Goal: Task Accomplishment & Management: Complete application form

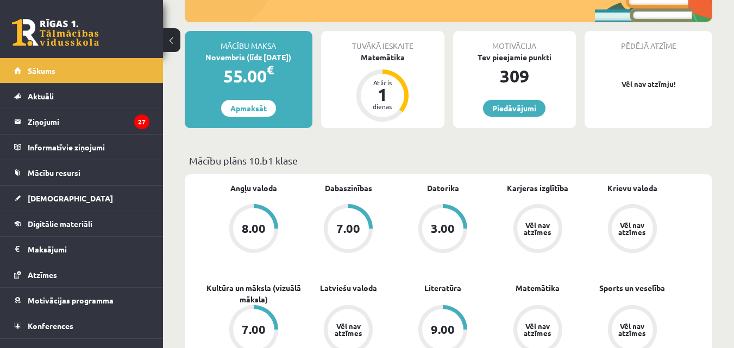
scroll to position [178, 0]
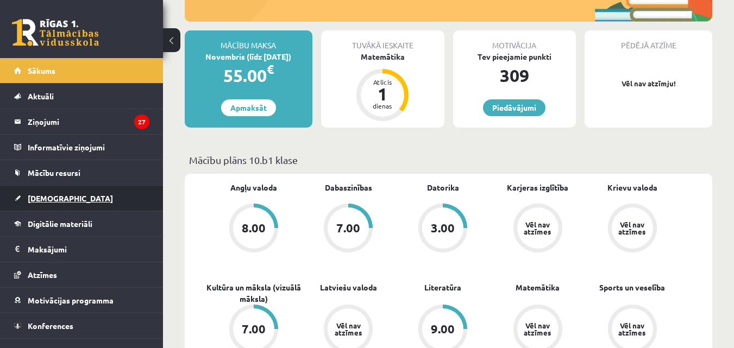
click at [34, 203] on link "[DEMOGRAPHIC_DATA]" at bounding box center [81, 198] width 135 height 25
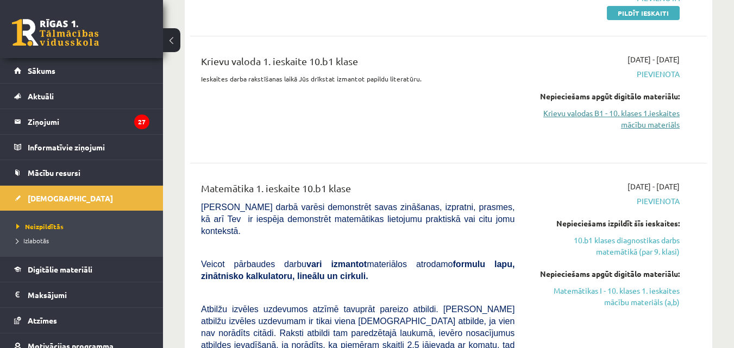
click at [644, 116] on link "Krievu valodas B1 - 10. klases 1.ieskaites mācību materiāls" at bounding box center [605, 119] width 149 height 23
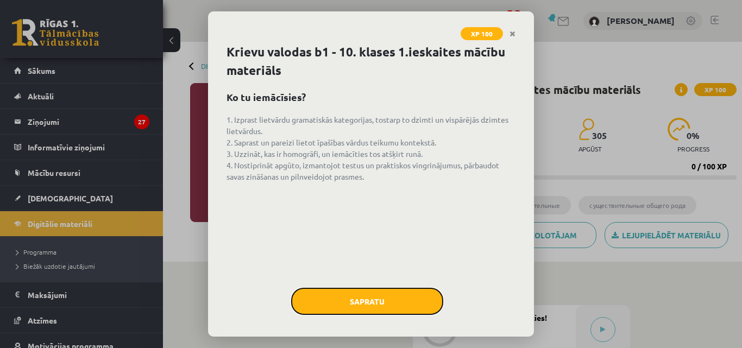
click at [368, 293] on button "Sapratu" at bounding box center [367, 301] width 152 height 27
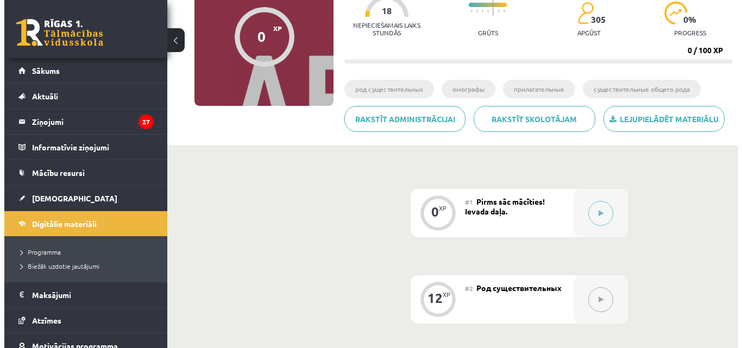
scroll to position [123, 0]
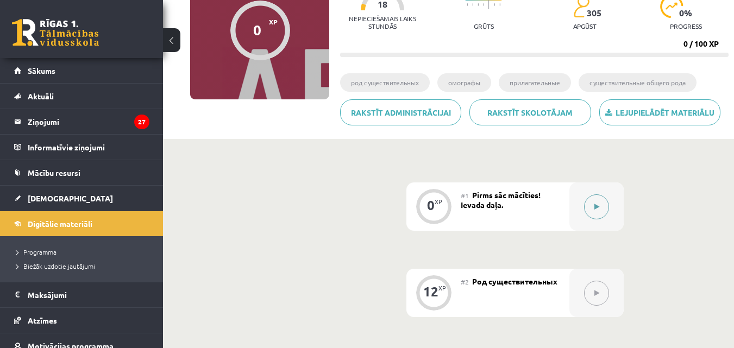
click at [576, 206] on div at bounding box center [596, 206] width 54 height 48
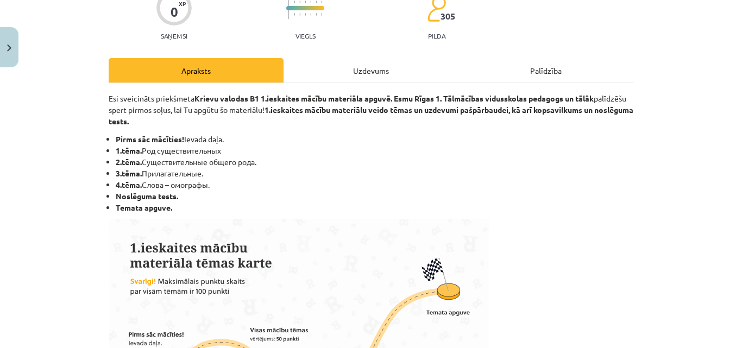
click at [371, 67] on div "Uzdevums" at bounding box center [370, 70] width 175 height 24
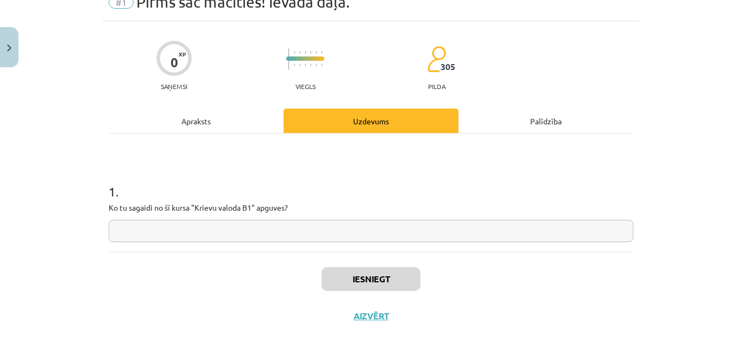
click at [253, 213] on p "Ko tu sagaidi no šī kursa "Krievu valoda B1" apguves?" at bounding box center [371, 207] width 525 height 11
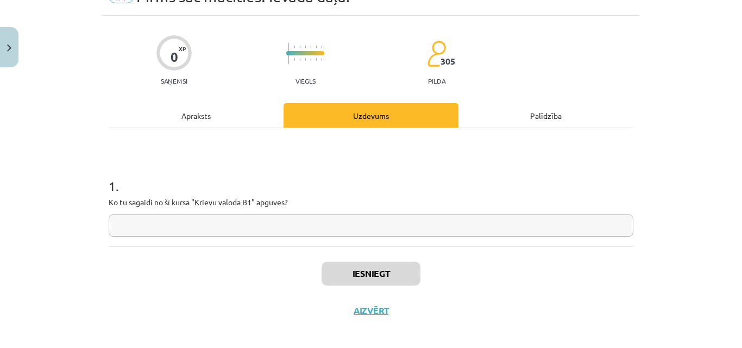
click at [220, 219] on div "1 . Ko tu sagaidi no šī kursa "Krievu valoda B1" apguves?" at bounding box center [371, 198] width 525 height 77
click at [194, 222] on input "text" at bounding box center [371, 226] width 525 height 22
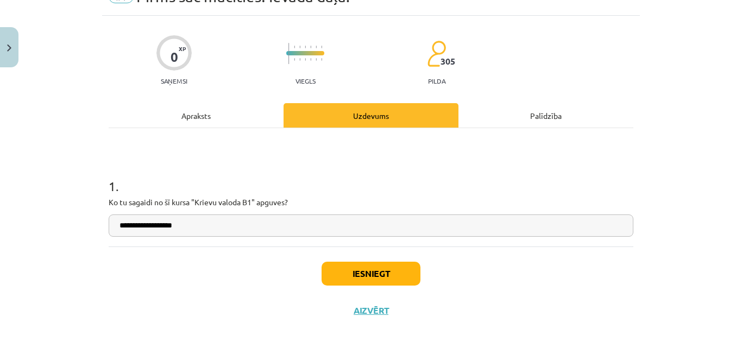
type input "**********"
click at [351, 266] on button "Iesniegt" at bounding box center [371, 274] width 99 height 24
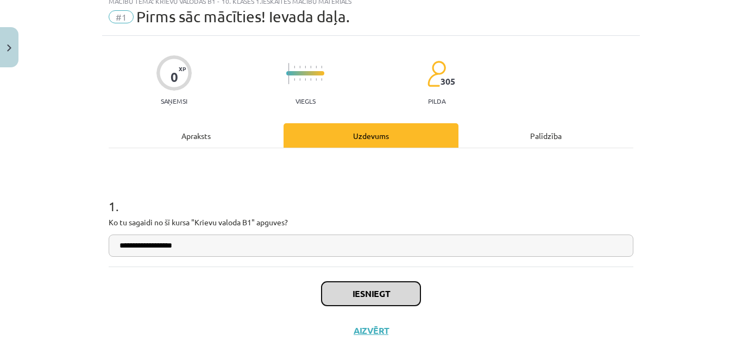
scroll to position [43, 0]
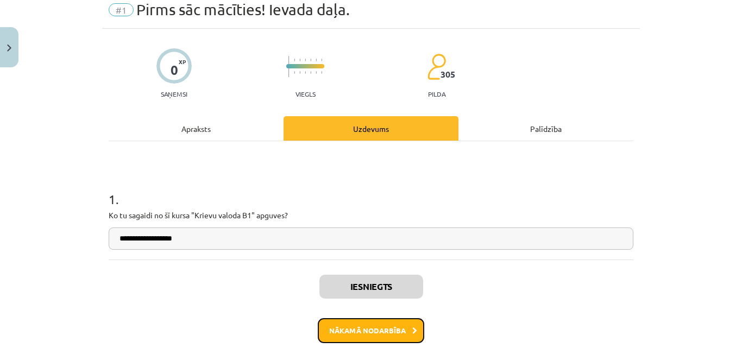
click at [360, 326] on button "Nākamā nodarbība" at bounding box center [371, 330] width 106 height 25
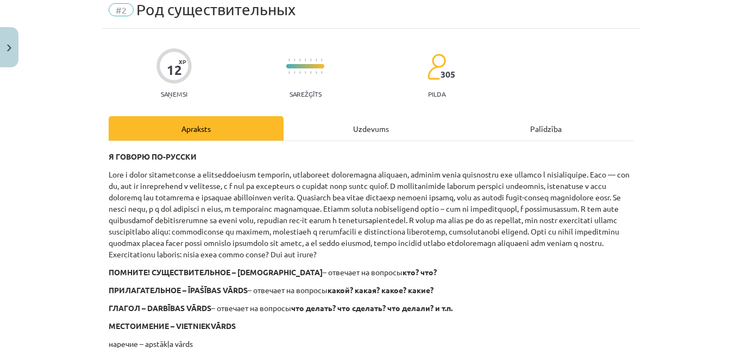
scroll to position [27, 0]
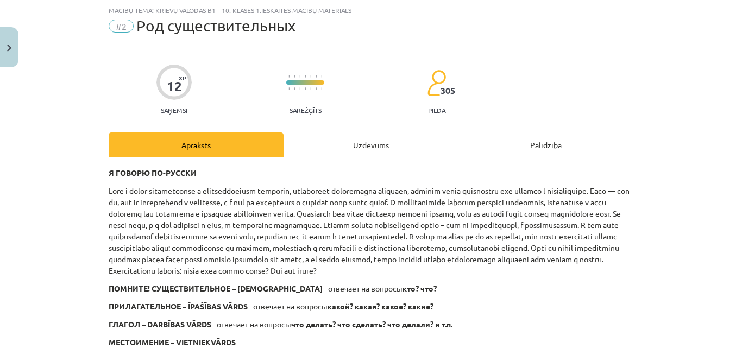
click at [370, 151] on div "Uzdevums" at bounding box center [370, 145] width 175 height 24
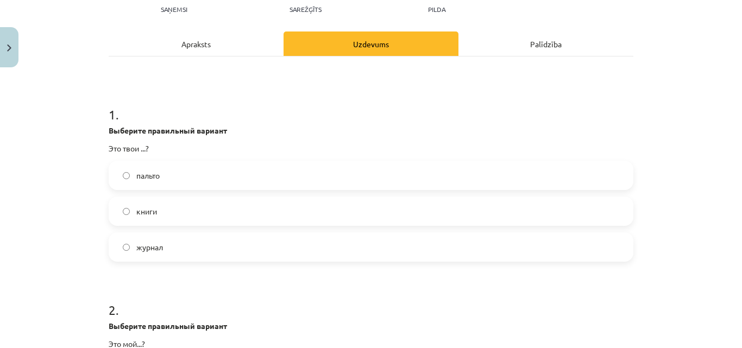
scroll to position [129, 0]
click at [160, 208] on label "книги" at bounding box center [371, 210] width 522 height 27
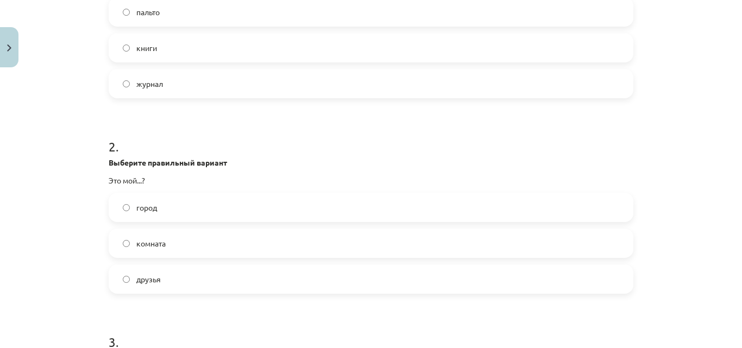
scroll to position [293, 0]
click at [173, 210] on label "город" at bounding box center [371, 205] width 522 height 27
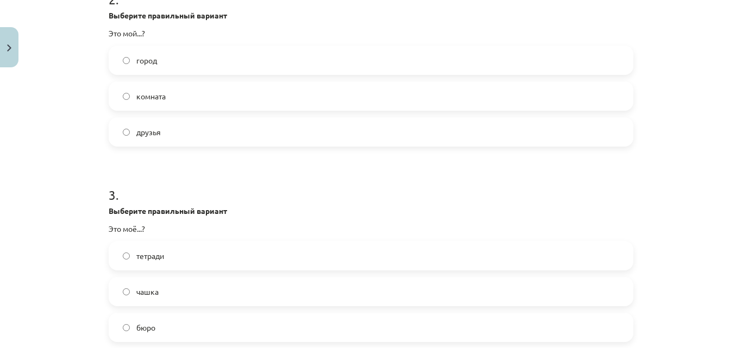
scroll to position [467, 0]
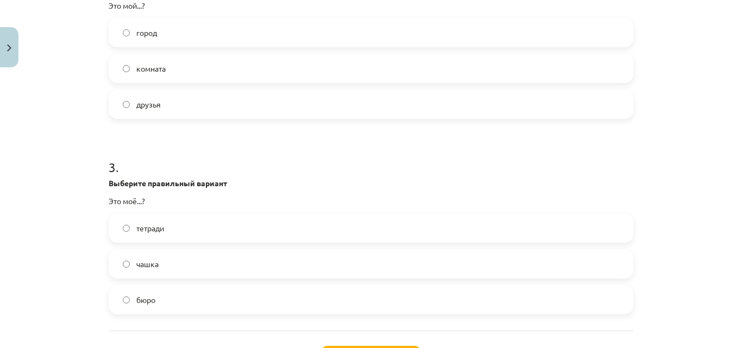
click at [167, 229] on label "тетради" at bounding box center [371, 228] width 522 height 27
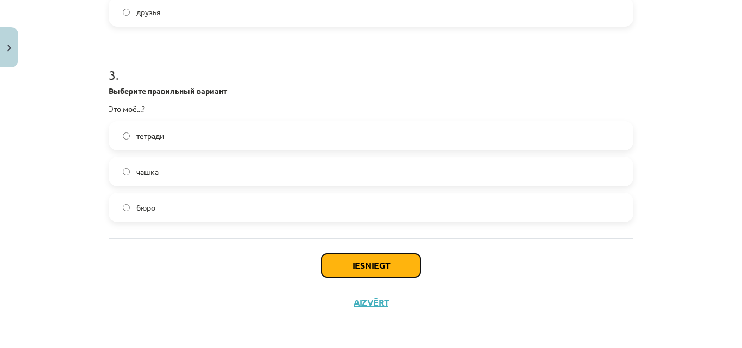
click at [370, 263] on button "Iesniegt" at bounding box center [371, 266] width 99 height 24
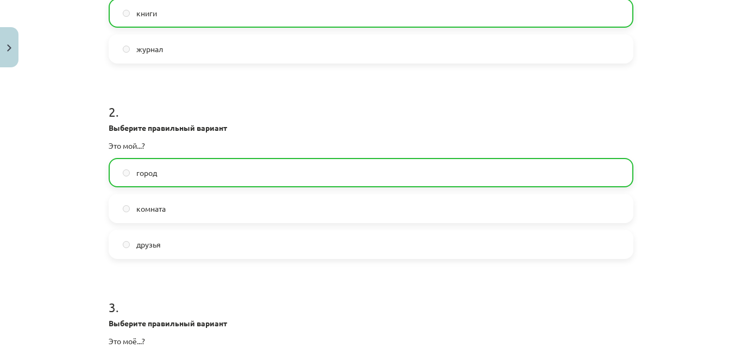
scroll to position [594, 0]
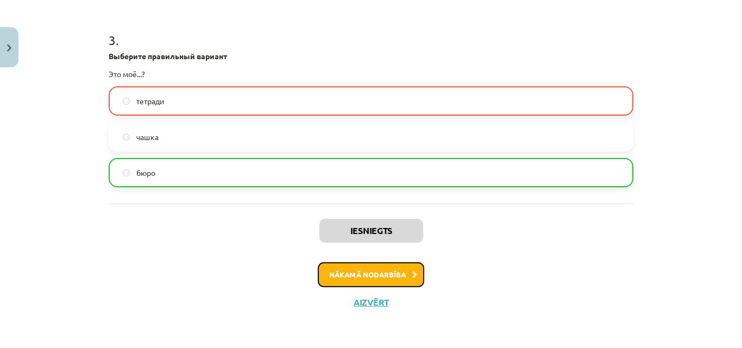
click at [382, 272] on button "Nākamā nodarbība" at bounding box center [371, 274] width 106 height 25
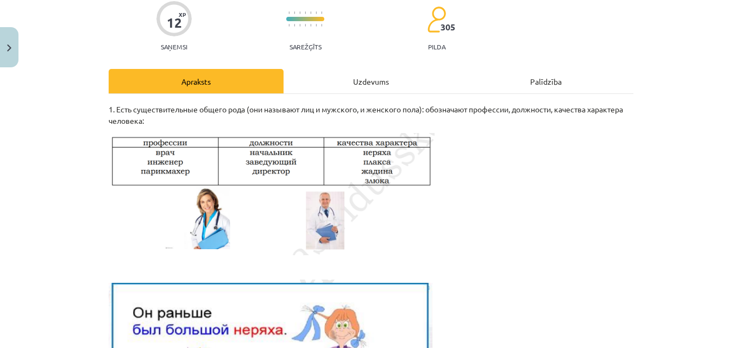
scroll to position [27, 0]
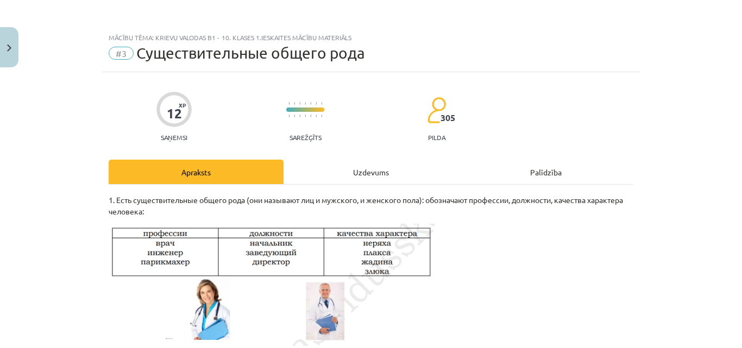
scroll to position [123, 0]
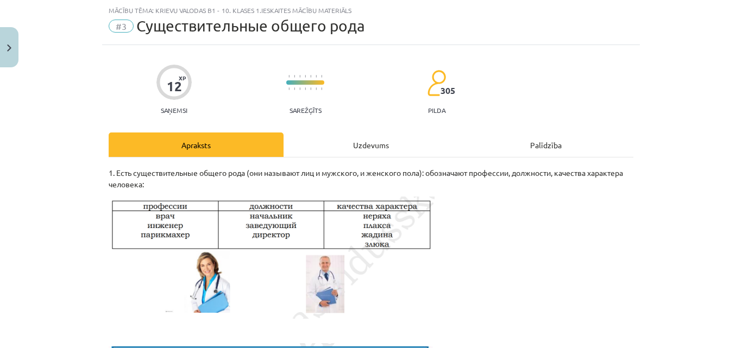
click at [376, 149] on div "Uzdevums" at bounding box center [370, 145] width 175 height 24
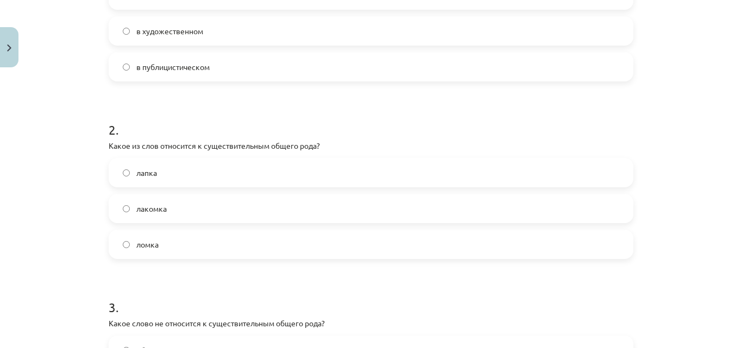
scroll to position [505, 0]
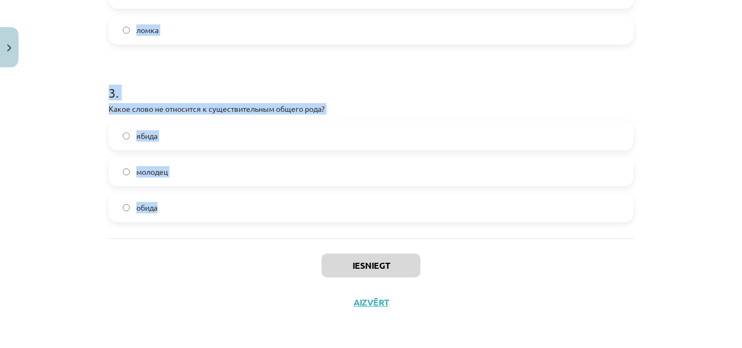
drag, startPoint x: 101, startPoint y: 134, endPoint x: 250, endPoint y: 200, distance: 163.6
copy form "1 . В каком стиле чаще всего употребляются существительные общего рода? в разго…"
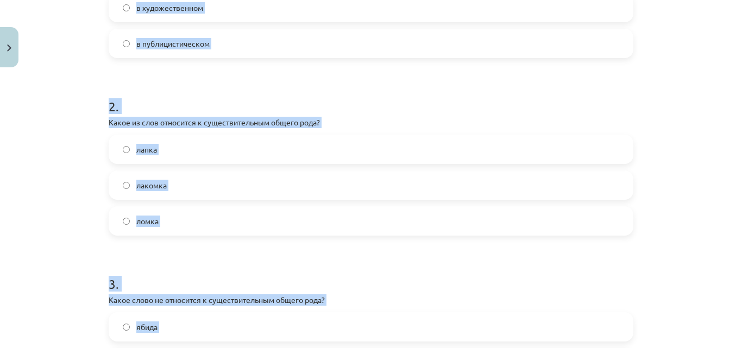
scroll to position [311, 0]
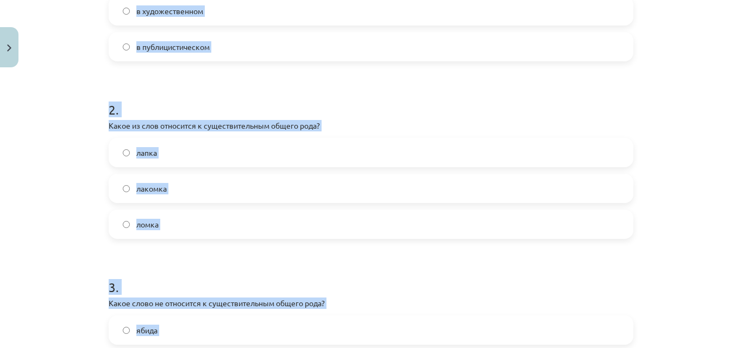
click at [90, 194] on div "Mācību tēma: Krievu valodas b1 - 10. klases 1.ieskaites mācību materiāls #3 Cущ…" at bounding box center [371, 174] width 742 height 348
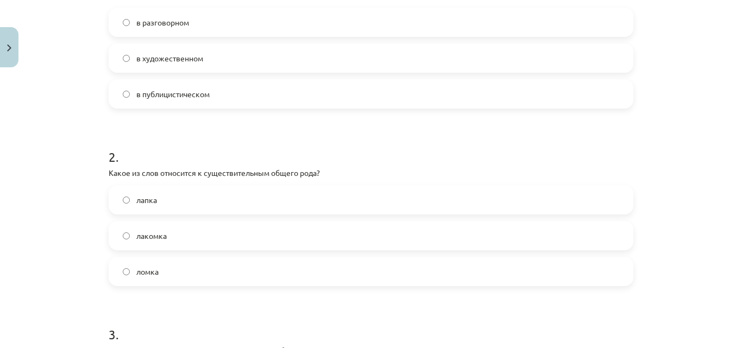
scroll to position [260, 0]
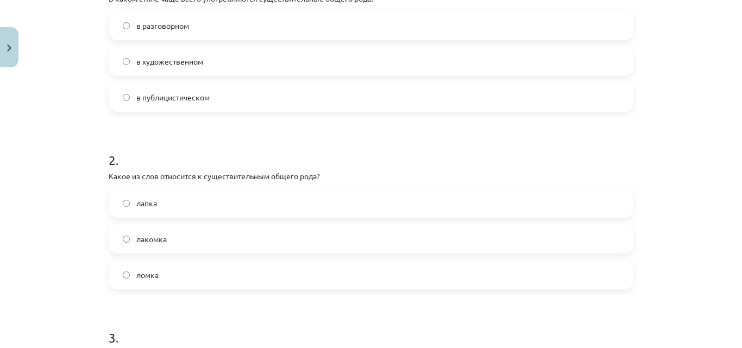
click at [149, 27] on span "в разговорном" at bounding box center [162, 25] width 53 height 11
click at [148, 242] on span "лакомка" at bounding box center [151, 239] width 30 height 11
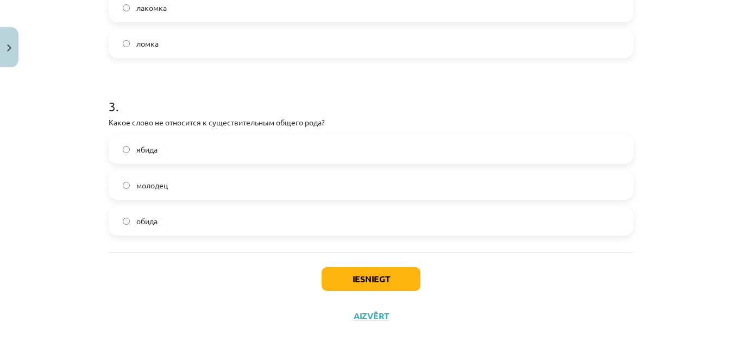
scroll to position [505, 0]
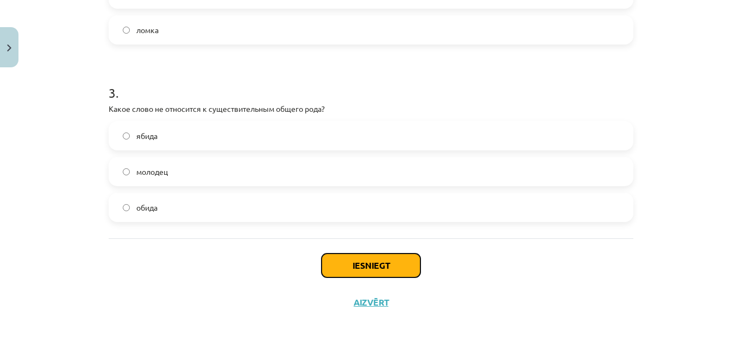
click at [374, 264] on button "Iesniegt" at bounding box center [371, 266] width 99 height 24
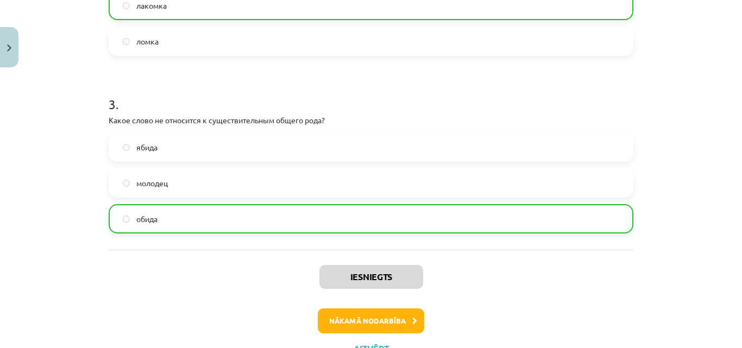
scroll to position [537, 0]
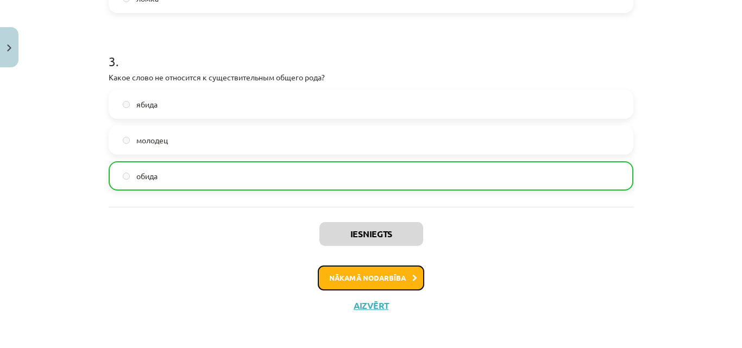
click at [371, 270] on button "Nākamā nodarbība" at bounding box center [371, 278] width 106 height 25
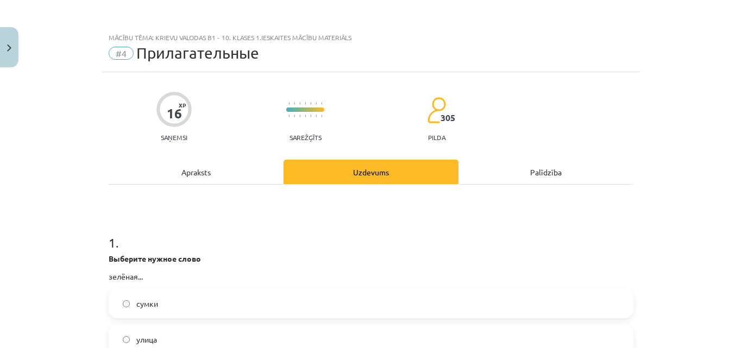
scroll to position [150, 0]
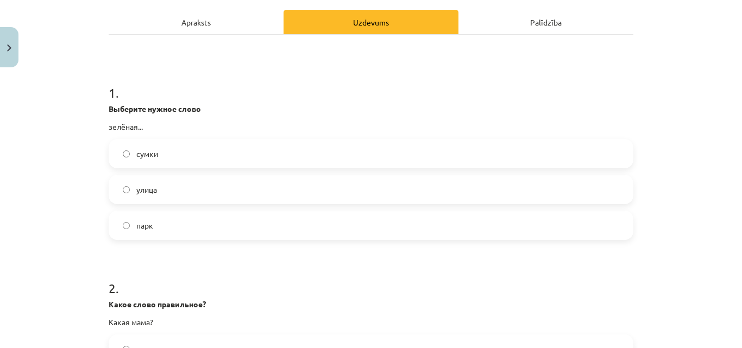
click at [172, 187] on label "улица" at bounding box center [371, 189] width 522 height 27
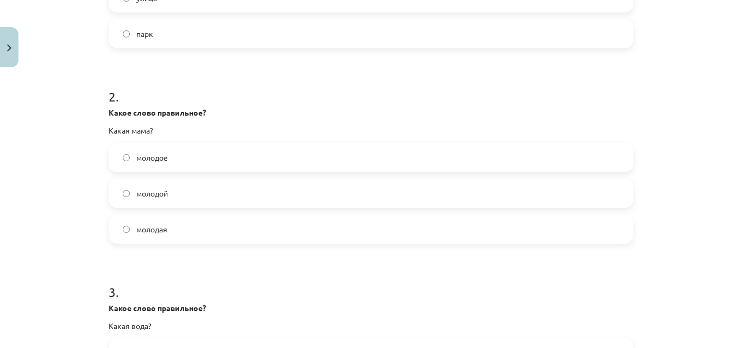
scroll to position [348, 0]
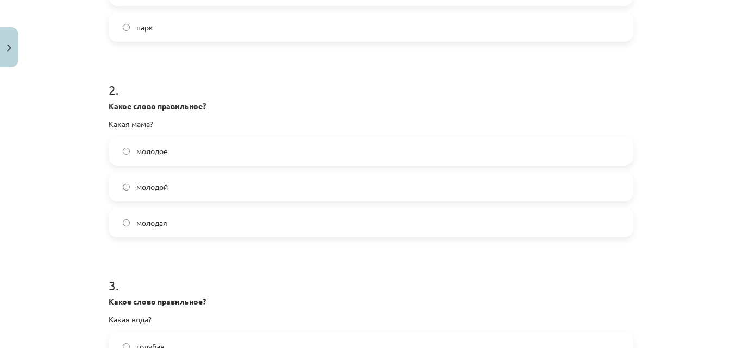
click at [155, 222] on span "молодая" at bounding box center [151, 222] width 31 height 11
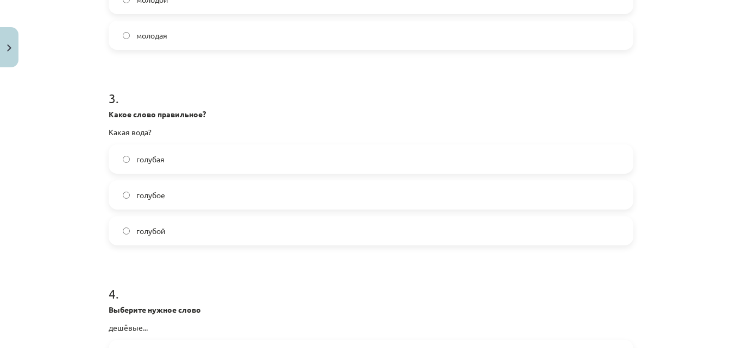
scroll to position [538, 0]
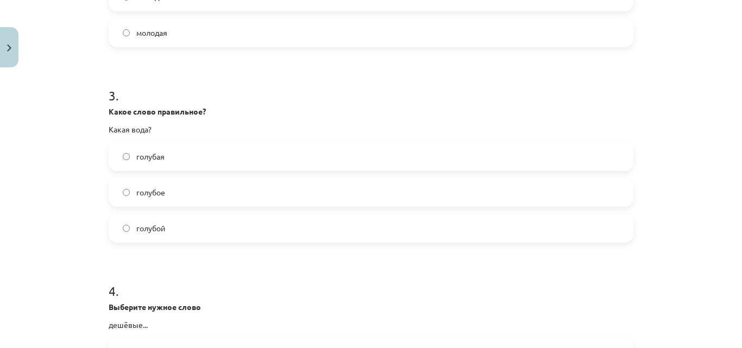
click at [171, 152] on label "голубая" at bounding box center [371, 156] width 522 height 27
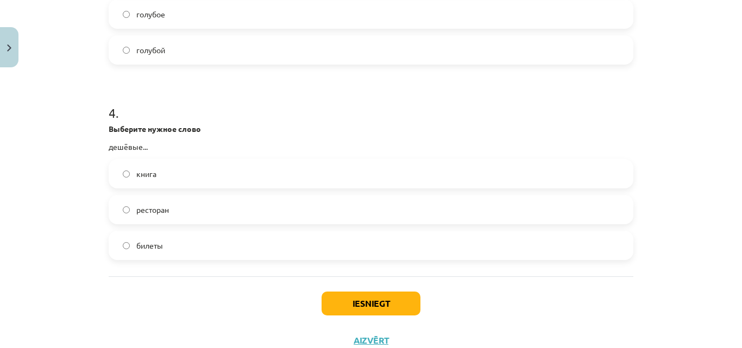
scroll to position [704, 0]
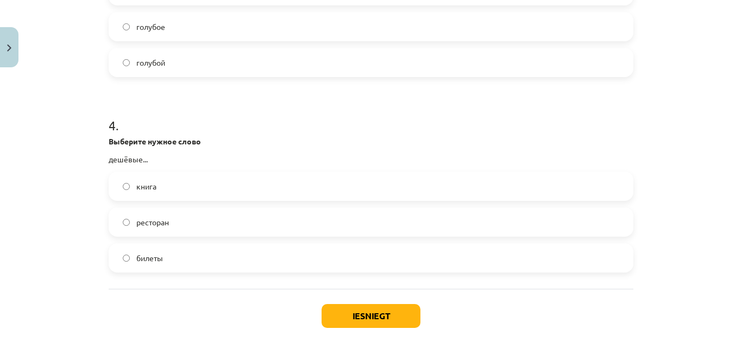
click at [138, 254] on span "билеты" at bounding box center [149, 258] width 27 height 11
click at [389, 314] on button "Iesniegt" at bounding box center [371, 316] width 99 height 24
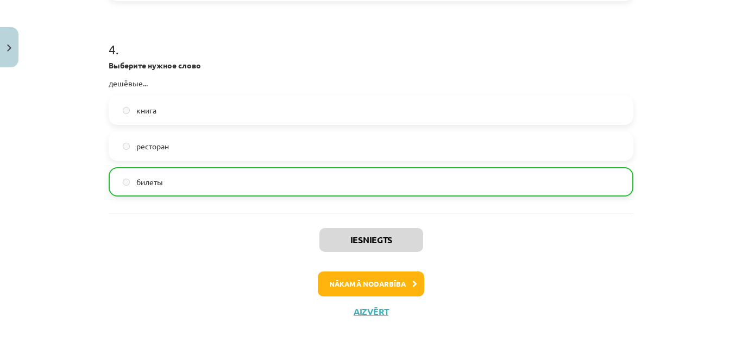
scroll to position [789, 0]
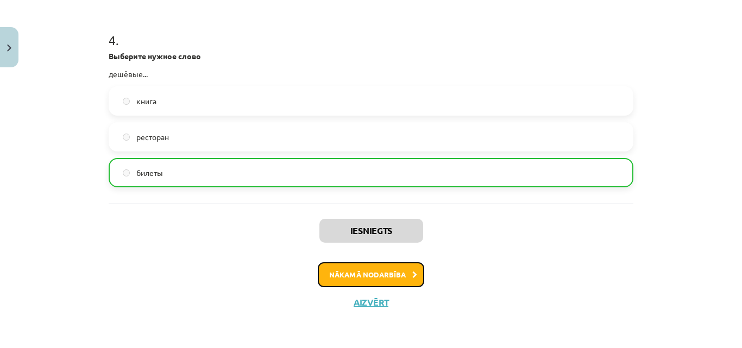
click at [388, 270] on button "Nākamā nodarbība" at bounding box center [371, 274] width 106 height 25
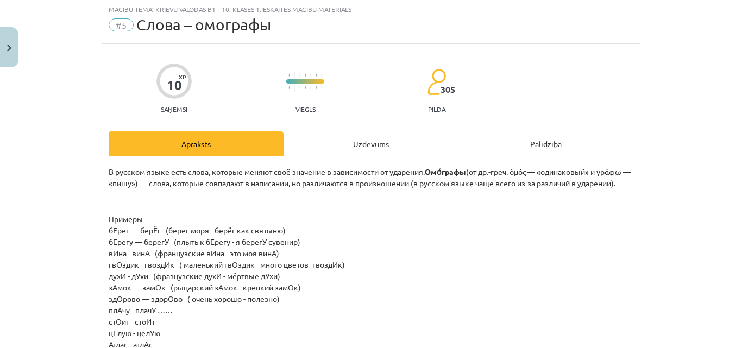
scroll to position [27, 0]
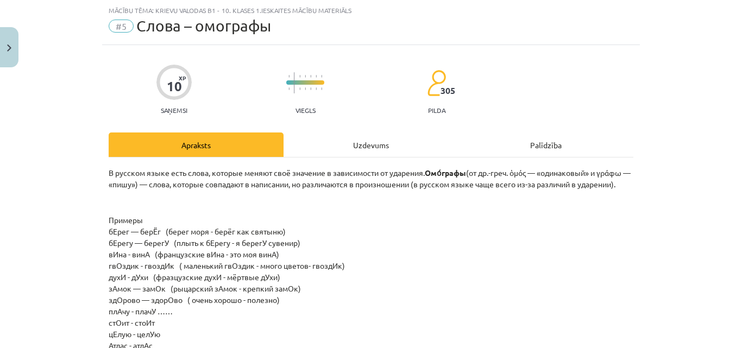
click at [382, 143] on div "Uzdevums" at bounding box center [370, 145] width 175 height 24
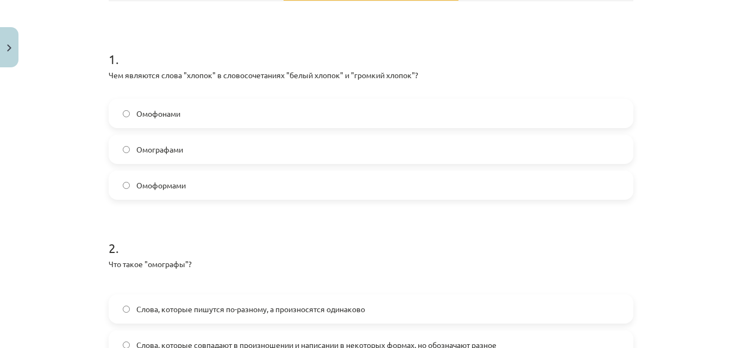
scroll to position [393, 0]
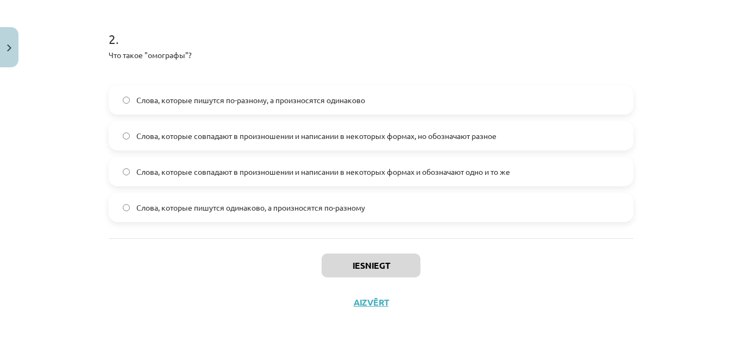
drag, startPoint x: 98, startPoint y: 55, endPoint x: 375, endPoint y: 216, distance: 320.3
click at [375, 216] on div "10 XP Saņemsi Viegls 305 pilda Apraksts Uzdevums Palīdzība 1 . Чем являются сло…" at bounding box center [371, 0] width 538 height 641
copy form "1 . Чем являются слова "хлопок" в словосочетаниях "белый хлопок" и "громкий хло…"
click at [127, 97] on label "Слова, которые пишутся по-разному, а произносятся одинаково" at bounding box center [371, 99] width 522 height 27
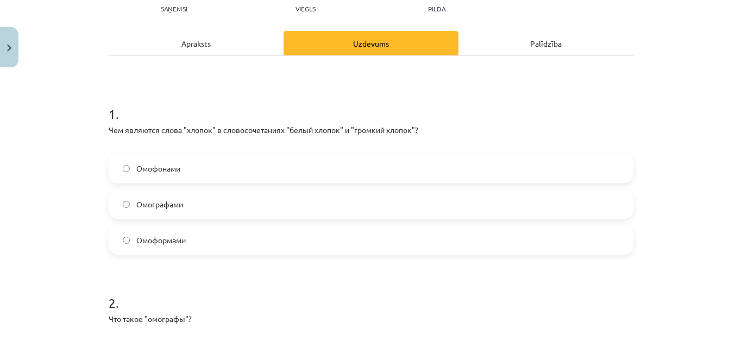
scroll to position [127, 0]
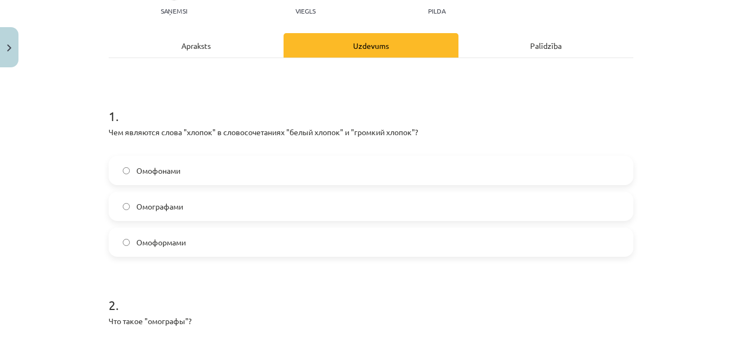
click at [143, 209] on span "Омографами" at bounding box center [159, 206] width 47 height 11
click at [176, 171] on span "Омофонами" at bounding box center [158, 170] width 44 height 11
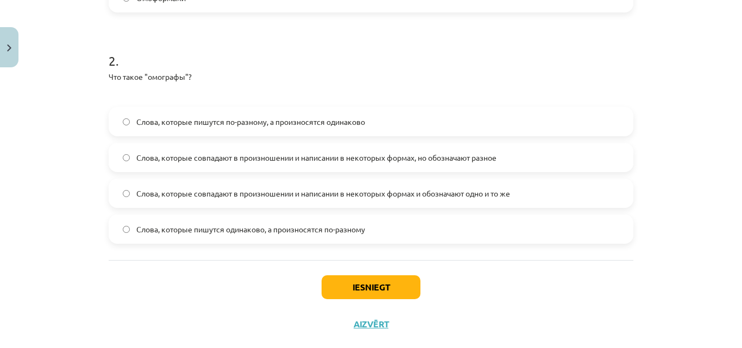
scroll to position [393, 0]
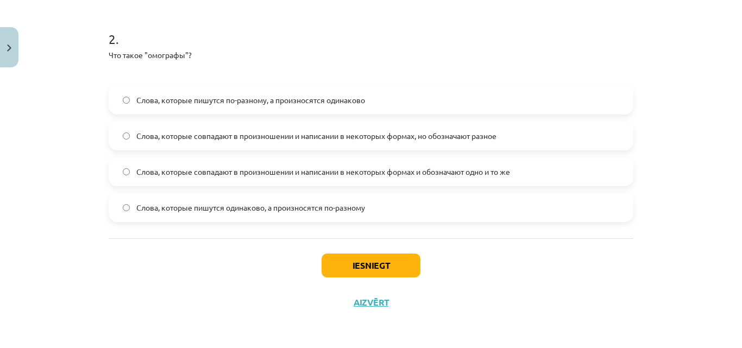
click at [184, 133] on span "Слова, которые совпадают в произношении и написании в некоторых формах, но обоз…" at bounding box center [316, 135] width 360 height 11
click at [169, 174] on span "Слова, которые совпадают в произношении и написании в некоторых формах и обозна…" at bounding box center [323, 171] width 374 height 11
click at [187, 89] on label "Слова, которые пишутся по-разному, а произносятся одинаково" at bounding box center [371, 99] width 522 height 27
click at [373, 262] on button "Iesniegt" at bounding box center [371, 266] width 99 height 24
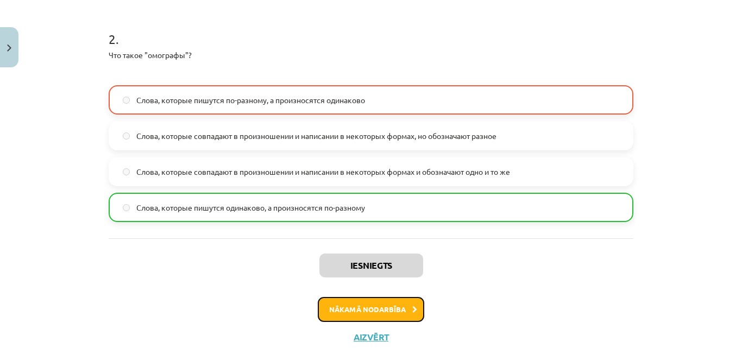
click at [370, 308] on button "Nākamā nodarbība" at bounding box center [371, 309] width 106 height 25
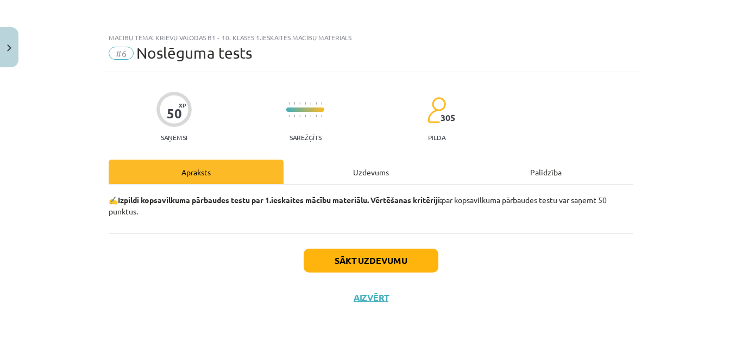
click at [382, 177] on div "Uzdevums" at bounding box center [370, 172] width 175 height 24
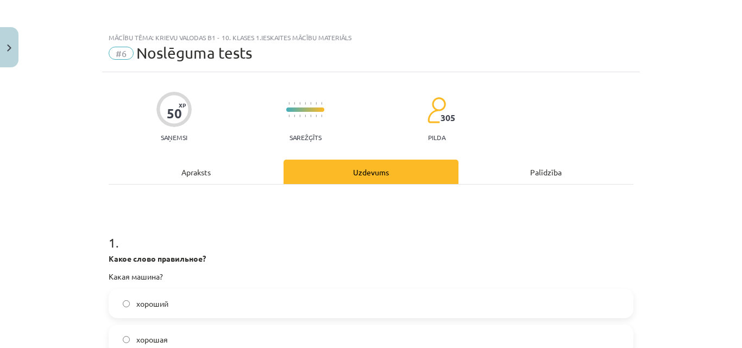
click at [382, 177] on div "Uzdevums" at bounding box center [370, 172] width 175 height 24
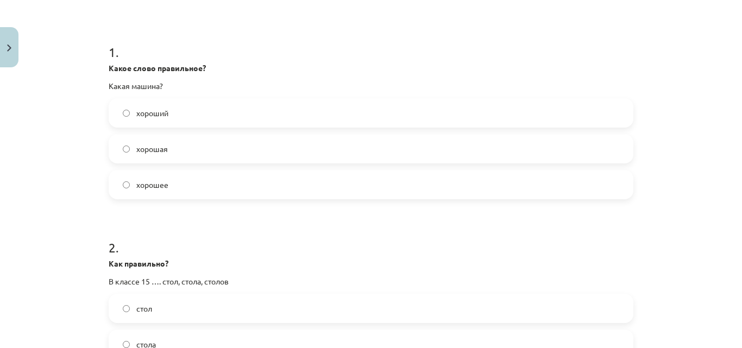
scroll to position [217, 0]
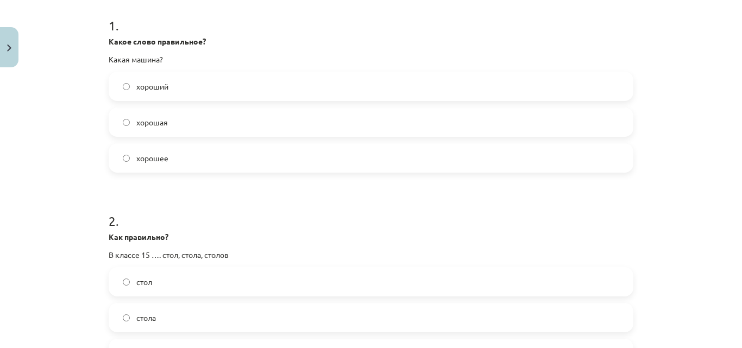
click at [172, 121] on label "хорошая" at bounding box center [371, 122] width 522 height 27
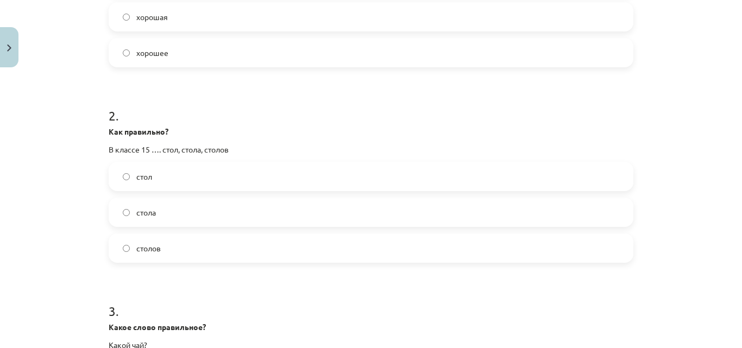
scroll to position [327, 0]
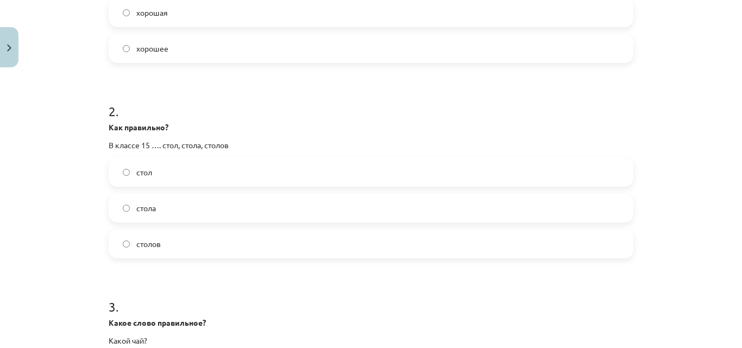
click at [171, 244] on label "столов" at bounding box center [371, 243] width 522 height 27
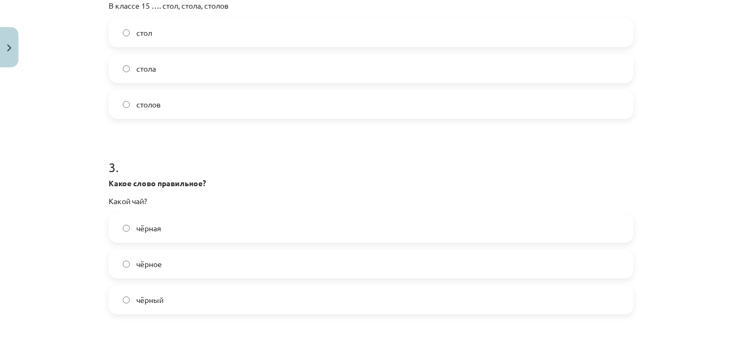
scroll to position [475, 0]
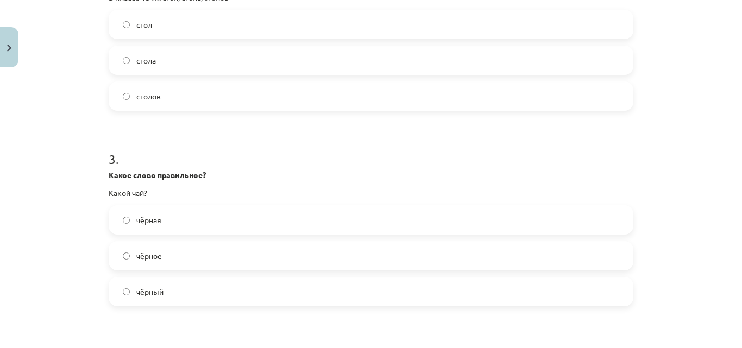
click at [142, 289] on span "чёрный" at bounding box center [149, 291] width 27 height 11
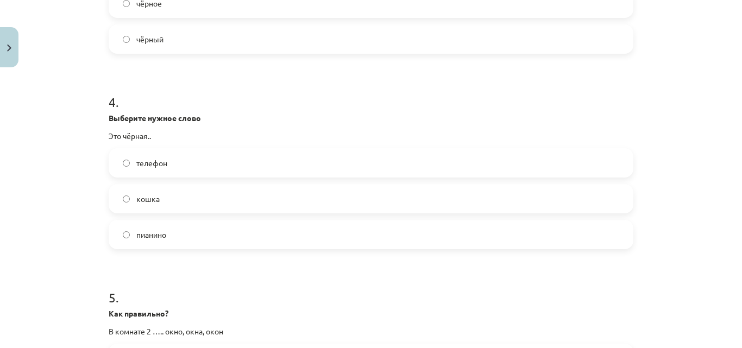
scroll to position [728, 0]
click at [186, 198] on label "кошка" at bounding box center [371, 197] width 522 height 27
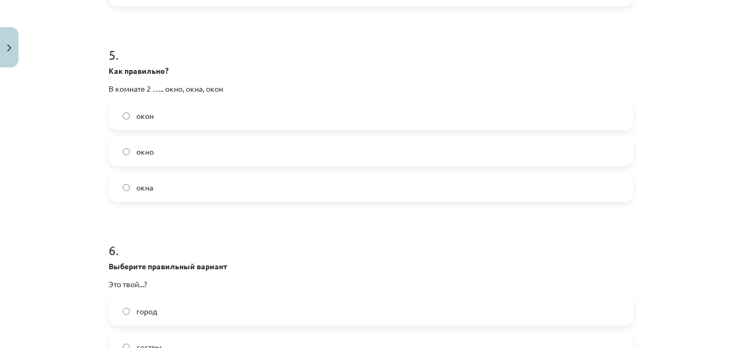
scroll to position [973, 0]
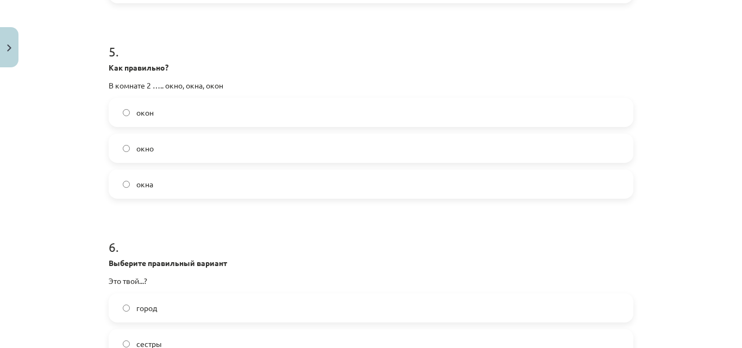
click at [187, 111] on label "окон" at bounding box center [371, 112] width 522 height 27
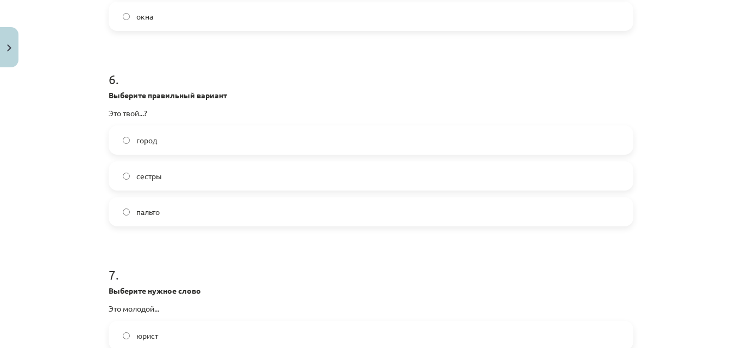
scroll to position [1142, 0]
click at [159, 141] on label "город" at bounding box center [371, 138] width 522 height 27
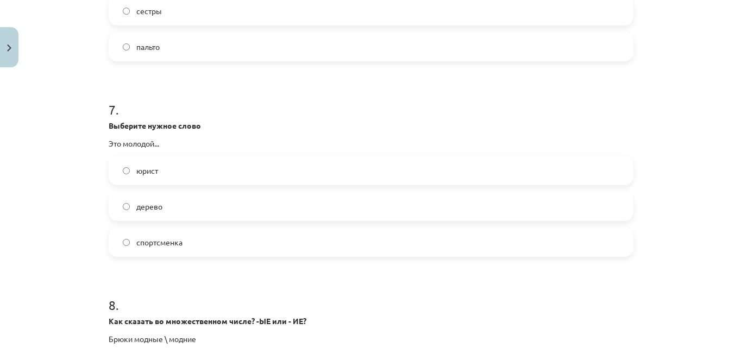
scroll to position [1324, 0]
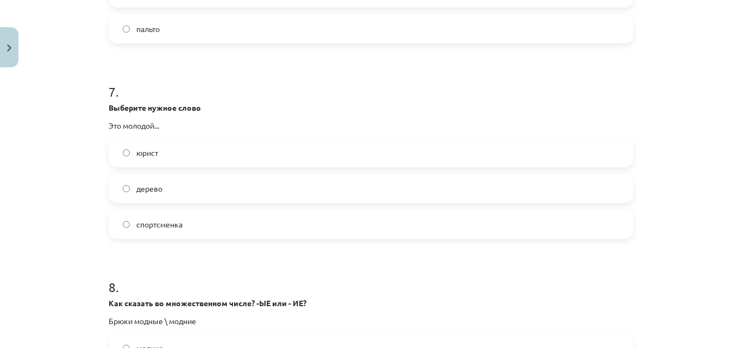
click at [188, 152] on label "юрист" at bounding box center [371, 152] width 522 height 27
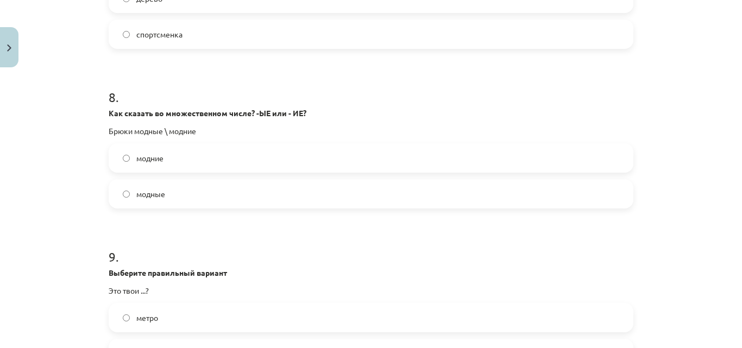
scroll to position [1577, 0]
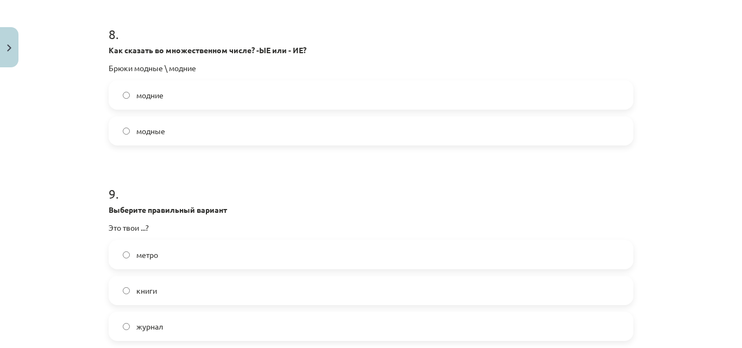
click at [131, 95] on label "модние" at bounding box center [371, 94] width 522 height 27
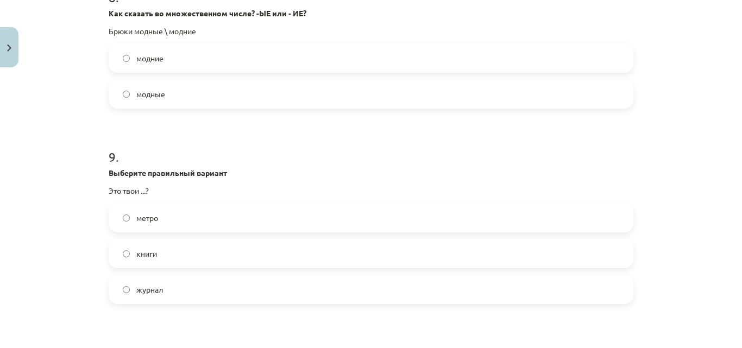
scroll to position [1615, 0]
click at [156, 91] on span "модные" at bounding box center [150, 92] width 29 height 11
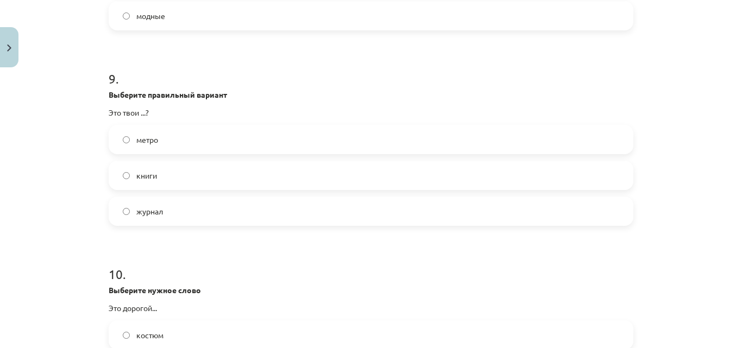
scroll to position [1696, 0]
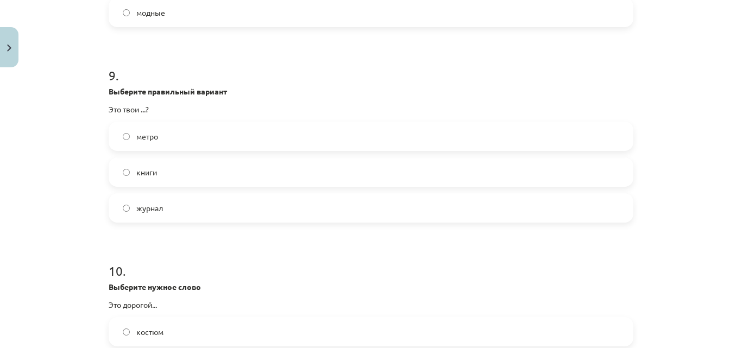
click at [141, 168] on span "книги" at bounding box center [146, 172] width 21 height 11
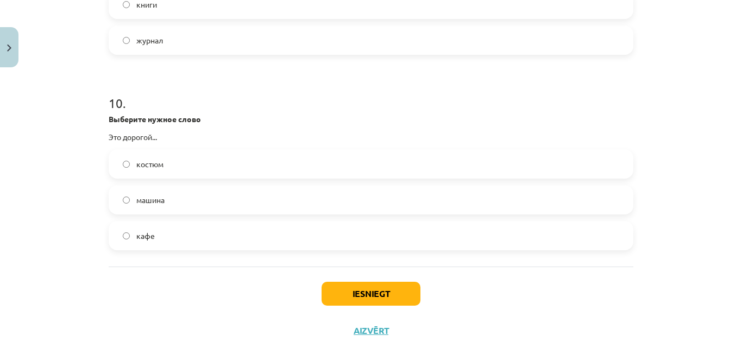
scroll to position [1864, 0]
click at [197, 162] on label "костюм" at bounding box center [371, 162] width 522 height 27
click at [348, 285] on button "Iesniegt" at bounding box center [371, 293] width 99 height 24
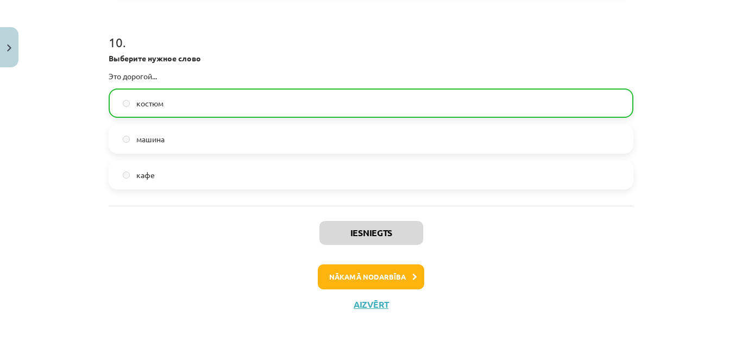
scroll to position [1926, 0]
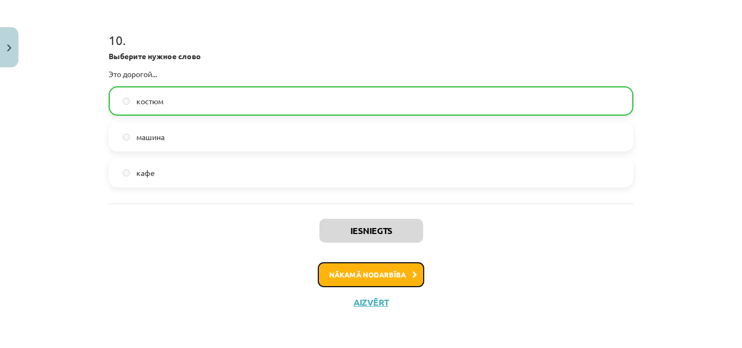
click at [362, 269] on button "Nākamā nodarbība" at bounding box center [371, 274] width 106 height 25
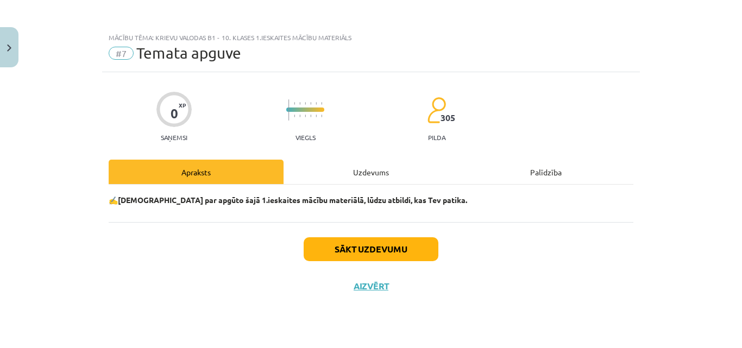
click at [368, 167] on div "Uzdevums" at bounding box center [370, 172] width 175 height 24
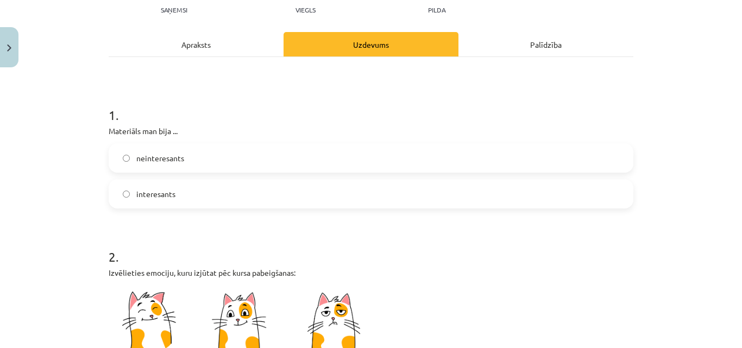
scroll to position [173, 0]
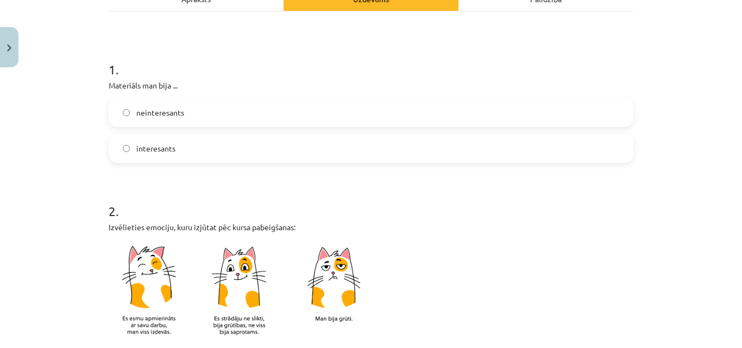
click at [146, 119] on label "neinteresants" at bounding box center [371, 112] width 522 height 27
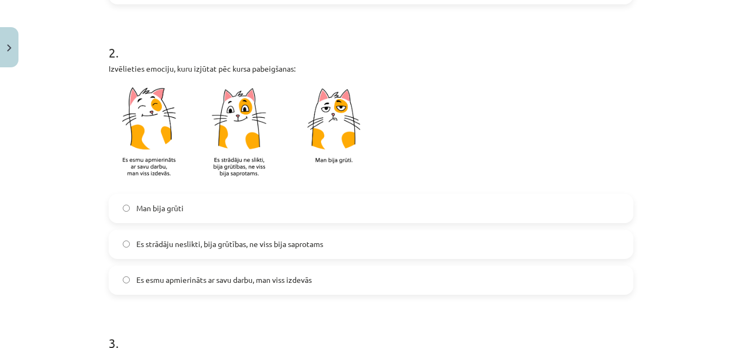
scroll to position [368, 0]
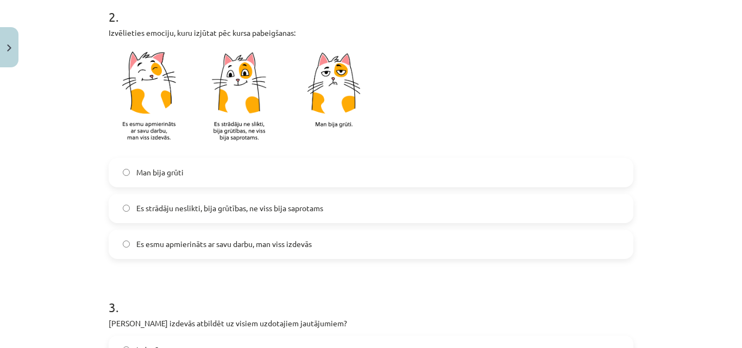
click at [126, 203] on label "Es strādāju neslikti, bija grūtības, ne viss bija saprotams" at bounding box center [371, 208] width 522 height 27
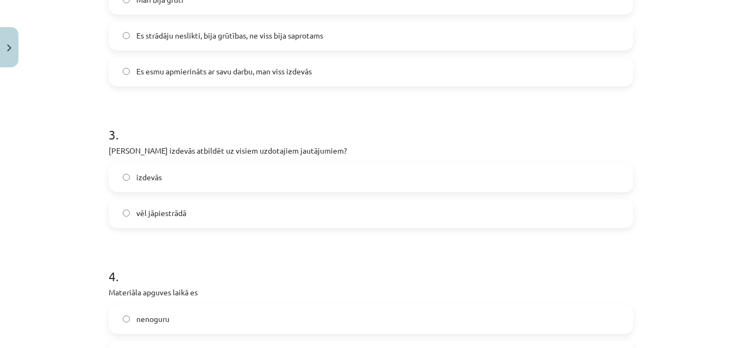
scroll to position [541, 0]
click at [136, 217] on span "vēl jāpiestrādā" at bounding box center [161, 212] width 50 height 11
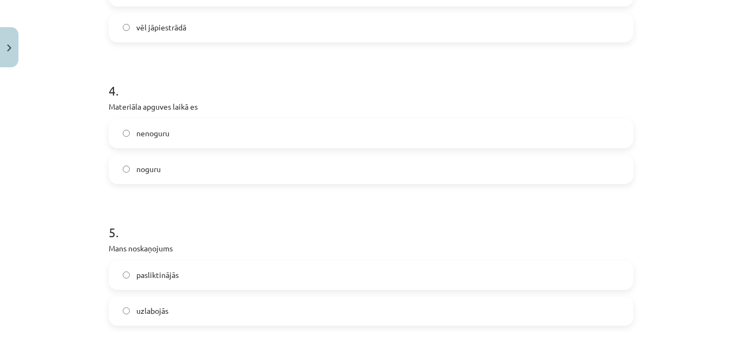
scroll to position [731, 0]
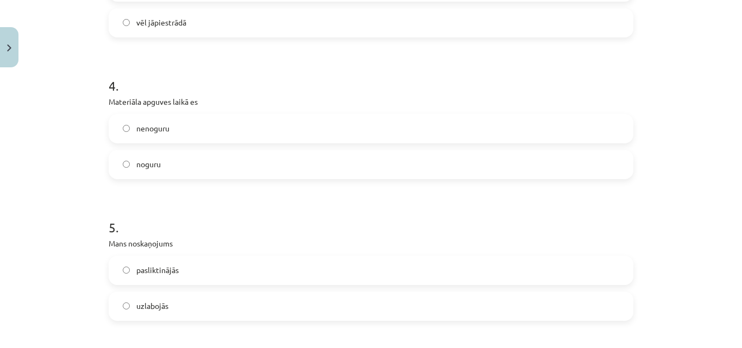
click at [149, 135] on label "nenoguru" at bounding box center [371, 128] width 522 height 27
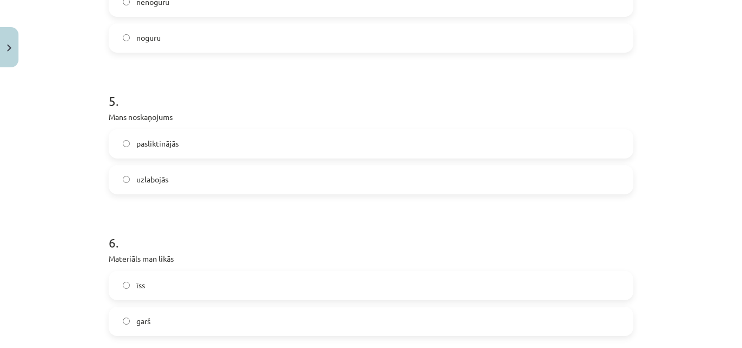
scroll to position [862, 0]
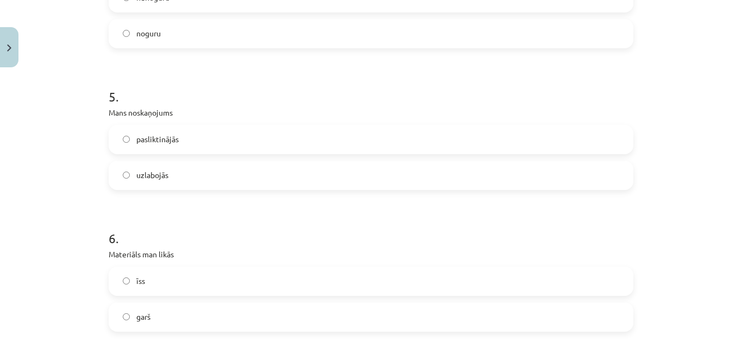
click at [149, 135] on span "pasliktinājās" at bounding box center [157, 139] width 42 height 11
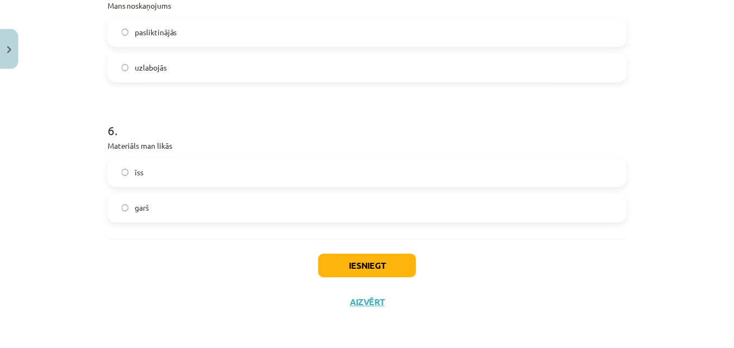
scroll to position [972, 0]
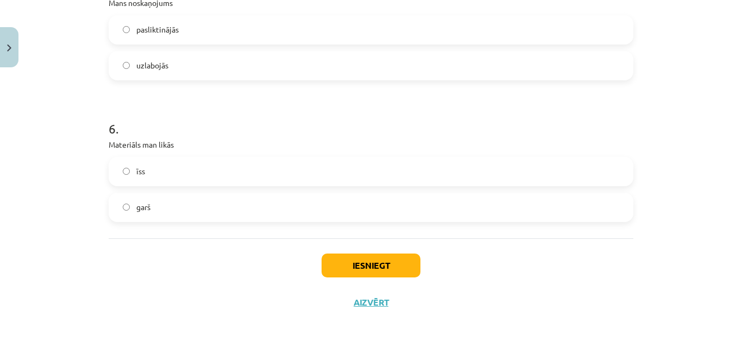
click at [154, 175] on label "īss" at bounding box center [371, 171] width 522 height 27
click at [148, 200] on label "garš" at bounding box center [371, 207] width 522 height 27
click at [355, 262] on button "Iesniegt" at bounding box center [371, 266] width 99 height 24
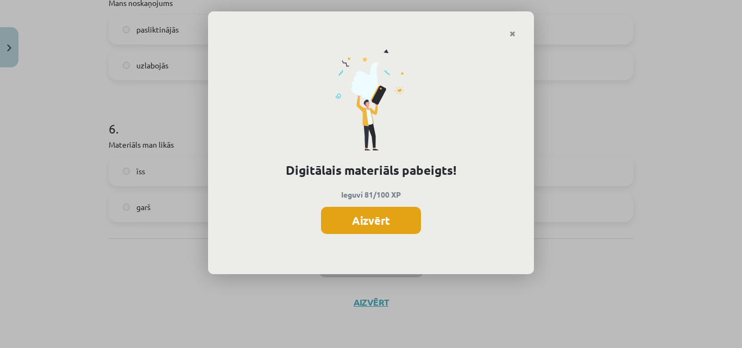
click at [397, 223] on button "Aizvērt" at bounding box center [371, 220] width 100 height 27
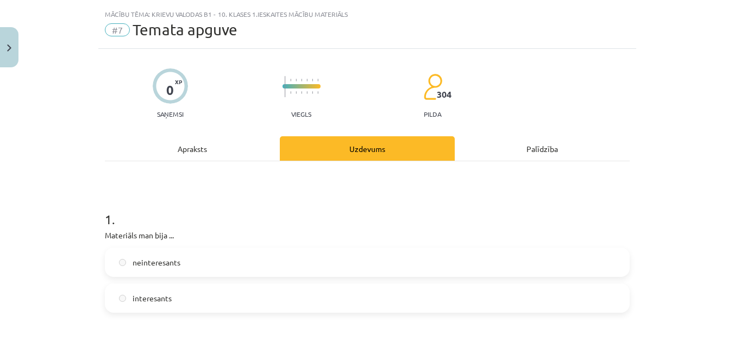
scroll to position [0, 0]
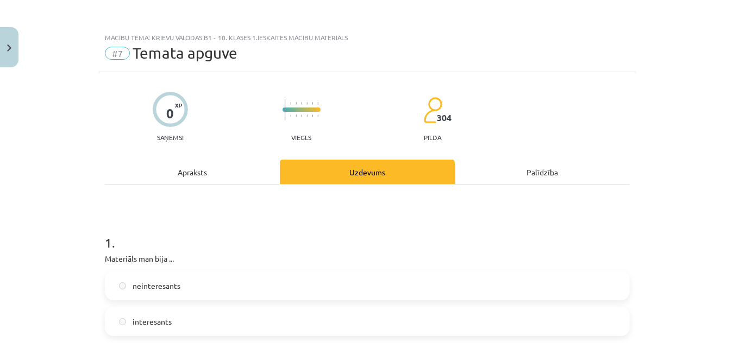
click at [182, 173] on div "Apraksts" at bounding box center [192, 172] width 175 height 24
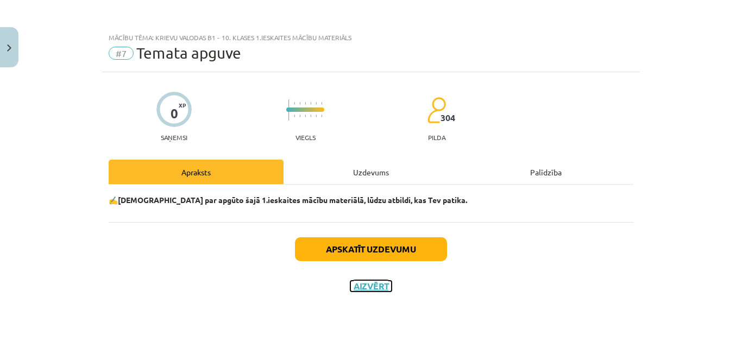
click at [369, 287] on button "Aizvērt" at bounding box center [370, 286] width 41 height 11
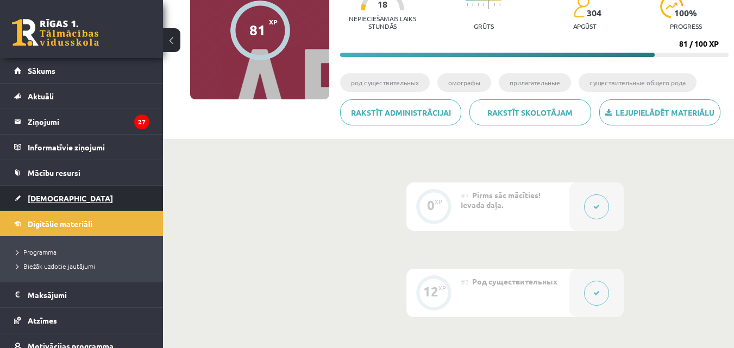
click at [33, 196] on span "[DEMOGRAPHIC_DATA]" at bounding box center [70, 198] width 85 height 10
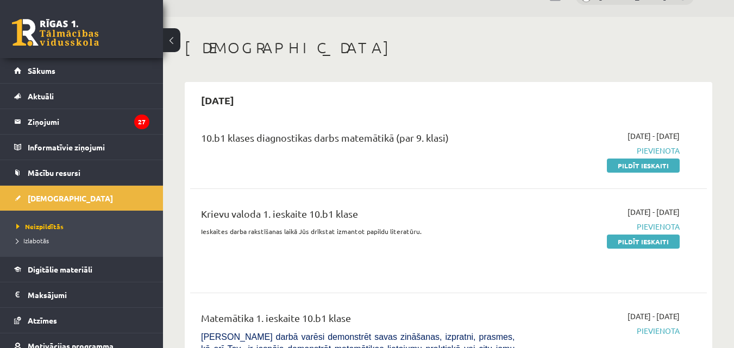
scroll to position [26, 0]
click at [634, 165] on link "Pildīt ieskaiti" at bounding box center [643, 165] width 73 height 14
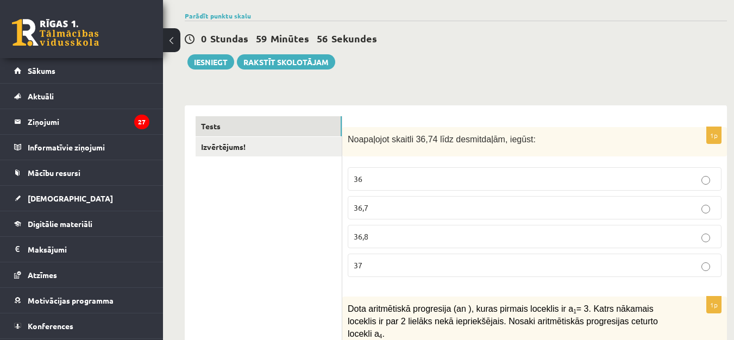
scroll to position [80, 0]
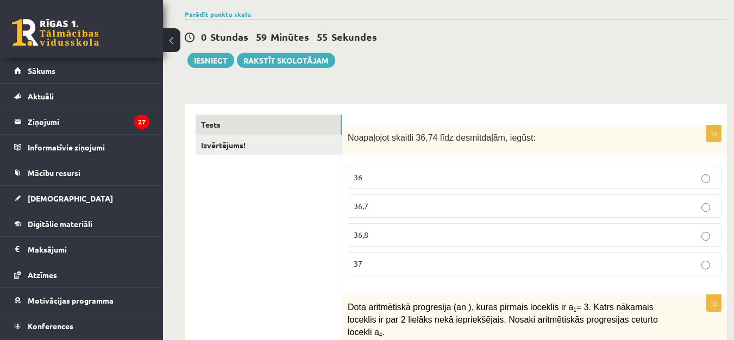
click at [425, 204] on p "36,7" at bounding box center [535, 205] width 362 height 11
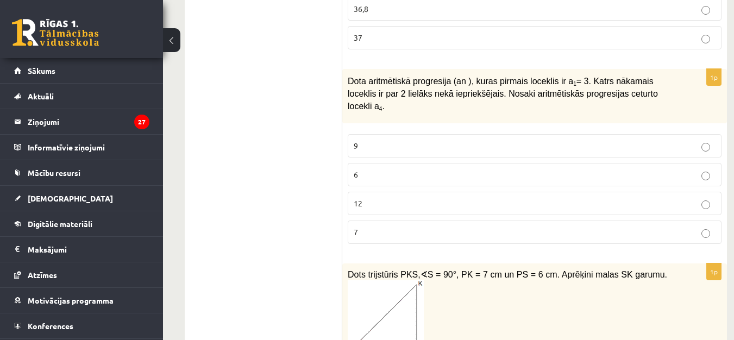
scroll to position [308, 0]
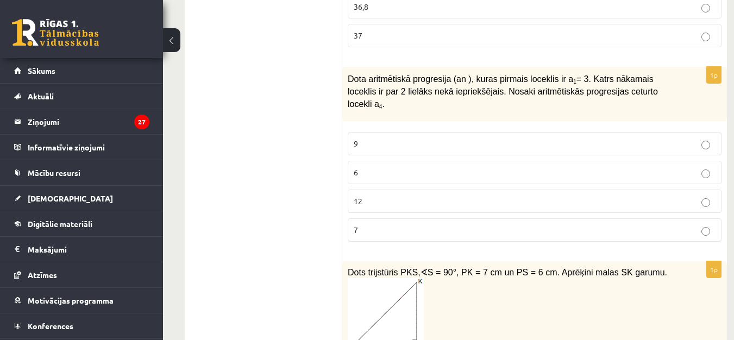
click at [396, 167] on p "6" at bounding box center [535, 172] width 362 height 11
click at [385, 196] on p "12" at bounding box center [535, 201] width 362 height 11
click at [390, 132] on label "9" at bounding box center [535, 143] width 374 height 23
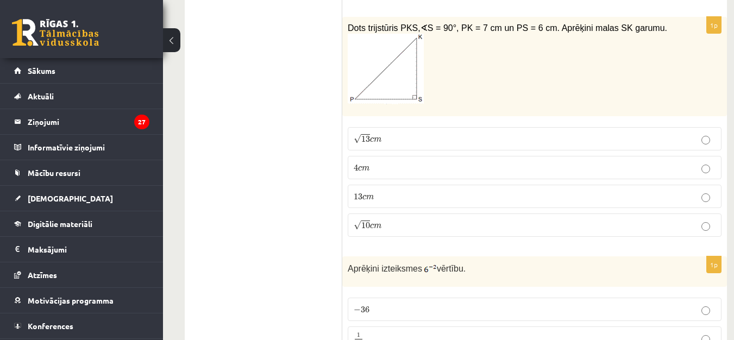
scroll to position [553, 0]
click at [390, 133] on p "√ 13 c m 13 c m" at bounding box center [535, 138] width 362 height 11
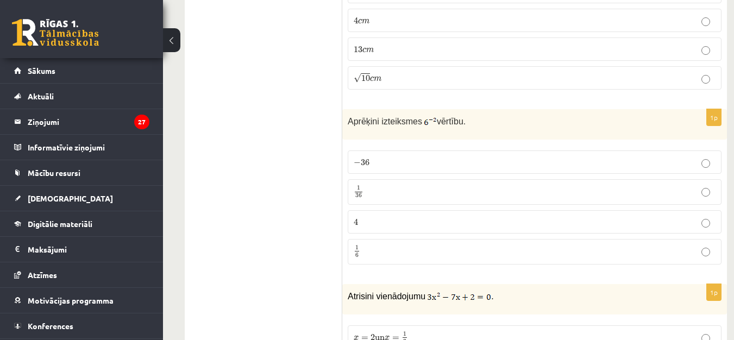
scroll to position [705, 0]
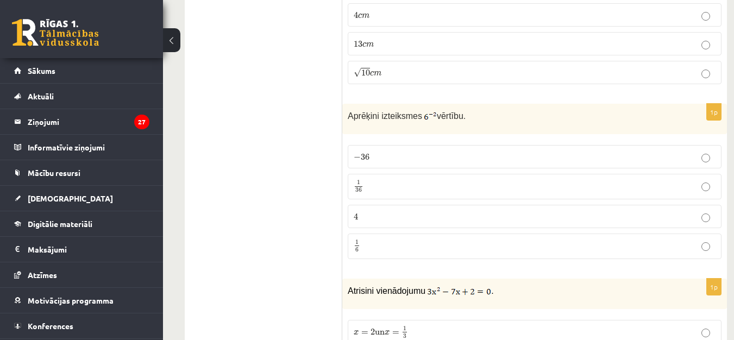
click at [396, 151] on p "− 36 − 36" at bounding box center [535, 156] width 362 height 11
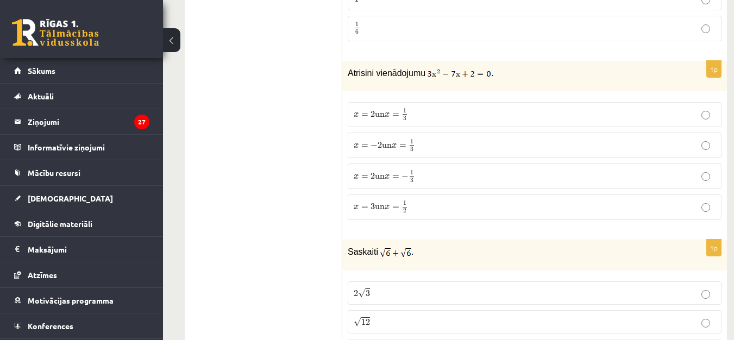
scroll to position [925, 0]
click at [398, 174] on span "=" at bounding box center [395, 175] width 7 height 3
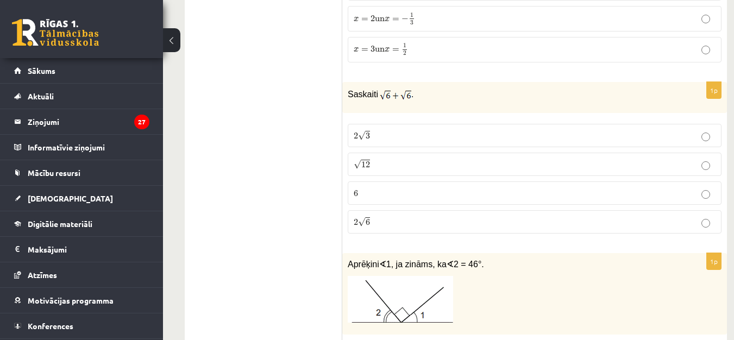
scroll to position [1081, 0]
click at [377, 216] on p "2 √ 6 2 6" at bounding box center [535, 221] width 362 height 11
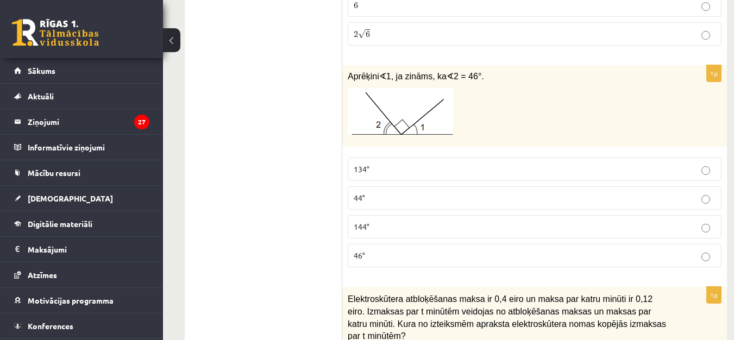
scroll to position [1271, 0]
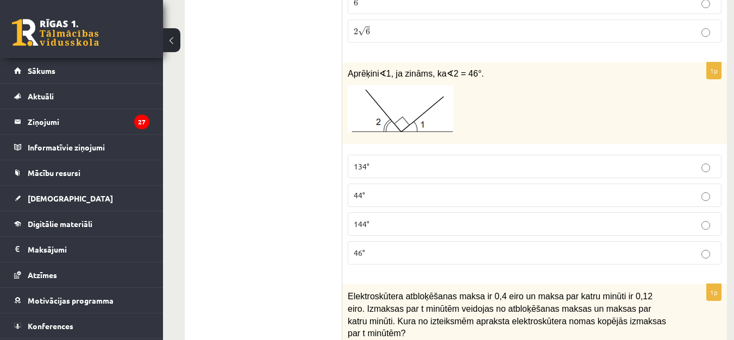
click at [374, 190] on p "44°" at bounding box center [535, 195] width 362 height 11
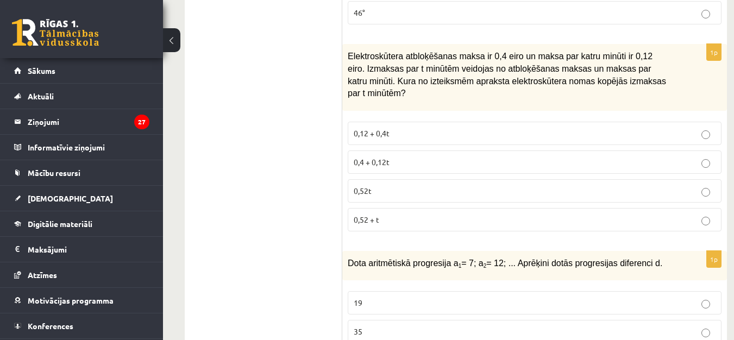
scroll to position [1516, 0]
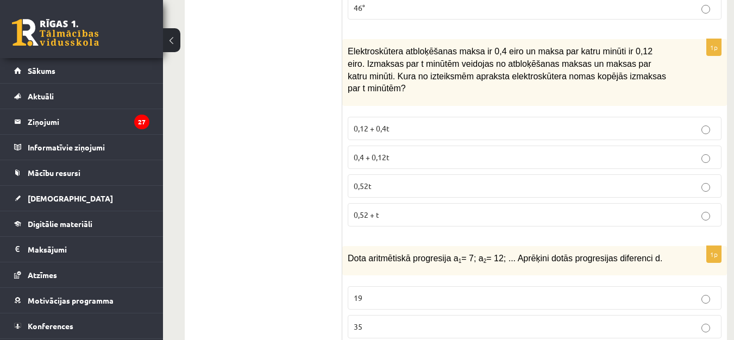
click at [396, 152] on p "0,4 + 0,12t" at bounding box center [535, 157] width 362 height 11
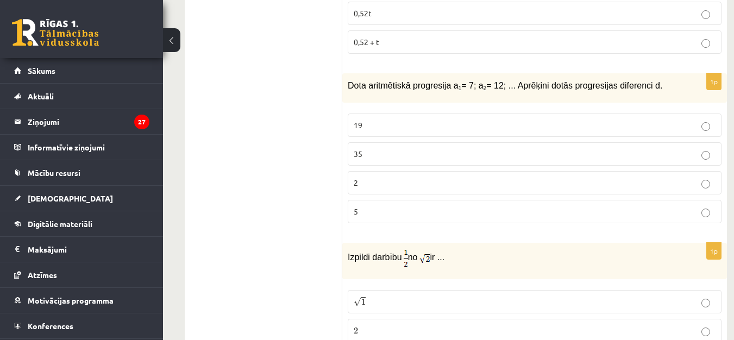
scroll to position [1690, 0]
click at [355, 206] on span "5" at bounding box center [356, 211] width 4 height 10
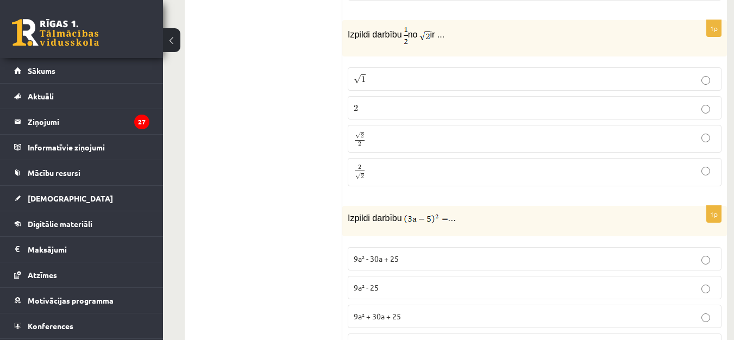
scroll to position [1918, 0]
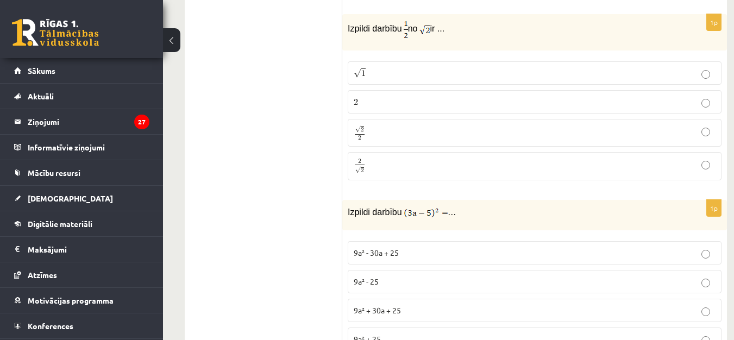
click at [385, 125] on p "√ 2 2 2 2" at bounding box center [535, 133] width 362 height 16
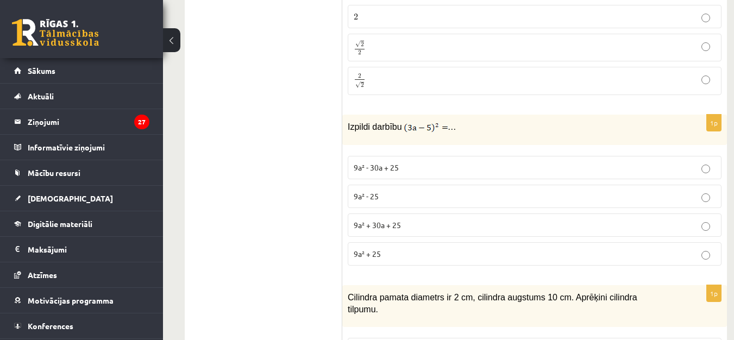
scroll to position [2002, 0]
click at [386, 220] on span "9a² + 30a + 25" at bounding box center [377, 225] width 47 height 10
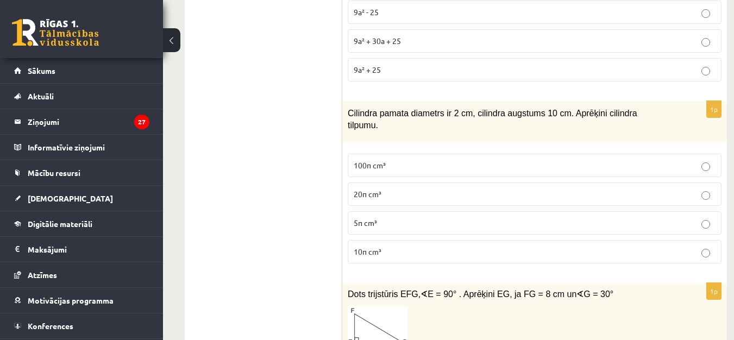
scroll to position [2201, 0]
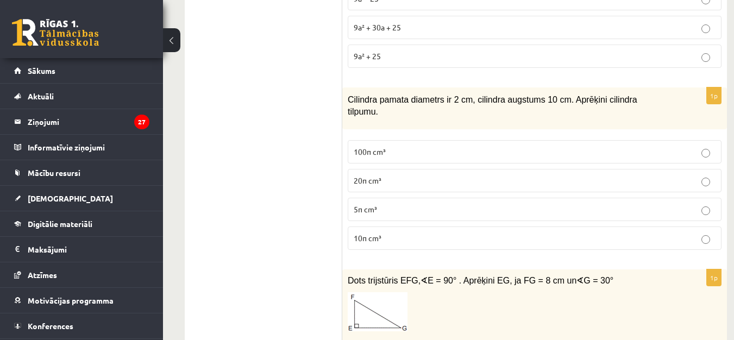
click at [407, 175] on p "20π cm³" at bounding box center [535, 180] width 362 height 11
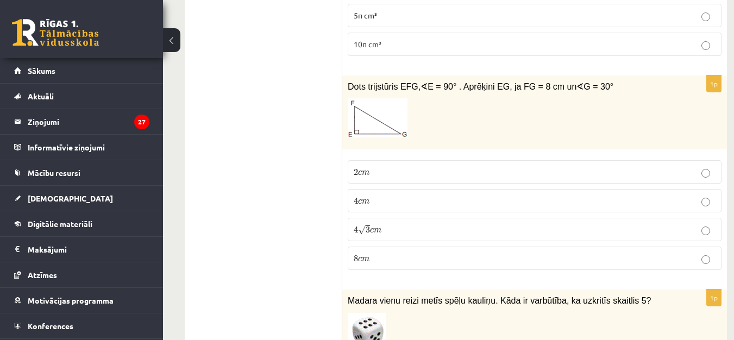
scroll to position [2395, 0]
click at [380, 224] on span "4 √ 3 c m" at bounding box center [368, 229] width 28 height 10
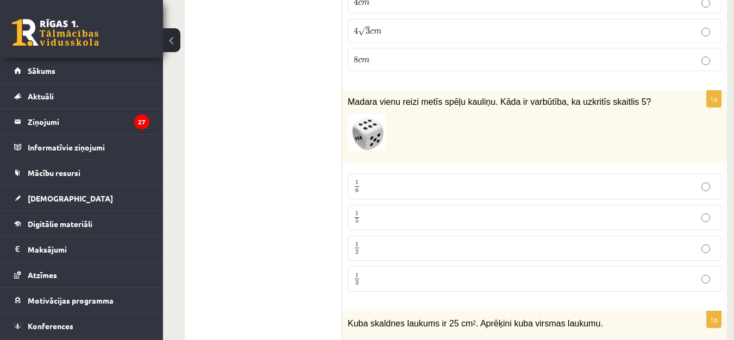
scroll to position [2594, 0]
click at [407, 179] on p "1 6 1 6" at bounding box center [535, 186] width 362 height 14
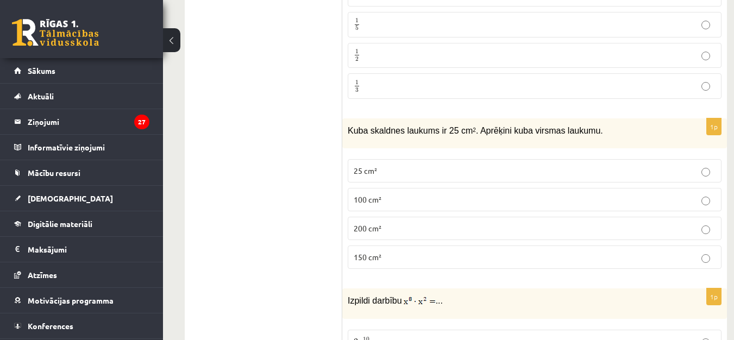
scroll to position [2788, 0]
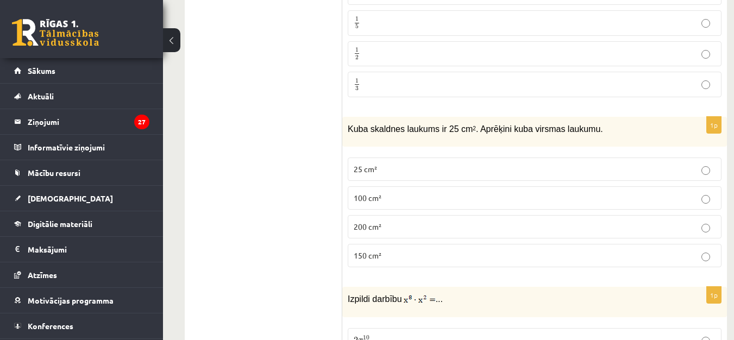
click at [403, 163] on p "25 cm²" at bounding box center [535, 168] width 362 height 11
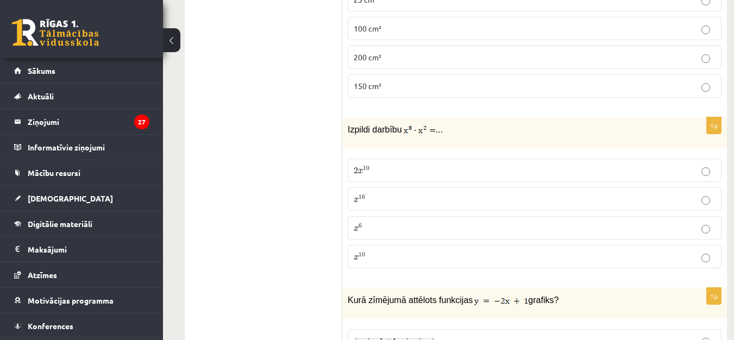
scroll to position [2961, 0]
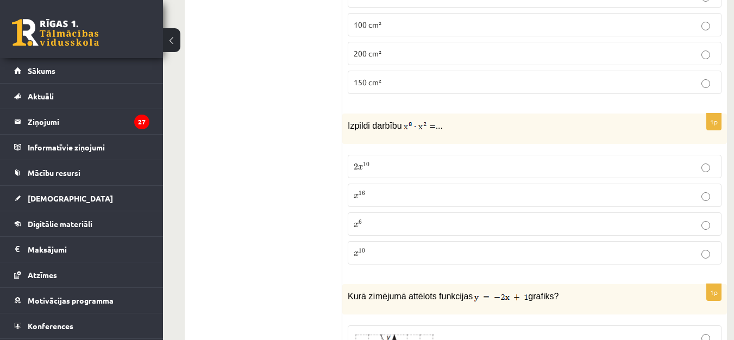
click at [376, 190] on p "x 16 x 16" at bounding box center [535, 195] width 362 height 11
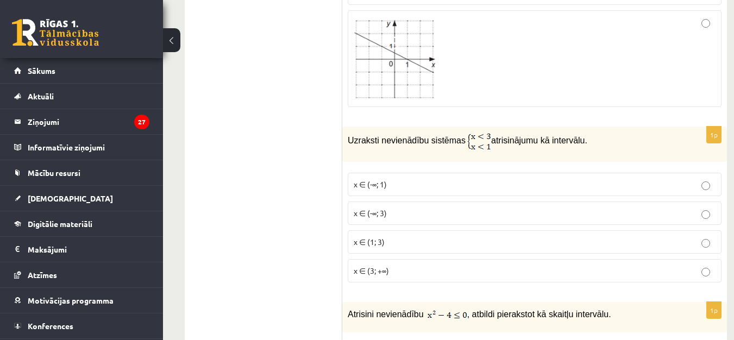
scroll to position [3607, 0]
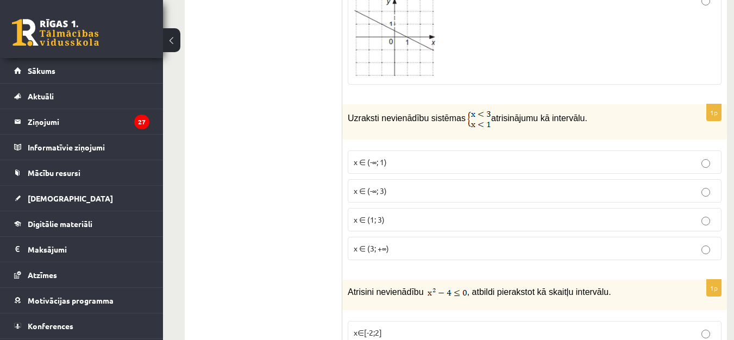
click at [409, 185] on p "x ∈ (-∞; 3)" at bounding box center [535, 190] width 362 height 11
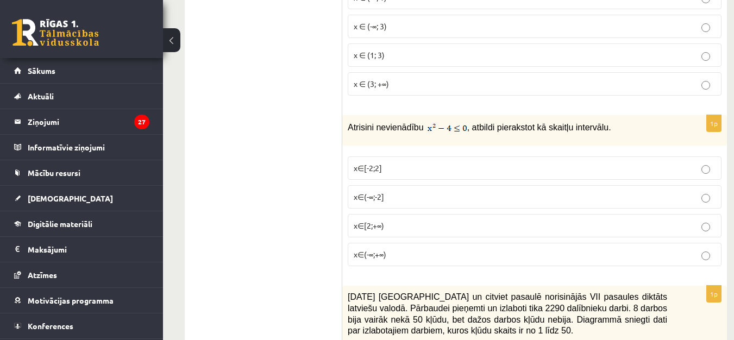
scroll to position [3772, 0]
click at [415, 162] on p "x∈[-2;2]" at bounding box center [535, 167] width 362 height 11
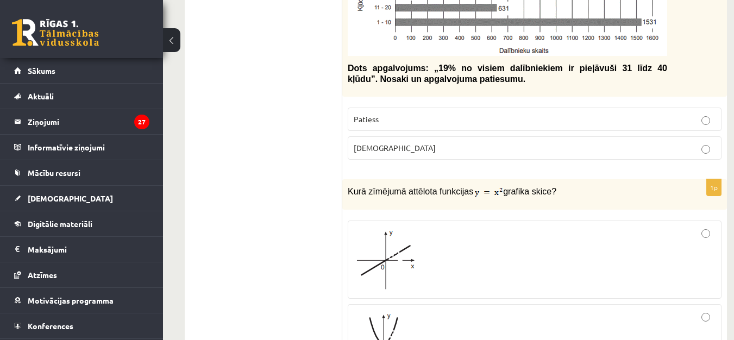
scroll to position [4191, 0]
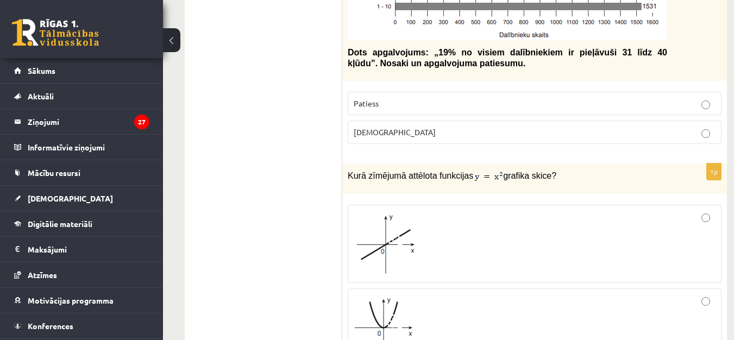
click at [424, 121] on label "Aplams" at bounding box center [535, 132] width 374 height 23
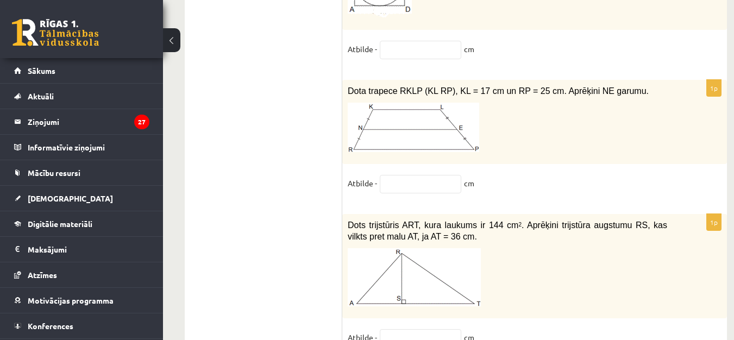
scroll to position [5738, 0]
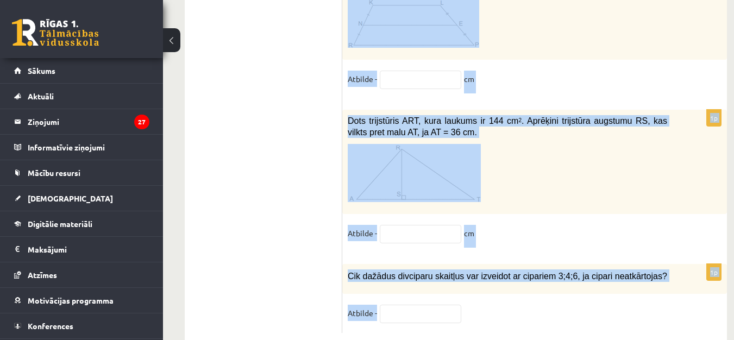
drag, startPoint x: 349, startPoint y: 37, endPoint x: 604, endPoint y: 325, distance: 384.0
copy form "2021. gada 27. novembrī Latvijā un citviet pasaulē norisinājās VII pasaules dik…"
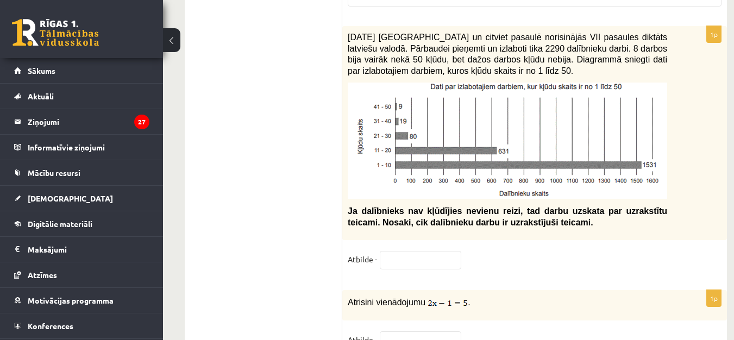
scroll to position [4724, 0]
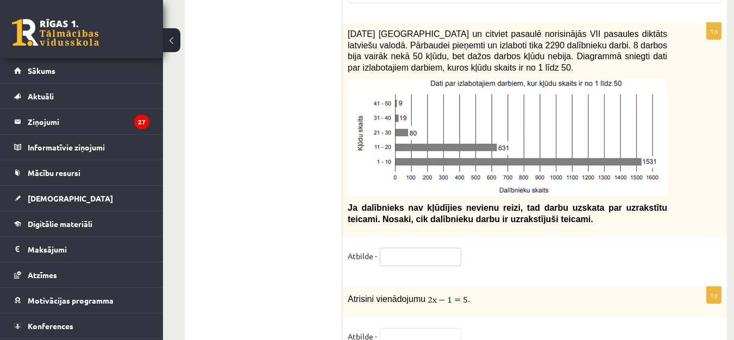
click at [423, 248] on input "text" at bounding box center [420, 257] width 81 height 18
type input "**********"
click at [408, 328] on input "text" at bounding box center [420, 337] width 81 height 18
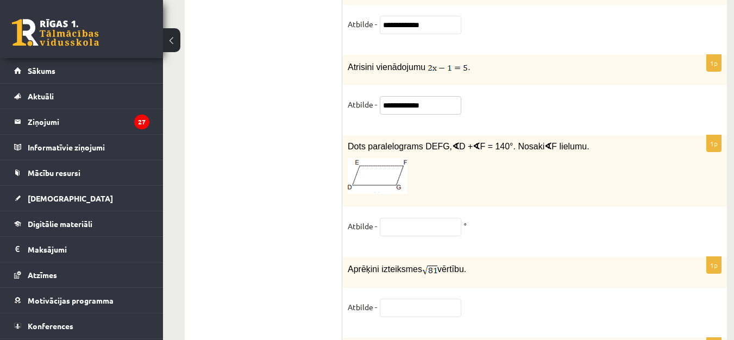
scroll to position [4956, 0]
type input "**********"
click at [474, 217] on fieldset "Atbilde - °" at bounding box center [535, 228] width 374 height 23
click at [423, 217] on input "text" at bounding box center [420, 226] width 81 height 18
click at [497, 141] on span "F = 140°. Nosaki" at bounding box center [512, 145] width 65 height 9
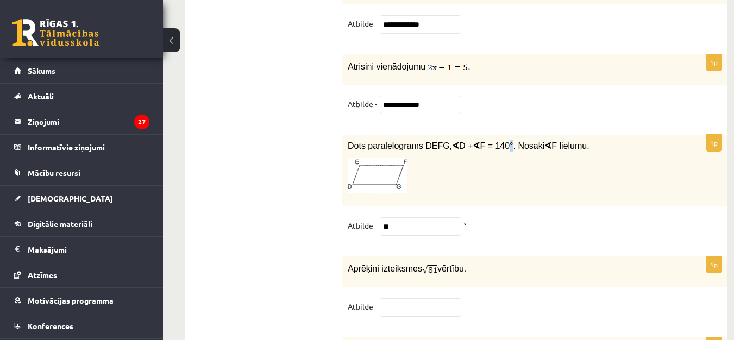
copy span "°"
click at [408, 217] on input "**" at bounding box center [420, 226] width 81 height 18
paste input "*"
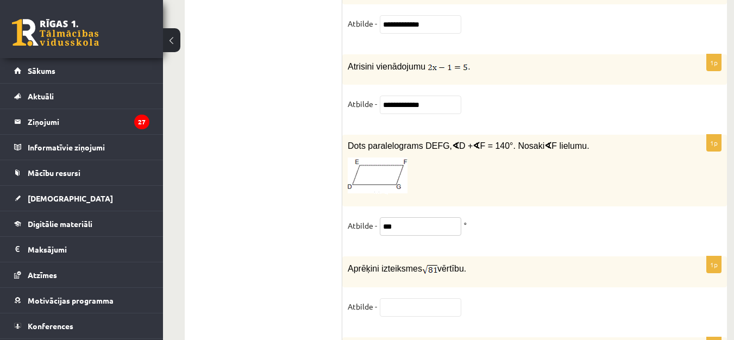
type input "***"
click at [411, 298] on input "text" at bounding box center [420, 307] width 81 height 18
type input "*"
click at [417, 298] on input "*" at bounding box center [420, 307] width 81 height 18
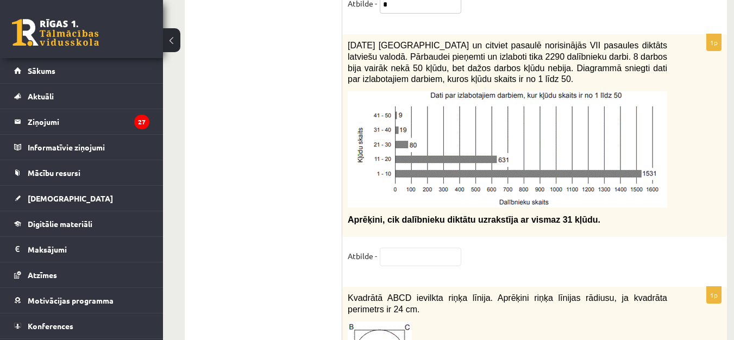
scroll to position [5260, 0]
type input "*"
click at [396, 247] on input "text" at bounding box center [420, 256] width 81 height 18
click at [415, 247] on input "text" at bounding box center [420, 256] width 81 height 18
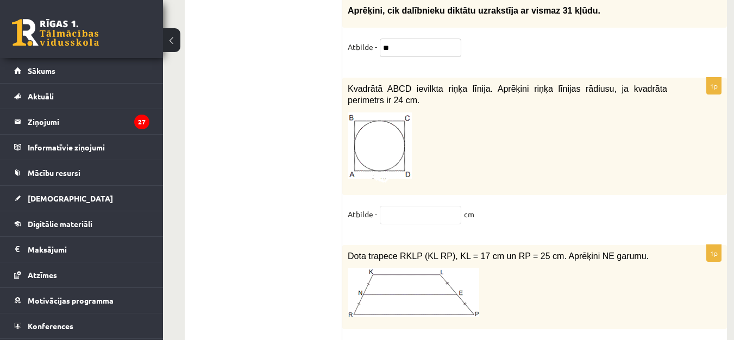
scroll to position [5459, 0]
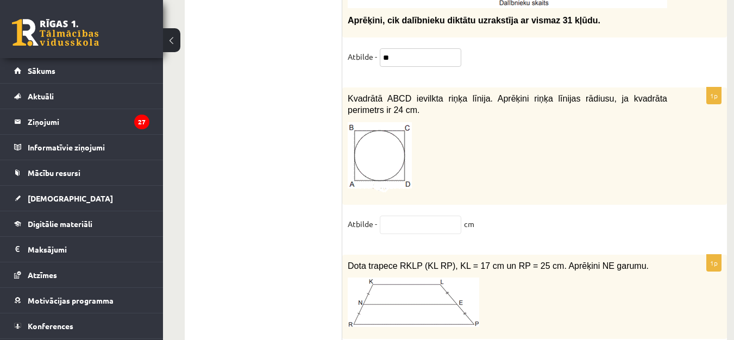
type input "**"
click at [402, 216] on input "text" at bounding box center [420, 225] width 81 height 18
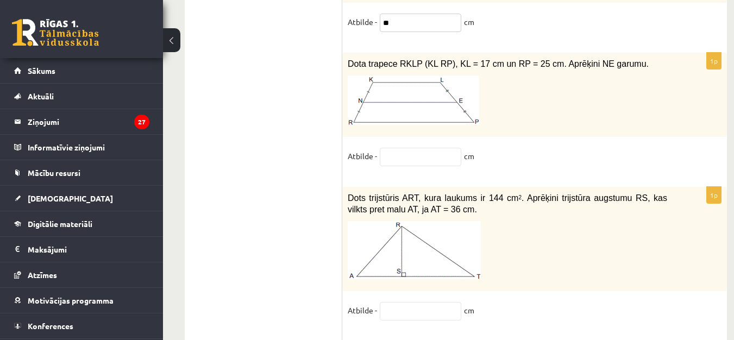
scroll to position [5674, 0]
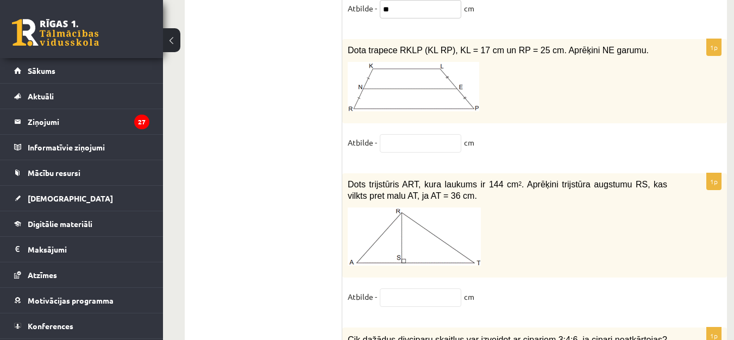
type input "**"
click at [413, 134] on input "text" at bounding box center [420, 143] width 81 height 18
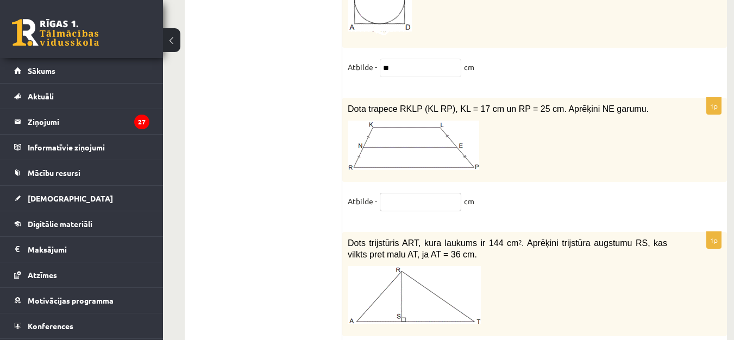
scroll to position [5603, 0]
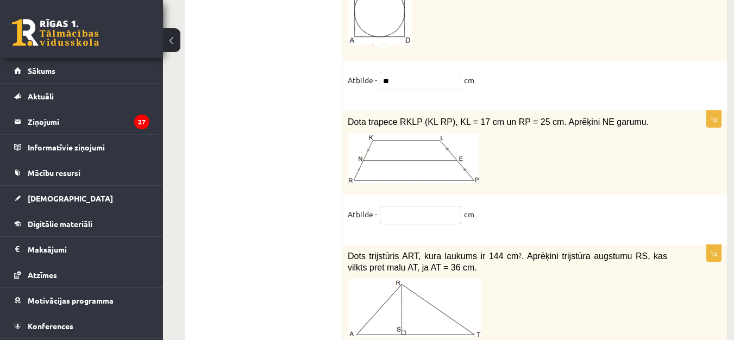
click at [417, 206] on input "text" at bounding box center [420, 215] width 81 height 18
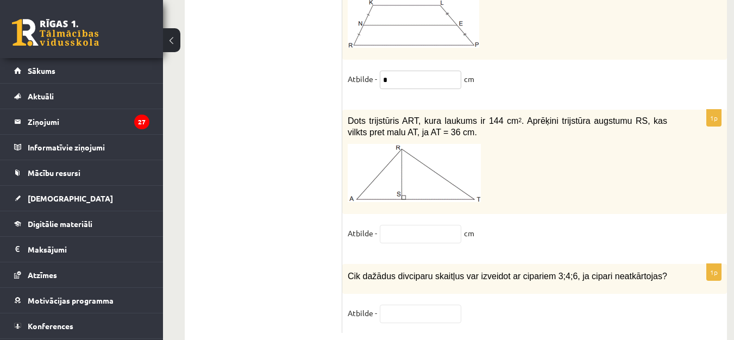
type input "*"
click at [405, 194] on div "1p Dots trijstūris ART, kura laukums ir 144 cm 2 . Aprēķini trijstūra augstumu …" at bounding box center [534, 181] width 385 height 143
click at [404, 225] on input "text" at bounding box center [420, 234] width 81 height 18
click at [414, 305] on input "text" at bounding box center [420, 314] width 81 height 18
type input "*"
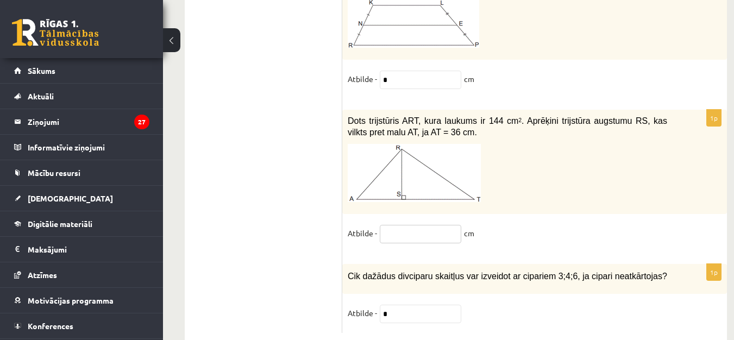
click at [421, 225] on input "text" at bounding box center [420, 234] width 81 height 18
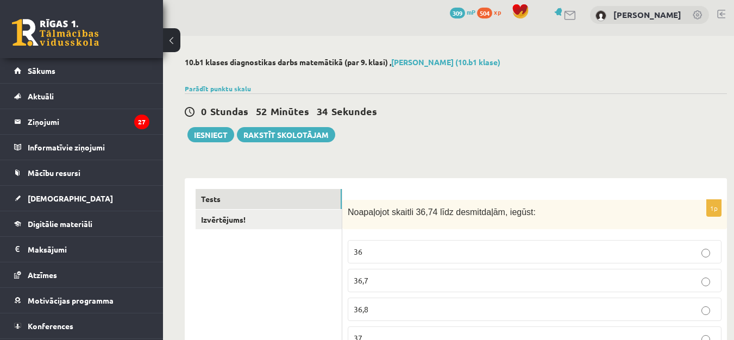
scroll to position [0, 0]
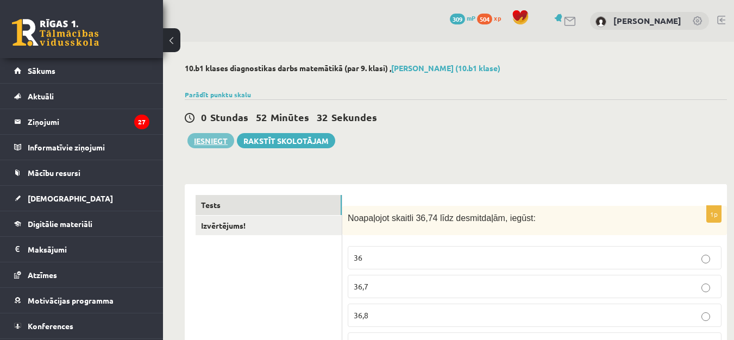
type input "*"
click at [223, 137] on button "Iesniegt" at bounding box center [210, 140] width 47 height 15
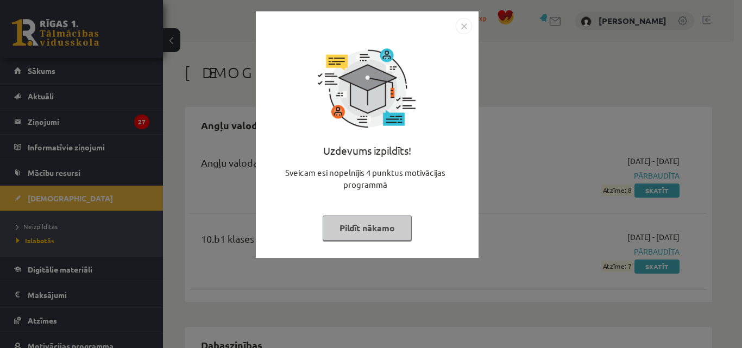
click at [465, 23] on img "Close" at bounding box center [464, 26] width 16 height 16
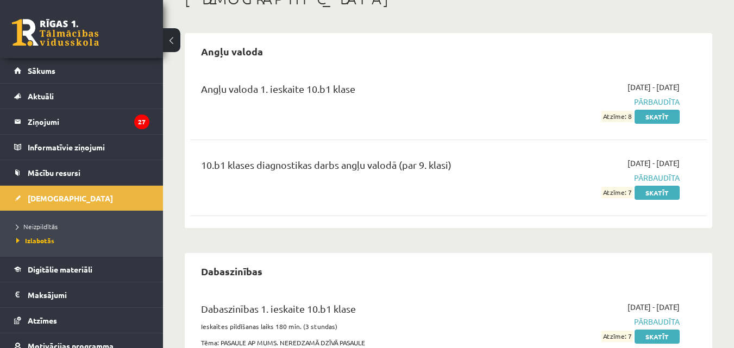
scroll to position [80, 0]
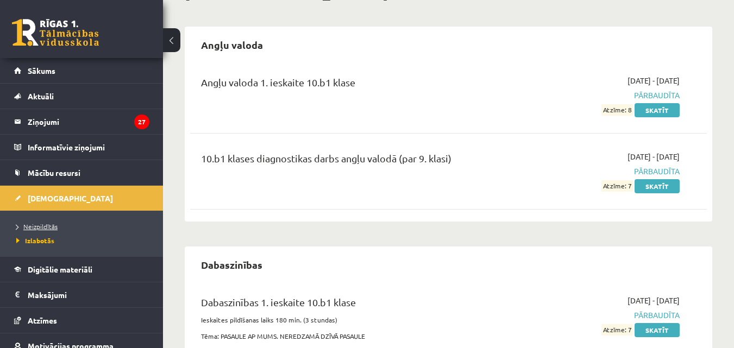
click at [49, 222] on link "Neizpildītās" at bounding box center [84, 227] width 136 height 10
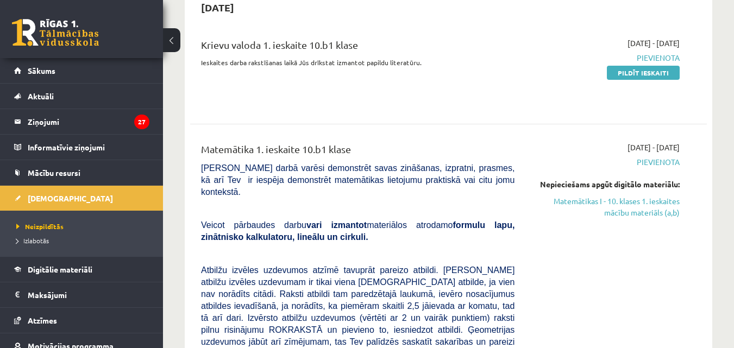
scroll to position [118, 0]
click at [619, 208] on link "Matemātikas I - 10. klases 1. ieskaites mācību materiāls (a,b)" at bounding box center [605, 206] width 149 height 23
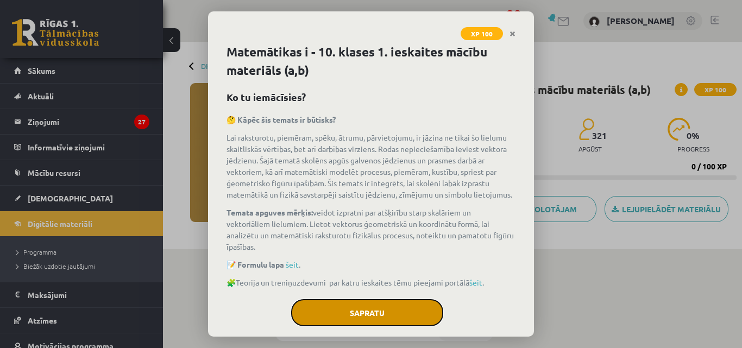
click at [373, 326] on button "Sapratu" at bounding box center [367, 312] width 152 height 27
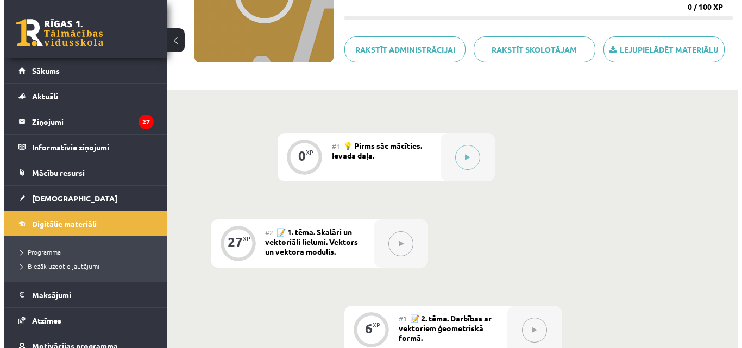
scroll to position [161, 0]
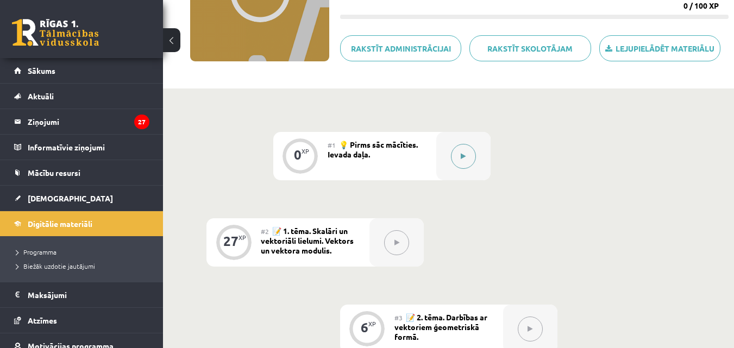
click at [448, 152] on div at bounding box center [463, 156] width 54 height 48
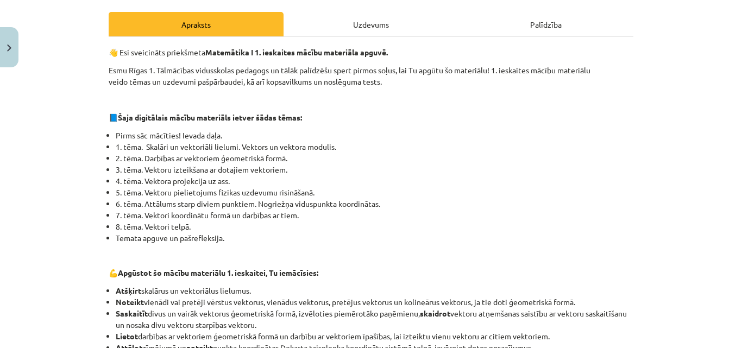
click at [366, 23] on div "Uzdevums" at bounding box center [370, 24] width 175 height 24
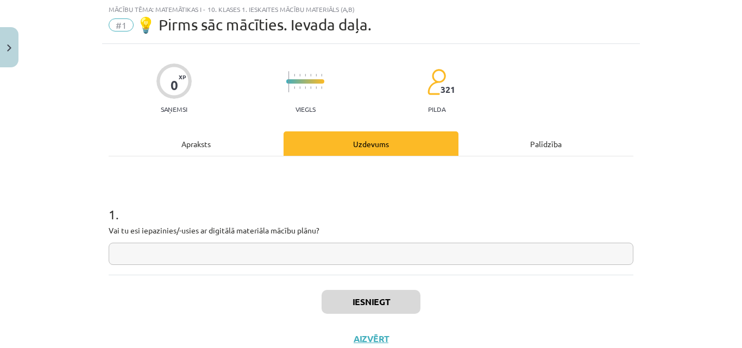
scroll to position [27, 0]
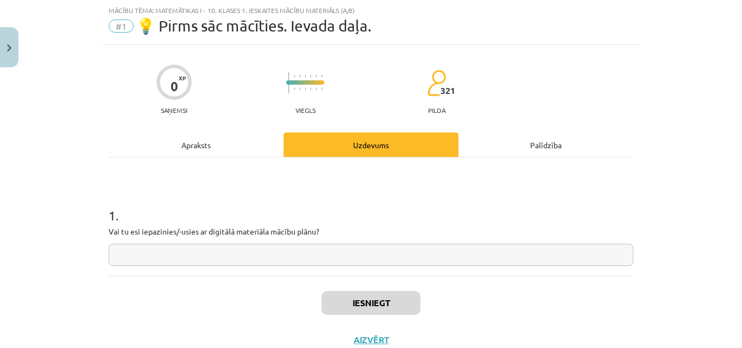
click at [289, 254] on input "text" at bounding box center [371, 255] width 525 height 22
type input "**"
click at [380, 295] on button "Iesniegt" at bounding box center [371, 303] width 99 height 24
click at [390, 336] on button "Nākamā nodarbība" at bounding box center [371, 347] width 106 height 25
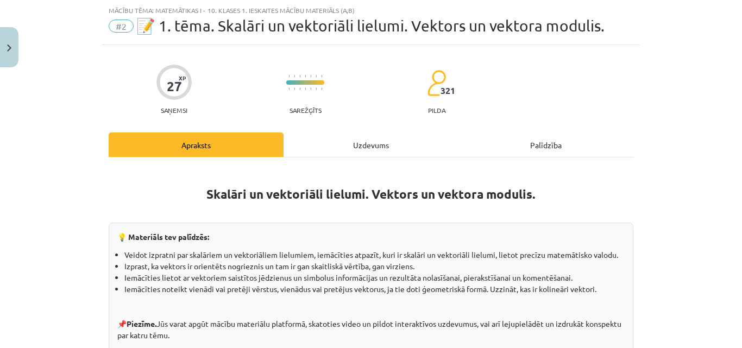
click at [370, 143] on div "Uzdevums" at bounding box center [370, 145] width 175 height 24
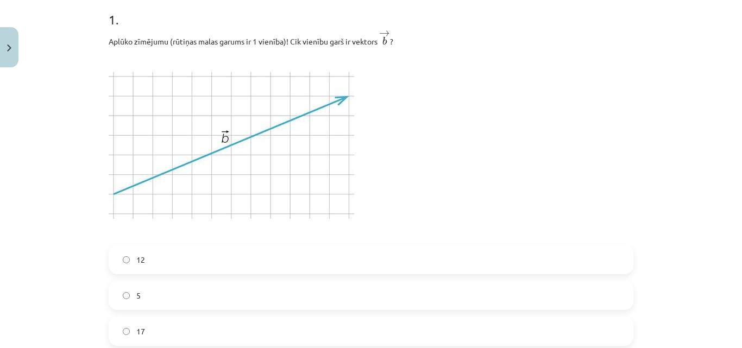
scroll to position [226, 0]
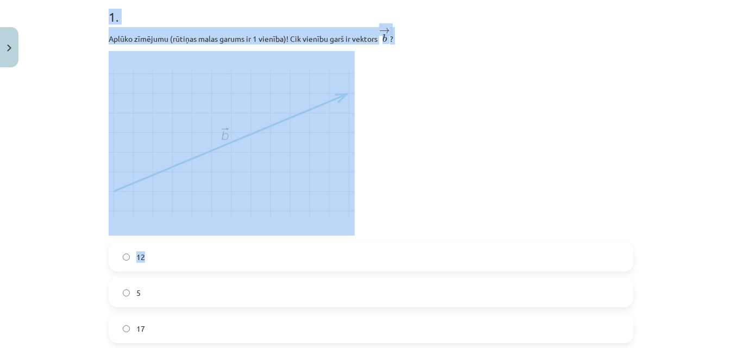
drag, startPoint x: 102, startPoint y: 10, endPoint x: 288, endPoint y: 252, distance: 305.1
click at [79, 125] on div "Mācību tēma: Matemātikas i - 10. klases 1. ieskaites mācību materiāls (a,b) #2 …" at bounding box center [371, 174] width 742 height 348
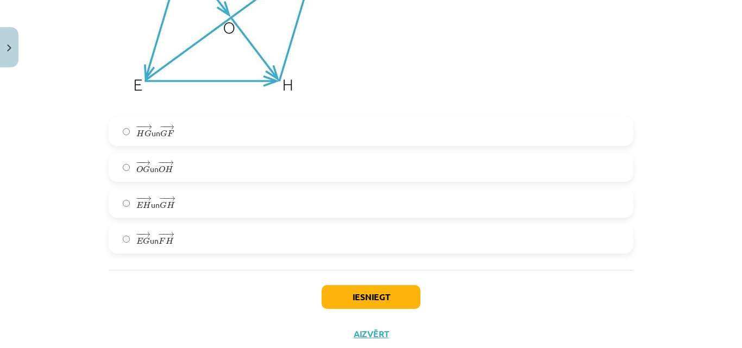
scroll to position [4205, 0]
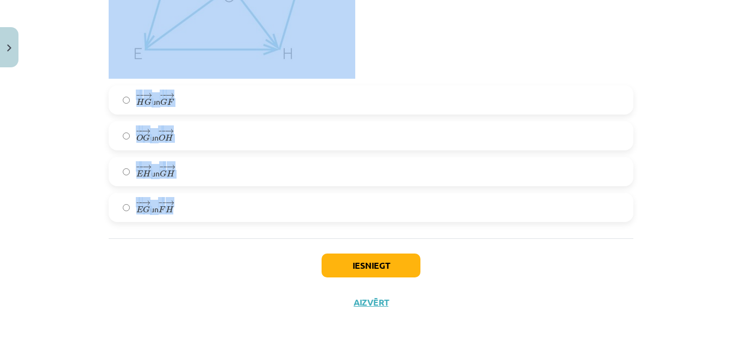
drag, startPoint x: 97, startPoint y: 9, endPoint x: 207, endPoint y: 210, distance: 229.9
click at [207, 210] on div "Mācību tēma: Matemātikas i - 10. klases 1. ieskaites mācību materiāls (a,b) #2 …" at bounding box center [371, 174] width 742 height 348
copy form "7 . Loremi dolorsit (ametcon adipi elitse do 8 eiusmod)! Tem incidid utla et do…"
click at [234, 137] on label "− − → O G O G → un − − → O H O H →" at bounding box center [371, 135] width 522 height 27
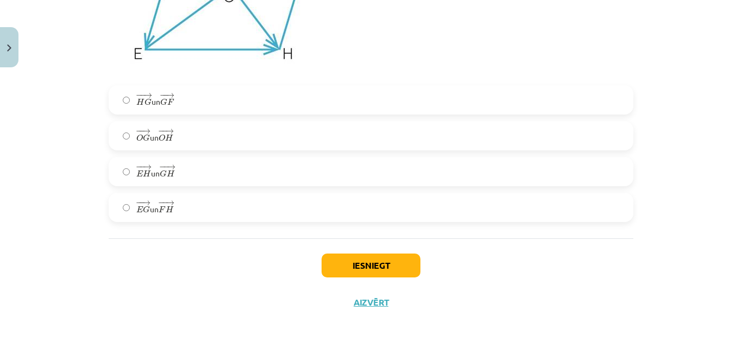
click at [136, 200] on span "−" at bounding box center [139, 202] width 7 height 5
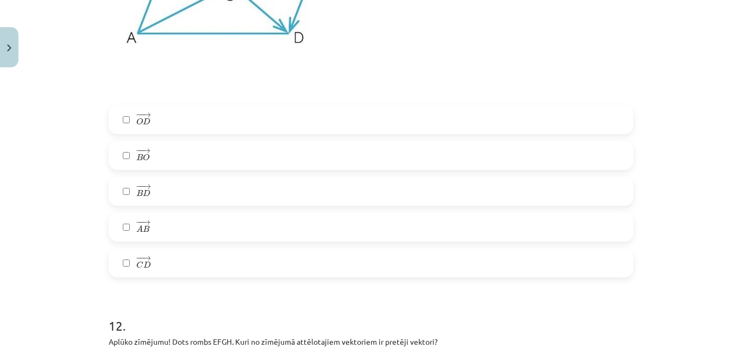
scroll to position [3745, 0]
click at [139, 260] on span "−" at bounding box center [140, 257] width 2 height 5
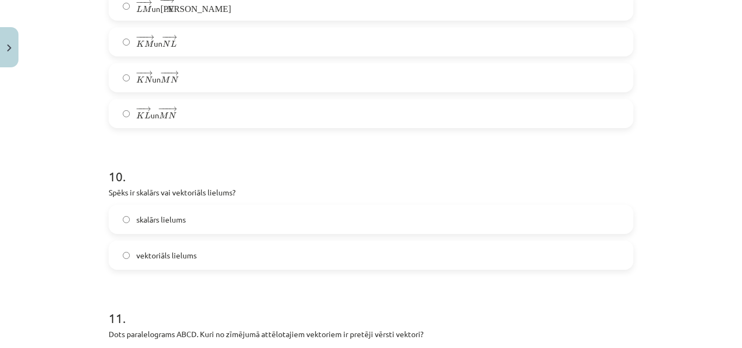
scroll to position [3284, 0]
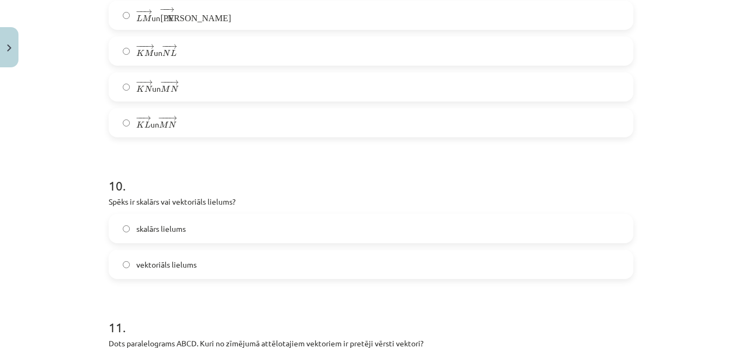
click at [129, 255] on label "vektoriāls lielums" at bounding box center [371, 264] width 522 height 27
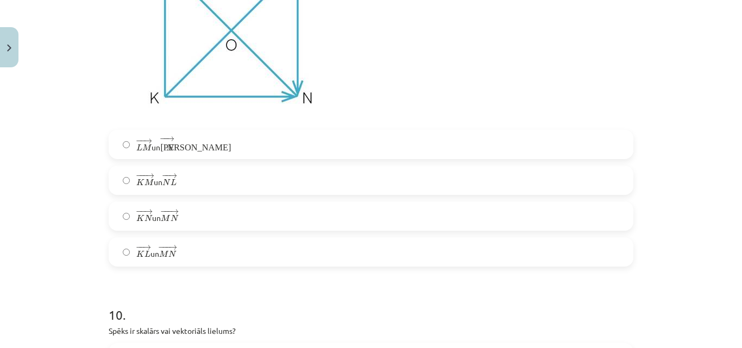
scroll to position [3153, 0]
click at [136, 216] on span "−" at bounding box center [139, 213] width 7 height 5
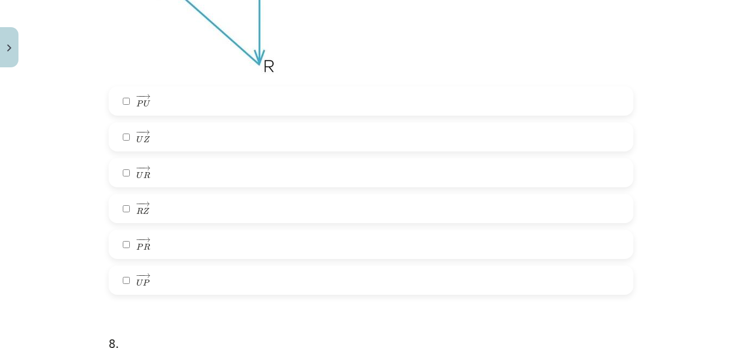
scroll to position [2321, 0]
click at [126, 246] on label "− − → P R P R →" at bounding box center [371, 245] width 522 height 27
click at [120, 290] on label "− − → U P U P →" at bounding box center [371, 281] width 522 height 27
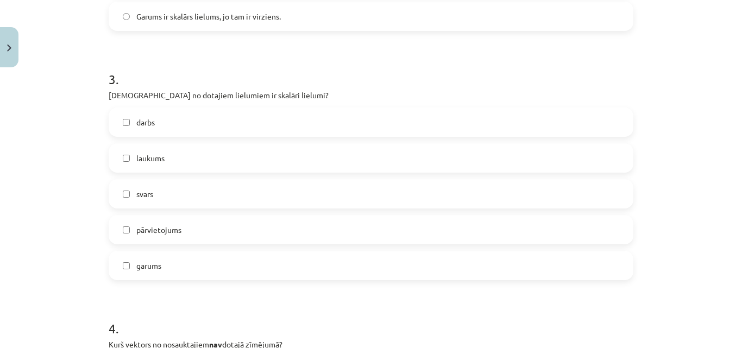
scroll to position [746, 0]
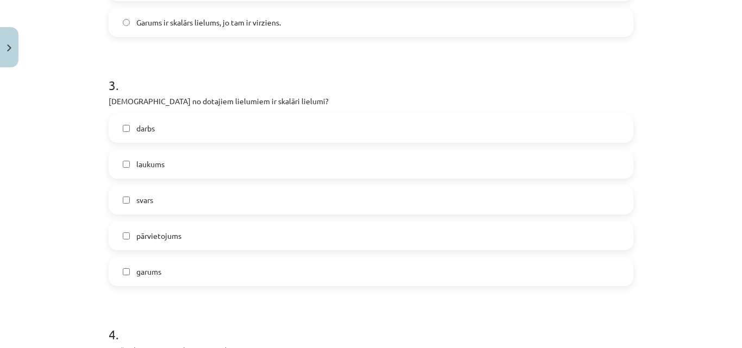
click at [127, 132] on label "darbs" at bounding box center [371, 128] width 522 height 27
click at [127, 161] on label "laukums" at bounding box center [371, 163] width 522 height 27
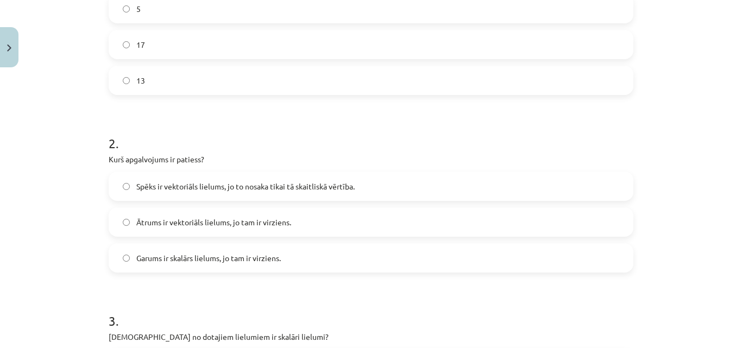
scroll to position [509, 0]
click at [130, 225] on label "Ātrums ir vektoriāls lielums, jo tam ir virziens." at bounding box center [371, 223] width 522 height 27
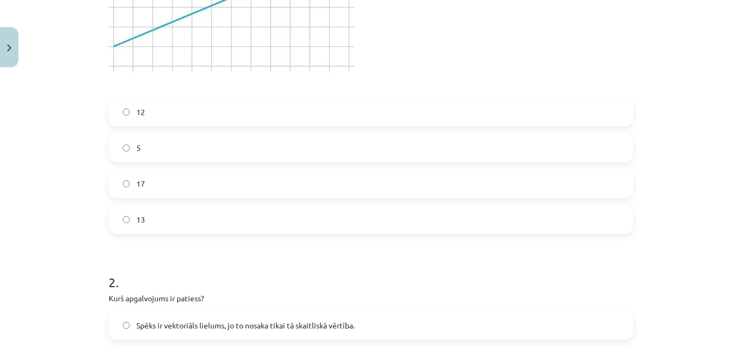
scroll to position [361, 0]
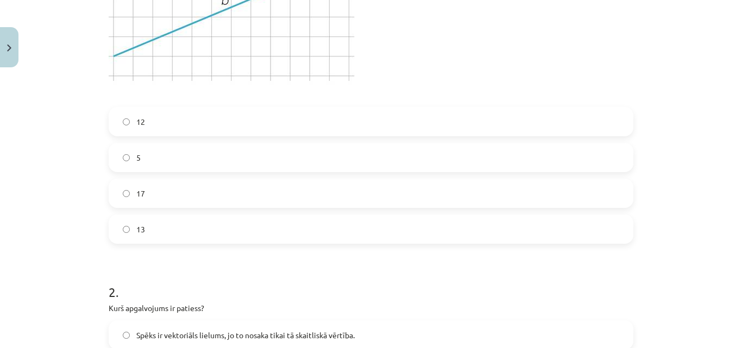
click at [127, 235] on label "13" at bounding box center [371, 229] width 522 height 27
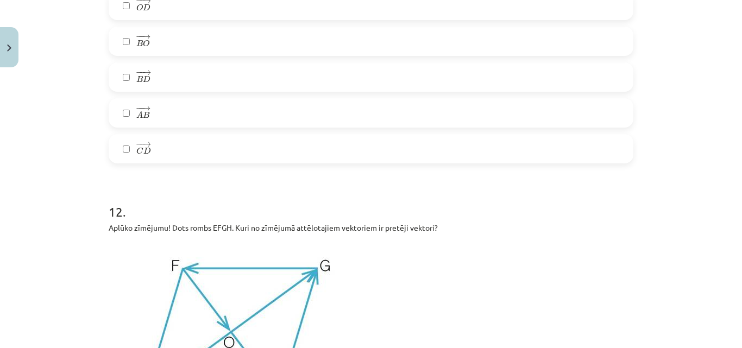
scroll to position [4205, 0]
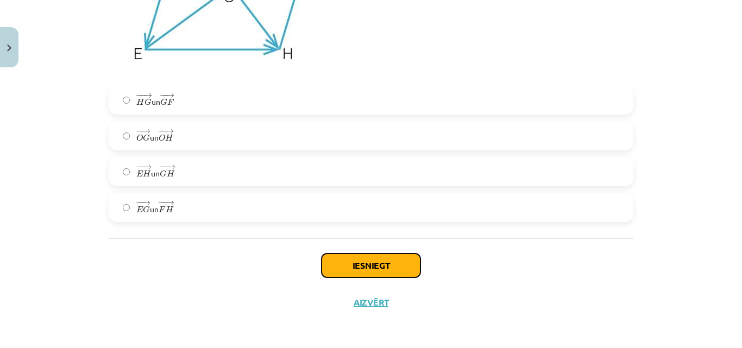
click at [347, 264] on button "Iesniegt" at bounding box center [371, 266] width 99 height 24
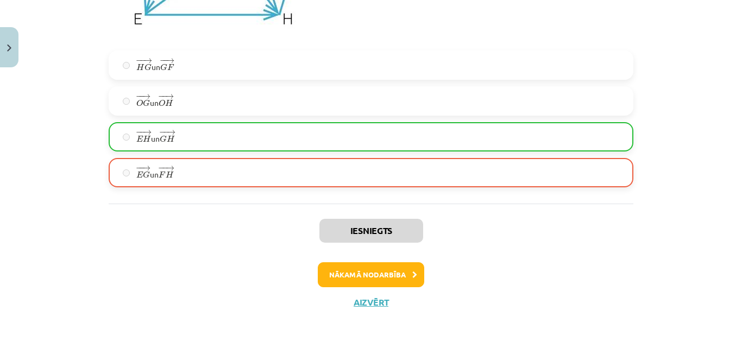
scroll to position [4240, 0]
click at [364, 270] on button "Nākamā nodarbība" at bounding box center [371, 274] width 106 height 25
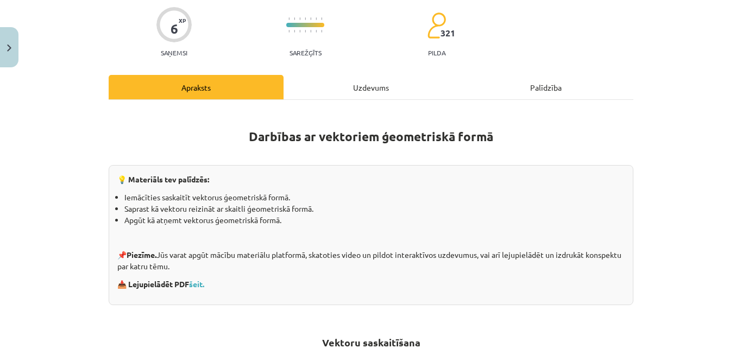
scroll to position [27, 0]
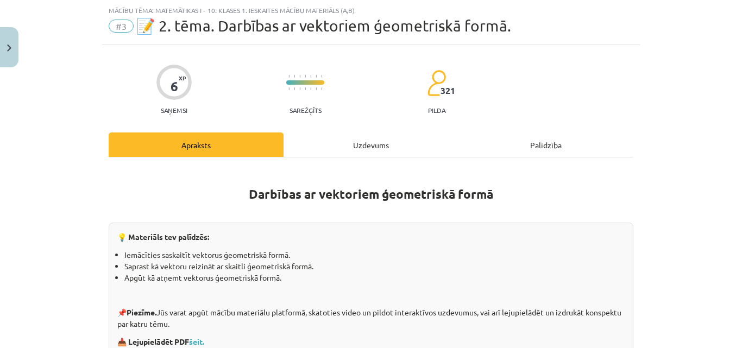
click at [367, 148] on div "Uzdevums" at bounding box center [370, 145] width 175 height 24
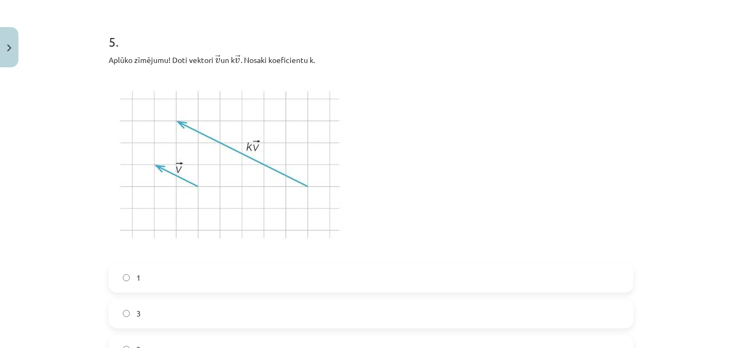
scroll to position [1646, 0]
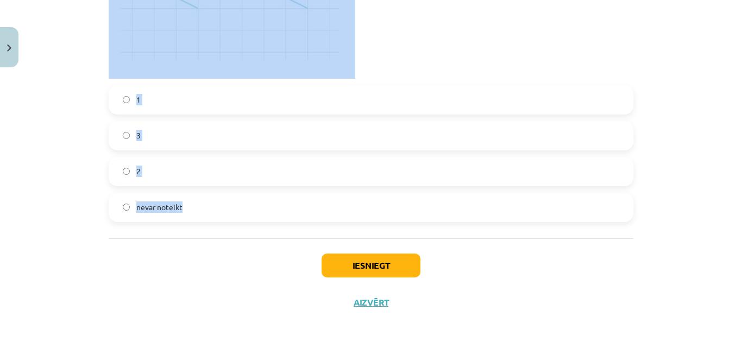
drag, startPoint x: 106, startPoint y: 86, endPoint x: 210, endPoint y: 205, distance: 158.2
copy form "1 . Kuras vienādības atbilst dotajam zīmējumam? − − → D A + − − → A F = − − → D…"
click at [89, 167] on div "Mācību tēma: Matemātikas i - 10. klases 1. ieskaites mācību materiāls (a,b) #3 …" at bounding box center [371, 174] width 742 height 348
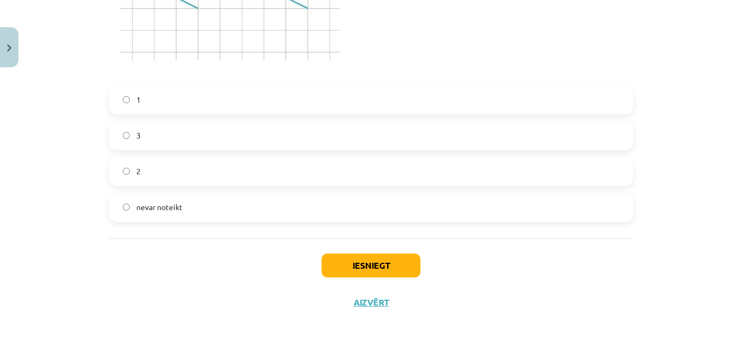
click at [152, 168] on label "2" at bounding box center [371, 171] width 522 height 27
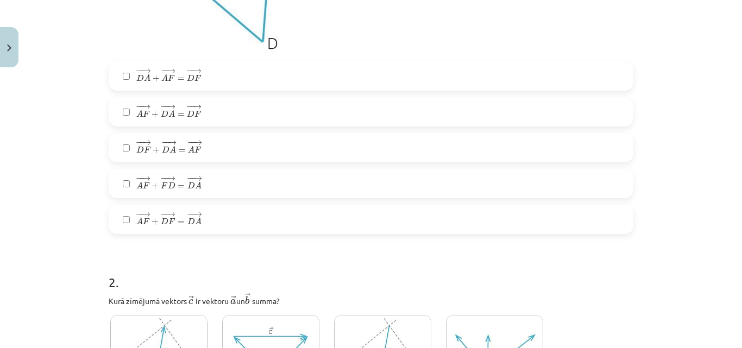
scroll to position [401, 0]
click at [126, 77] on label "− − → D A + − − → A F = − − → D F D A → + A F → = D F →" at bounding box center [371, 75] width 522 height 27
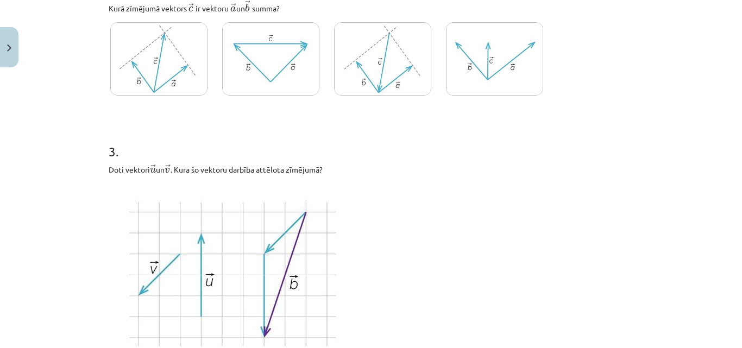
scroll to position [659, 0]
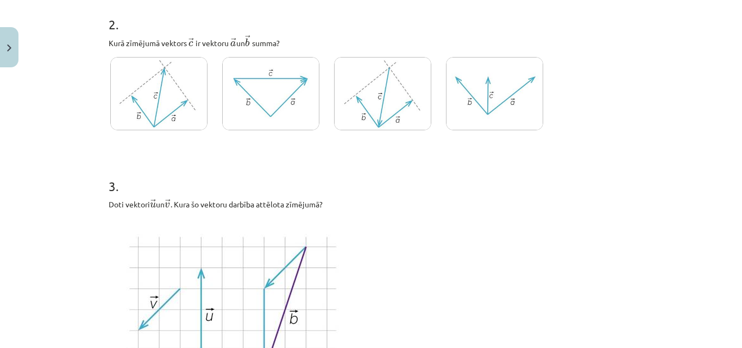
click at [350, 110] on img at bounding box center [382, 93] width 97 height 73
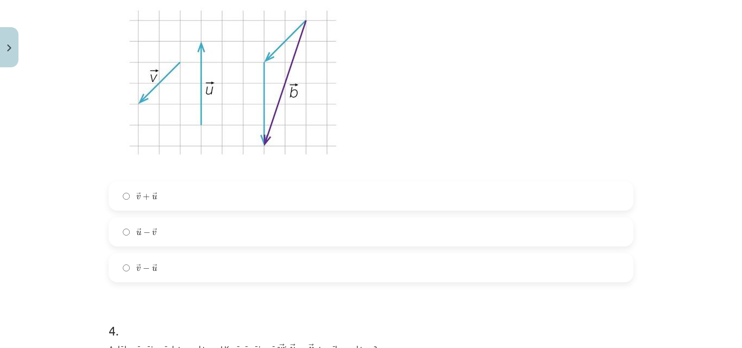
scroll to position [900, 0]
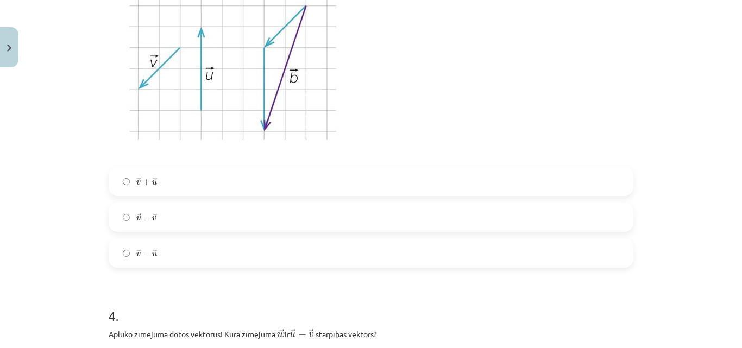
click at [128, 179] on label "→ v + → u v → + u →" at bounding box center [371, 181] width 522 height 27
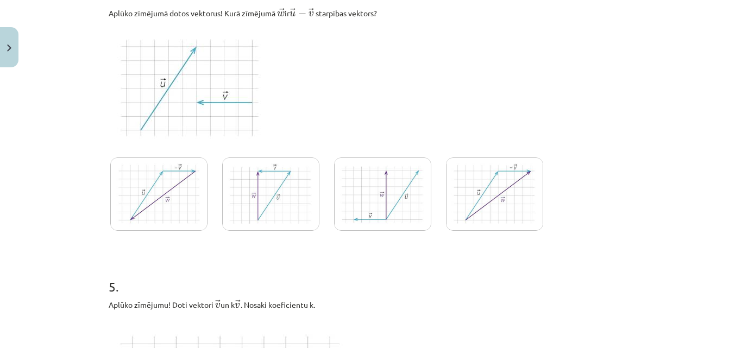
scroll to position [1225, 0]
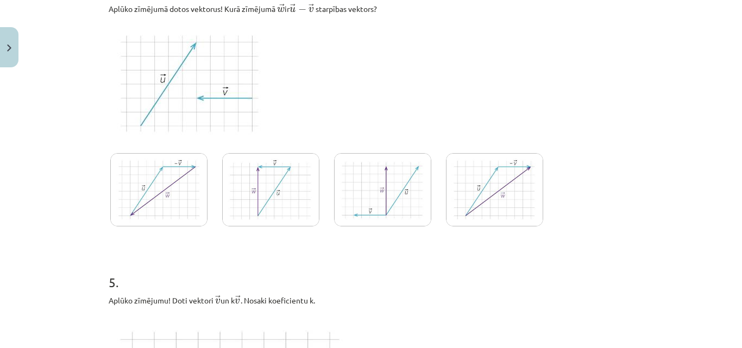
click at [495, 189] on img at bounding box center [494, 189] width 97 height 73
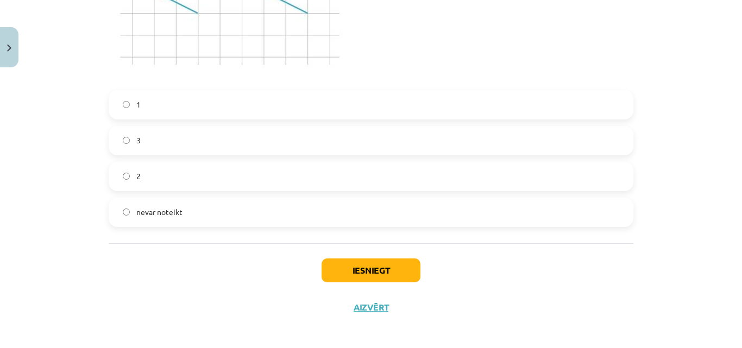
scroll to position [1646, 0]
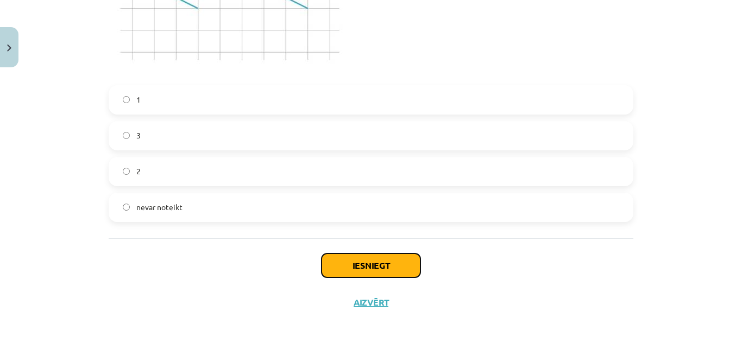
click at [361, 266] on button "Iesniegt" at bounding box center [371, 266] width 99 height 24
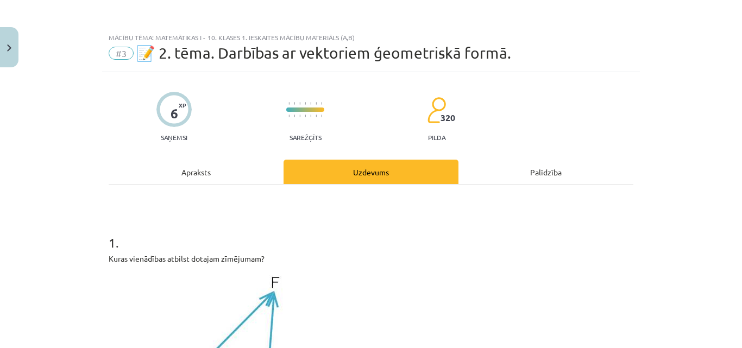
scroll to position [1680, 0]
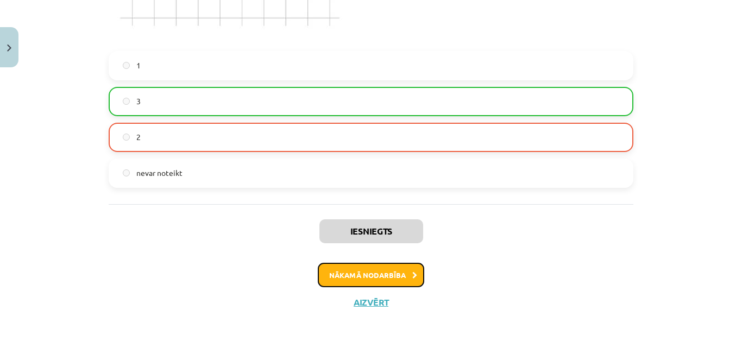
click at [373, 279] on button "Nākamā nodarbība" at bounding box center [371, 275] width 106 height 25
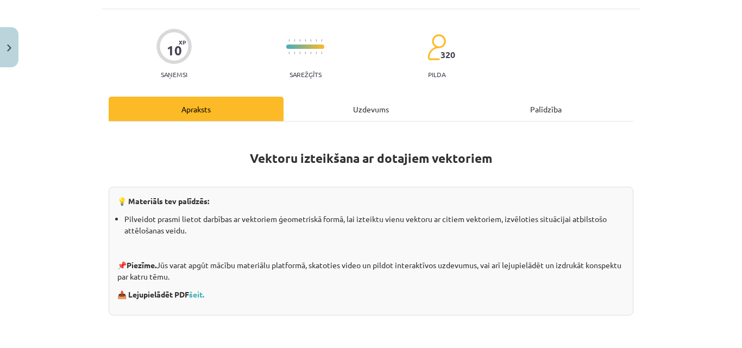
scroll to position [27, 0]
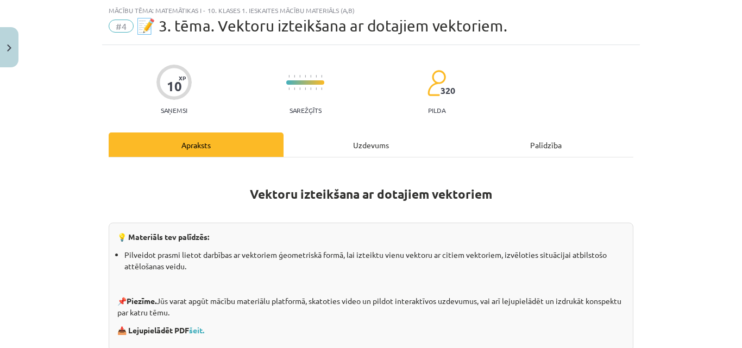
click at [342, 140] on div "Uzdevums" at bounding box center [370, 145] width 175 height 24
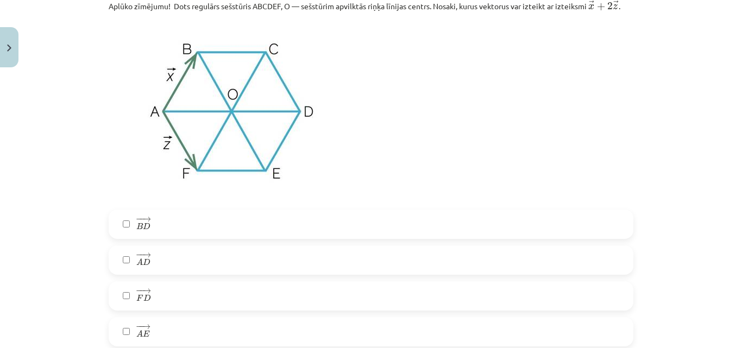
scroll to position [2062, 0]
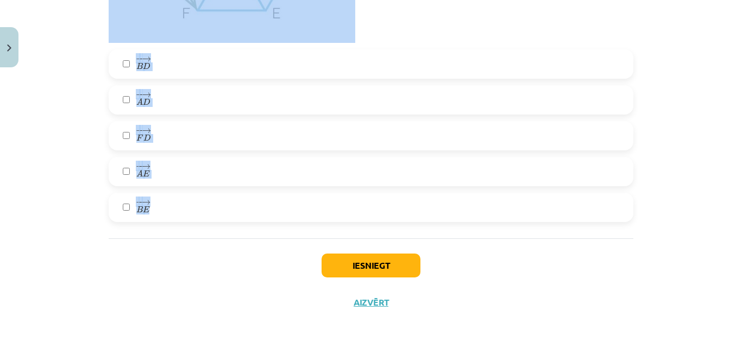
drag, startPoint x: 98, startPoint y: 56, endPoint x: 266, endPoint y: 224, distance: 237.3
copy form "1 . Aplūko zīmējumu! Dots regulārs sešstūris ABCDEF, O — sešstūrim apvilktās ri…"
click at [93, 186] on div "Mācību tēma: Matemātikas i - 10. klases 1. ieskaites mācību materiāls (a,b) #4 …" at bounding box center [371, 174] width 742 height 348
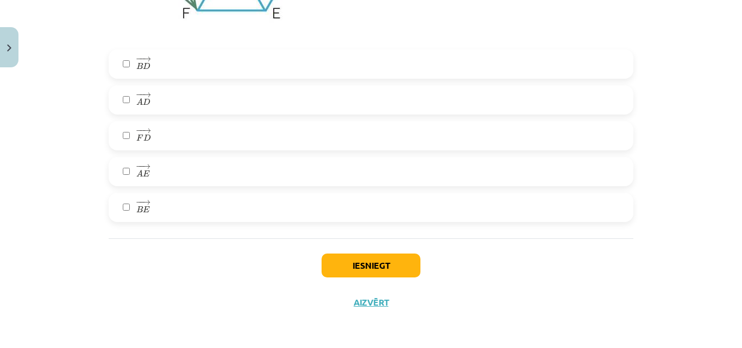
click at [126, 204] on label "− − → B E B E →" at bounding box center [371, 207] width 522 height 27
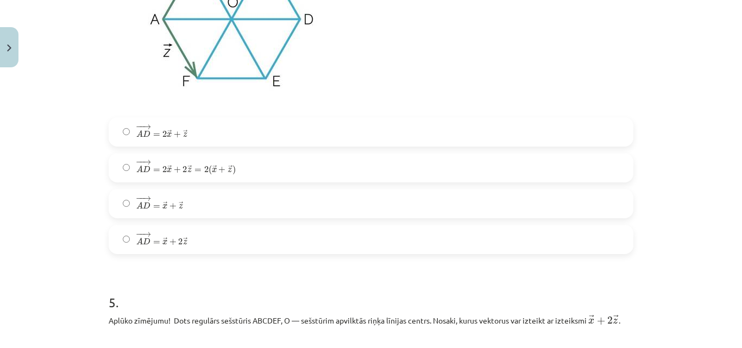
scroll to position [1584, 0]
click at [146, 166] on span "→" at bounding box center [146, 163] width 9 height 5
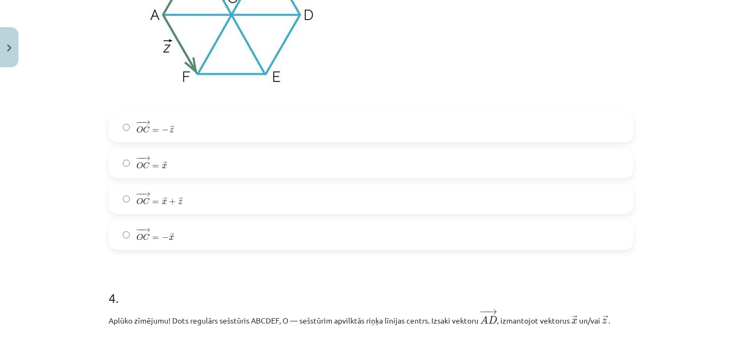
scroll to position [1158, 0]
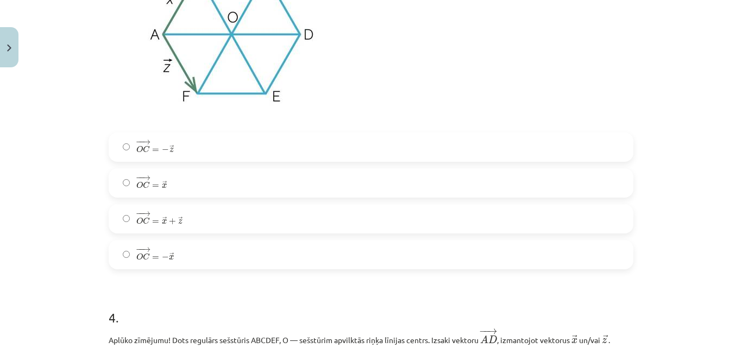
click at [137, 257] on span "O" at bounding box center [139, 256] width 7 height 7
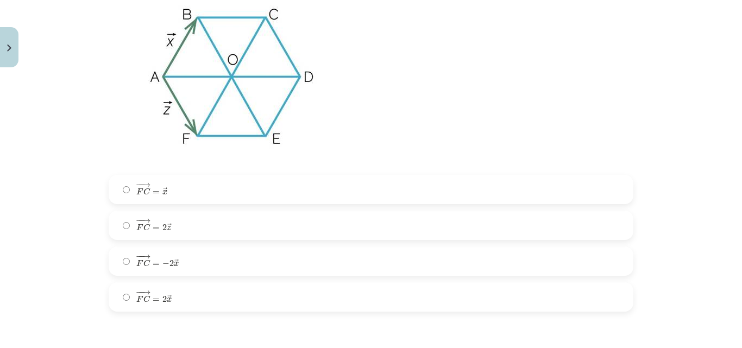
scroll to position [705, 0]
click at [130, 299] on label "− − → F C = 2 → x F C → = 2 x →" at bounding box center [371, 295] width 522 height 27
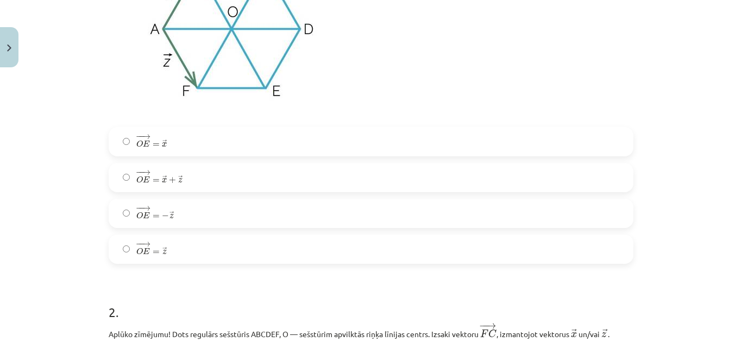
scroll to position [313, 0]
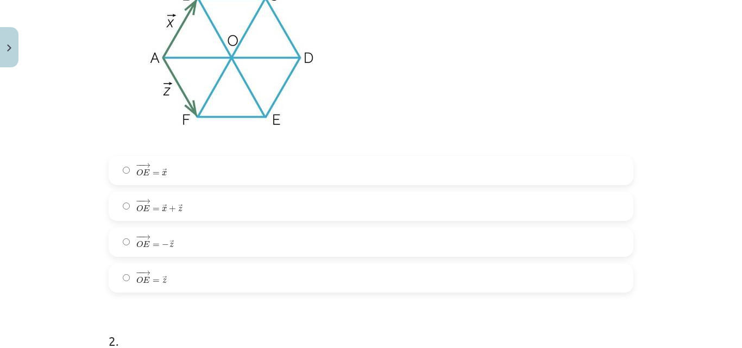
click at [124, 274] on label "− − → O E = → z O E → = z →" at bounding box center [371, 277] width 522 height 27
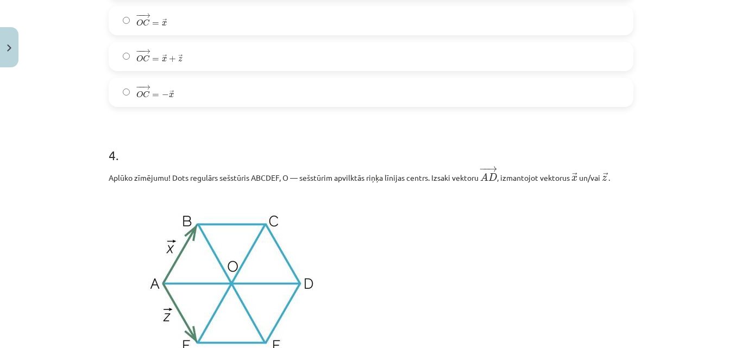
scroll to position [2062, 0]
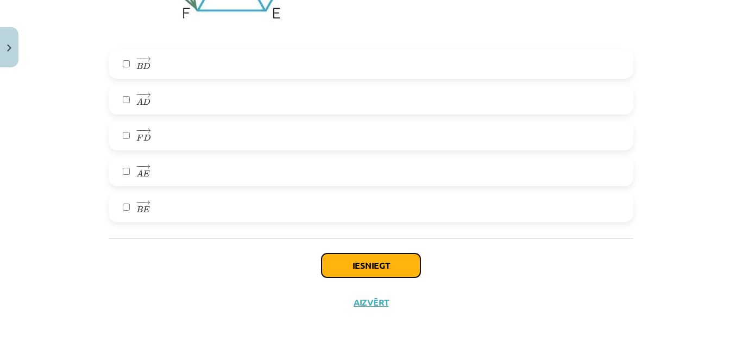
click at [345, 264] on button "Iesniegt" at bounding box center [371, 266] width 99 height 24
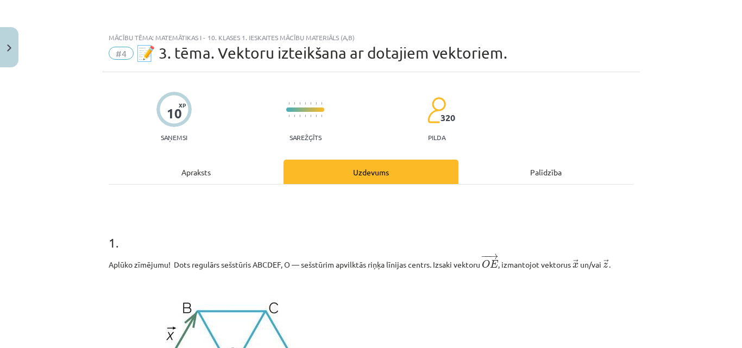
scroll to position [2096, 0]
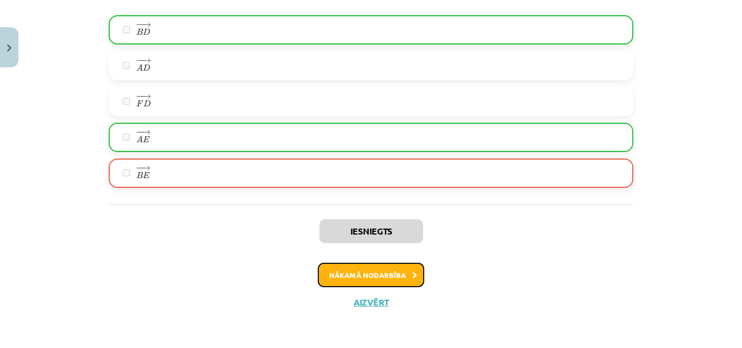
click at [385, 275] on button "Nākamā nodarbība" at bounding box center [371, 275] width 106 height 25
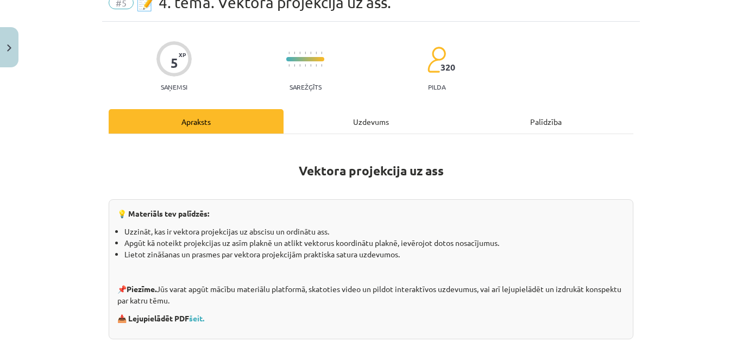
scroll to position [27, 0]
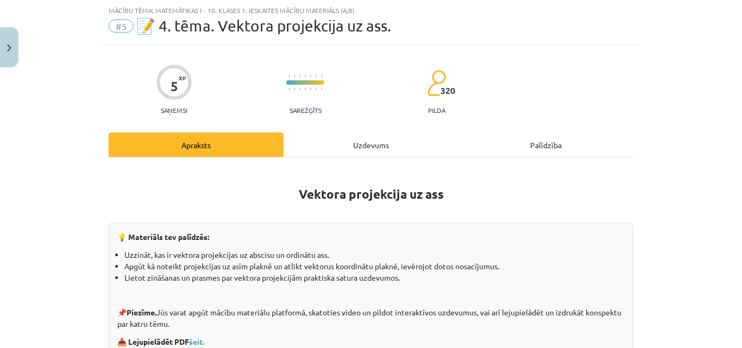
click at [349, 150] on div "Uzdevums" at bounding box center [370, 145] width 175 height 24
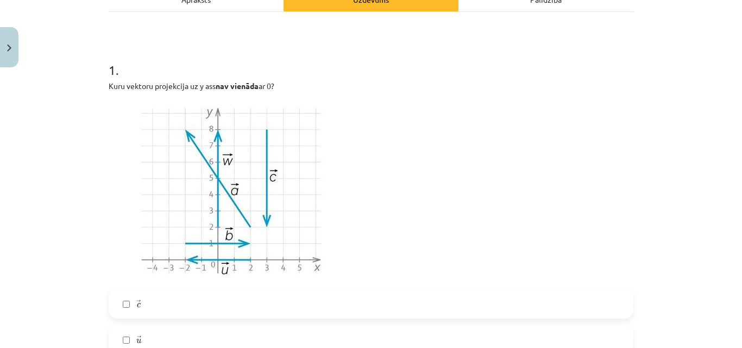
scroll to position [175, 0]
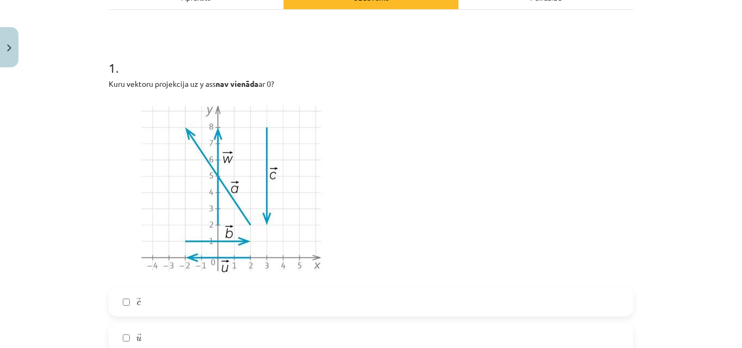
click at [109, 66] on h1 "1 ." at bounding box center [371, 58] width 525 height 34
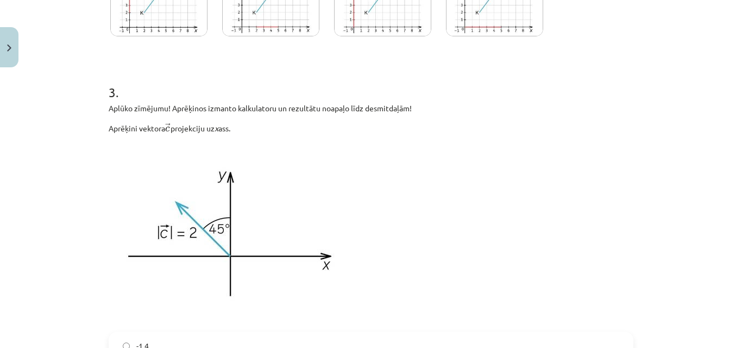
scroll to position [968, 0]
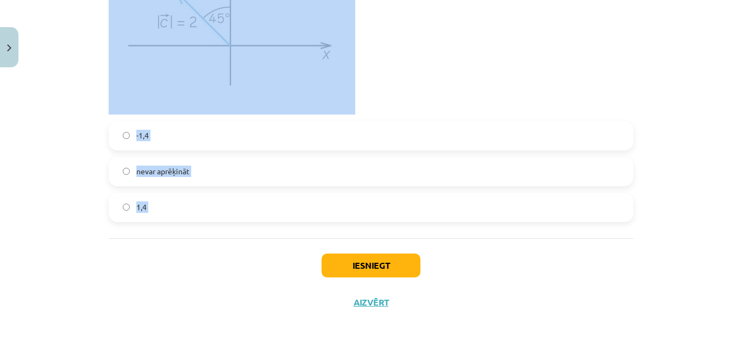
drag, startPoint x: 105, startPoint y: 66, endPoint x: 264, endPoint y: 250, distance: 243.4
copy form "1 . Kuru vektoru projekcija uz y ass nav vienāda ar 0? → c c → → u u → → a a → …"
click at [168, 202] on label "1,4" at bounding box center [371, 207] width 522 height 27
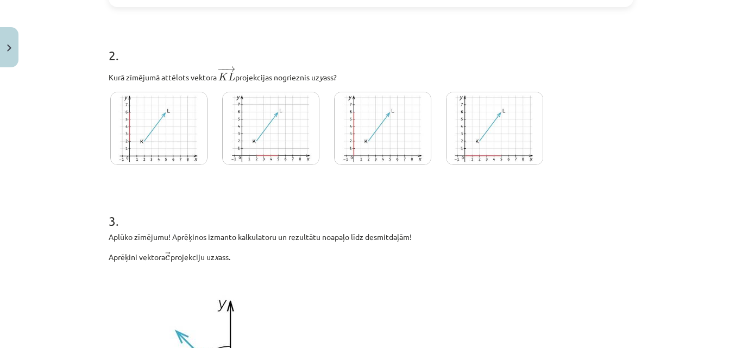
scroll to position [625, 0]
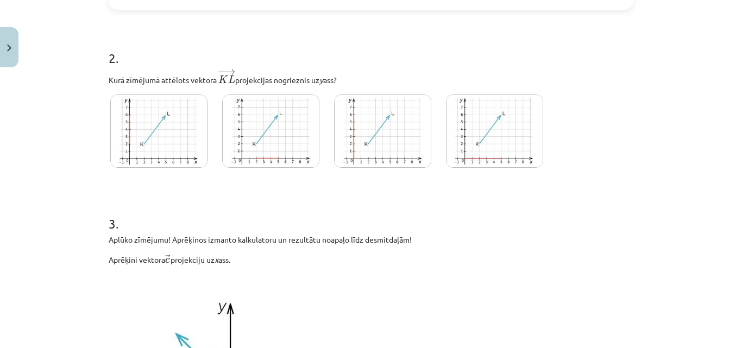
click at [303, 151] on img at bounding box center [270, 130] width 97 height 73
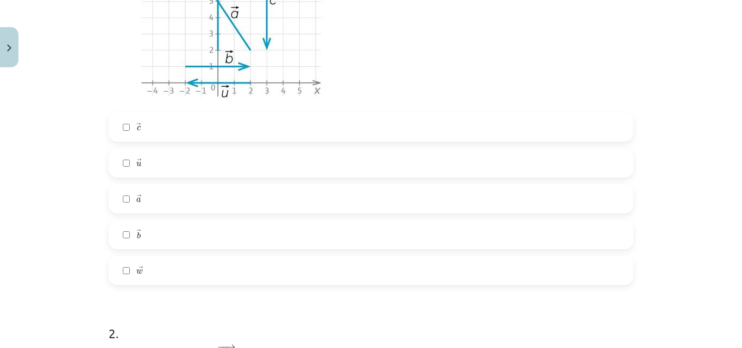
scroll to position [342, 0]
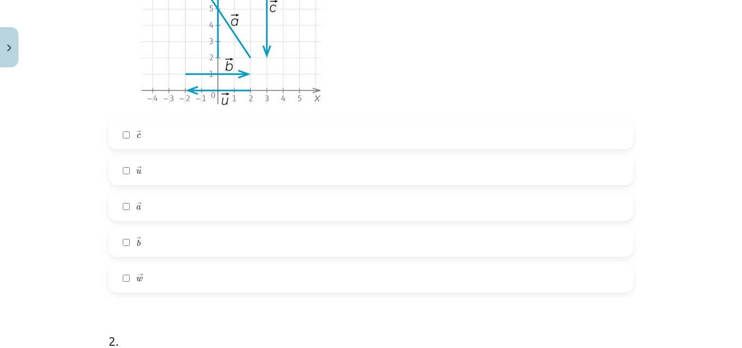
click at [137, 242] on span "b" at bounding box center [139, 242] width 4 height 7
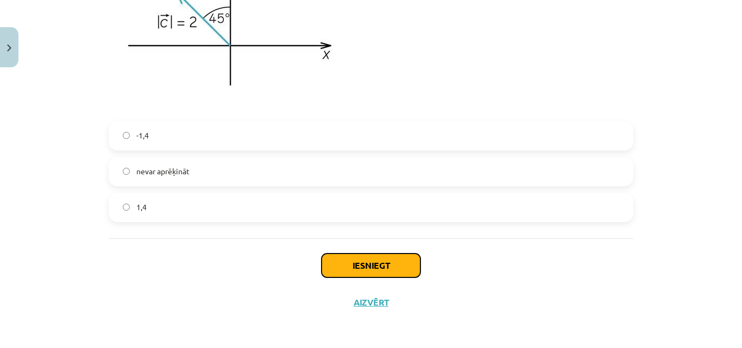
click at [366, 263] on button "Iesniegt" at bounding box center [371, 266] width 99 height 24
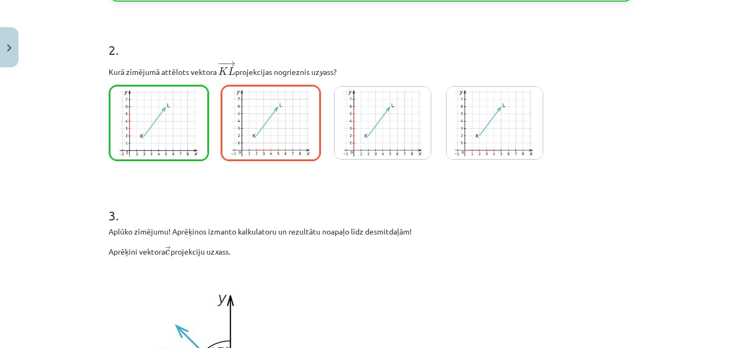
scroll to position [1003, 0]
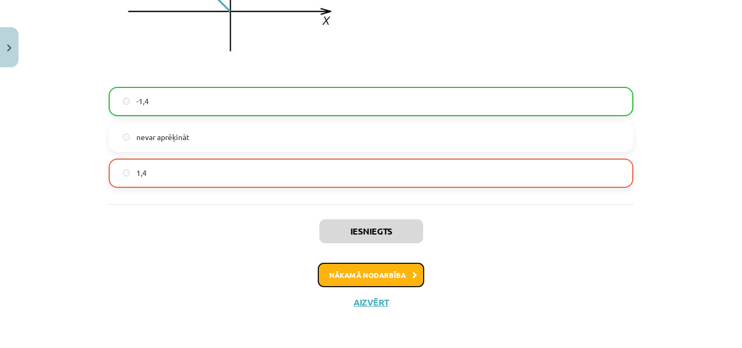
click at [369, 270] on button "Nākamā nodarbība" at bounding box center [371, 275] width 106 height 25
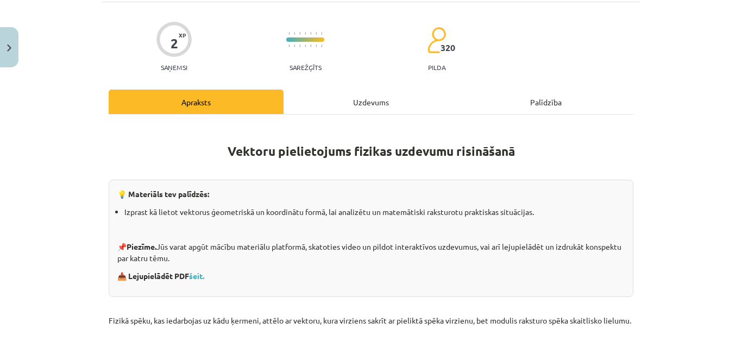
scroll to position [27, 0]
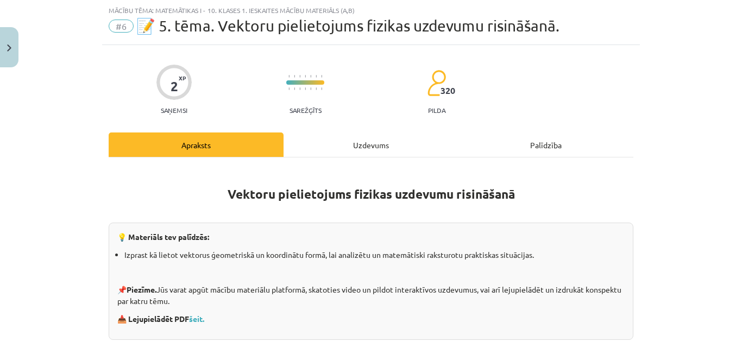
click at [363, 149] on div "Uzdevums" at bounding box center [370, 145] width 175 height 24
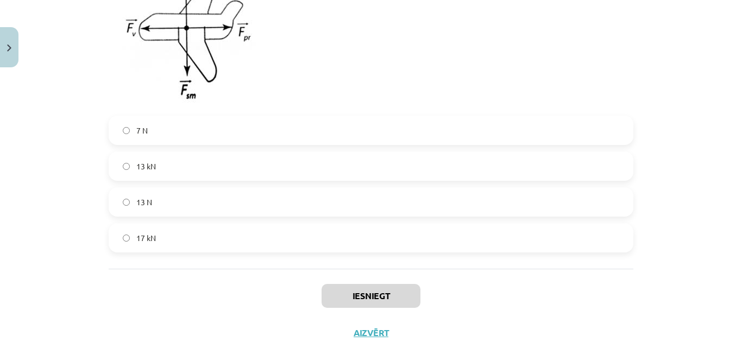
scroll to position [601, 0]
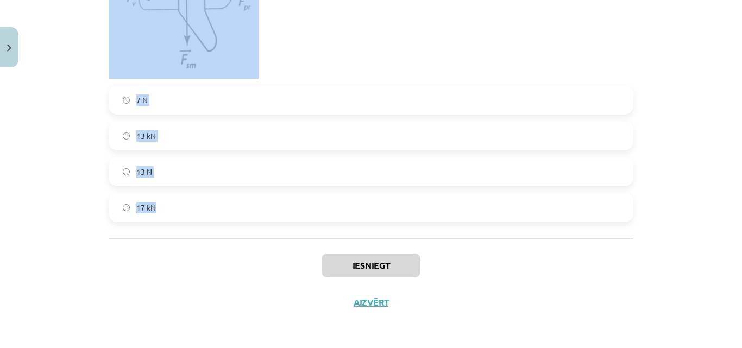
drag, startPoint x: 96, startPoint y: 38, endPoint x: 247, endPoint y: 212, distance: 230.6
click at [247, 212] on div "Mācību tēma: Matemātikas i - 10. klases 1. ieskaites mācību materiāls (a,b) #6 …" at bounding box center [371, 174] width 742 height 348
copy form "1 . Motorlaiva pārvietojas ar nemainīgu vidējo ātrumu 8 m/s uz austrumiem. Upes…"
click at [128, 207] on label "17 kN" at bounding box center [371, 207] width 522 height 27
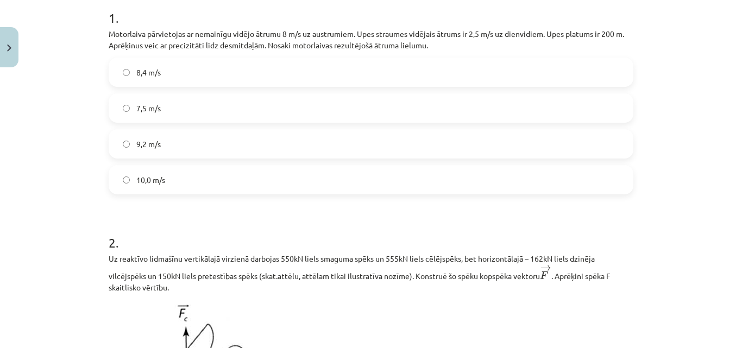
scroll to position [254, 0]
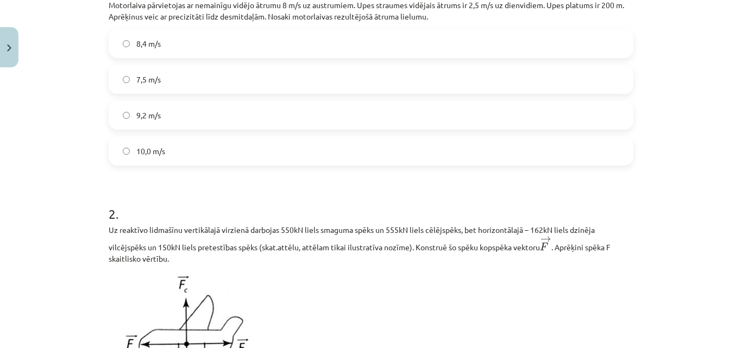
click at [136, 48] on span "8,4 m/s" at bounding box center [148, 43] width 24 height 11
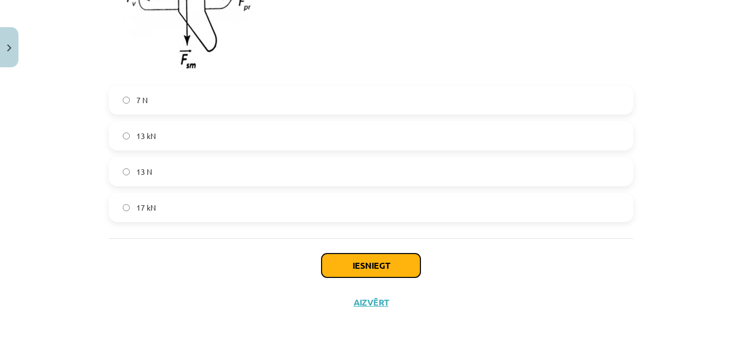
click at [376, 260] on button "Iesniegt" at bounding box center [371, 266] width 99 height 24
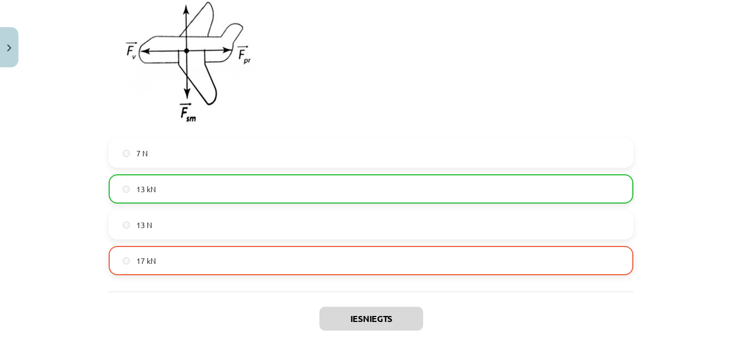
scroll to position [635, 0]
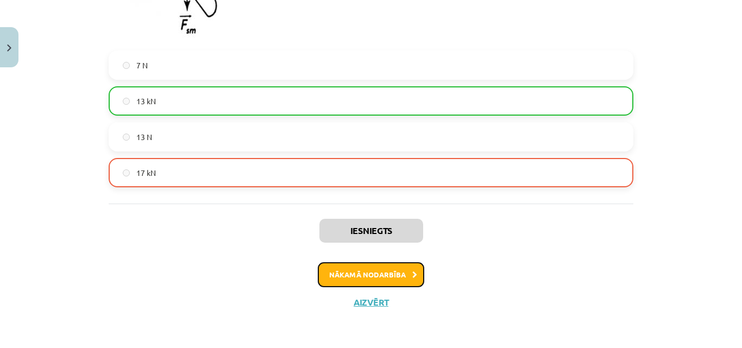
click at [379, 270] on button "Nākamā nodarbība" at bounding box center [371, 274] width 106 height 25
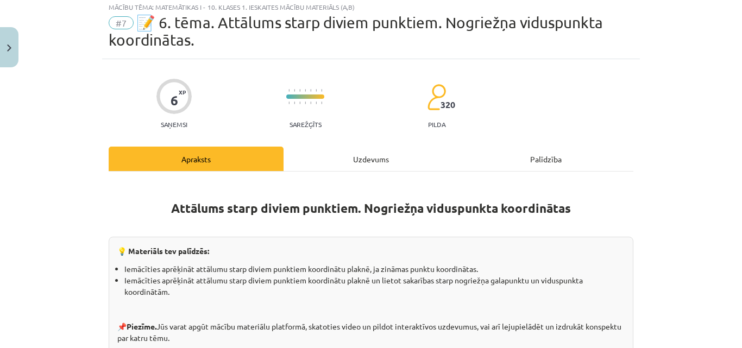
scroll to position [27, 0]
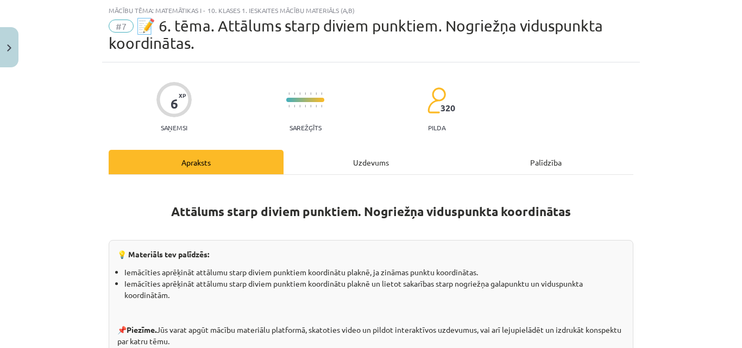
click at [358, 157] on div "Uzdevums" at bounding box center [370, 162] width 175 height 24
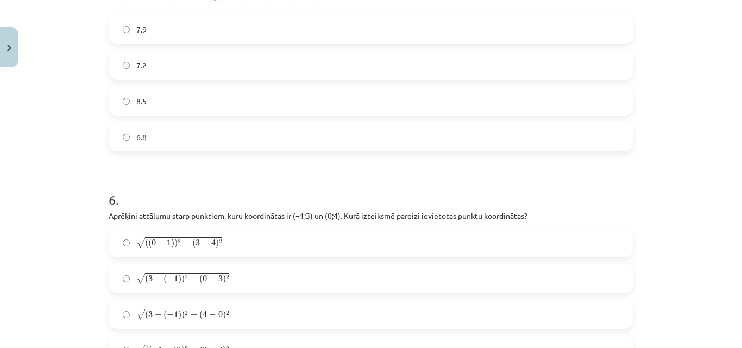
scroll to position [1461, 0]
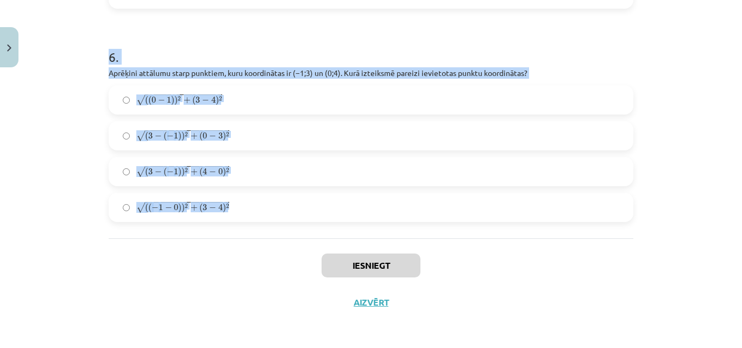
drag, startPoint x: 108, startPoint y: 73, endPoint x: 290, endPoint y: 199, distance: 221.0
copy form ". Aprēķini nogriežņa ﻿AB viduspunkta koordinātas, ja ﻿A(3;9) un ﻿B(−1;5). (0;7)…"
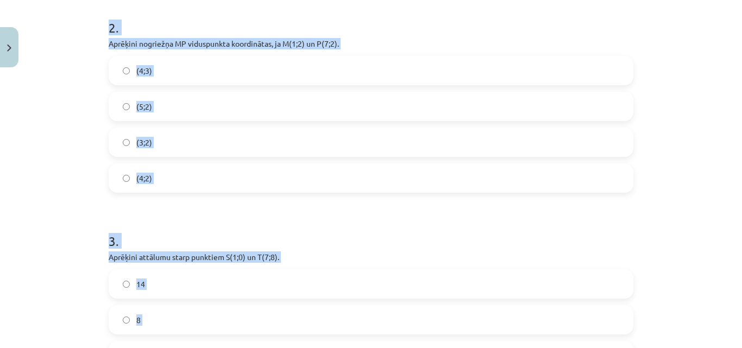
scroll to position [0, 0]
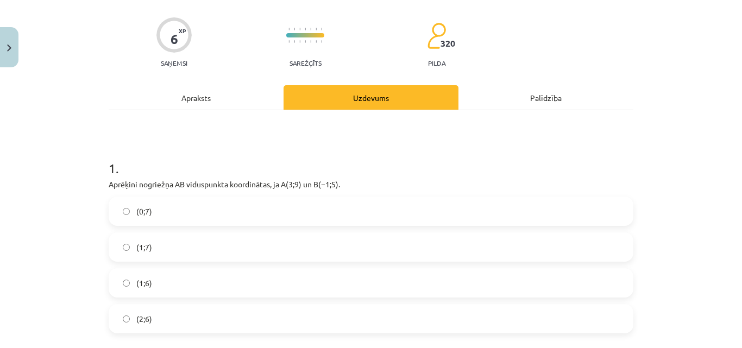
scroll to position [97, 0]
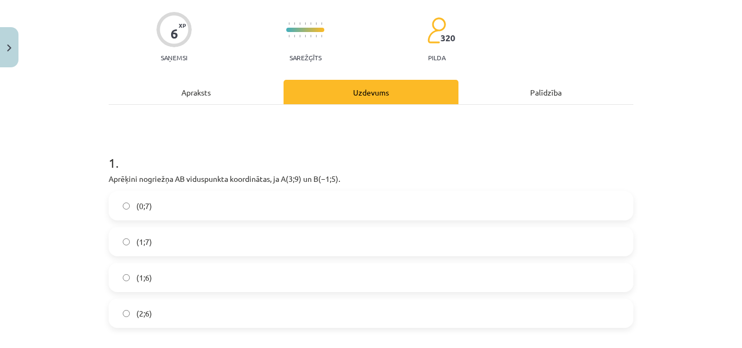
click at [136, 241] on span "(1;7)" at bounding box center [144, 241] width 16 height 11
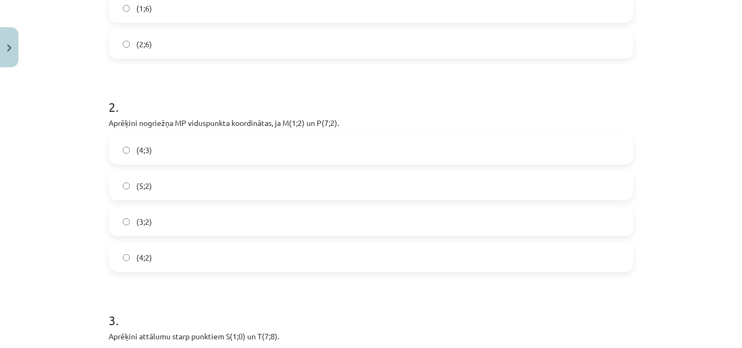
scroll to position [368, 0]
click at [136, 256] on span "(4;2)" at bounding box center [144, 256] width 16 height 11
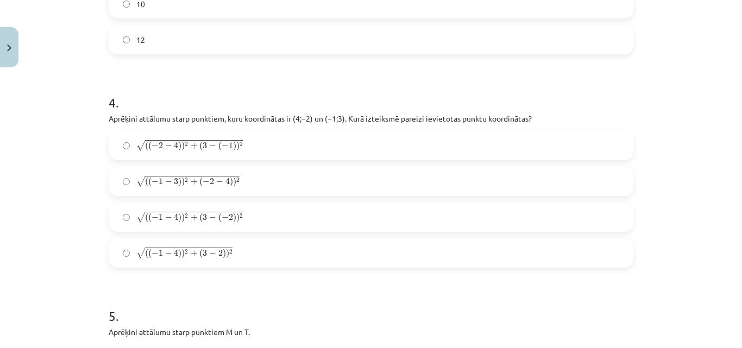
scroll to position [798, 0]
click at [128, 217] on label "√ ( ( − 1 − 4 ) ) 2 + ( 3 − ( − 2 ) ) 2 ( ( − 1 − 4 ) ) 2 + ( 3 − ( − 2 ) ) 2" at bounding box center [371, 216] width 522 height 27
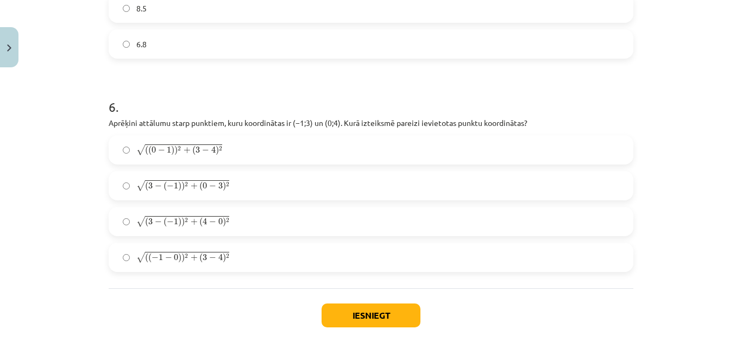
scroll to position [1415, 0]
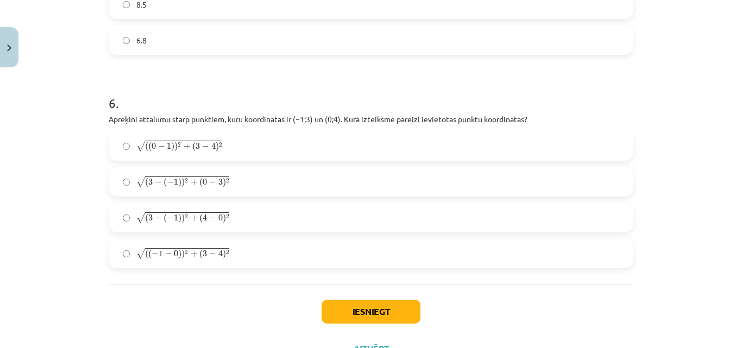
click at [138, 248] on span "√" at bounding box center [140, 253] width 9 height 11
click at [383, 308] on button "Iesniegt" at bounding box center [371, 312] width 99 height 24
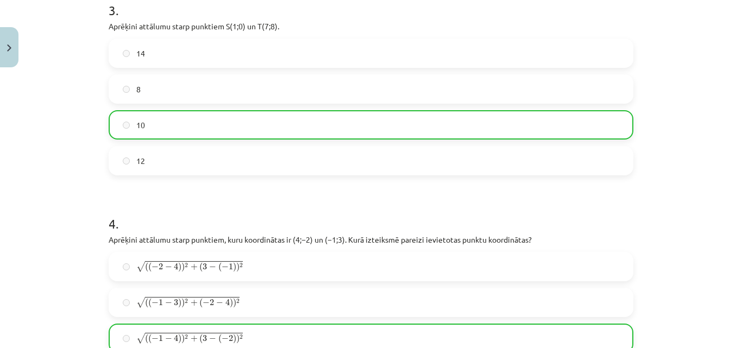
scroll to position [1496, 0]
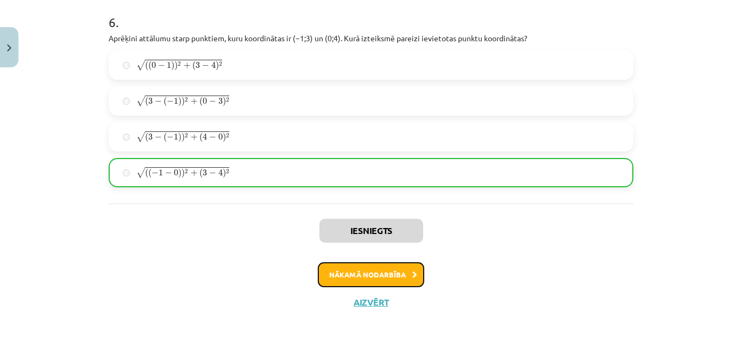
click at [388, 273] on button "Nākamā nodarbība" at bounding box center [371, 274] width 106 height 25
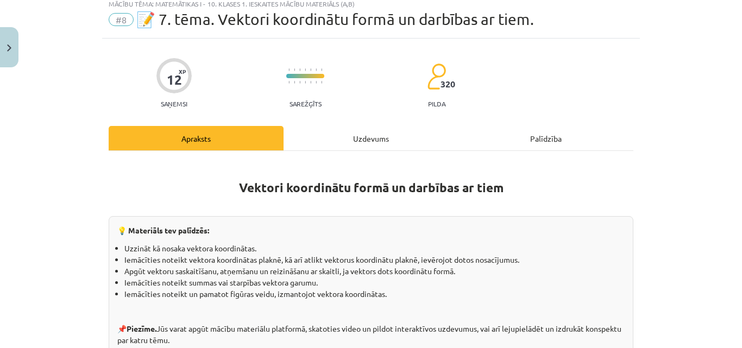
scroll to position [27, 0]
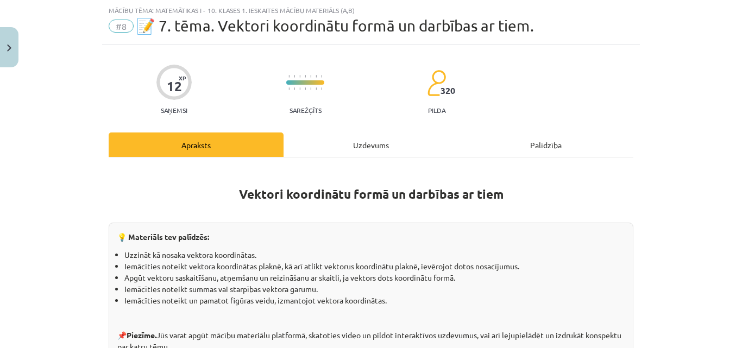
click at [351, 152] on div "Uzdevums" at bounding box center [370, 145] width 175 height 24
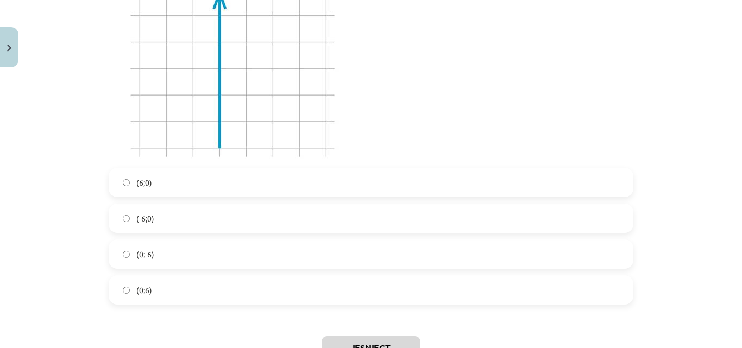
scroll to position [3525, 0]
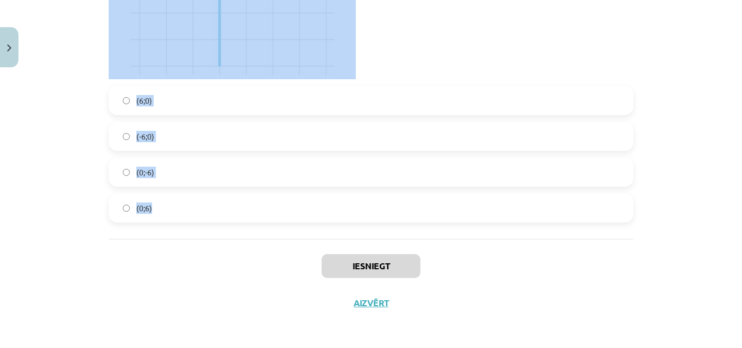
drag, startPoint x: 106, startPoint y: 209, endPoint x: 175, endPoint y: 210, distance: 69.0
copy form "1 . Kura izteiksme izsaka zīmējumā redzamo vektoru ar vienības vektoru palīdzīb…"
click at [109, 150] on div "(6;0) (-6;0) (0;-6) (0;6)" at bounding box center [371, 154] width 525 height 137
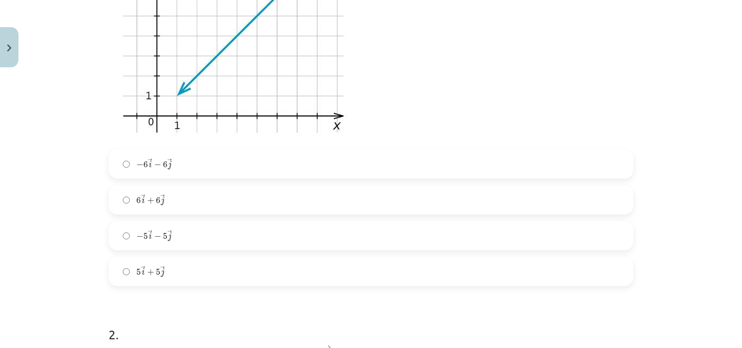
scroll to position [325, 0]
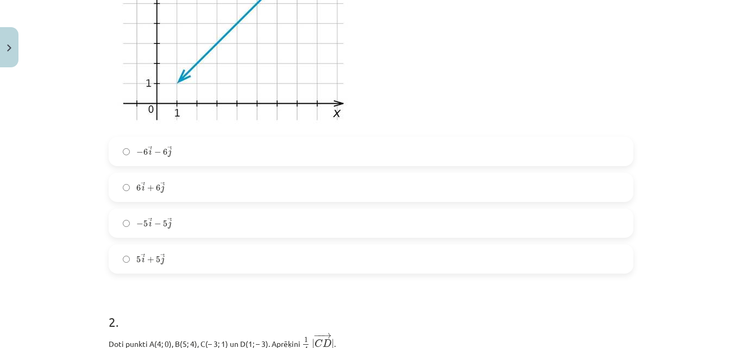
click at [222, 149] on label "− 6 → i − 6 → j − 6 i → − 6 j →" at bounding box center [371, 151] width 522 height 27
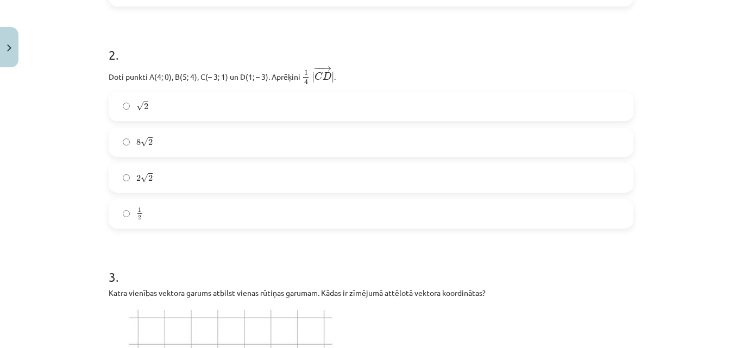
scroll to position [604, 0]
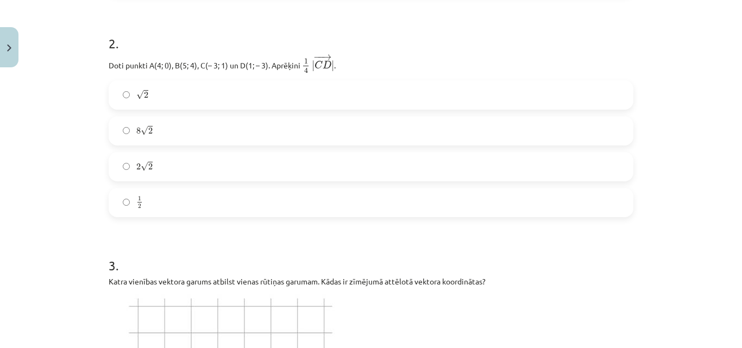
click at [166, 89] on label "√ 2 2" at bounding box center [371, 94] width 522 height 27
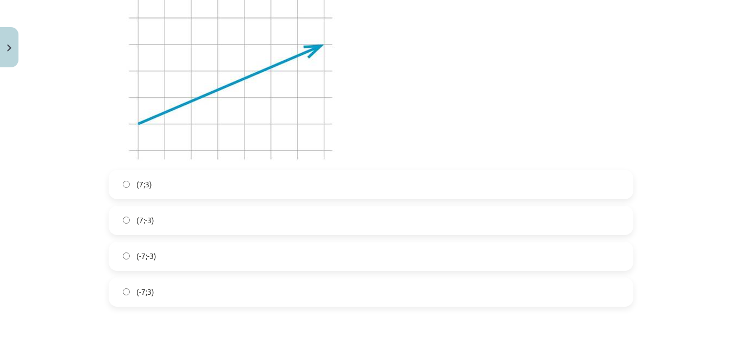
scroll to position [921, 0]
click at [151, 173] on label "(7;3)" at bounding box center [371, 182] width 522 height 27
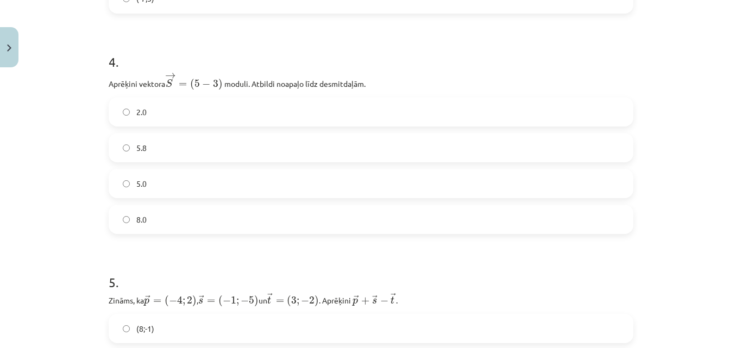
scroll to position [1221, 0]
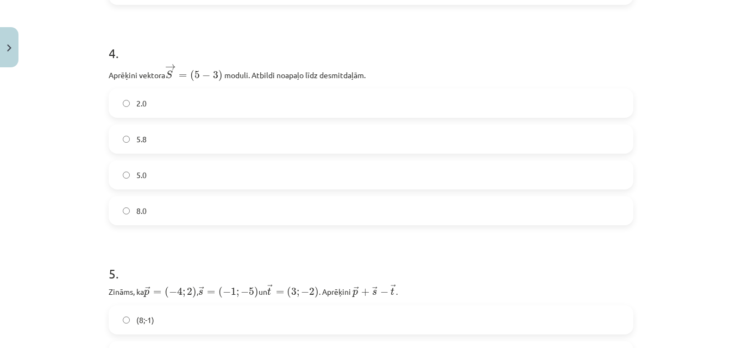
click at [146, 103] on label "2.0" at bounding box center [371, 103] width 522 height 27
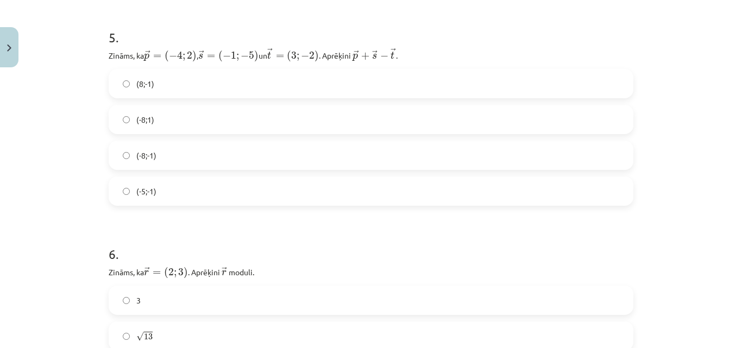
scroll to position [1461, 0]
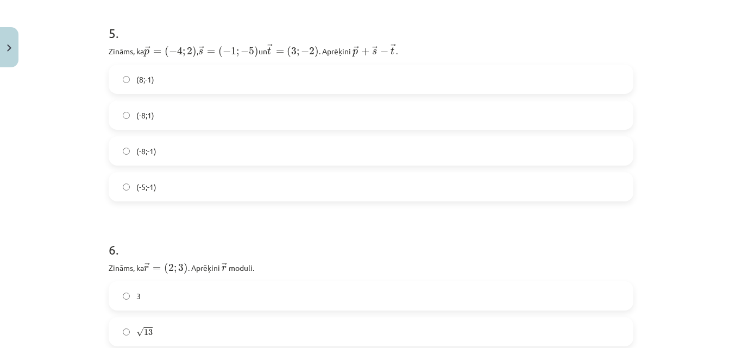
click at [139, 118] on span "(-8;1)" at bounding box center [145, 115] width 18 height 11
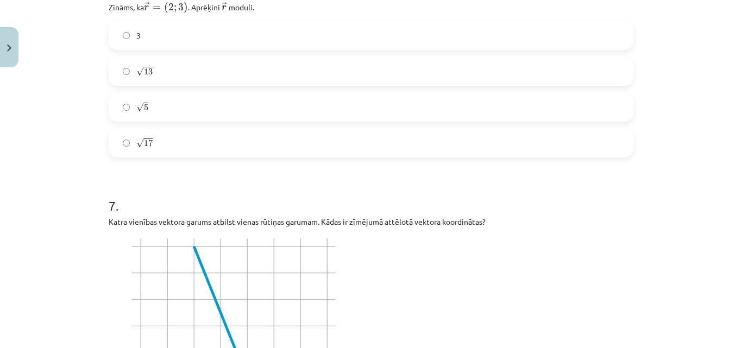
scroll to position [1723, 0]
click at [144, 70] on span "13" at bounding box center [148, 70] width 9 height 7
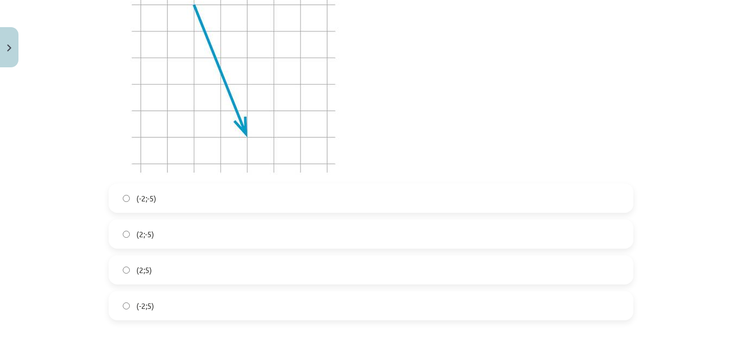
scroll to position [1964, 0]
click at [125, 189] on label "(-2;-5)" at bounding box center [371, 197] width 522 height 27
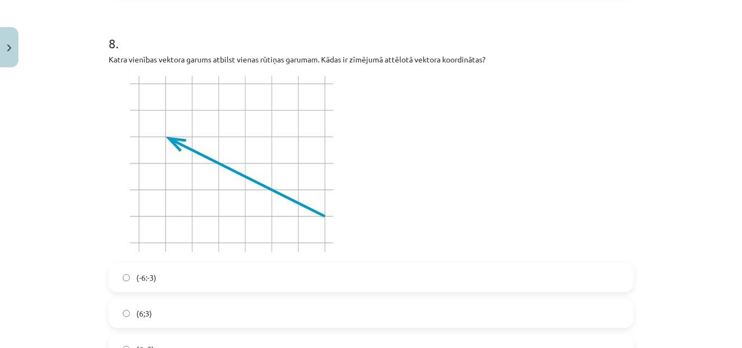
scroll to position [2290, 0]
click at [138, 266] on label "(-6:-3)" at bounding box center [371, 276] width 522 height 27
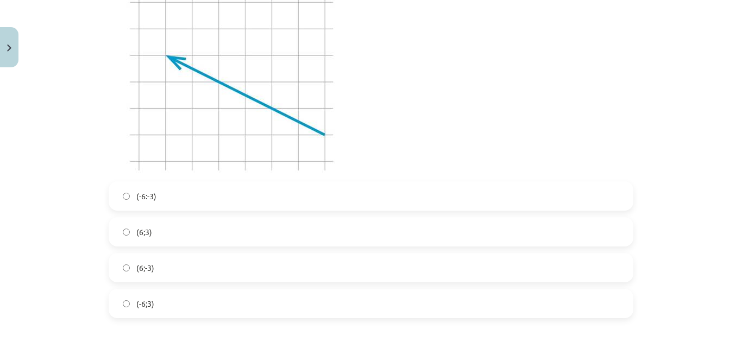
scroll to position [2378, 0]
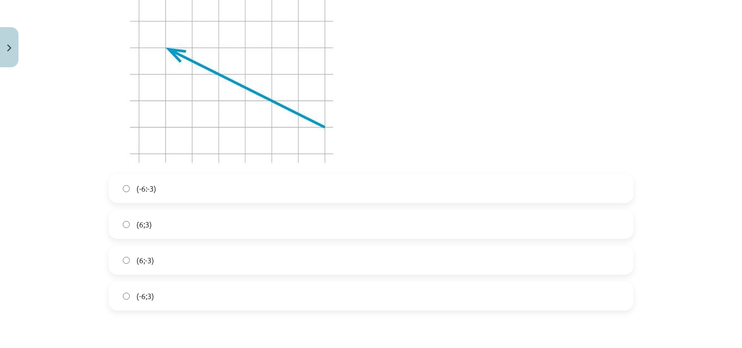
click at [147, 295] on span "(-6;3)" at bounding box center [145, 296] width 18 height 11
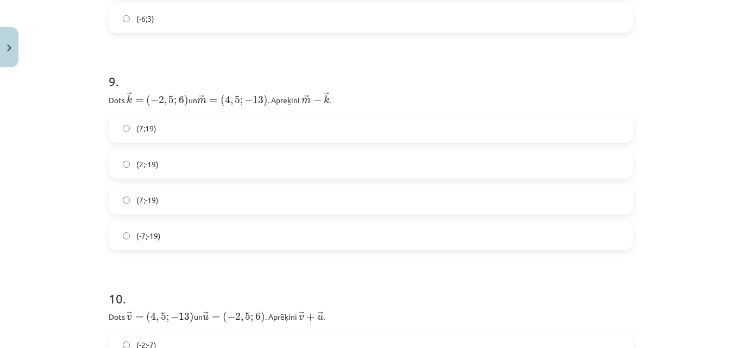
scroll to position [2661, 0]
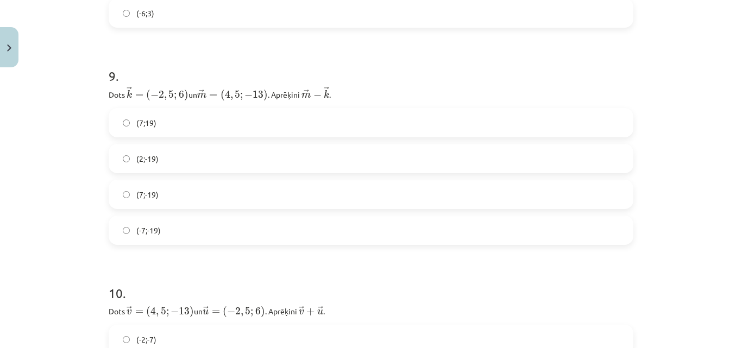
click at [158, 160] on label "(2;-19)" at bounding box center [371, 158] width 522 height 27
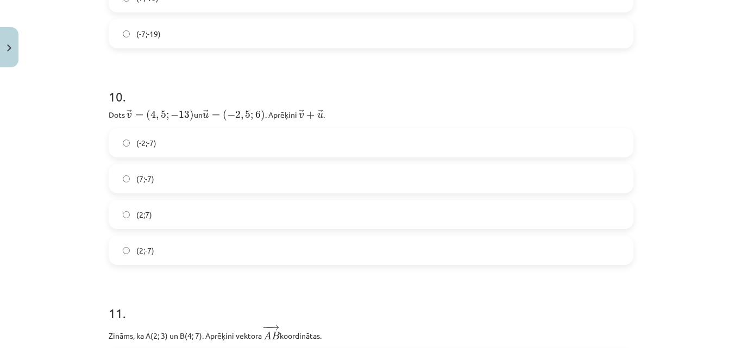
scroll to position [2860, 0]
click at [153, 134] on label "(-2;-7)" at bounding box center [371, 140] width 522 height 27
click at [165, 253] on label "(2;-7)" at bounding box center [371, 248] width 522 height 27
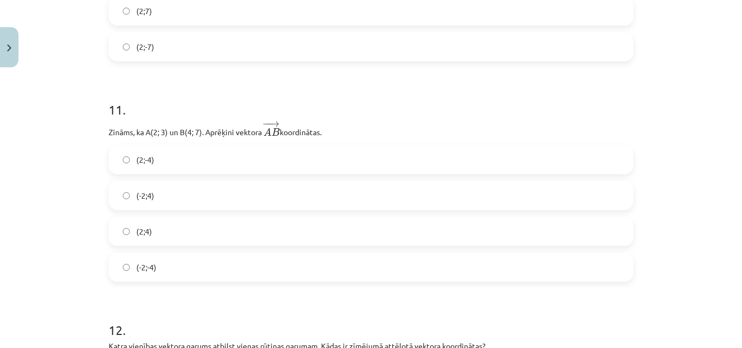
scroll to position [3084, 0]
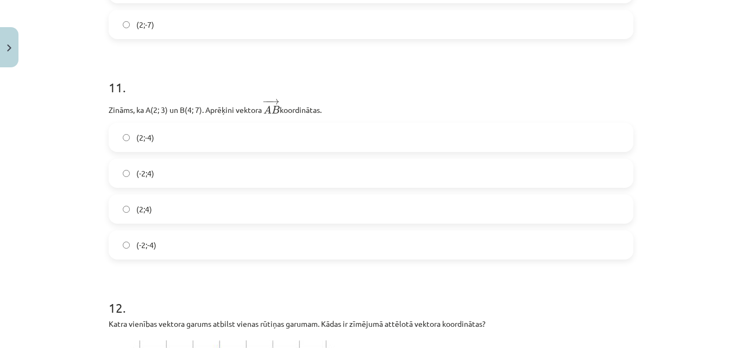
click at [154, 202] on label "(2;4)" at bounding box center [371, 209] width 522 height 27
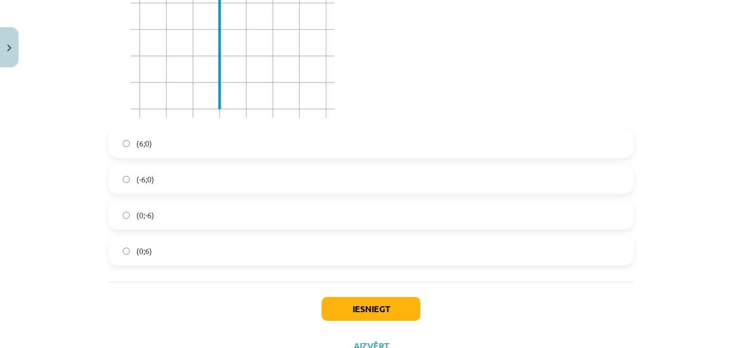
scroll to position [3485, 0]
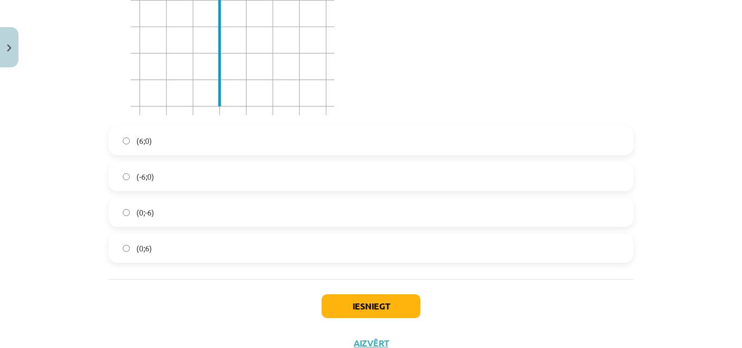
click at [156, 144] on label "(6;0)" at bounding box center [371, 140] width 522 height 27
click at [361, 295] on button "Iesniegt" at bounding box center [371, 306] width 99 height 24
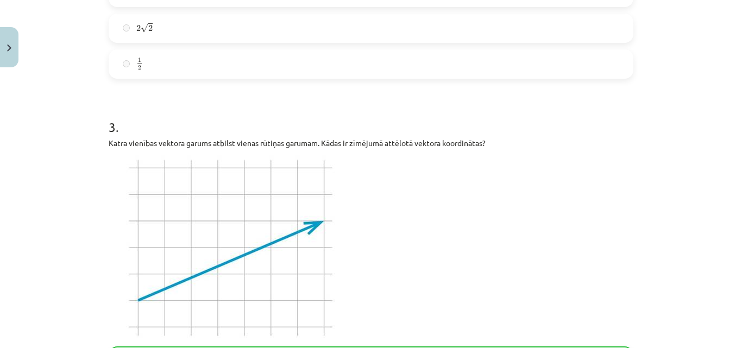
scroll to position [3560, 0]
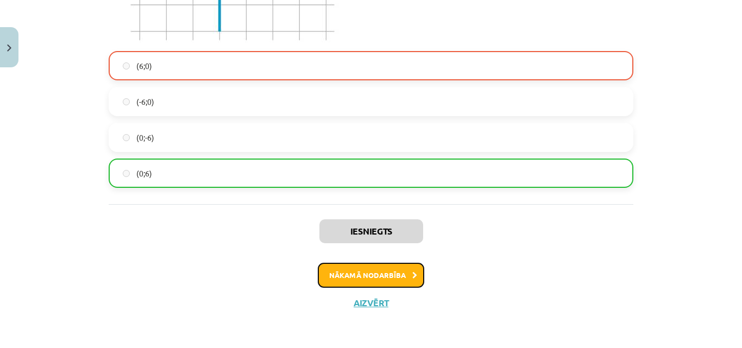
click at [368, 278] on button "Nākamā nodarbība" at bounding box center [371, 275] width 106 height 25
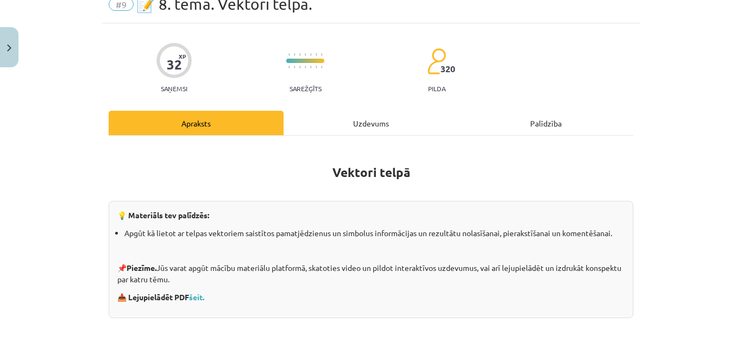
scroll to position [27, 0]
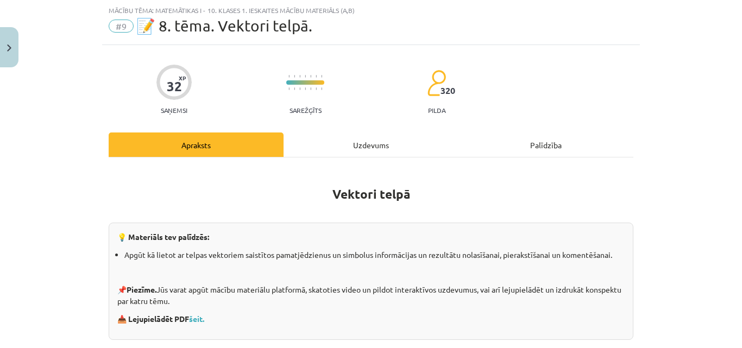
click at [362, 143] on div "Uzdevums" at bounding box center [370, 145] width 175 height 24
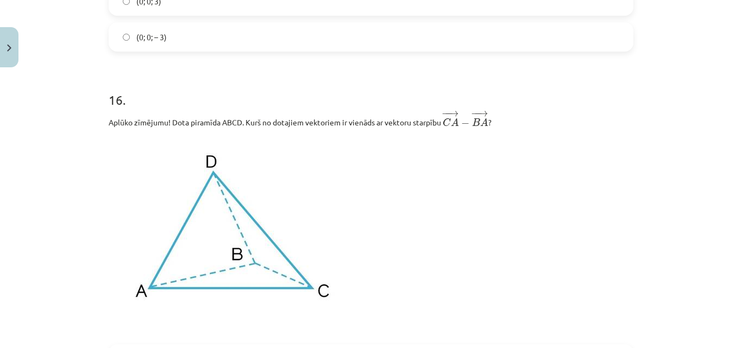
scroll to position [5326, 0]
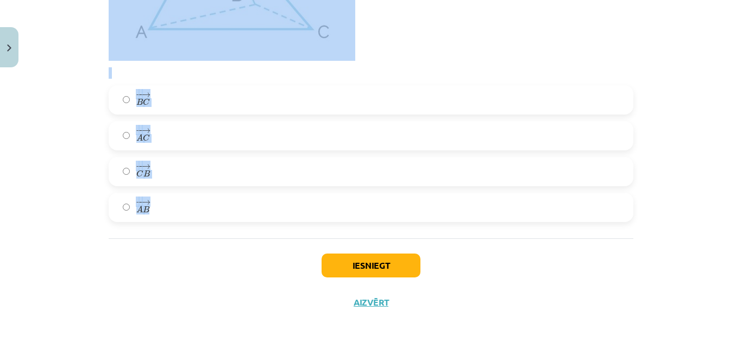
drag, startPoint x: 105, startPoint y: 47, endPoint x: 221, endPoint y: 215, distance: 203.7
copy form "1 . Aplūko zīmējumu! Dots kubs KLMOK 1 L 1 M 1 O 1 , kura šķautnes garums ir 4.…"
click at [84, 144] on div "Mācību tēma: Matemātikas i - 10. klases 1. ieskaites mācību materiāls (a,b) #9 …" at bounding box center [371, 174] width 742 height 348
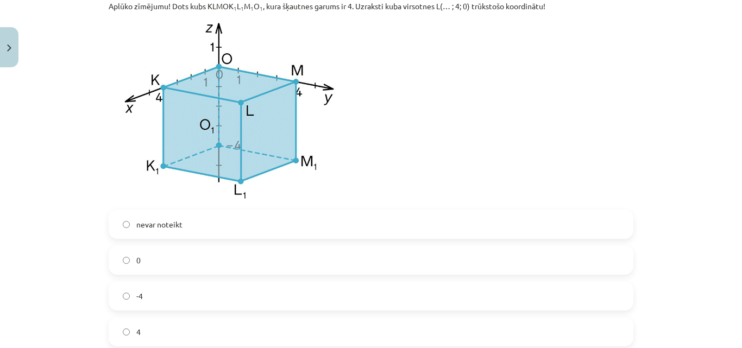
scroll to position [257, 0]
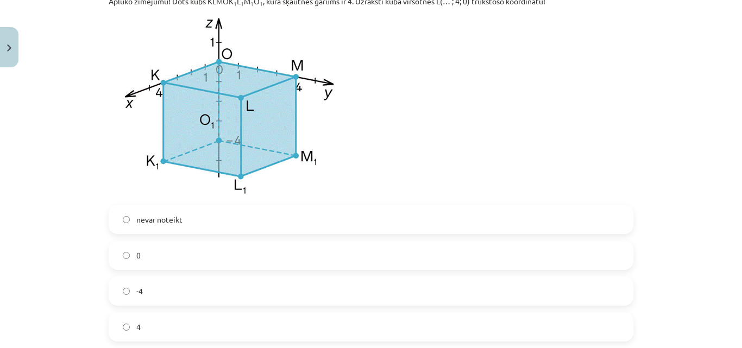
click at [129, 248] on label "0" at bounding box center [371, 255] width 522 height 27
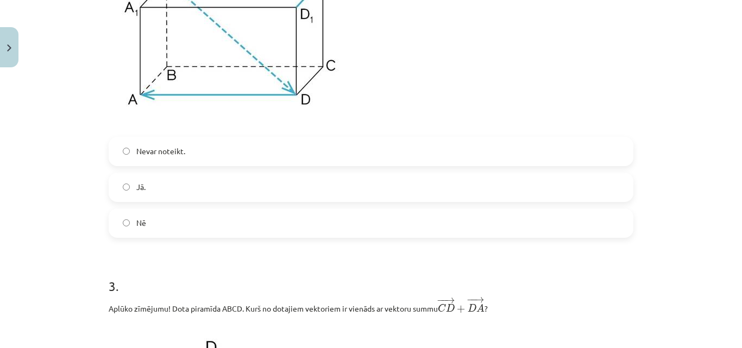
scroll to position [765, 0]
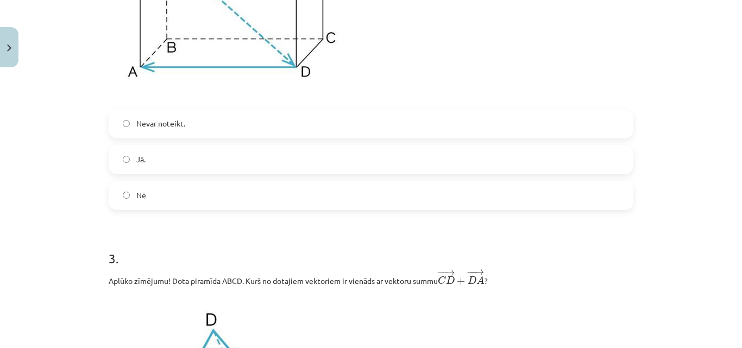
click at [136, 161] on span "Jā." at bounding box center [140, 159] width 9 height 11
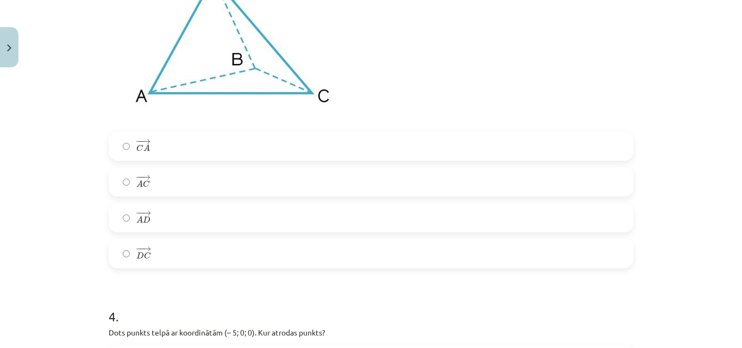
scroll to position [1136, 0]
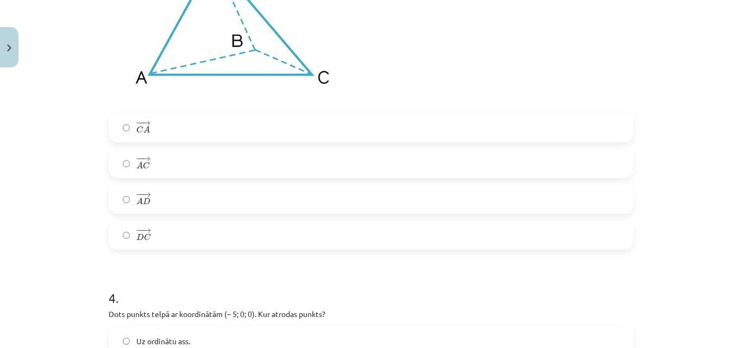
click at [128, 122] on label "− − → C A C A →" at bounding box center [371, 127] width 522 height 27
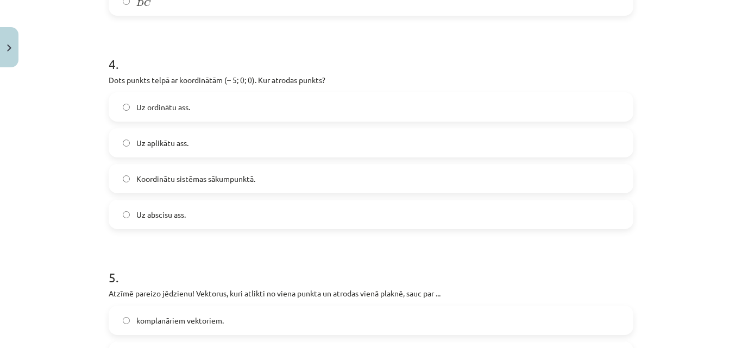
scroll to position [1373, 0]
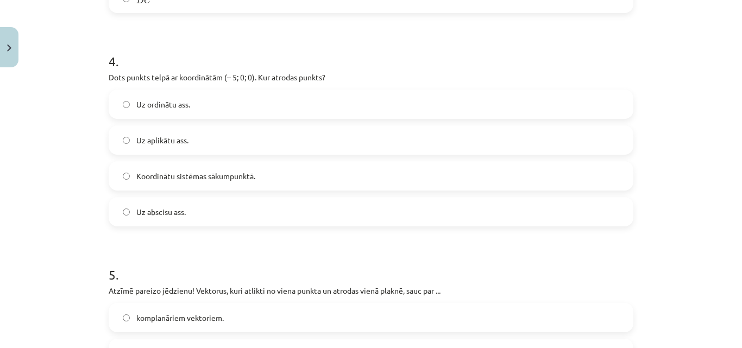
click at [116, 210] on label "Uz abscisu ass." at bounding box center [371, 211] width 522 height 27
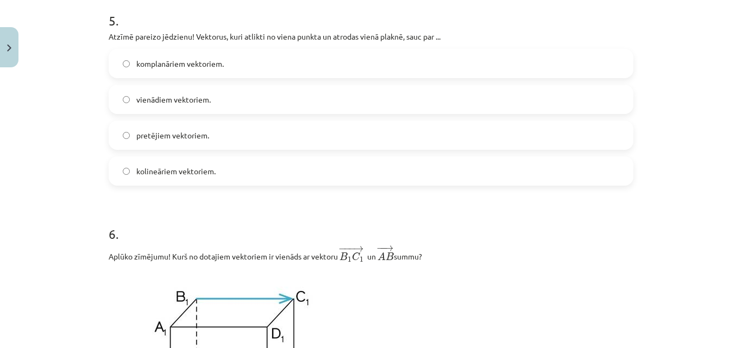
scroll to position [1630, 0]
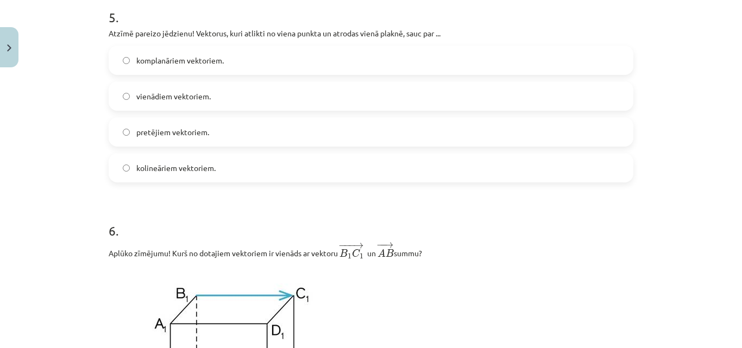
click at [129, 60] on label "komplanāriem vektoriem." at bounding box center [371, 60] width 522 height 27
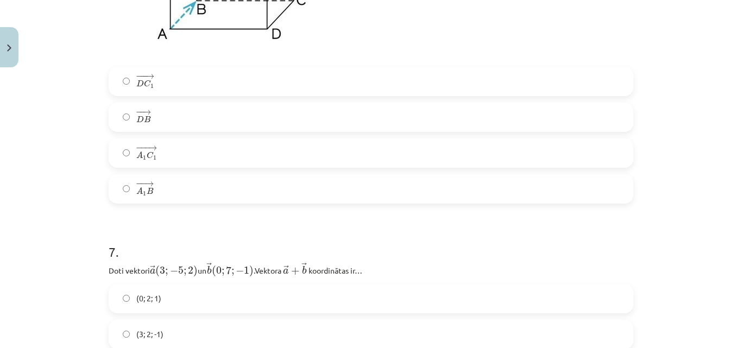
scroll to position [2027, 0]
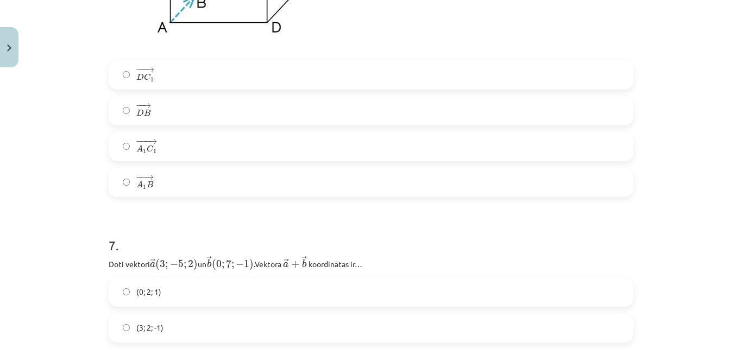
click at [125, 143] on label "− −− → A 1 C 1 A 1 C 1 →" at bounding box center [371, 146] width 522 height 27
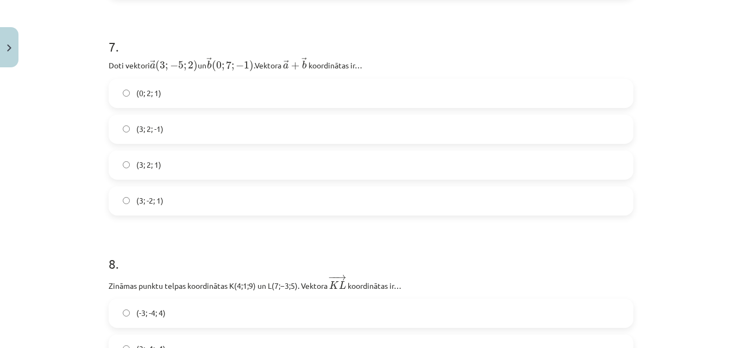
scroll to position [2231, 0]
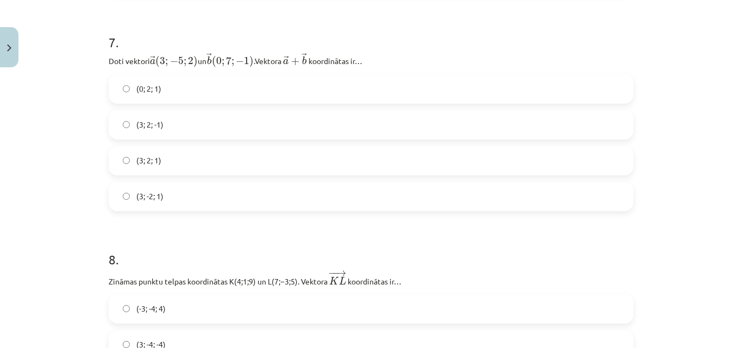
click at [129, 121] on label "(3; 2; -1)" at bounding box center [371, 124] width 522 height 27
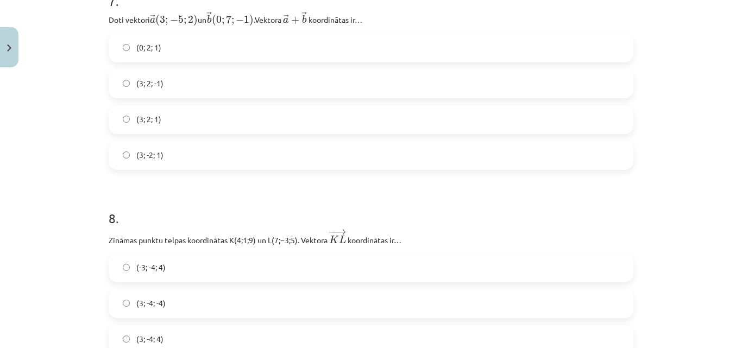
scroll to position [2272, 0]
click at [129, 121] on label "(3; 2; 1)" at bounding box center [371, 118] width 522 height 27
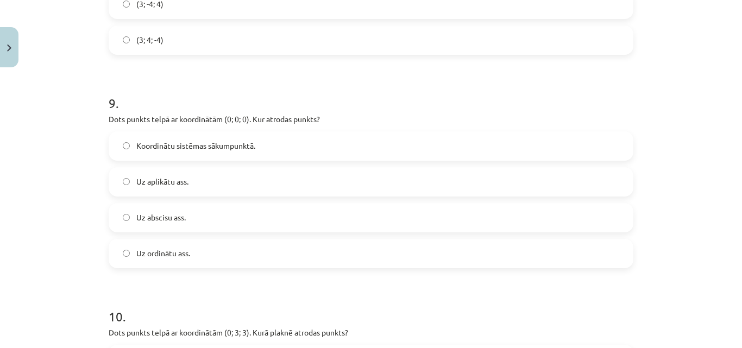
scroll to position [2619, 0]
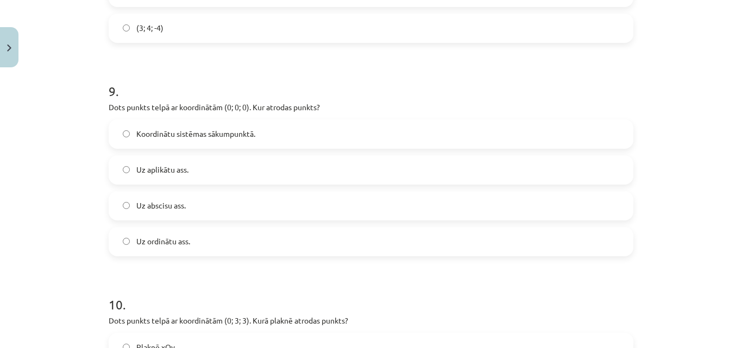
click at [136, 136] on span "Koordinātu sistēmas sākumpunktā." at bounding box center [195, 133] width 119 height 11
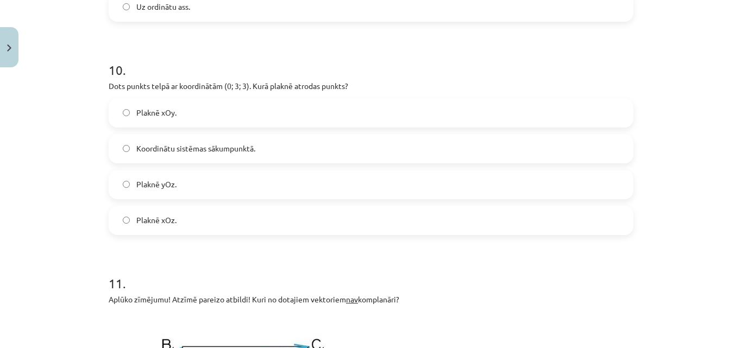
scroll to position [2856, 0]
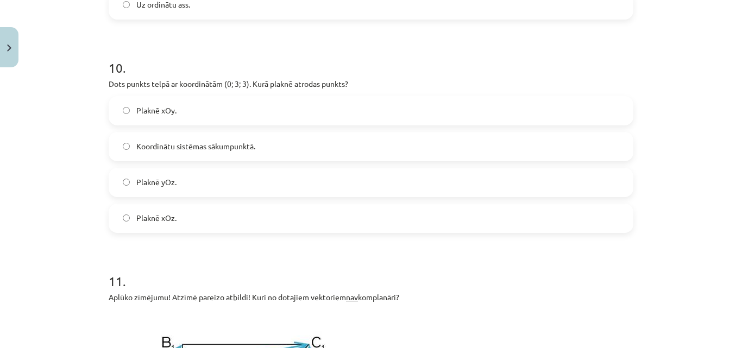
click at [127, 179] on label "Plaknē yOz." at bounding box center [371, 182] width 522 height 27
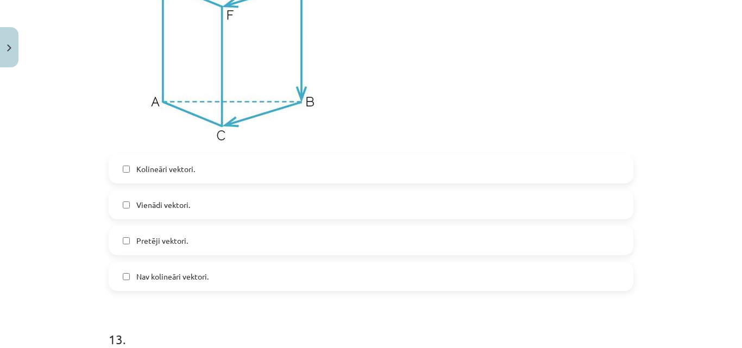
scroll to position [3578, 0]
click at [128, 170] on label "Kolineāri vektori." at bounding box center [371, 167] width 522 height 27
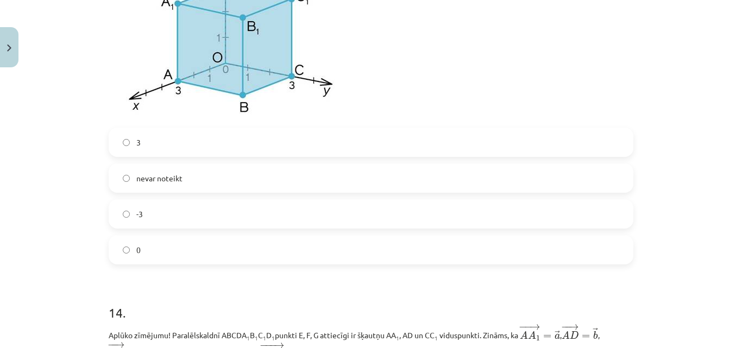
scroll to position [4009, 0]
click at [127, 248] on label "0" at bounding box center [371, 249] width 522 height 27
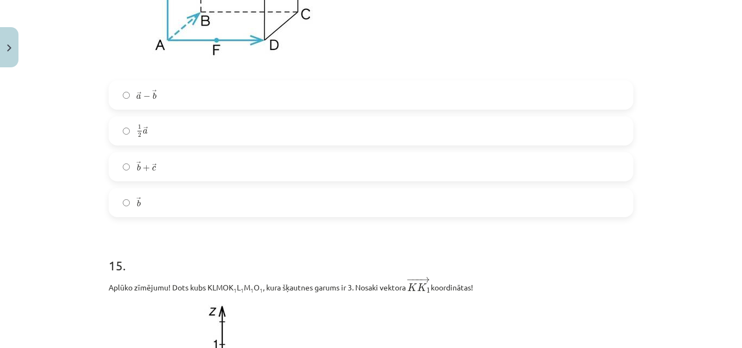
scroll to position [4490, 0]
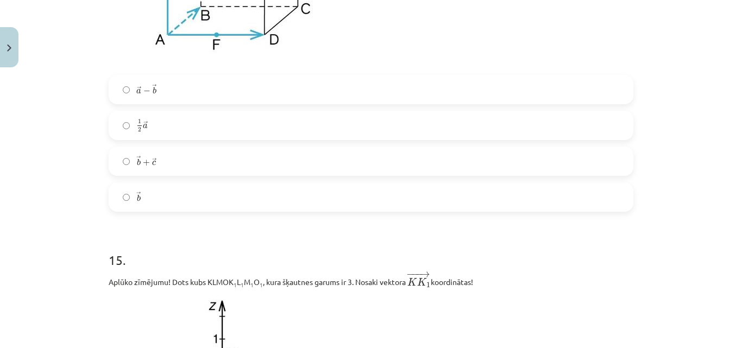
click at [144, 91] on span "−" at bounding box center [146, 91] width 7 height 7
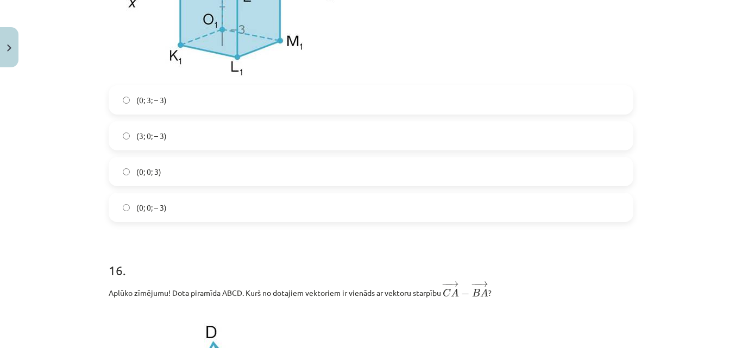
scroll to position [4887, 0]
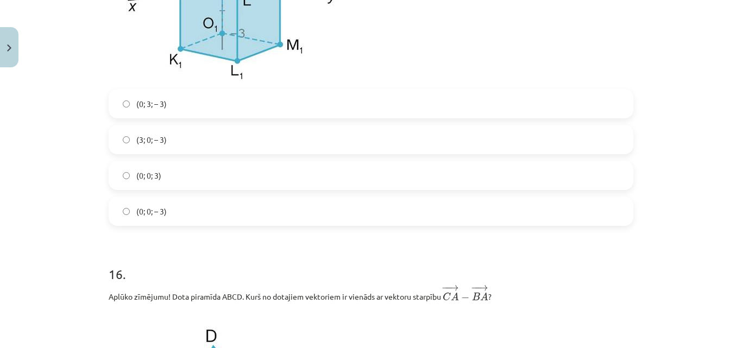
click at [128, 177] on label "(0; 0; 3)" at bounding box center [371, 175] width 522 height 27
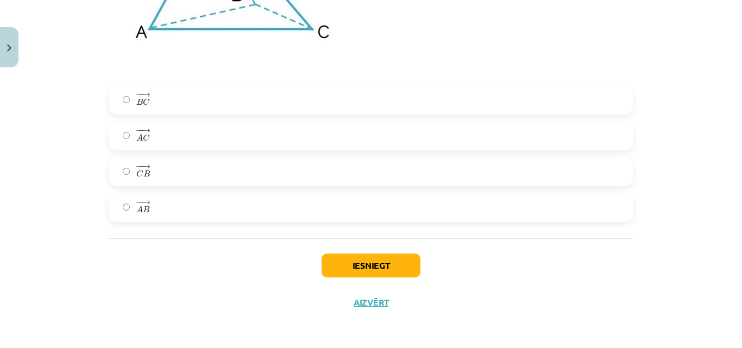
scroll to position [5326, 0]
click at [136, 99] on span "B" at bounding box center [139, 101] width 7 height 7
click at [379, 263] on button "Iesniegt" at bounding box center [371, 266] width 99 height 24
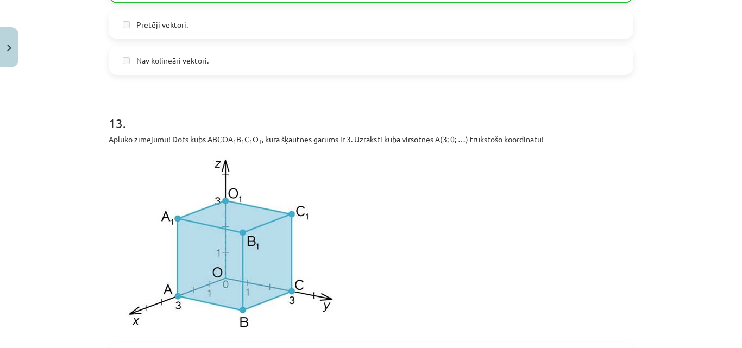
scroll to position [5360, 0]
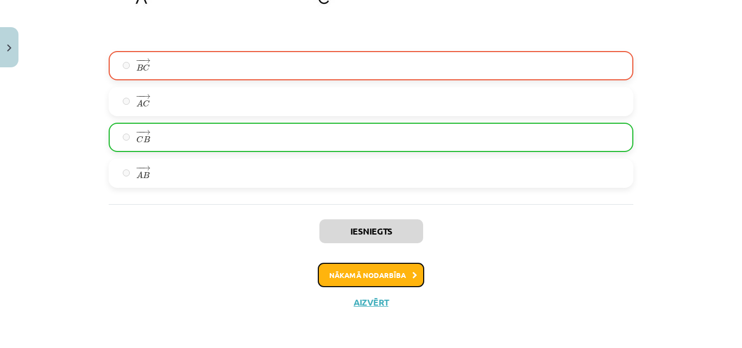
click at [390, 276] on button "Nākamā nodarbība" at bounding box center [371, 275] width 106 height 25
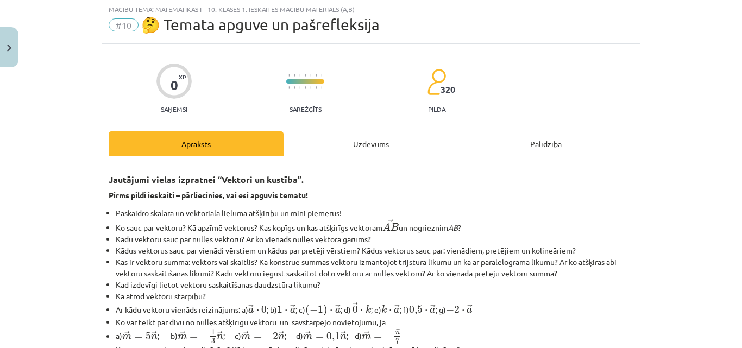
scroll to position [27, 0]
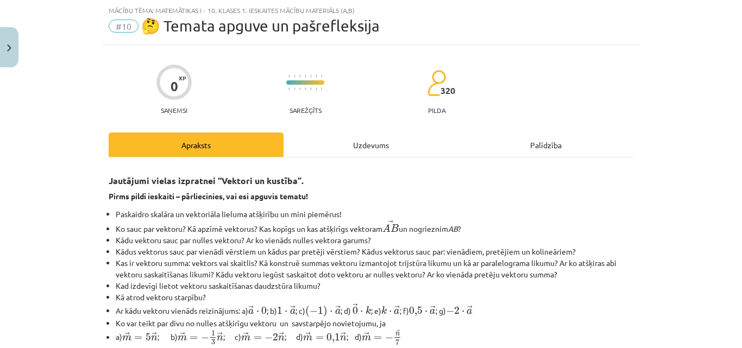
click at [355, 154] on div "Uzdevums" at bounding box center [370, 145] width 175 height 24
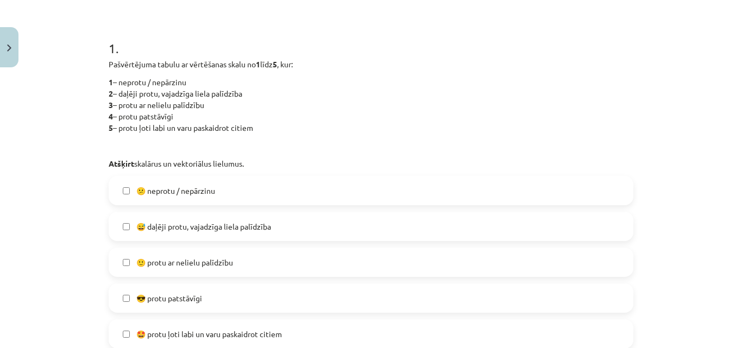
scroll to position [196, 0]
click at [162, 228] on span "😅 daļēji protu, vajadzīga liela palīdzība" at bounding box center [203, 224] width 135 height 11
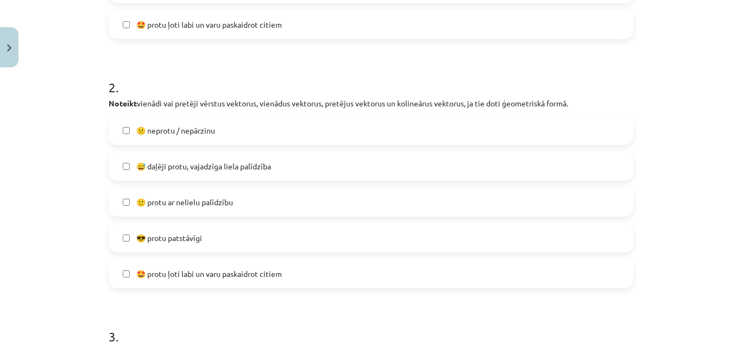
scroll to position [509, 0]
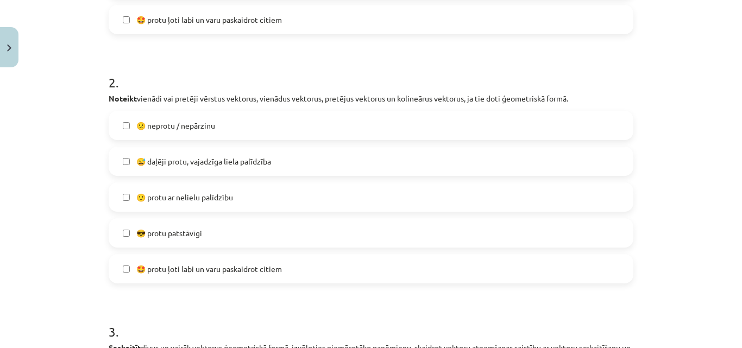
click at [156, 120] on span "😕 neprotu / nepārzinu" at bounding box center [175, 125] width 79 height 11
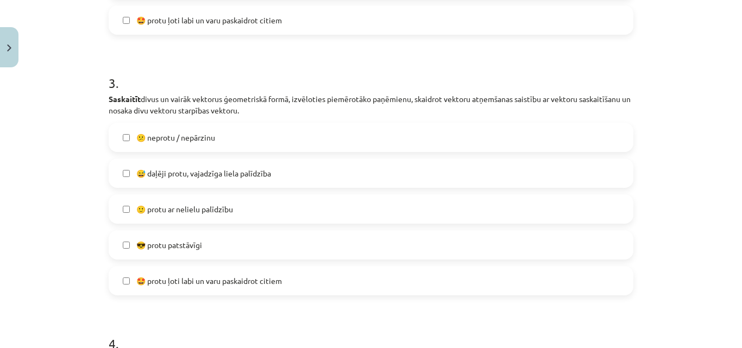
scroll to position [758, 0]
click at [147, 134] on span "😕 neprotu / nepārzinu" at bounding box center [175, 136] width 79 height 11
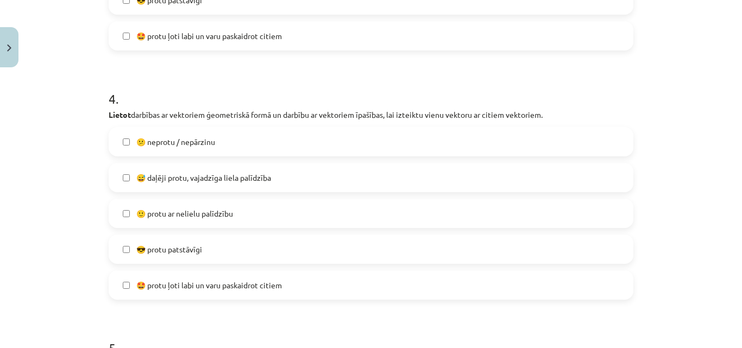
scroll to position [1032, 0]
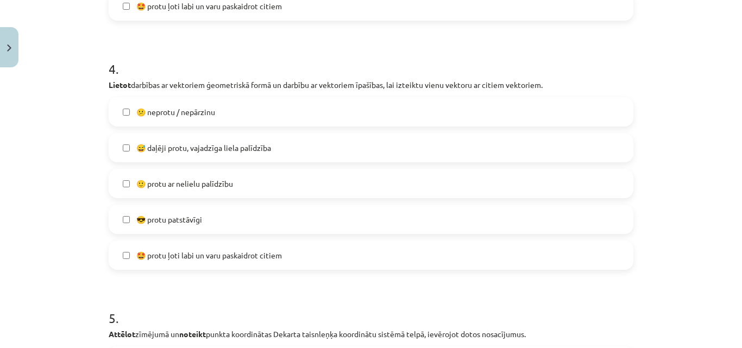
click at [147, 134] on label "😅 daļēji protu, vajadzīga liela palīdzība" at bounding box center [371, 147] width 522 height 27
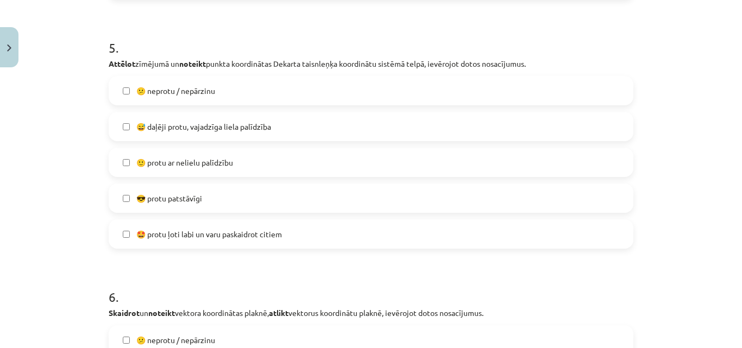
scroll to position [1311, 0]
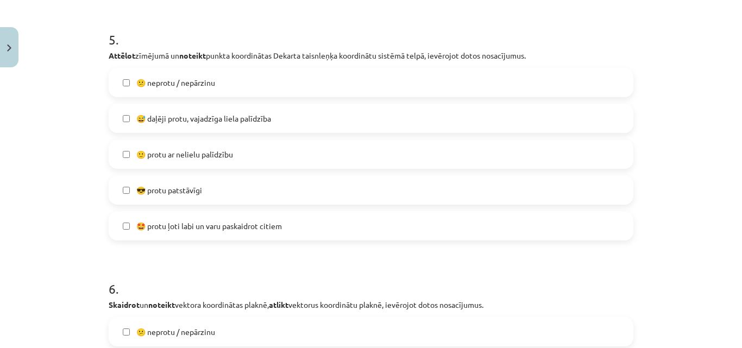
click at [157, 122] on span "😅 daļēji protu, vajadzīga liela palīdzība" at bounding box center [203, 118] width 135 height 11
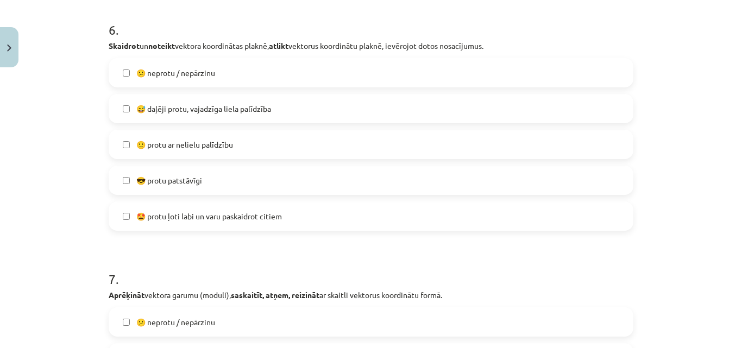
scroll to position [1586, 0]
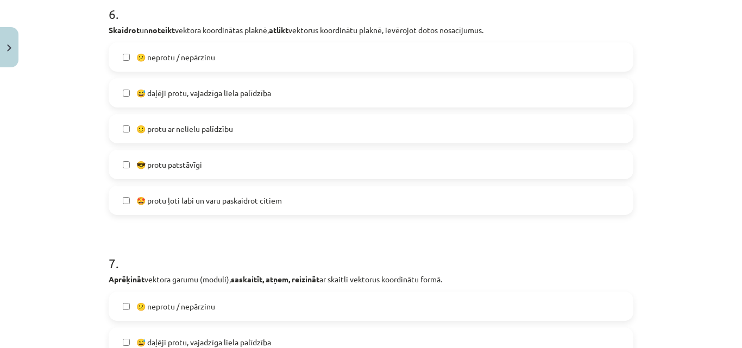
click at [151, 129] on span "🙂 protu ar nelielu palīdzību" at bounding box center [184, 128] width 97 height 11
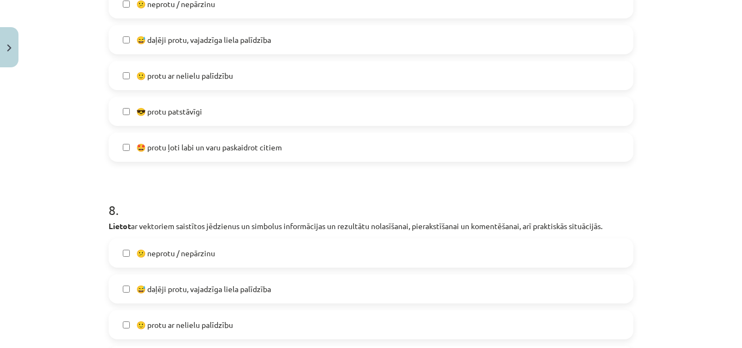
scroll to position [1902, 0]
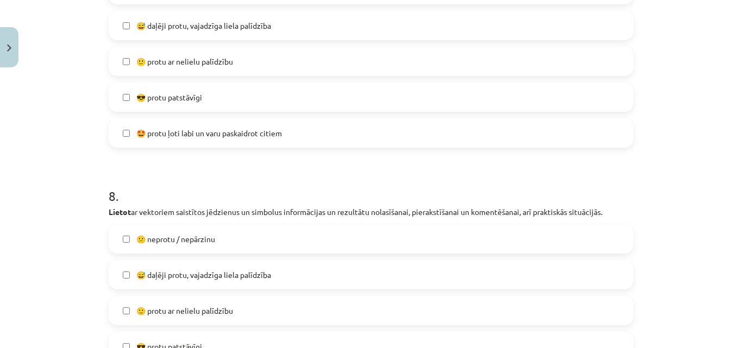
click at [185, 22] on span "😅 daļēji protu, vajadzīga liela palīdzība" at bounding box center [203, 25] width 135 height 11
click at [153, 265] on label "😅 daļēji protu, vajadzīga liela palīdzība" at bounding box center [371, 274] width 522 height 27
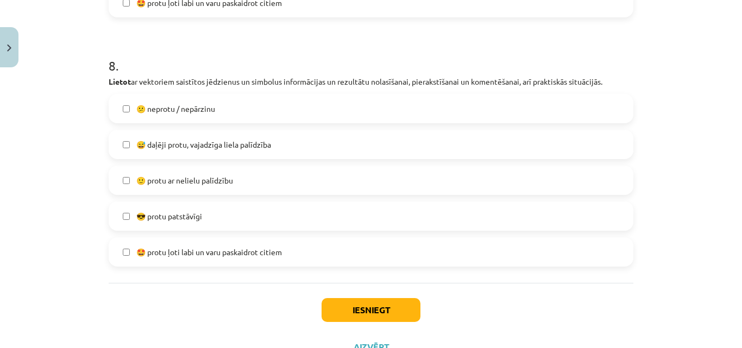
scroll to position [2077, 0]
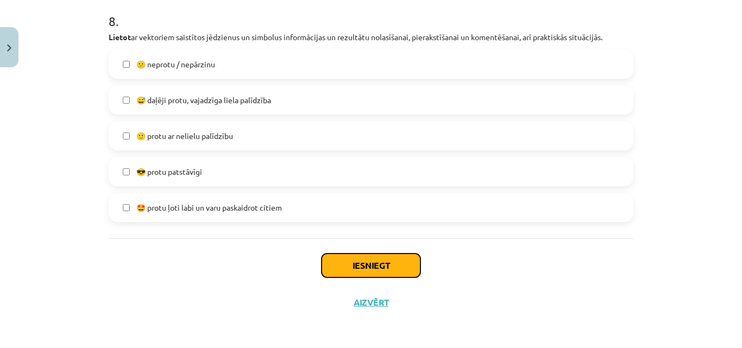
click at [376, 270] on button "Iesniegt" at bounding box center [371, 266] width 99 height 24
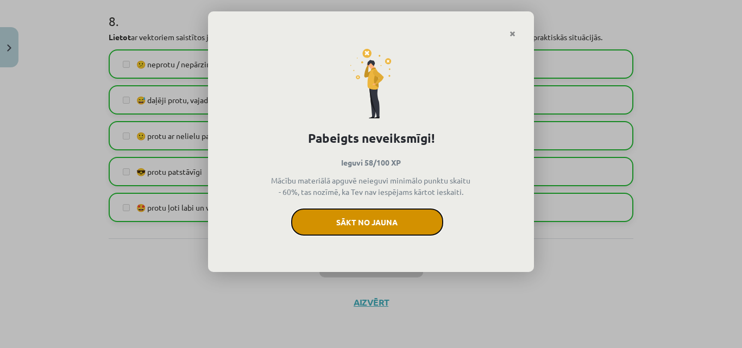
click at [395, 225] on button "Sākt no jauna" at bounding box center [367, 222] width 152 height 27
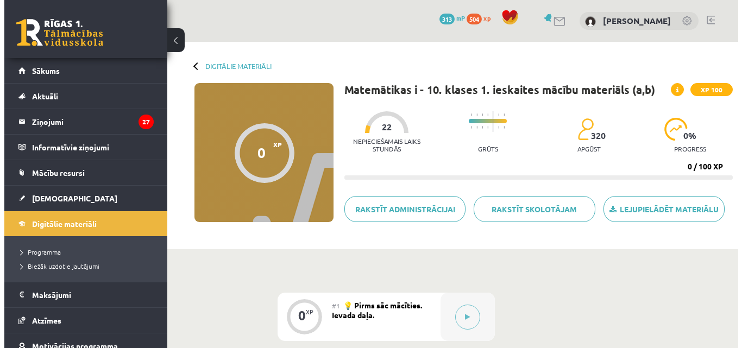
scroll to position [161, 0]
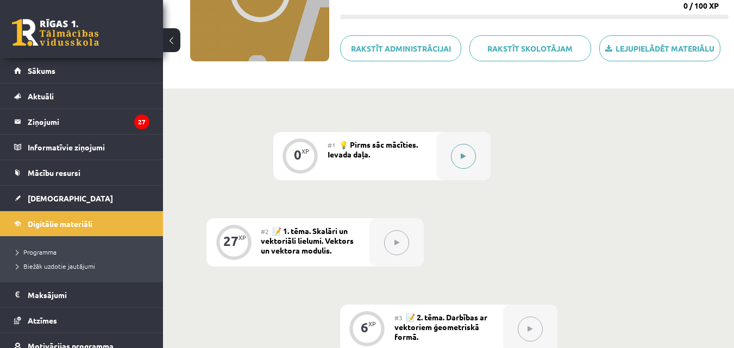
click at [440, 154] on div at bounding box center [463, 156] width 54 height 48
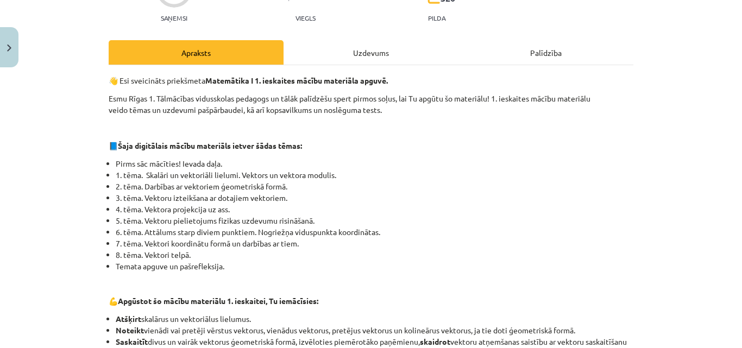
scroll to position [123, 0]
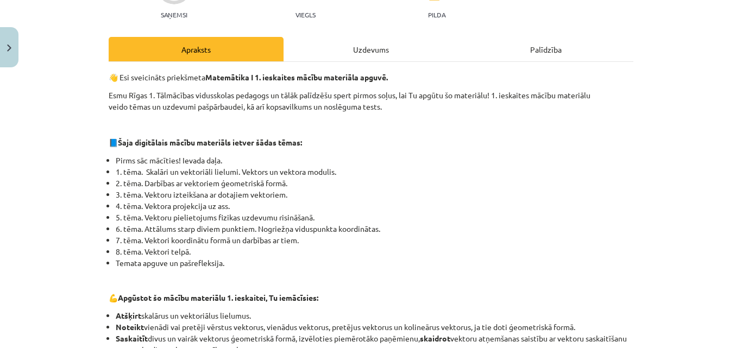
click at [378, 45] on div "Uzdevums" at bounding box center [370, 49] width 175 height 24
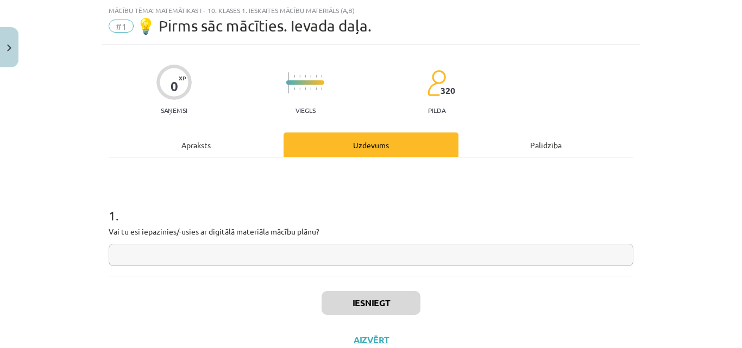
scroll to position [65, 0]
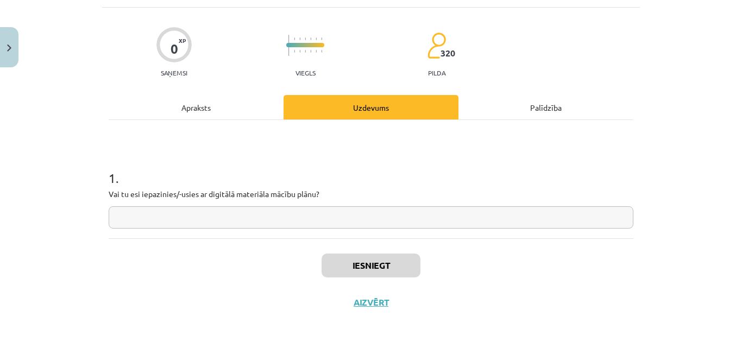
click at [312, 213] on input "text" at bounding box center [371, 217] width 525 height 22
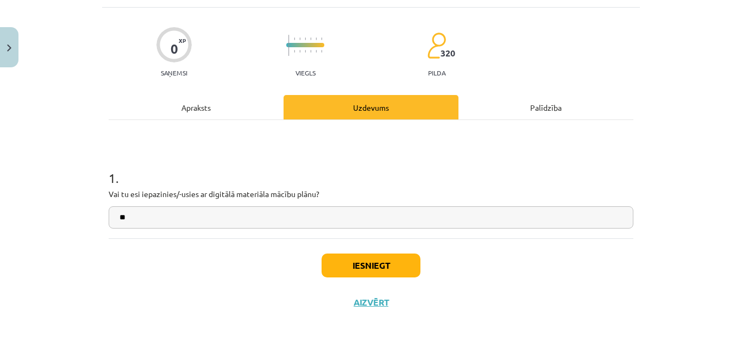
type input "**"
click at [392, 266] on button "Iesniegt" at bounding box center [371, 266] width 99 height 24
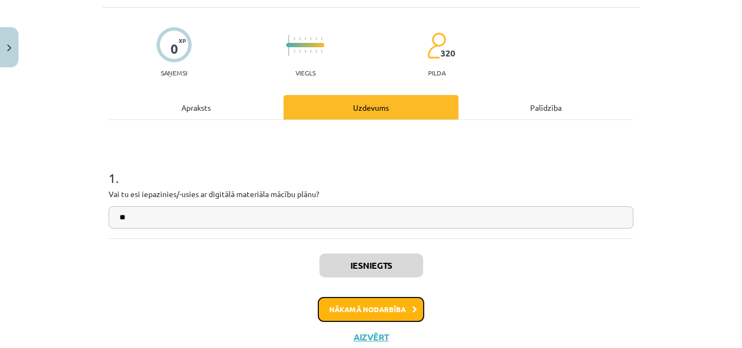
click at [356, 311] on button "Nākamā nodarbība" at bounding box center [371, 309] width 106 height 25
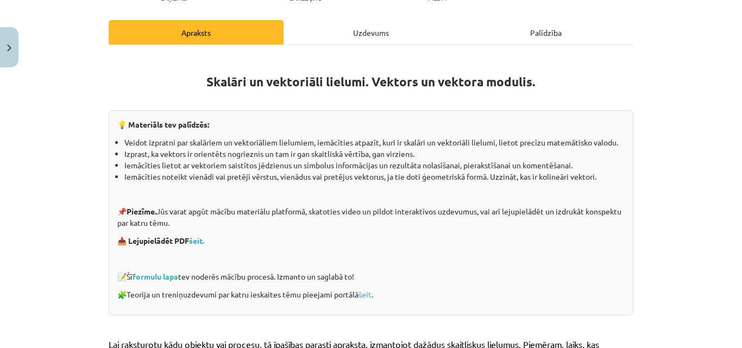
scroll to position [141, 0]
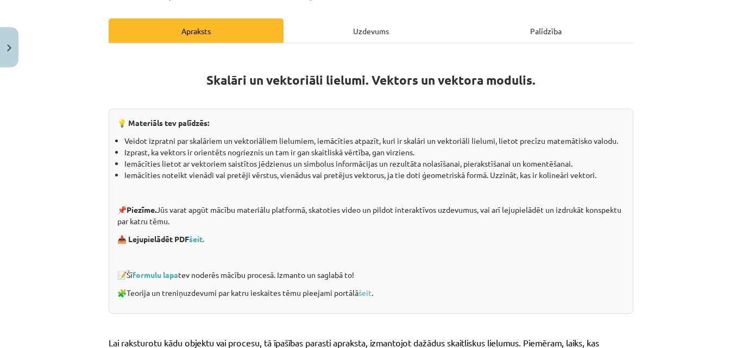
click at [357, 38] on div "Uzdevums" at bounding box center [370, 30] width 175 height 24
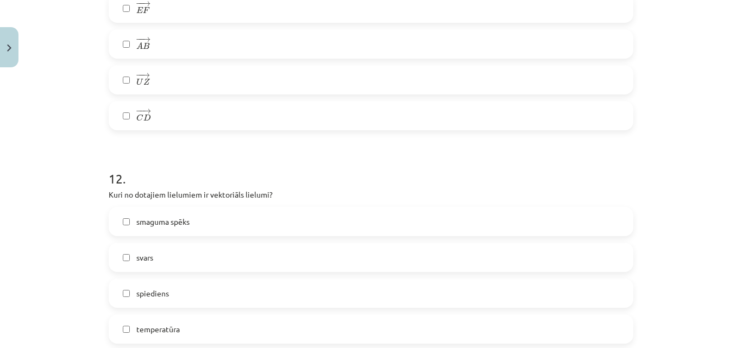
scroll to position [3659, 0]
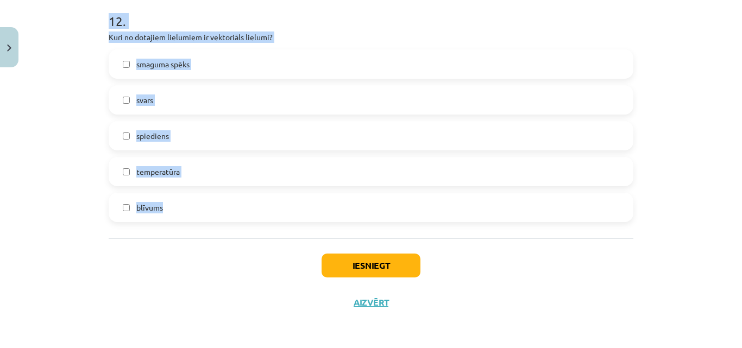
drag, startPoint x: 108, startPoint y: 50, endPoint x: 229, endPoint y: 217, distance: 206.2
copy form ". Lore ipsumdol si ametcons adipisc ﻿﻿ − − → E S D E → ? T I U L 7 . Etdo magna…"
click at [89, 151] on div "Mācību tēma: Matemātikas i - 10. klases 1. ieskaites mācību materiāls (a,b) #2 …" at bounding box center [371, 174] width 742 height 348
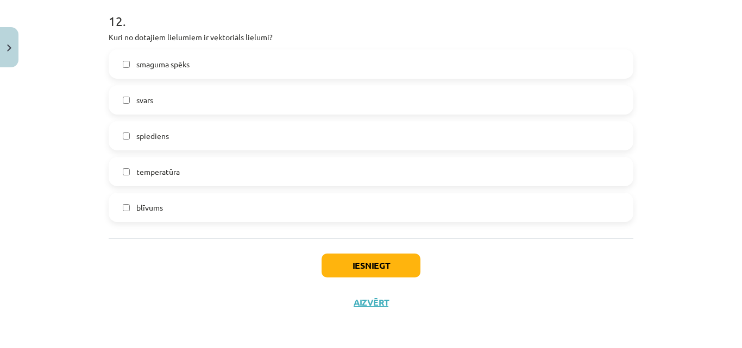
click at [148, 63] on span "smaguma spēks" at bounding box center [162, 64] width 53 height 11
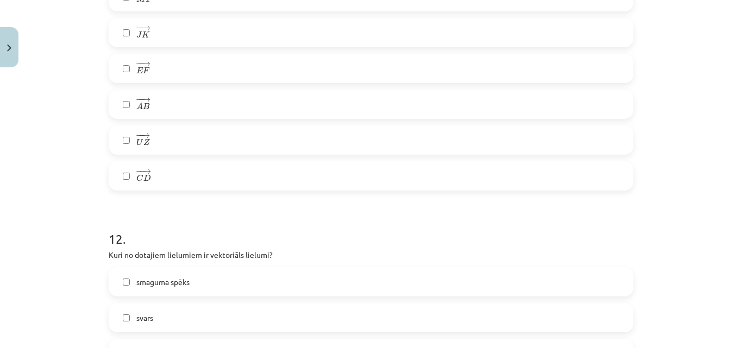
scroll to position [3439, 0]
click at [61, 110] on div "Mācību tēma: Matemātikas i - 10. klases 1. ieskaites mācību materiāls (a,b) #2 …" at bounding box center [371, 174] width 742 height 348
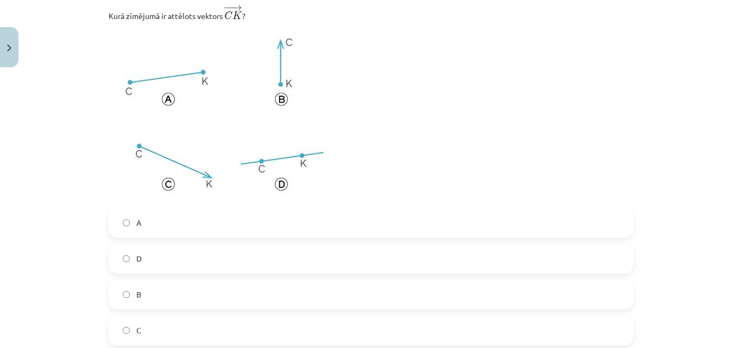
scroll to position [257, 0]
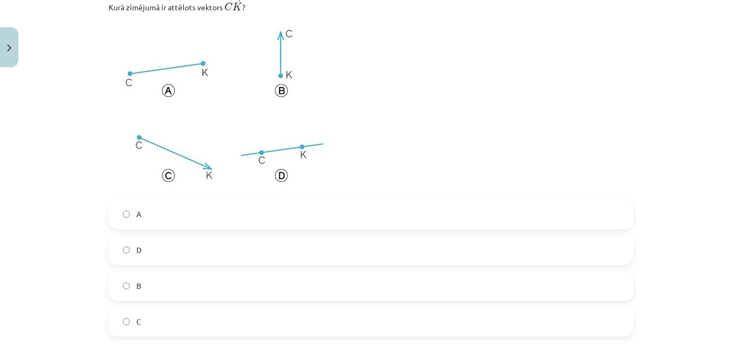
click at [130, 289] on label "B" at bounding box center [371, 286] width 522 height 27
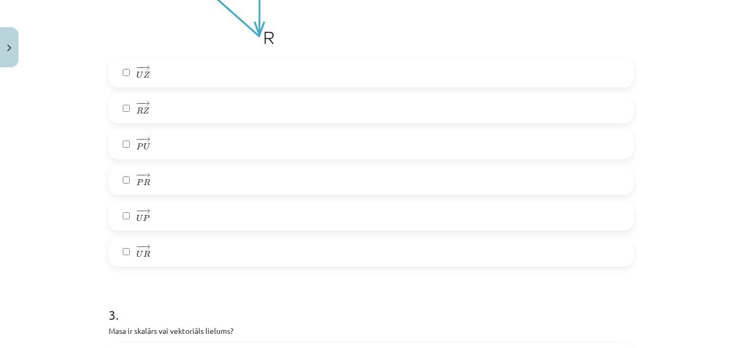
scroll to position [765, 0]
click at [127, 148] on label "− − → P U P U →" at bounding box center [371, 143] width 522 height 27
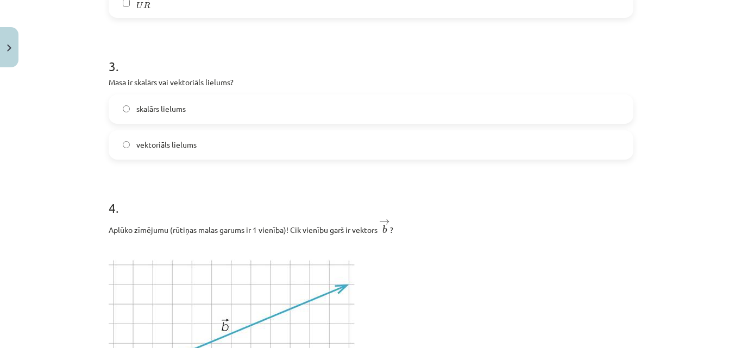
scroll to position [1018, 0]
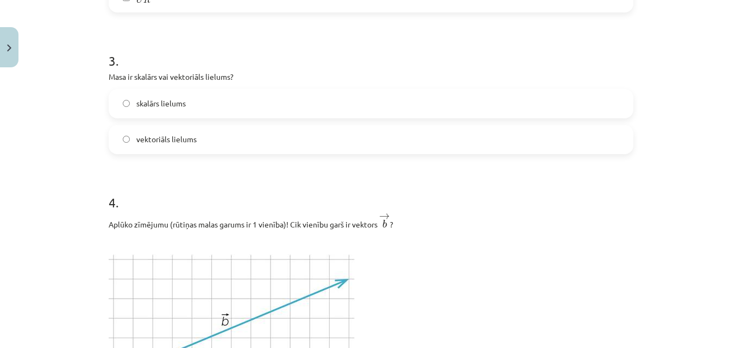
click at [117, 101] on label "skalārs lielums" at bounding box center [371, 103] width 522 height 27
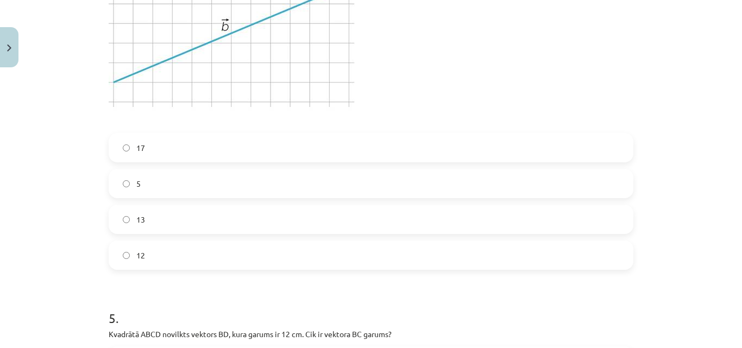
scroll to position [1314, 0]
click at [123, 211] on label "13" at bounding box center [371, 218] width 522 height 27
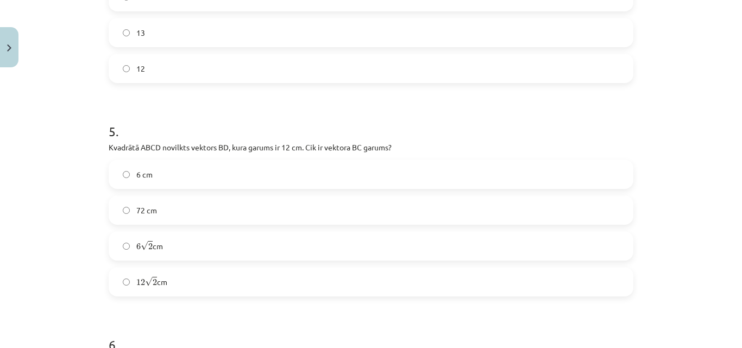
scroll to position [1512, 0]
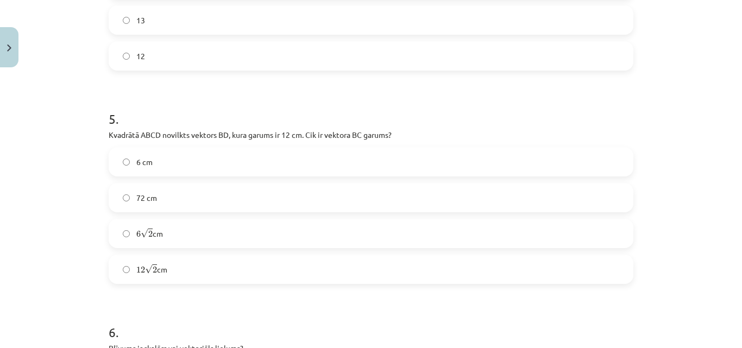
click at [126, 264] on label "12 √ 2 12 2 cm" at bounding box center [371, 269] width 522 height 27
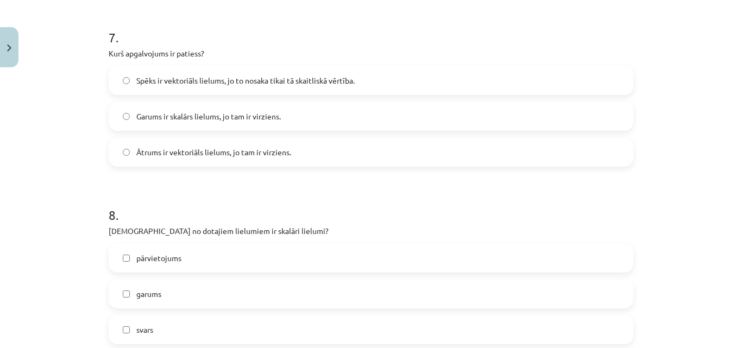
scroll to position [1951, 0]
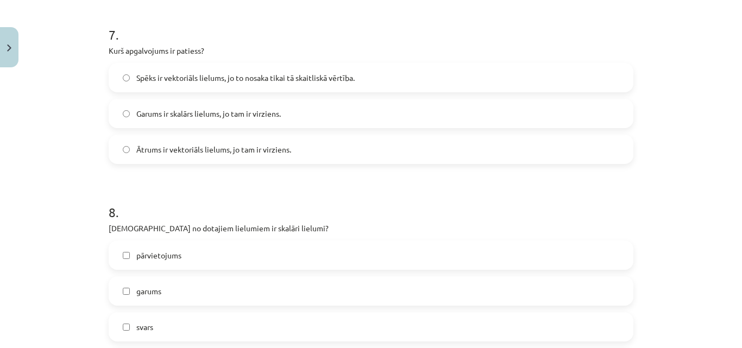
click at [128, 148] on label "Ātrums ir vektoriāls lielums, jo tam ir virziens." at bounding box center [371, 149] width 522 height 27
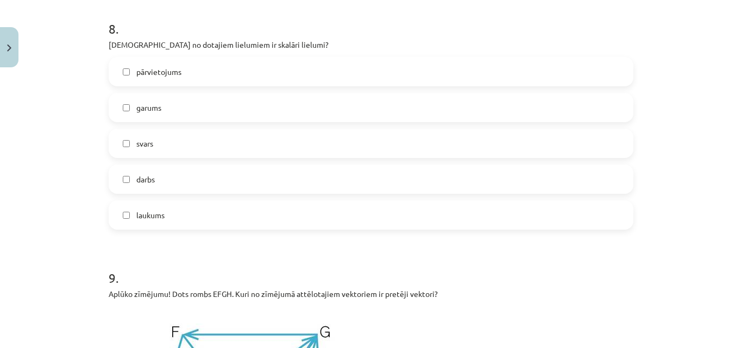
scroll to position [2141, 0]
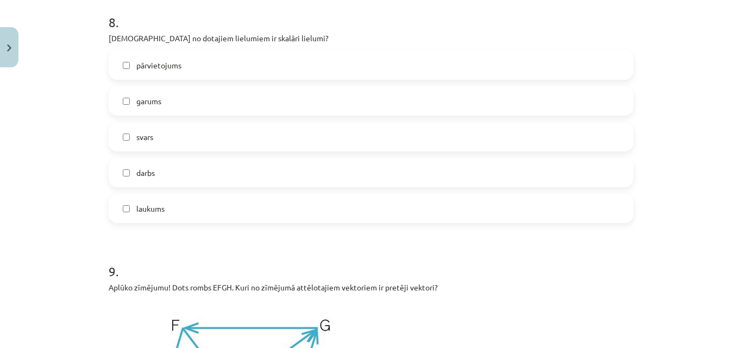
click at [130, 105] on label "garums" at bounding box center [371, 100] width 522 height 27
click at [121, 133] on label "svars" at bounding box center [371, 136] width 522 height 27
click at [123, 169] on label "darbs" at bounding box center [371, 172] width 522 height 27
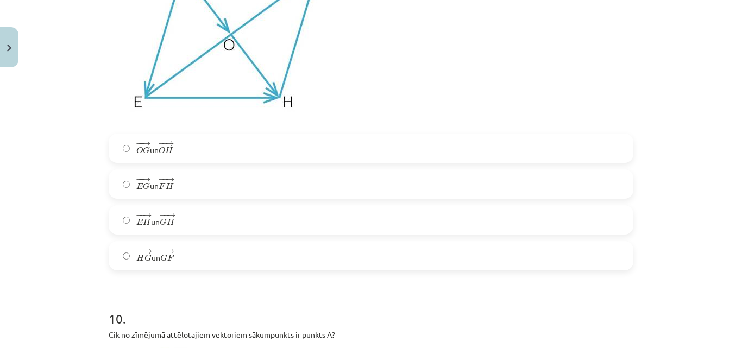
scroll to position [2505, 0]
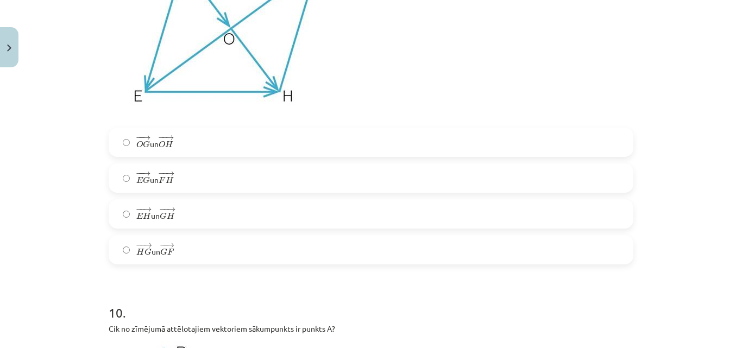
click at [128, 185] on label "− − → E G E G → un − − → F H F H →" at bounding box center [371, 178] width 522 height 27
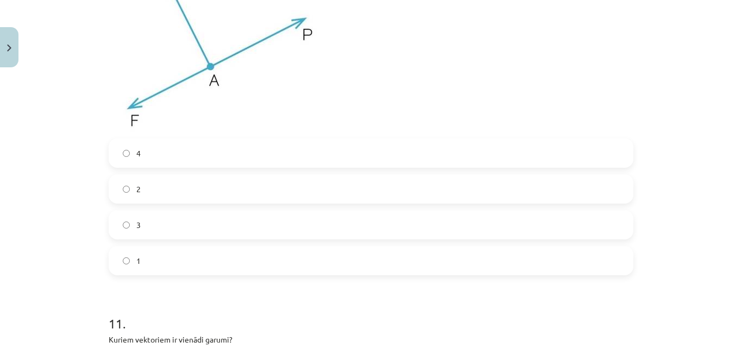
scroll to position [2885, 0]
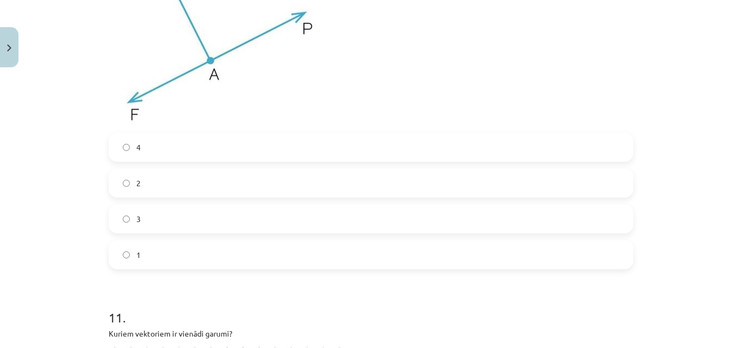
click at [124, 178] on label "2" at bounding box center [371, 182] width 522 height 27
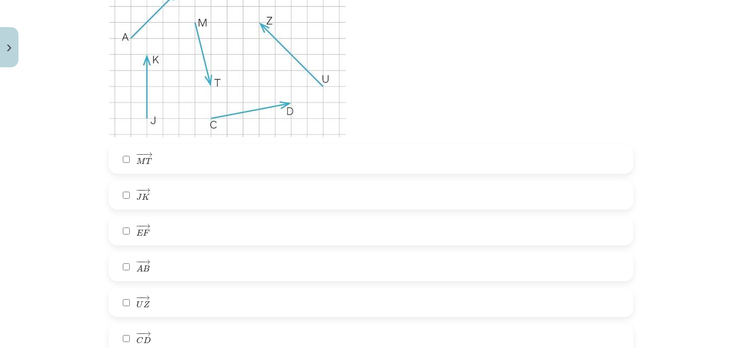
scroll to position [3278, 0]
click at [128, 164] on label "− − → M T M T →" at bounding box center [371, 158] width 522 height 27
click at [122, 188] on label "− − → J K J K →" at bounding box center [371, 194] width 522 height 27
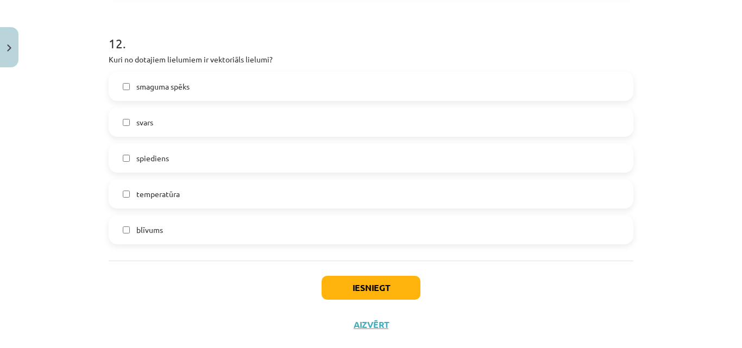
scroll to position [3659, 0]
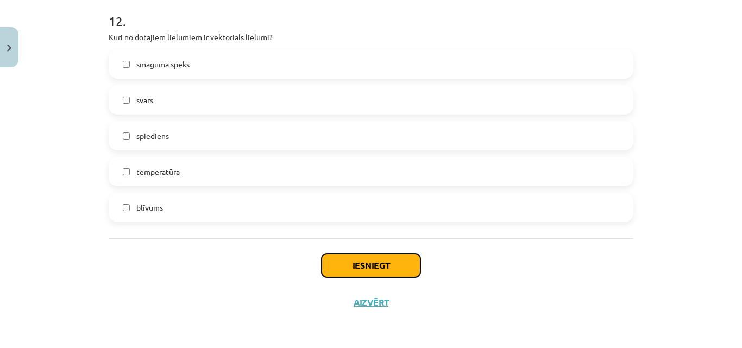
click at [348, 257] on button "Iesniegt" at bounding box center [371, 266] width 99 height 24
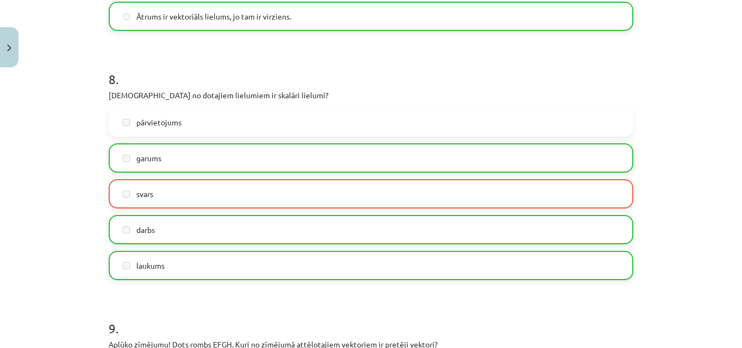
scroll to position [2077, 0]
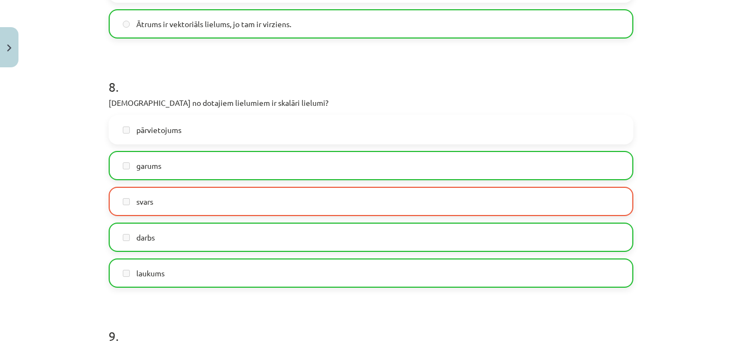
click at [257, 208] on label "svars" at bounding box center [371, 201] width 522 height 27
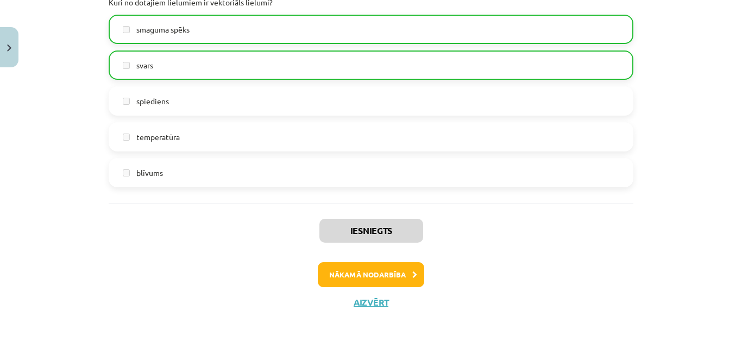
scroll to position [3694, 0]
click at [387, 275] on button "Nākamā nodarbība" at bounding box center [371, 274] width 106 height 25
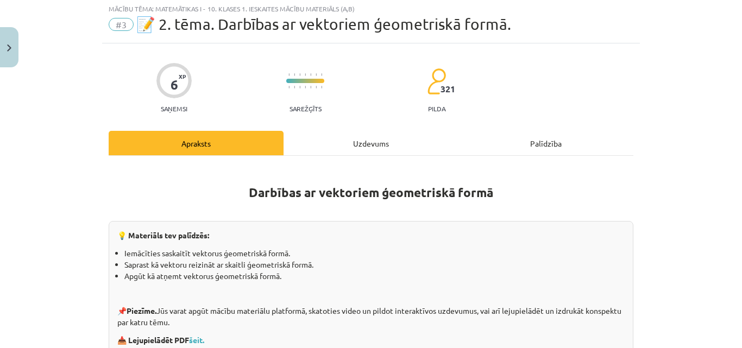
scroll to position [27, 0]
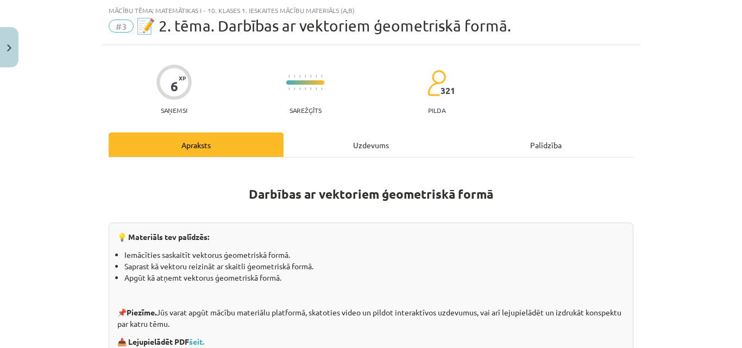
click at [364, 144] on div "Uzdevums" at bounding box center [370, 145] width 175 height 24
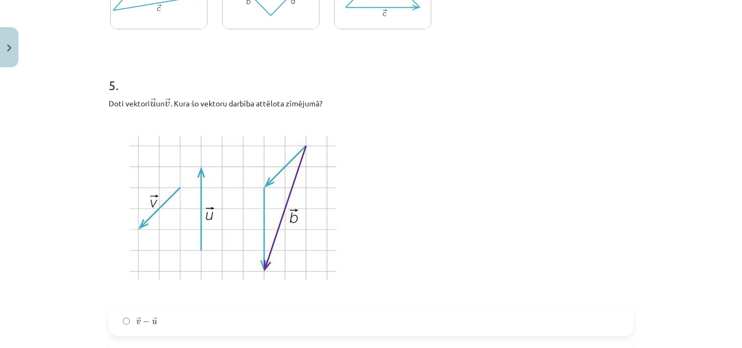
scroll to position [1647, 0]
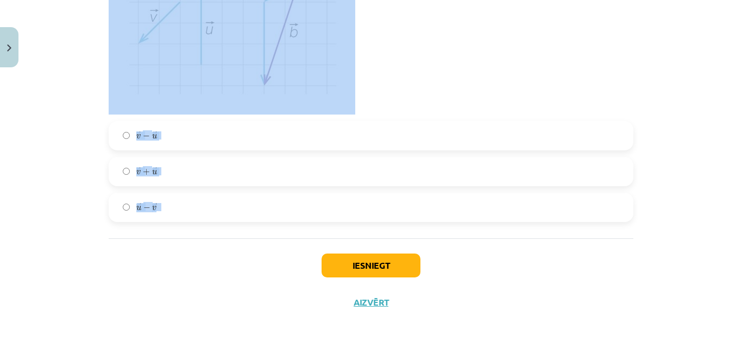
drag, startPoint x: 109, startPoint y: 47, endPoint x: 203, endPoint y: 203, distance: 181.8
copy form ". Loremi dolorsit! Amet consect ﻿ → a e → ﻿. Sedd eiusmod te incidid ut laboree…"
click at [81, 124] on div "Mācību tēma: Matemātikas i - 10. klases 1. ieskaites mācību materiāls (a,b) #3 …" at bounding box center [371, 174] width 742 height 348
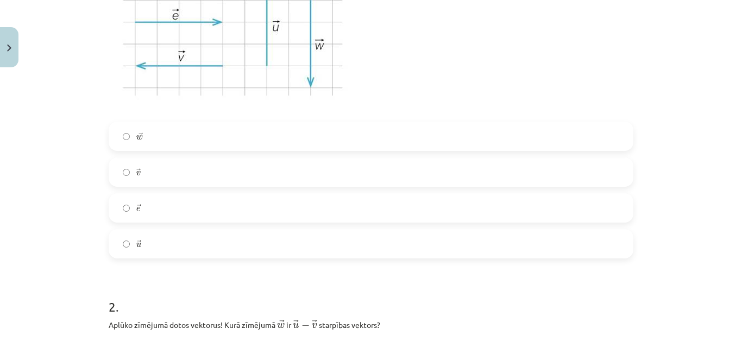
scroll to position [351, 0]
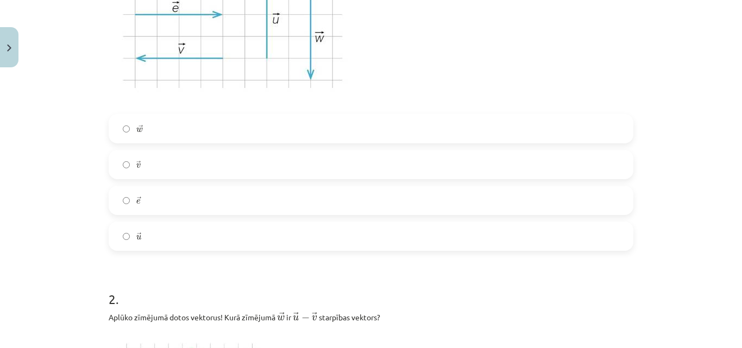
click at [136, 200] on span "e" at bounding box center [138, 201] width 4 height 5
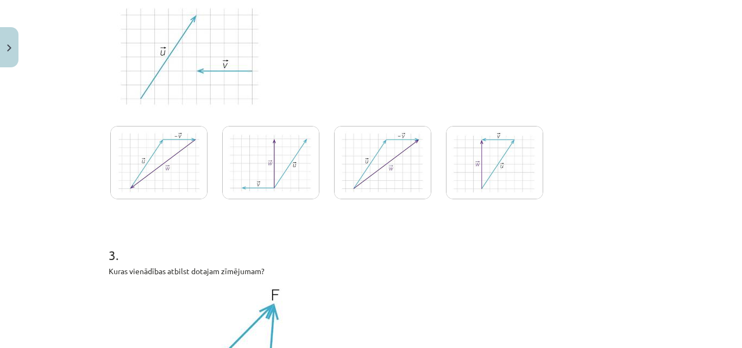
scroll to position [684, 0]
click at [243, 187] on img at bounding box center [270, 164] width 97 height 73
click at [468, 174] on img at bounding box center [494, 164] width 97 height 73
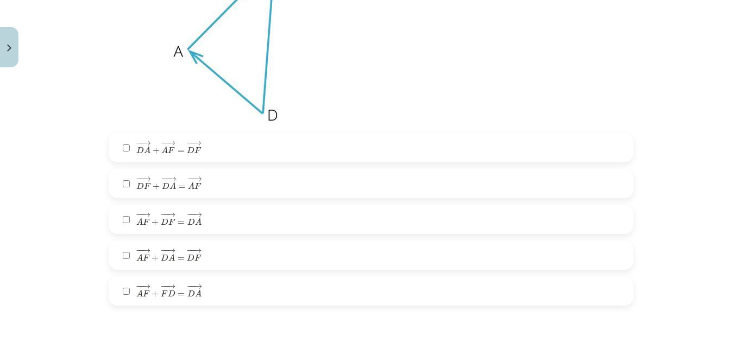
scroll to position [1031, 0]
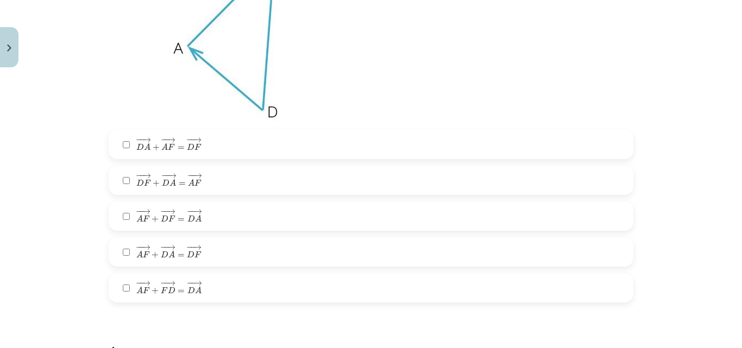
click at [229, 144] on label "− − → D A + − − → A F = − − → D F D A → + A F → = D F →" at bounding box center [371, 144] width 522 height 27
click at [207, 216] on label "− − → A F + − − → D F = − − → D A A F → + D F → = D A →" at bounding box center [371, 216] width 522 height 27
click at [205, 216] on label "− − → A F + − − → D F = − − → D A A F → + D F → = D A →" at bounding box center [371, 216] width 522 height 27
click at [210, 253] on label "− − → A F + − − → D A = − − → D F A F → + D A → = D F →" at bounding box center [371, 251] width 522 height 27
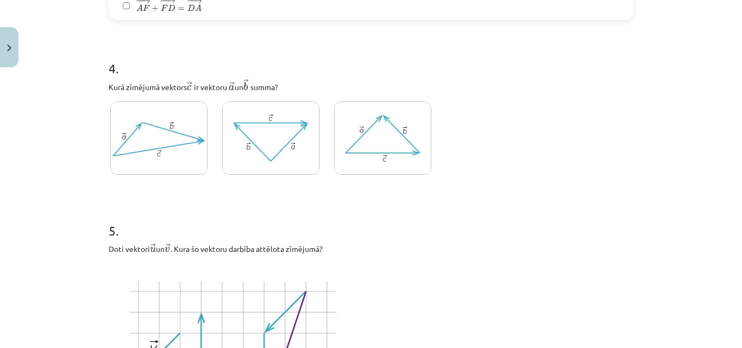
scroll to position [1314, 0]
click at [355, 167] on img at bounding box center [382, 137] width 97 height 73
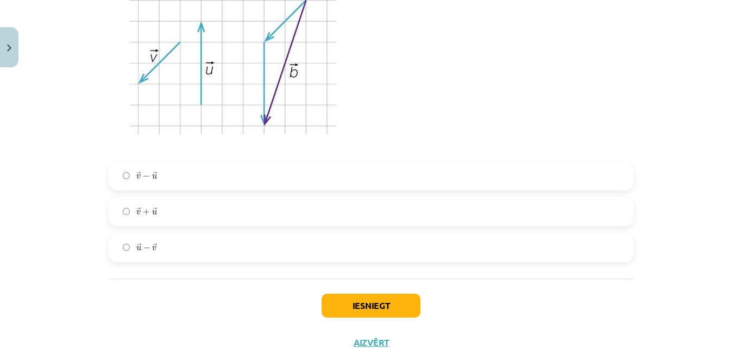
scroll to position [1614, 0]
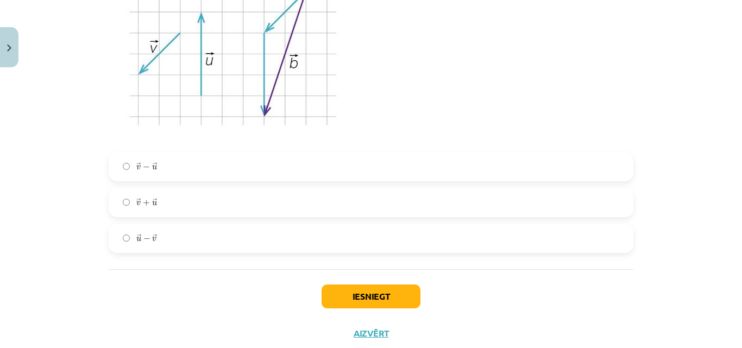
click at [161, 206] on label "→ v + → u v → + u →" at bounding box center [371, 202] width 522 height 27
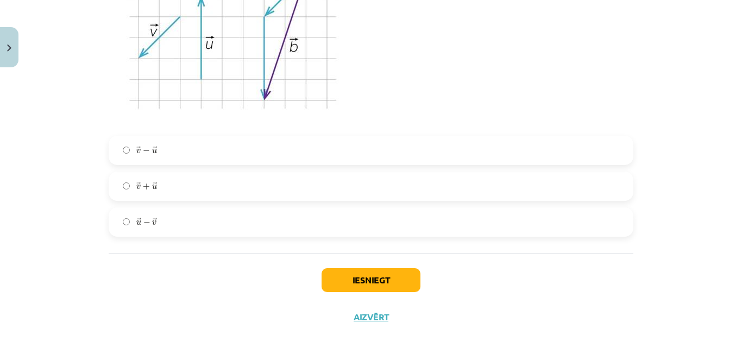
scroll to position [1647, 0]
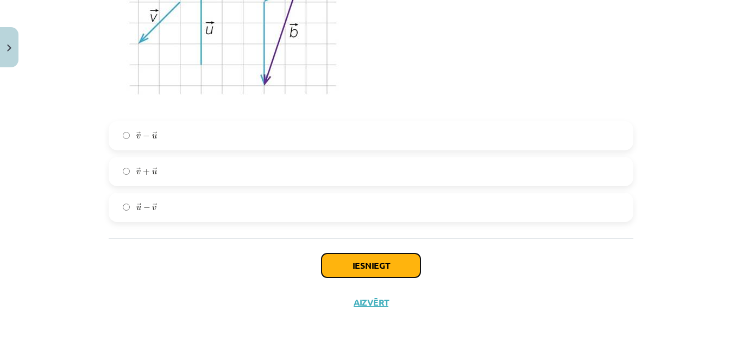
click at [370, 262] on button "Iesniegt" at bounding box center [371, 266] width 99 height 24
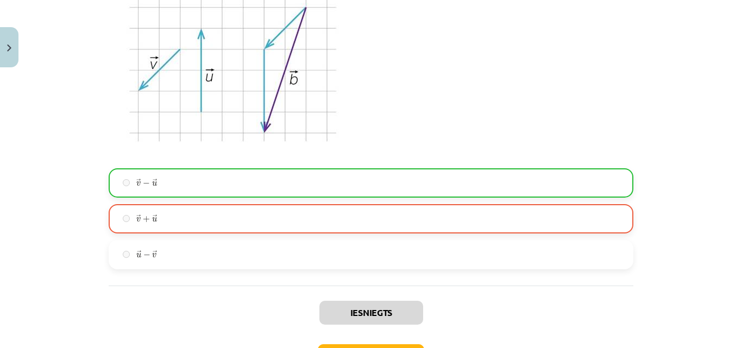
scroll to position [1681, 0]
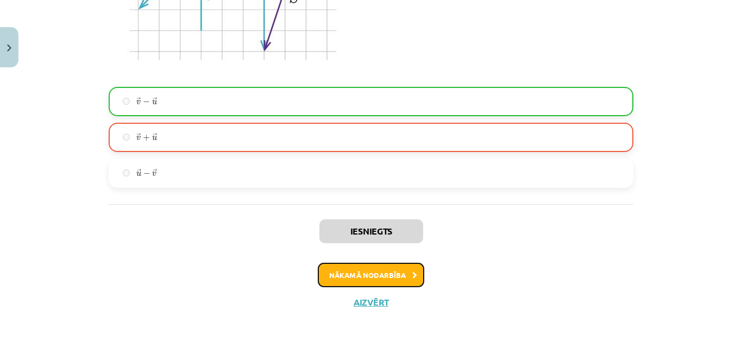
click at [395, 272] on button "Nākamā nodarbība" at bounding box center [371, 275] width 106 height 25
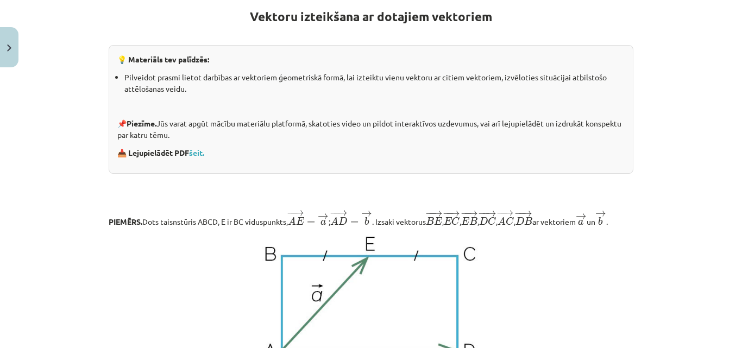
scroll to position [0, 0]
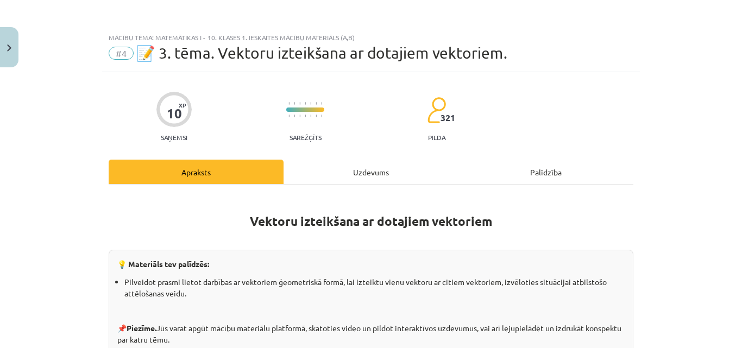
click at [323, 181] on div "Uzdevums" at bounding box center [370, 172] width 175 height 24
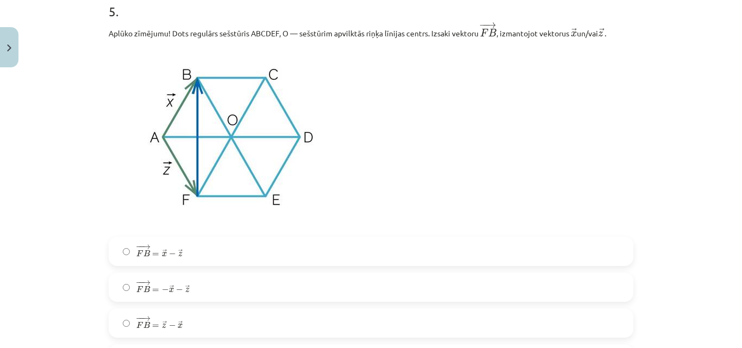
scroll to position [2030, 0]
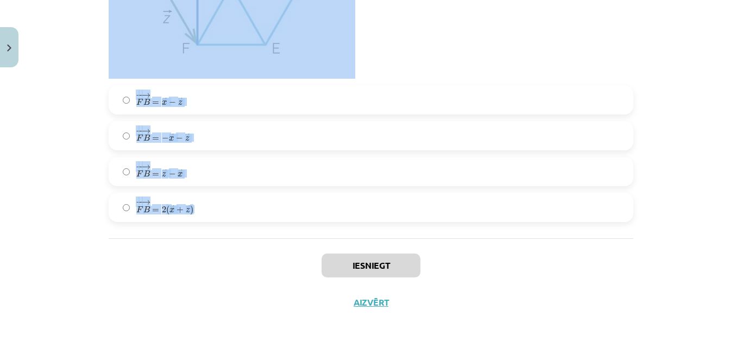
drag, startPoint x: 98, startPoint y: 61, endPoint x: 275, endPoint y: 216, distance: 235.6
copy form "1 . Aplūko zīmējumu! Dots regulārs sešstūris ABCDEF, O — sešstūrim apvilktās ri…"
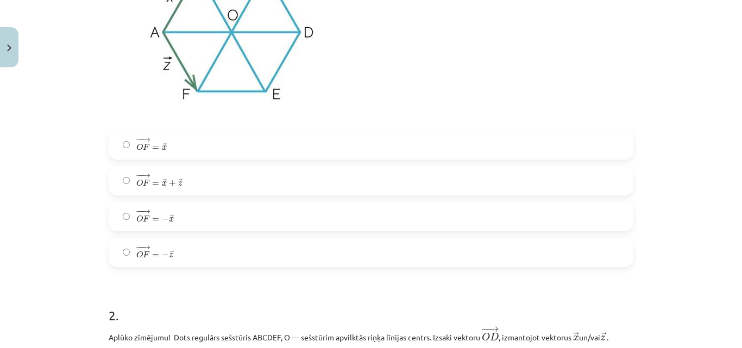
scroll to position [344, 0]
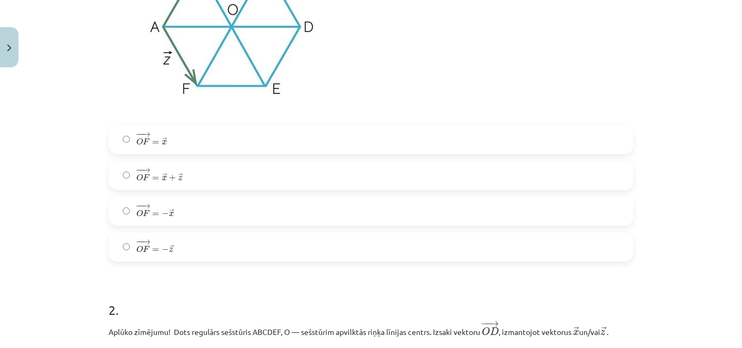
click at [183, 171] on label "− − → O F = → x + → z O F → = x → + z →" at bounding box center [371, 175] width 522 height 27
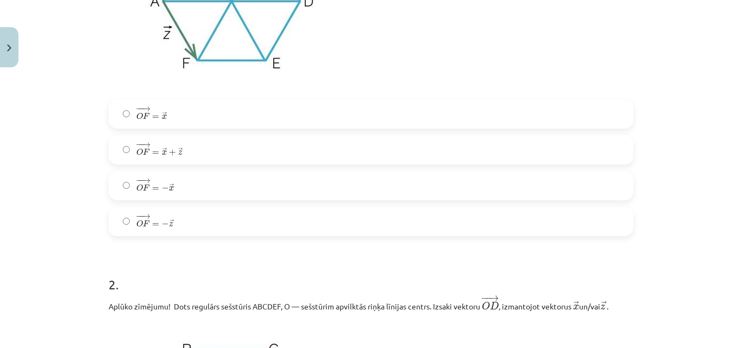
scroll to position [371, 0]
click at [119, 213] on label "− − → O F = − → z O F → = − z →" at bounding box center [371, 219] width 522 height 27
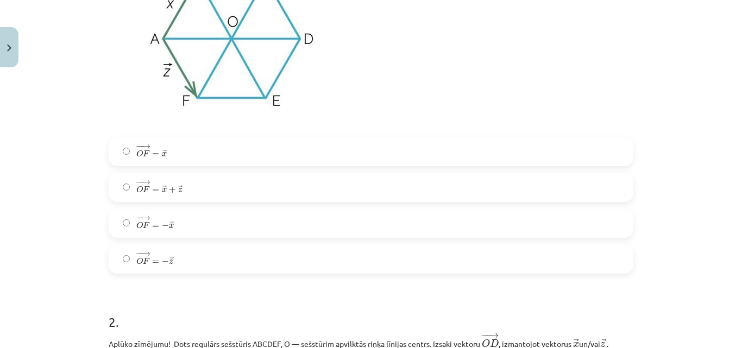
scroll to position [333, 0]
click at [129, 185] on label "− − → O F = → x + → z O F → = x → + z →" at bounding box center [371, 185] width 522 height 27
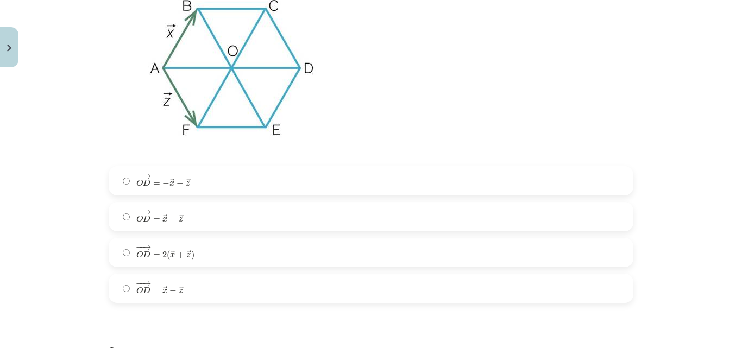
scroll to position [714, 0]
click at [139, 281] on span "−" at bounding box center [140, 283] width 2 height 5
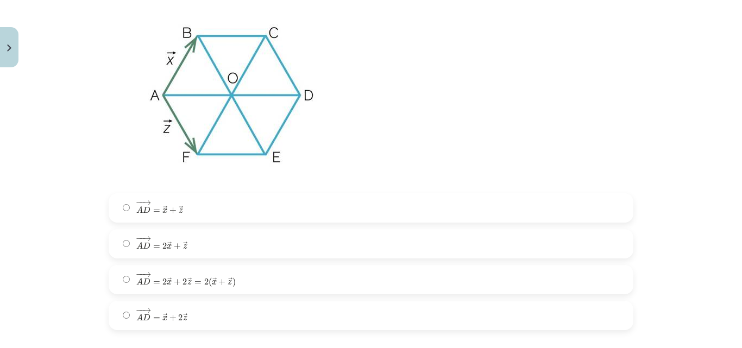
scroll to position [1102, 0]
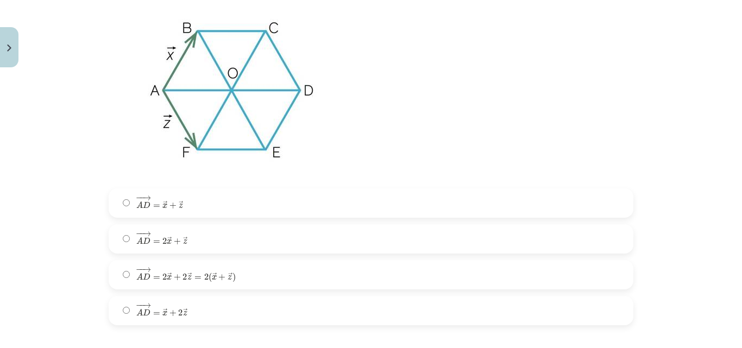
click at [136, 274] on span "A" at bounding box center [139, 276] width 7 height 7
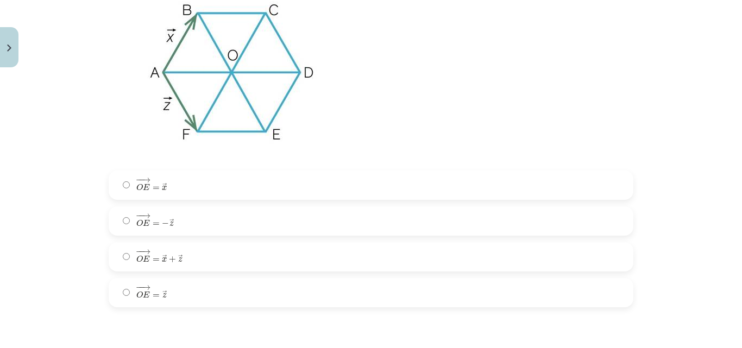
scroll to position [1533, 0]
click at [127, 257] on label "− − → O E = → x + → z O E → = x → + z →" at bounding box center [371, 255] width 522 height 27
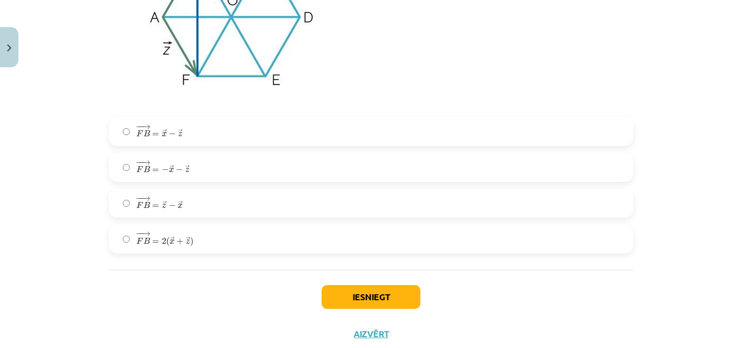
scroll to position [2002, 0]
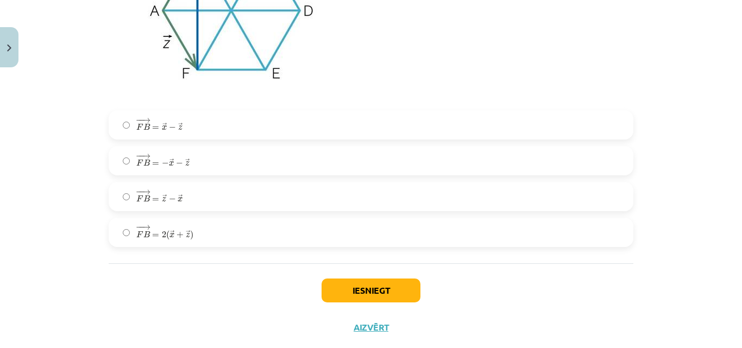
click at [136, 166] on span "F" at bounding box center [139, 163] width 7 height 7
click at [377, 289] on button "Iesniegt" at bounding box center [371, 291] width 99 height 24
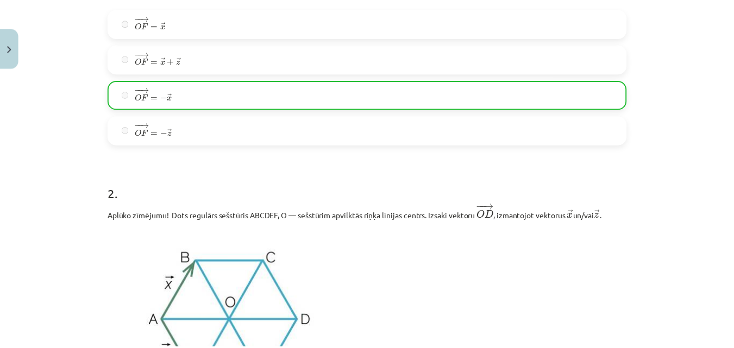
scroll to position [0, 0]
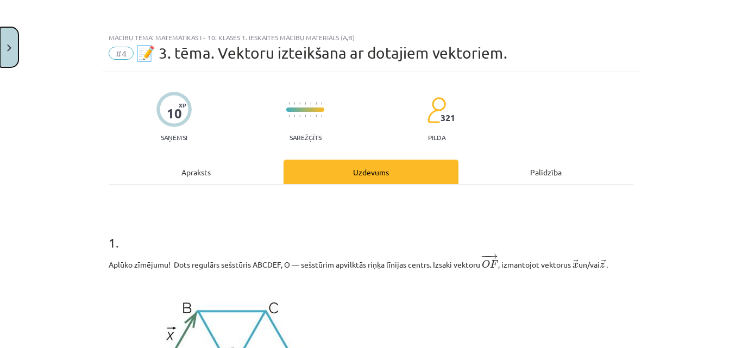
click at [0, 29] on button "Close" at bounding box center [9, 47] width 18 height 40
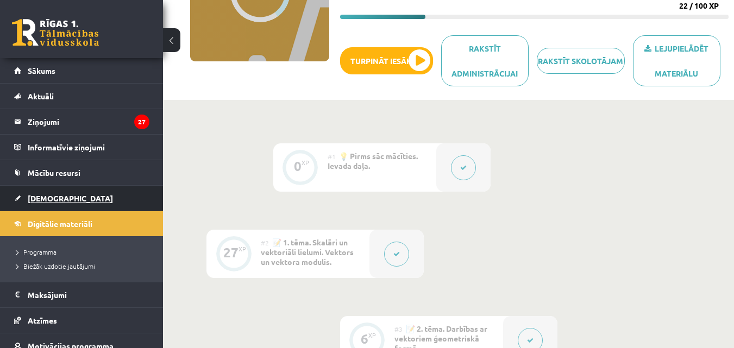
click at [49, 199] on span "[DEMOGRAPHIC_DATA]" at bounding box center [70, 198] width 85 height 10
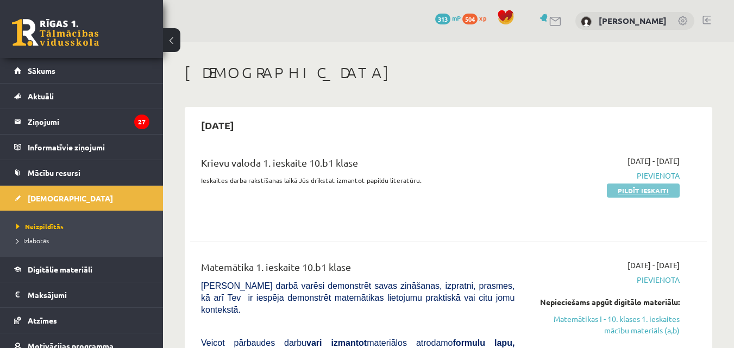
click at [659, 193] on link "Pildīt ieskaiti" at bounding box center [643, 191] width 73 height 14
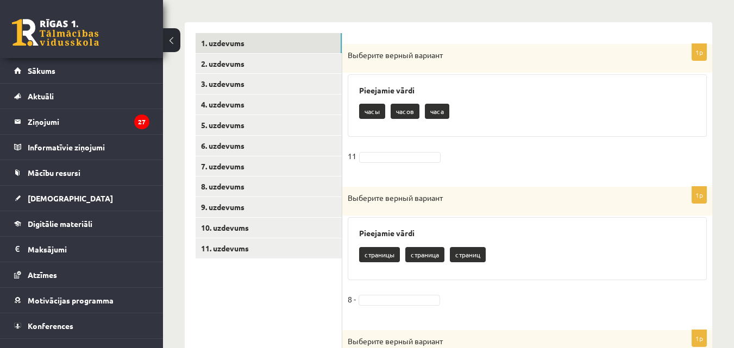
scroll to position [207, 0]
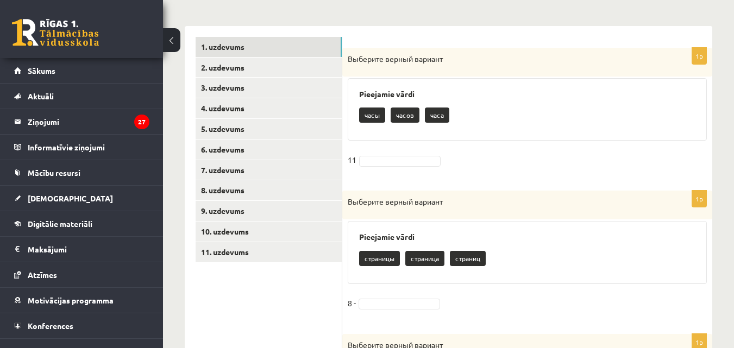
click at [409, 116] on p "часов" at bounding box center [404, 115] width 29 height 15
drag, startPoint x: 409, startPoint y: 116, endPoint x: 402, endPoint y: 158, distance: 42.4
click at [402, 158] on div "1p Выберите верный вариант Pieejamie vārdi часы часов часа 11" at bounding box center [527, 114] width 370 height 133
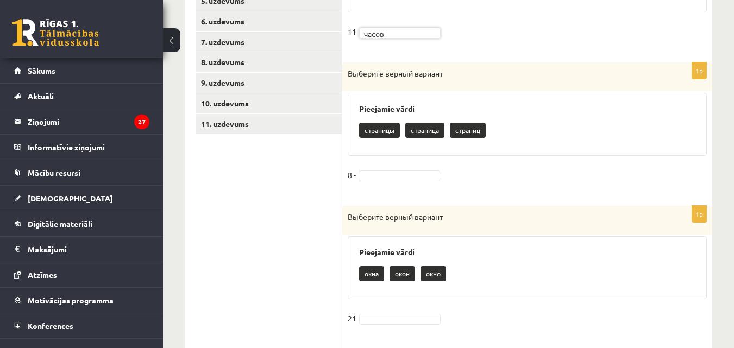
scroll to position [342, 0]
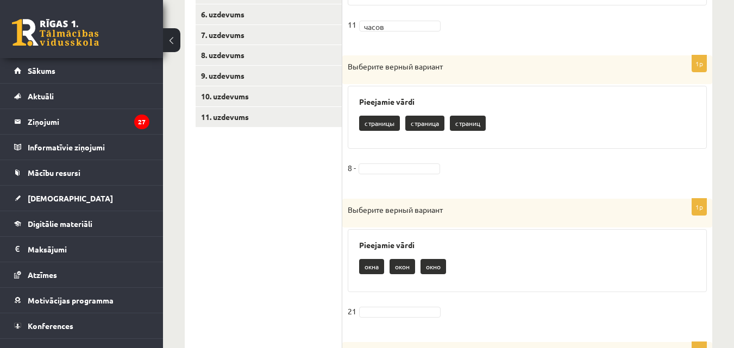
click at [474, 123] on p "страниц" at bounding box center [468, 123] width 36 height 15
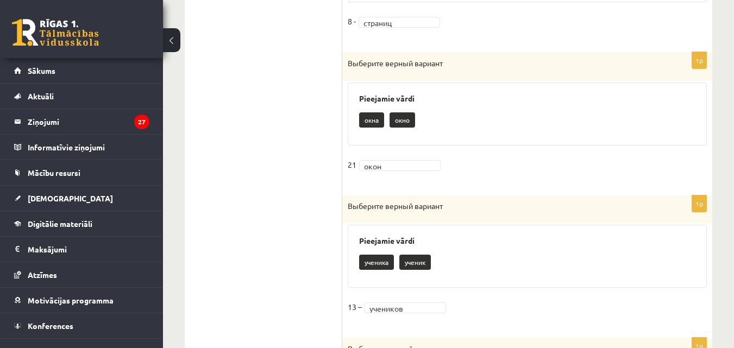
scroll to position [0, 0]
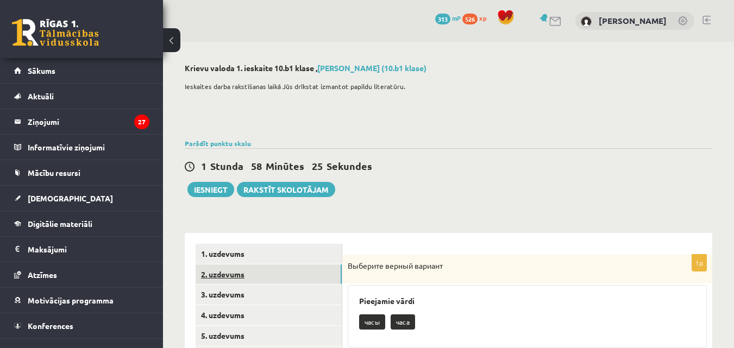
click at [232, 269] on link "2. uzdevums" at bounding box center [269, 274] width 146 height 20
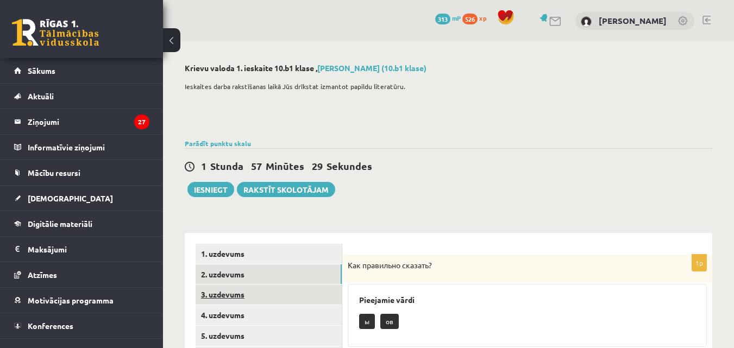
click at [301, 297] on link "3. uzdevums" at bounding box center [269, 295] width 146 height 20
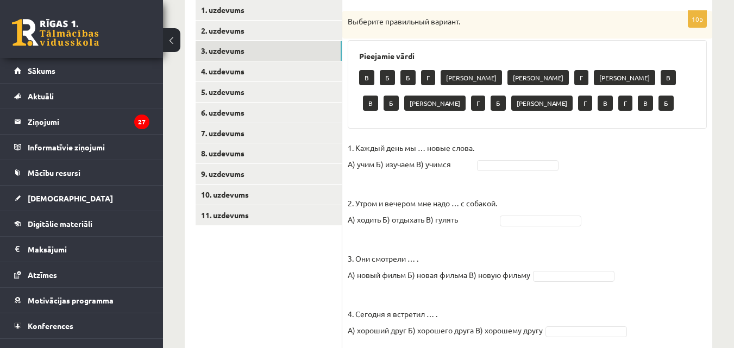
scroll to position [245, 0]
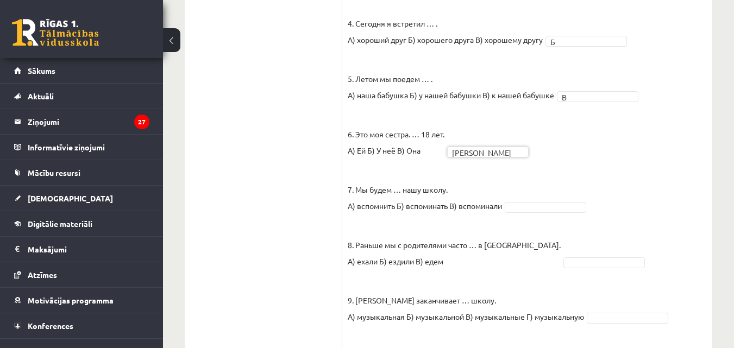
scroll to position [537, 0]
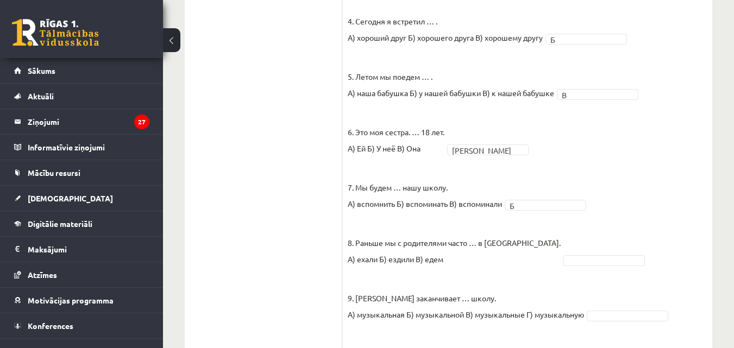
click at [502, 234] on p "8. Раньше мы с родителями часто … в Таллинн. А) ехали Б) ездили В) едем" at bounding box center [454, 242] width 213 height 49
click at [519, 238] on fieldset "1. Каждый день мы … новые слова. А) учим Б) изучаем В) учимся В * 2. Утром и ве…" at bounding box center [527, 116] width 359 height 538
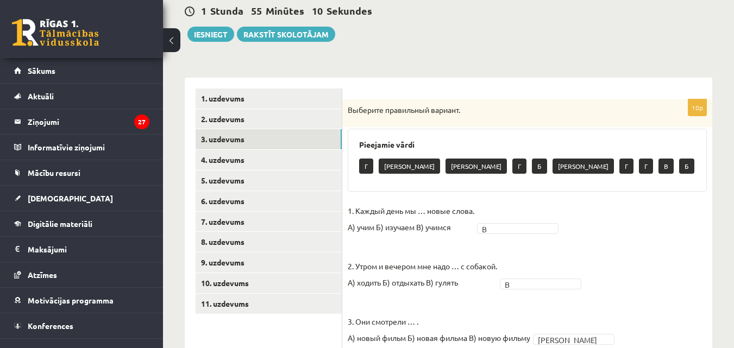
scroll to position [156, 0]
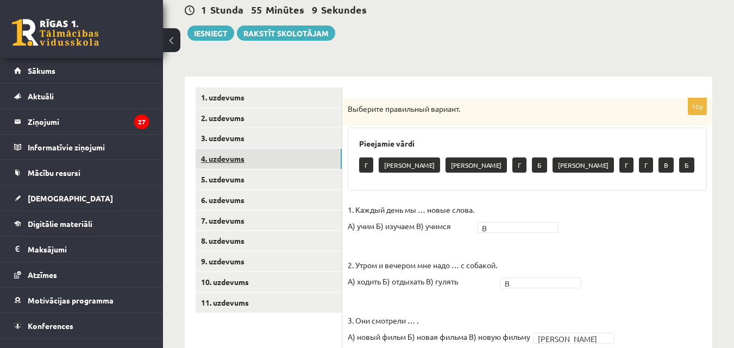
click at [304, 150] on link "4. uzdevums" at bounding box center [269, 159] width 146 height 20
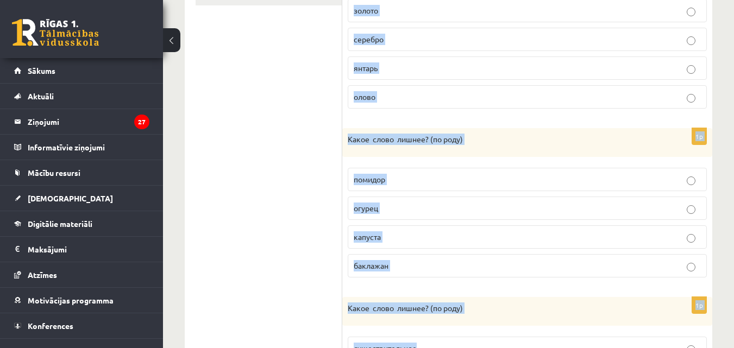
scroll to position [773, 0]
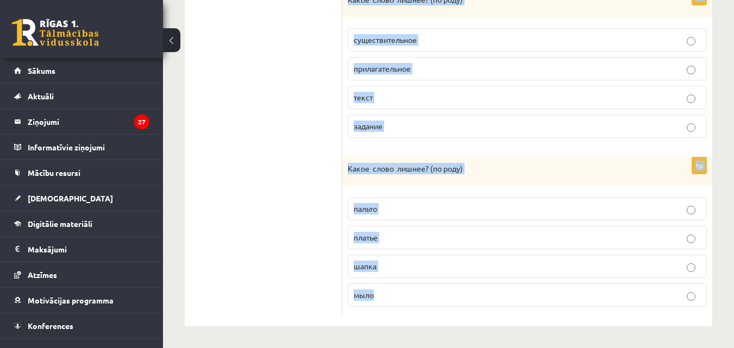
drag, startPoint x: 347, startPoint y: 62, endPoint x: 503, endPoint y: 369, distance: 344.2
copy form "Какое слово лишнее? ( по родy) груша слива ананас малина 1p Какое слово лишнее?…"
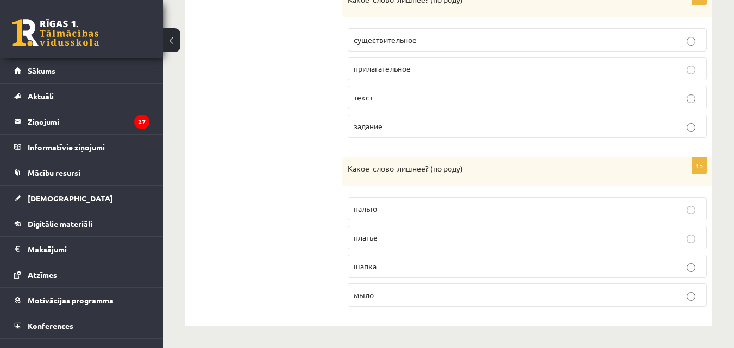
click at [387, 264] on p "шапка" at bounding box center [527, 266] width 347 height 11
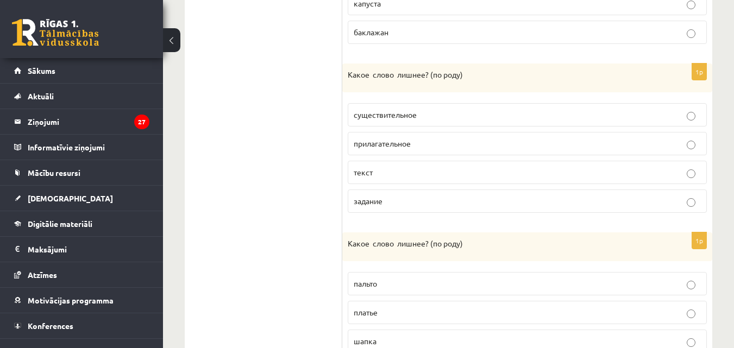
scroll to position [688, 0]
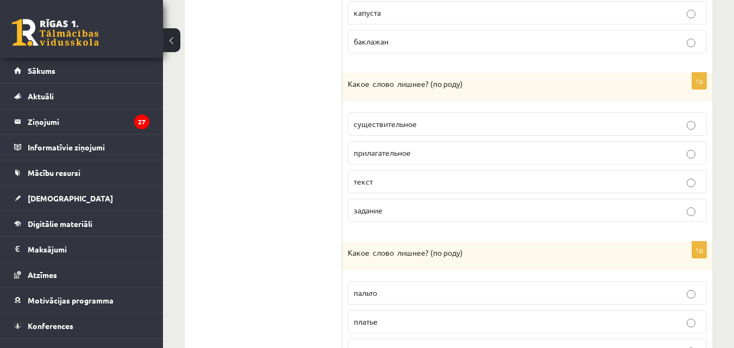
click at [406, 146] on label "прилагательное" at bounding box center [527, 152] width 359 height 23
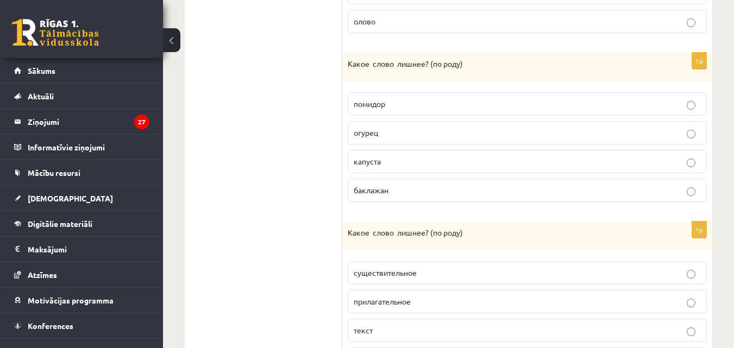
scroll to position [536, 0]
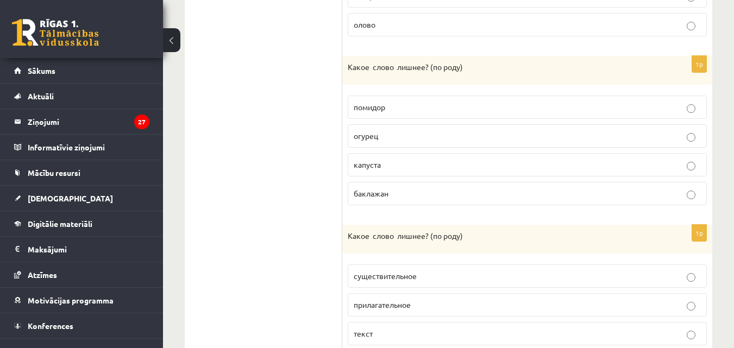
click at [374, 169] on span "капуста" at bounding box center [367, 165] width 27 height 10
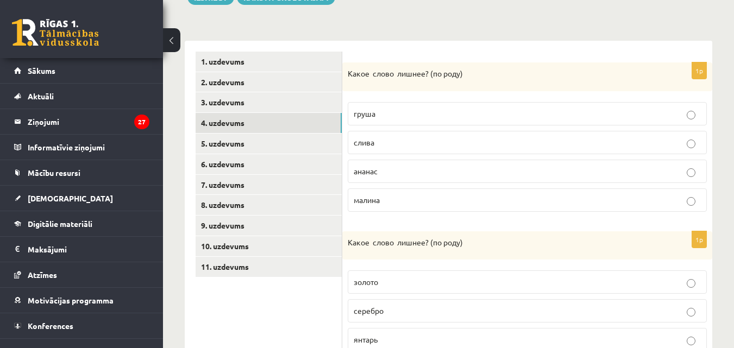
scroll to position [194, 0]
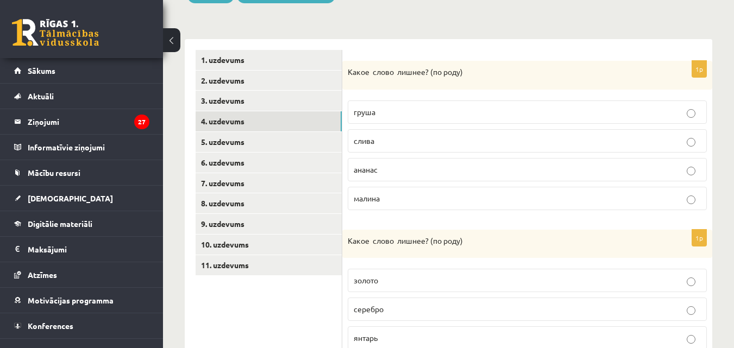
click at [392, 198] on p "малина" at bounding box center [527, 198] width 347 height 11
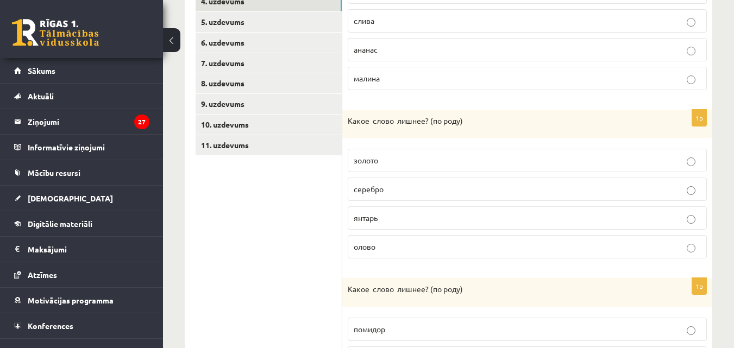
scroll to position [329, 0]
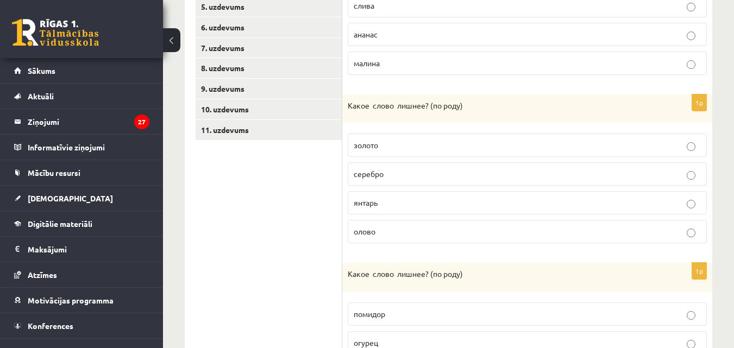
click at [377, 206] on span "янтарь" at bounding box center [366, 203] width 24 height 10
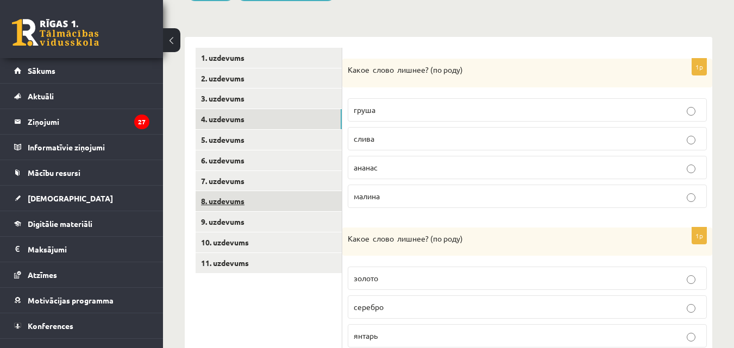
scroll to position [198, 0]
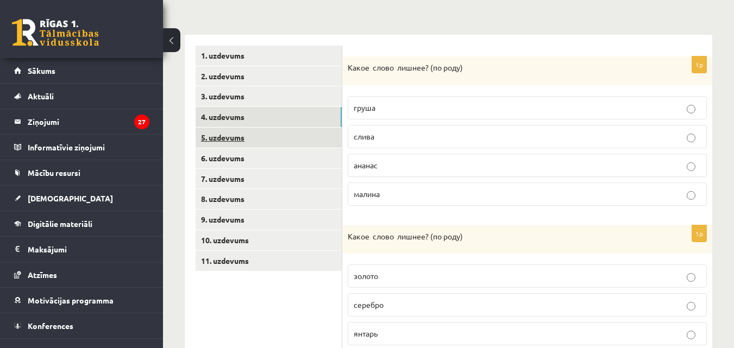
click at [245, 135] on link "5. uzdevums" at bounding box center [269, 138] width 146 height 20
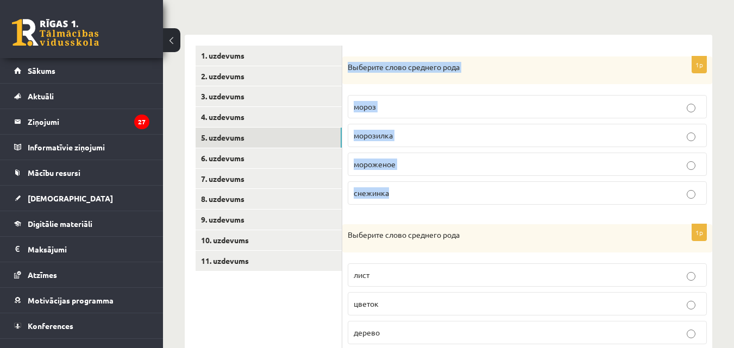
drag, startPoint x: 347, startPoint y: 64, endPoint x: 438, endPoint y: 214, distance: 175.9
click at [438, 214] on div "1p Выберите слово среднего рода мороз морозилка мороженое снежинка" at bounding box center [527, 134] width 370 height 157
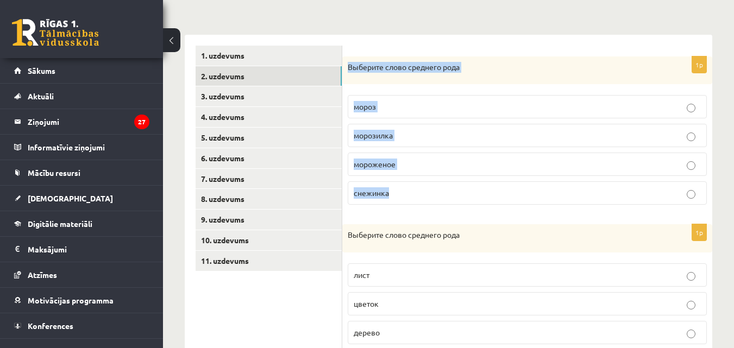
click at [337, 67] on link "2. uzdevums" at bounding box center [269, 76] width 146 height 20
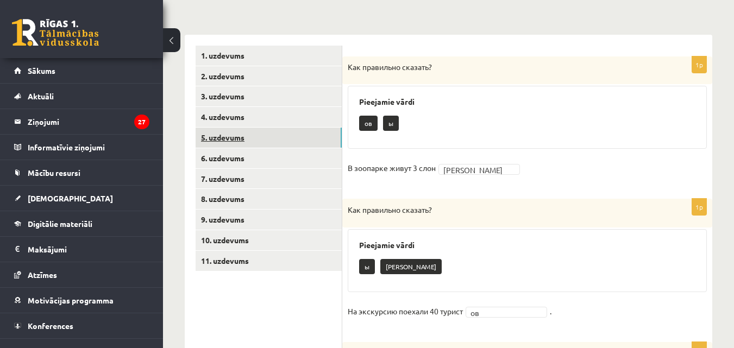
click at [283, 131] on link "5. uzdevums" at bounding box center [269, 138] width 146 height 20
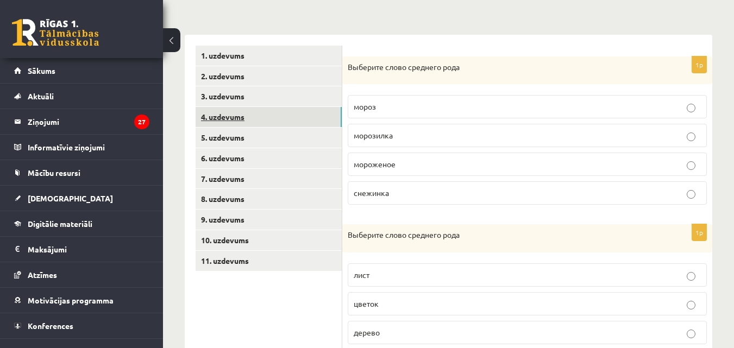
click at [286, 119] on link "4. uzdevums" at bounding box center [269, 117] width 146 height 20
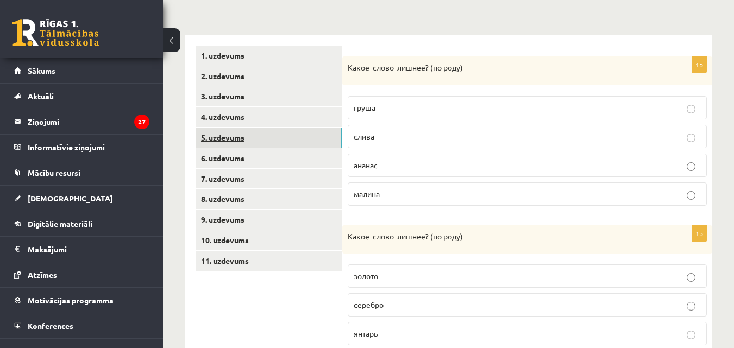
click at [279, 140] on link "5. uzdevums" at bounding box center [269, 138] width 146 height 20
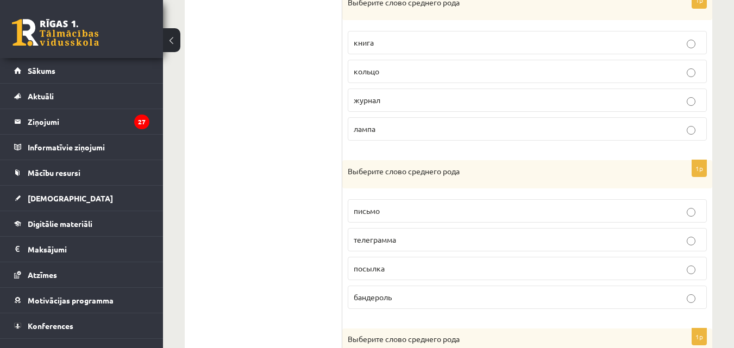
scroll to position [770, 0]
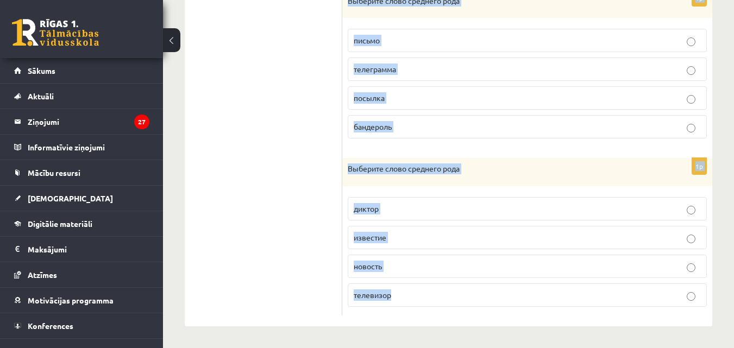
drag, startPoint x: 348, startPoint y: 62, endPoint x: 448, endPoint y: 297, distance: 255.5
copy form "Выберите слово среднего рода мороз морозилка мороженое снежинка 1p Выберите сло…"
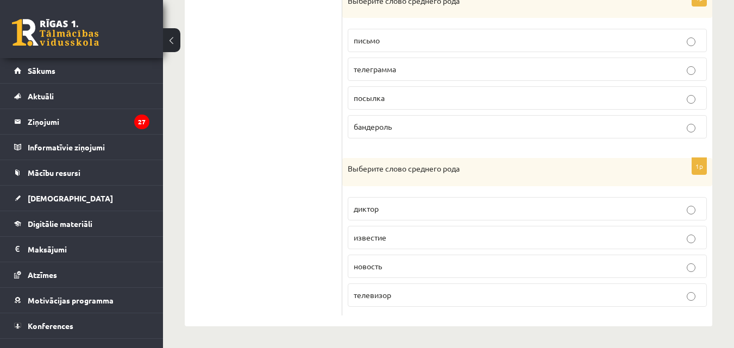
click at [390, 242] on p "известие" at bounding box center [527, 237] width 347 height 11
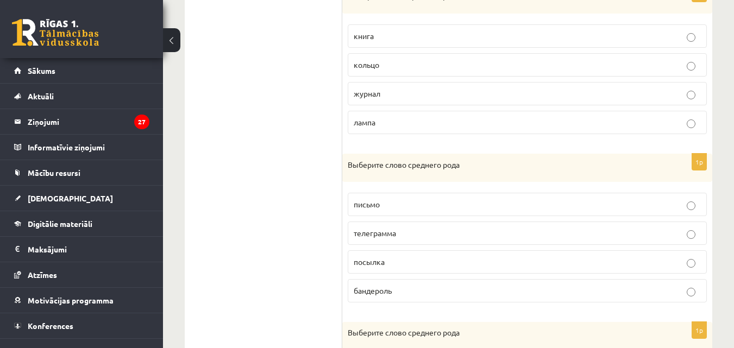
scroll to position [593, 0]
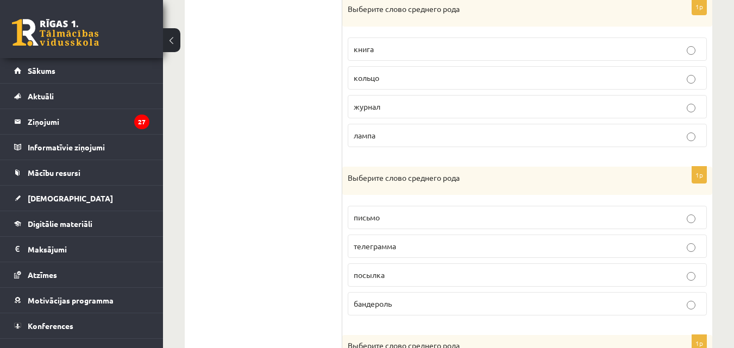
click at [371, 216] on span "письмо" at bounding box center [367, 217] width 26 height 10
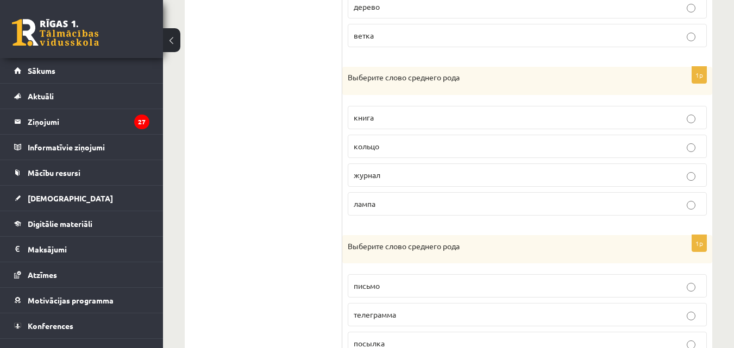
scroll to position [521, 0]
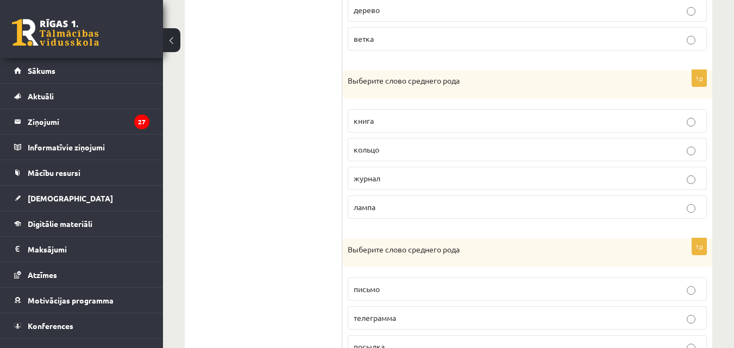
click at [412, 151] on p "кольцо" at bounding box center [527, 149] width 347 height 11
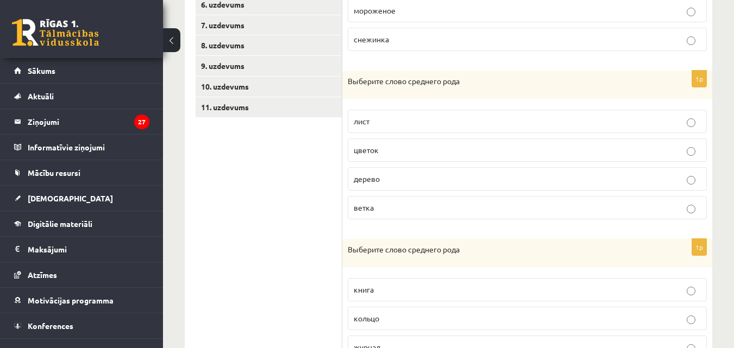
scroll to position [348, 0]
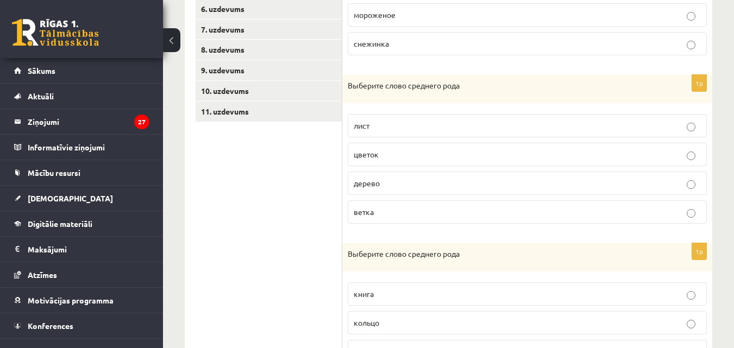
click at [398, 187] on p "дерево" at bounding box center [527, 183] width 347 height 11
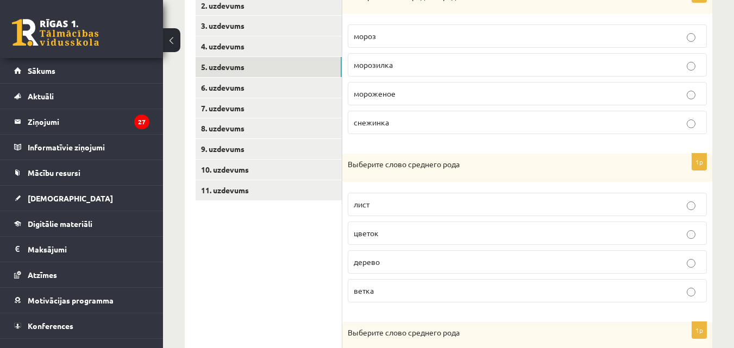
scroll to position [267, 0]
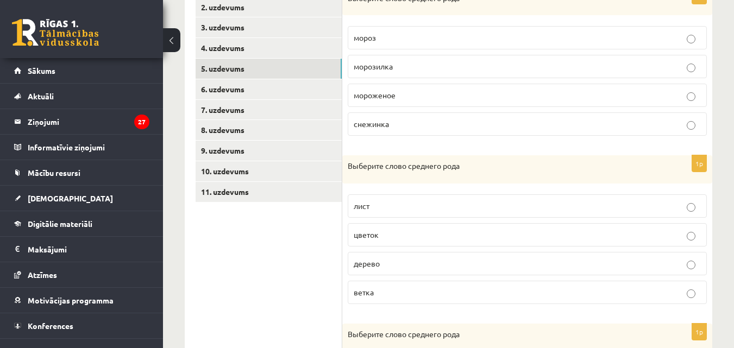
click at [419, 87] on label "мороженое" at bounding box center [527, 95] width 359 height 23
click at [265, 93] on link "6. uzdevums" at bounding box center [269, 89] width 146 height 20
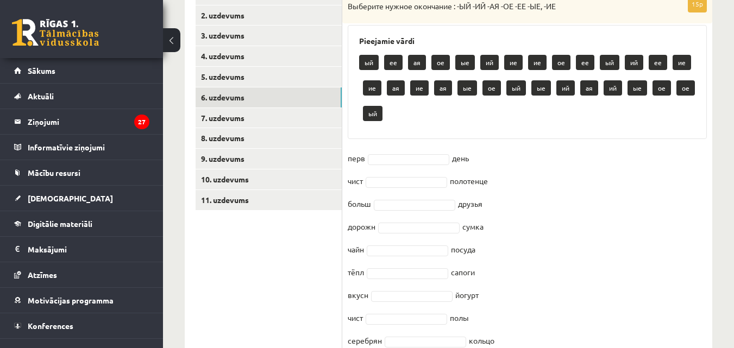
scroll to position [255, 0]
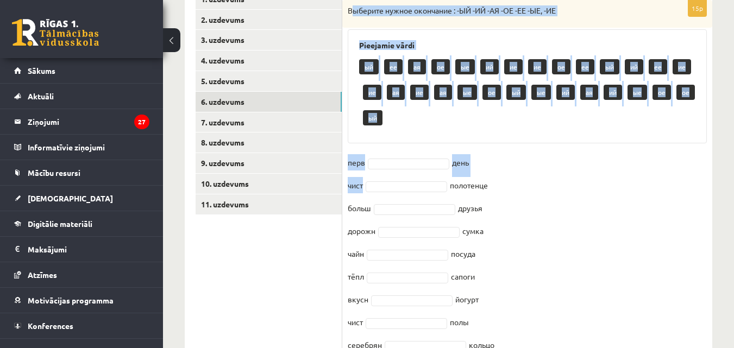
drag, startPoint x: 351, startPoint y: 10, endPoint x: 380, endPoint y: 189, distance: 181.0
click at [380, 189] on div "15p Выберите нужное окончание : -ЫЙ -ИЙ -АЯ -ОЕ -ЕЕ -ЫЕ, -ИЕ Pieejamie vārdi ый…" at bounding box center [527, 251] width 370 height 502
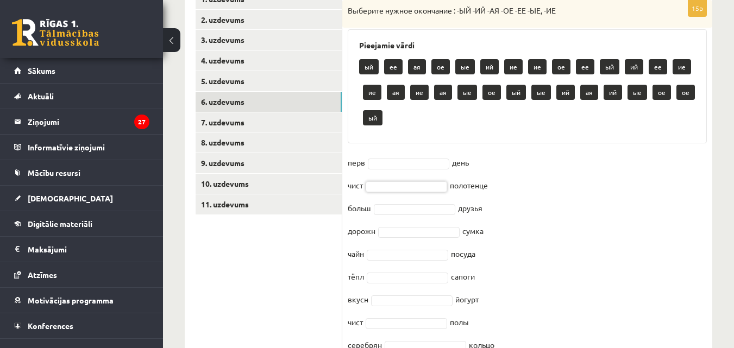
drag, startPoint x: 380, startPoint y: 189, endPoint x: 316, endPoint y: 304, distance: 131.6
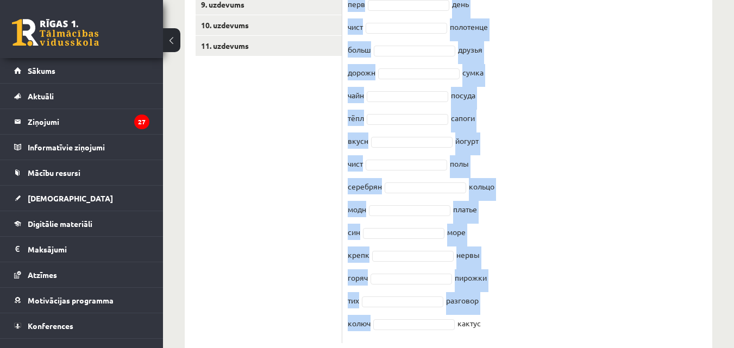
scroll to position [442, 0]
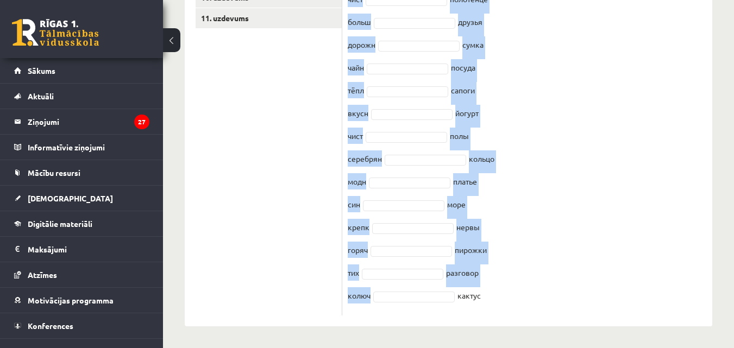
drag, startPoint x: 348, startPoint y: 8, endPoint x: 491, endPoint y: 294, distance: 320.1
click at [491, 294] on div "15p Выберите нужное окончание : -ЫЙ -ИЙ -АЯ -ОЕ -ЕЕ -ЫЕ, -ИЕ Pieejamie vārdi ый…" at bounding box center [527, 65] width 370 height 502
copy div "Выберите нужное окончание : -ЫЙ -ИЙ -АЯ -ОЕ -ЕЕ -ЫЕ, -ИЕ Pieejamie vārdi ый ее …"
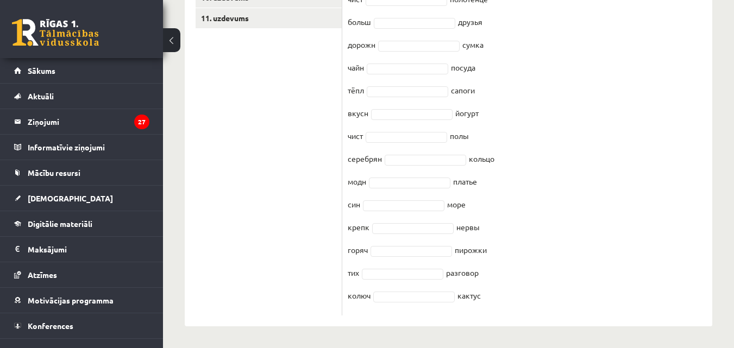
click at [253, 43] on ul "1. uzdevums 2. uzdevums 3. uzdevums 4. uzdevums 5. uzdevums 6. uzdevums 7. uzde…" at bounding box center [269, 59] width 147 height 513
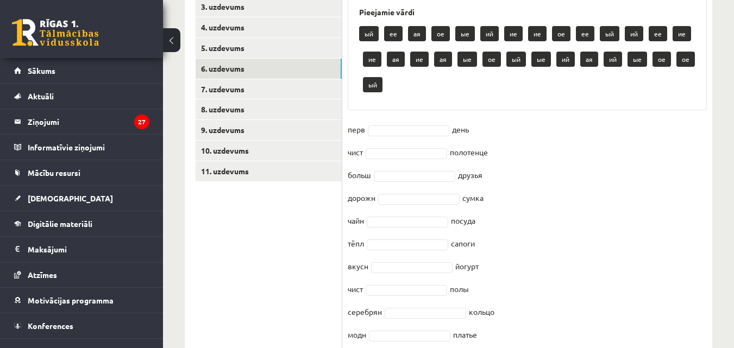
scroll to position [289, 0]
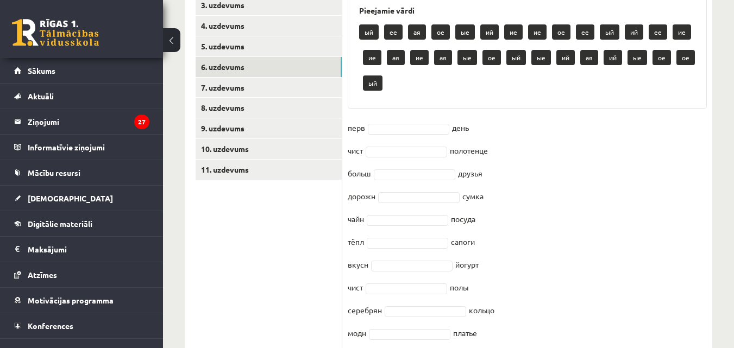
click at [408, 121] on fieldset "перв день чист полотенце больш друзья дорожн сумка чайн посуда тёпл сапоги вкус…" at bounding box center [527, 290] width 359 height 342
click at [408, 123] on fieldset "перв день чист полотенце больш друзья дорожн сумка чайн посуда тёпл сапоги вкус…" at bounding box center [527, 290] width 359 height 342
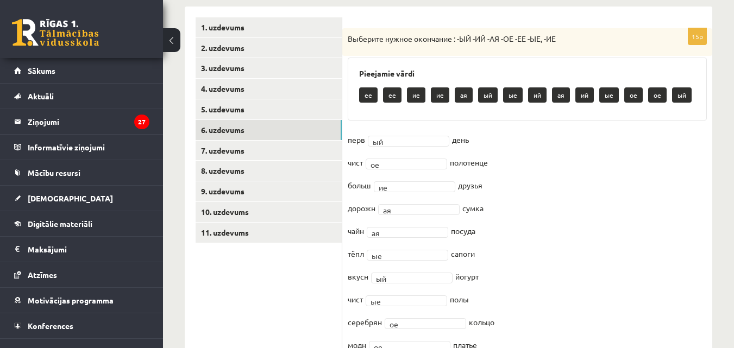
scroll to position [230, 0]
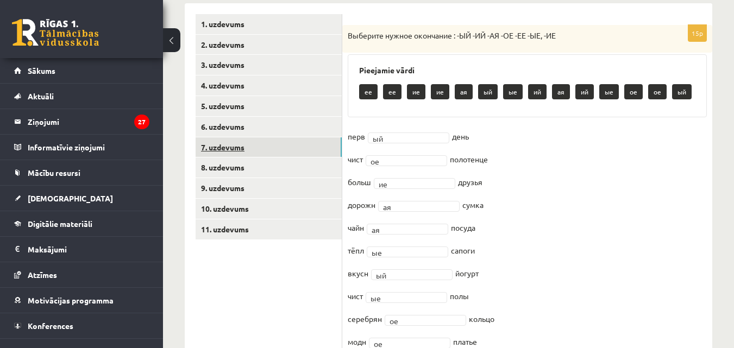
click at [301, 146] on link "7. uzdevums" at bounding box center [269, 147] width 146 height 20
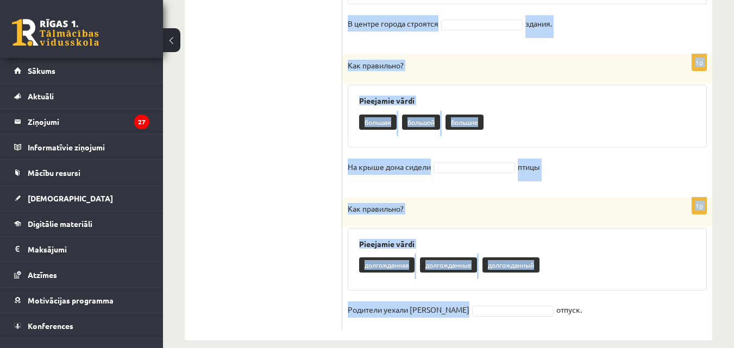
scroll to position [1339, 0]
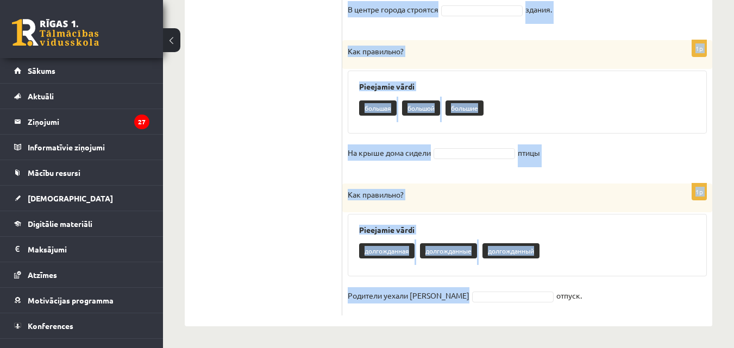
drag, startPoint x: 350, startPoint y: 35, endPoint x: 544, endPoint y: 291, distance: 321.7
copy form "Как правильно? Pieejamie vārdi тёмная тёмные тёмный Неожиданно на небе появилис…"
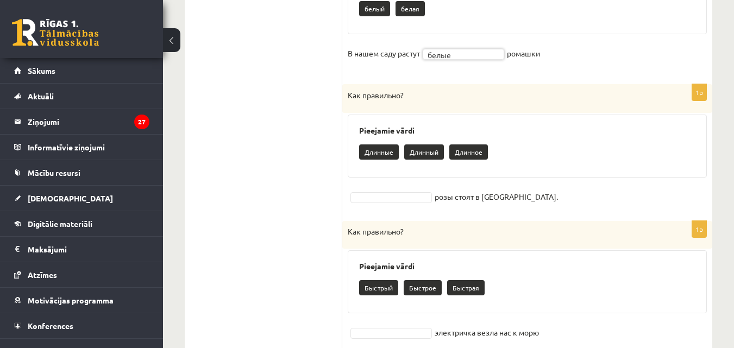
scroll to position [748, 0]
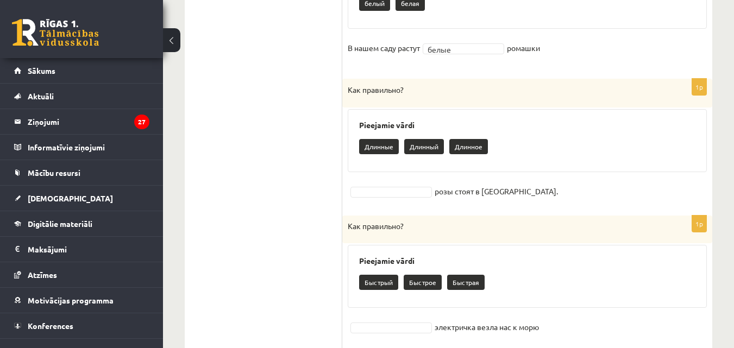
click at [432, 187] on span at bounding box center [391, 191] width 87 height 10
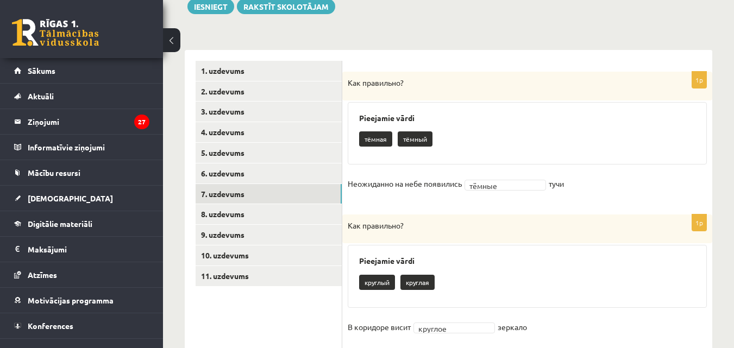
scroll to position [186, 0]
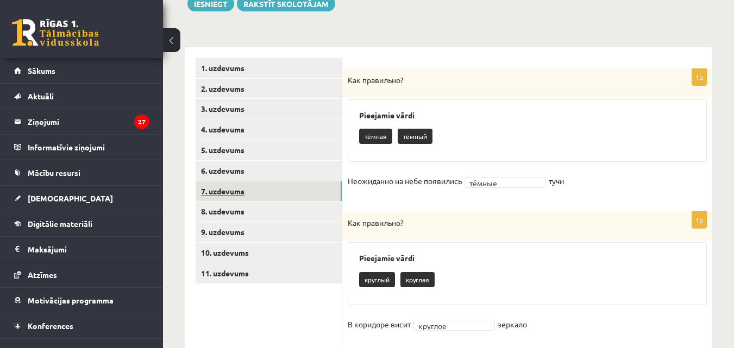
click at [335, 201] on link "7. uzdevums" at bounding box center [269, 191] width 146 height 20
click at [333, 206] on link "8. uzdevums" at bounding box center [269, 211] width 146 height 20
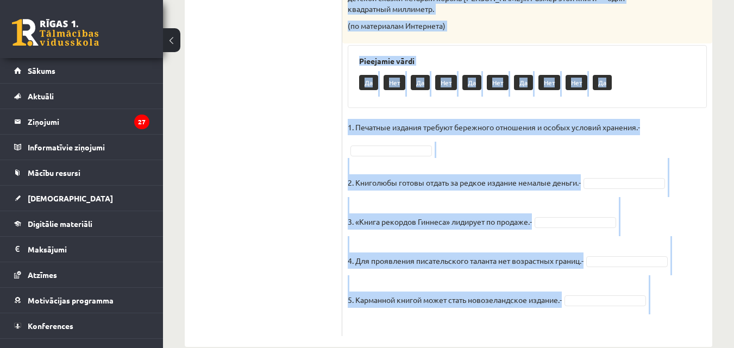
scroll to position [726, 0]
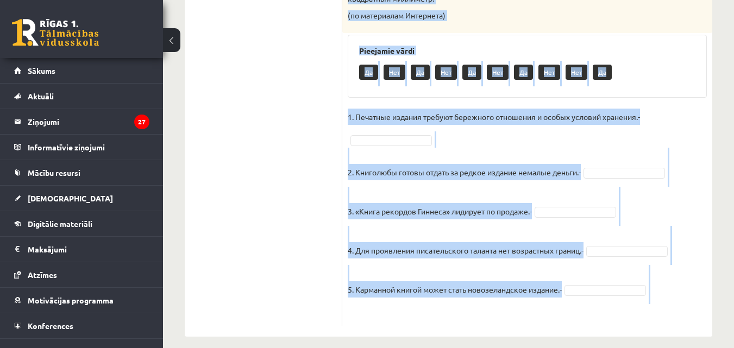
drag, startPoint x: 348, startPoint y: 74, endPoint x: 516, endPoint y: 316, distance: 294.2
copy div "Прочитай текст. Отметь верное утверждение в соответствии с текстом. Интересные …"
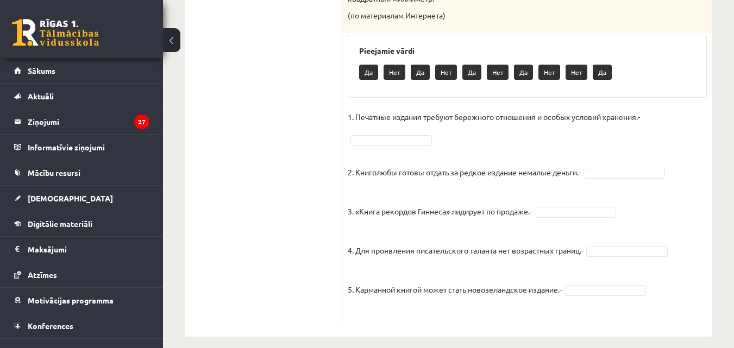
click at [387, 171] on fieldset "1. Печатные издания требуют бережного отношения и особых условий хранения.- Да …" at bounding box center [527, 215] width 359 height 212
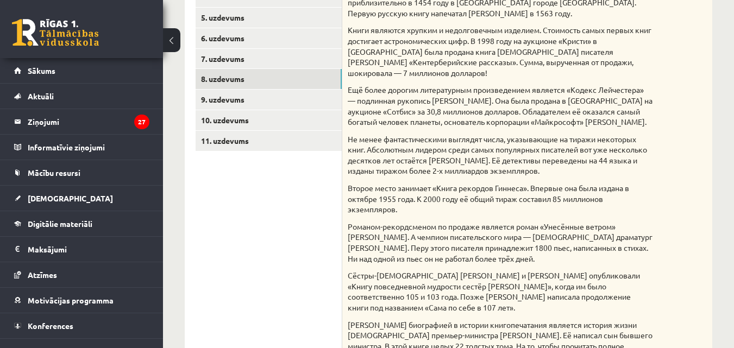
scroll to position [316, 0]
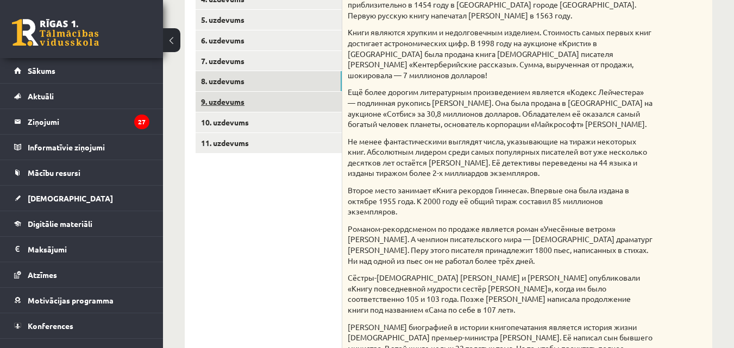
click at [249, 105] on link "9. uzdevums" at bounding box center [269, 102] width 146 height 20
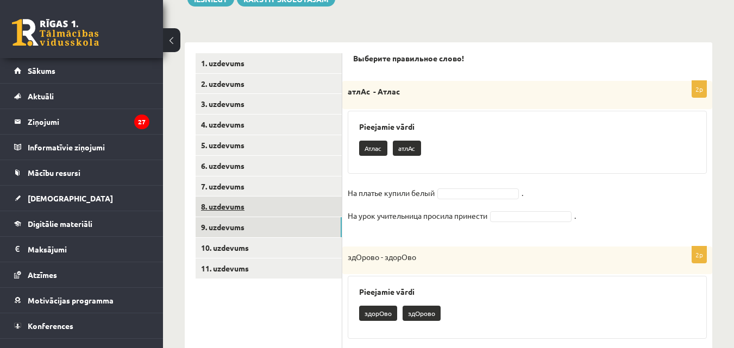
scroll to position [189, 0]
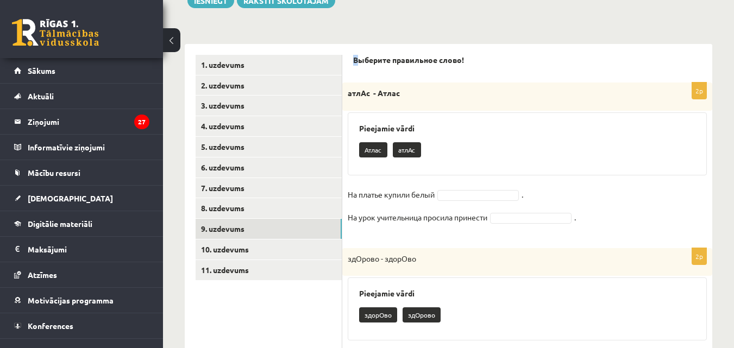
drag, startPoint x: 360, startPoint y: 49, endPoint x: 352, endPoint y: 68, distance: 20.0
click at [353, 60] on strong "Выберите правильное слово!" at bounding box center [408, 60] width 111 height 10
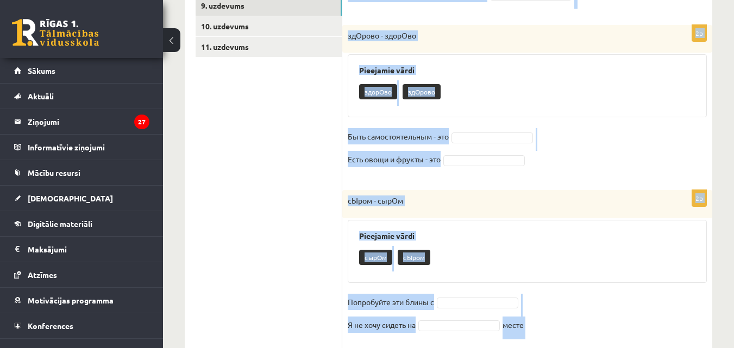
scroll to position [607, 0]
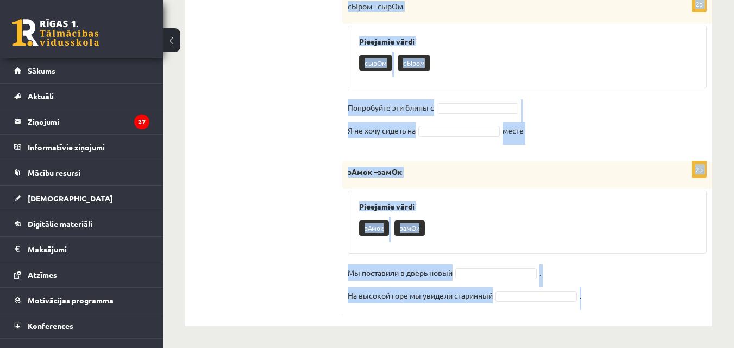
drag, startPoint x: 353, startPoint y: 60, endPoint x: 563, endPoint y: 308, distance: 325.3
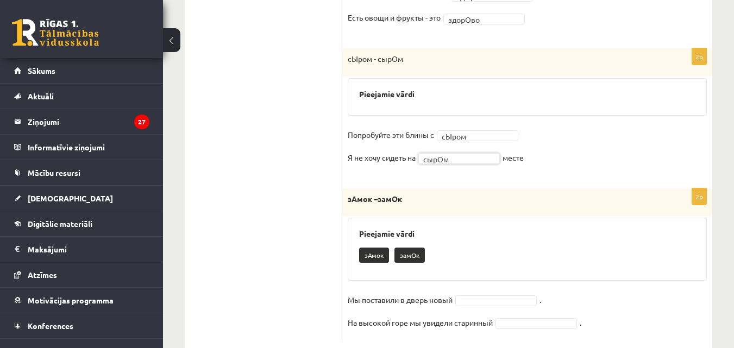
scroll to position [531, 0]
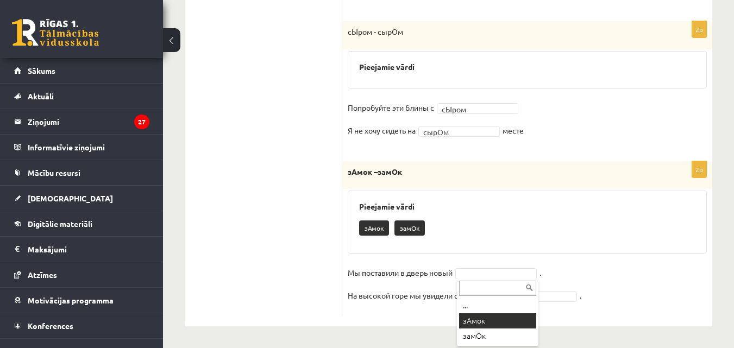
drag, startPoint x: 489, startPoint y: 316, endPoint x: 498, endPoint y: 320, distance: 9.7
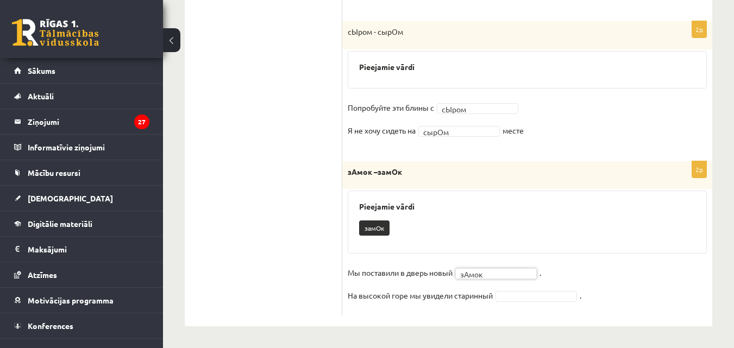
click at [498, 320] on div "Выберите правильное слово! 2p атлАс - Атлас Pieejamie vārdi На платье купили бе…" at bounding box center [527, 14] width 370 height 623
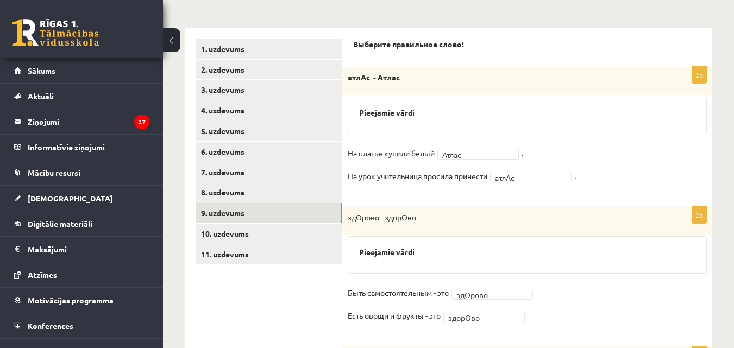
scroll to position [207, 0]
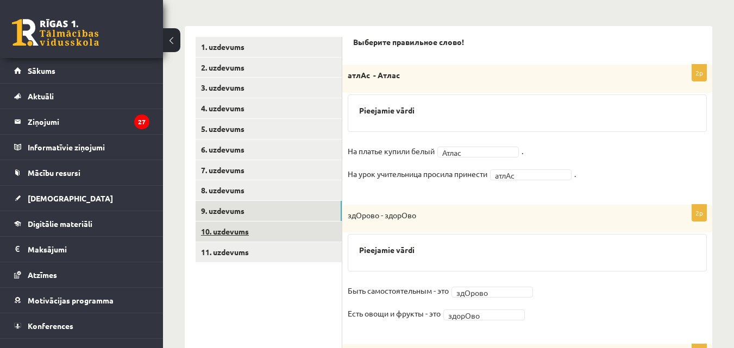
click at [272, 223] on link "10. uzdevums" at bounding box center [269, 232] width 146 height 20
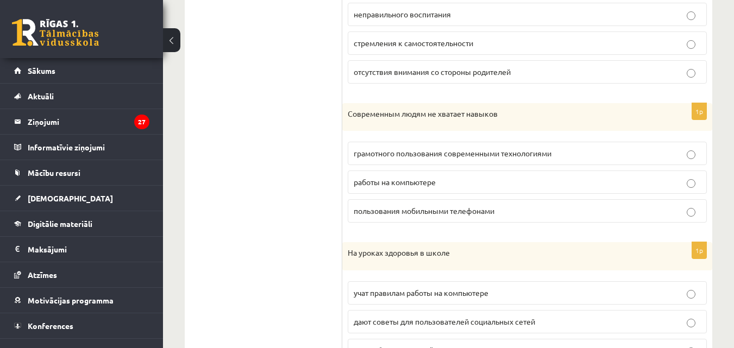
scroll to position [0, 0]
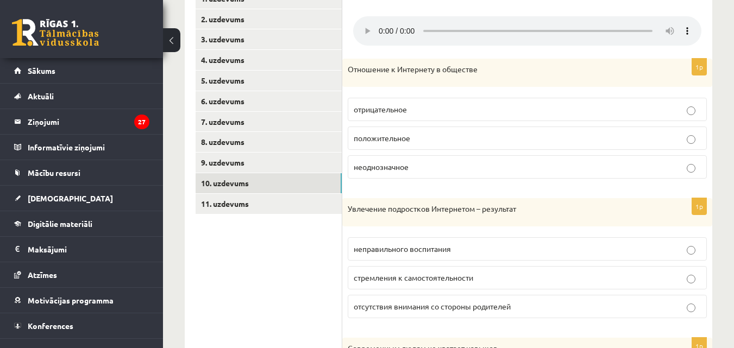
click at [393, 156] on fieldset "отрицательное положительное неоднозначное" at bounding box center [527, 137] width 359 height 90
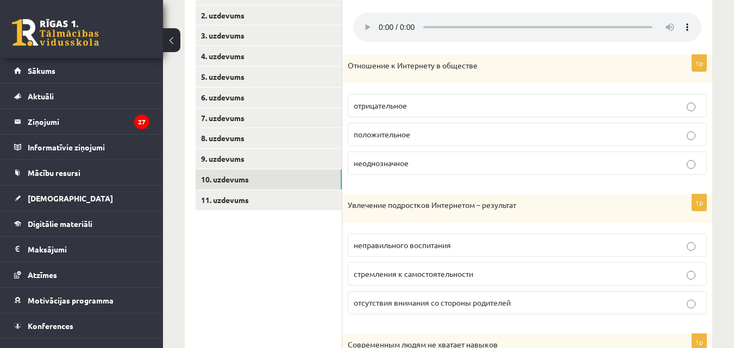
scroll to position [262, 0]
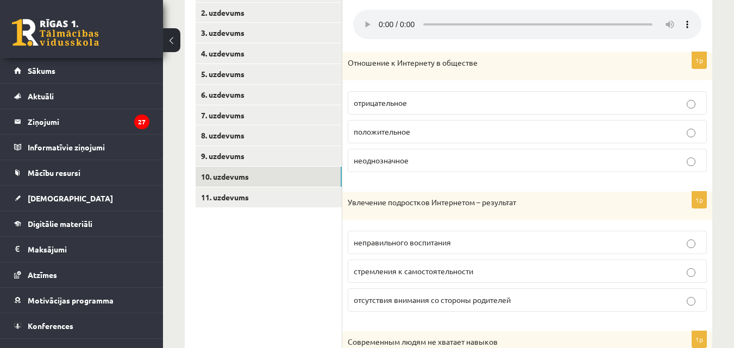
click at [399, 155] on label "неоднозначное" at bounding box center [527, 160] width 359 height 23
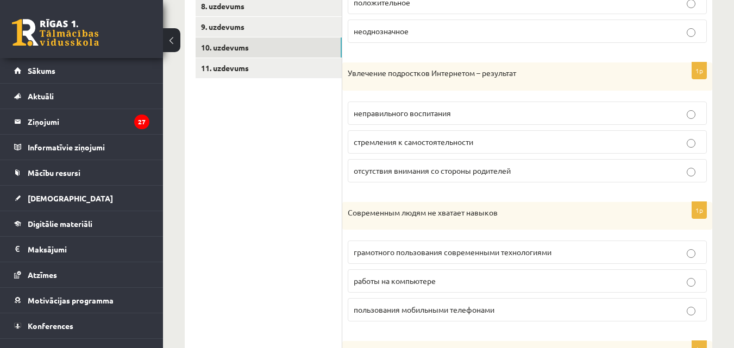
scroll to position [397, 0]
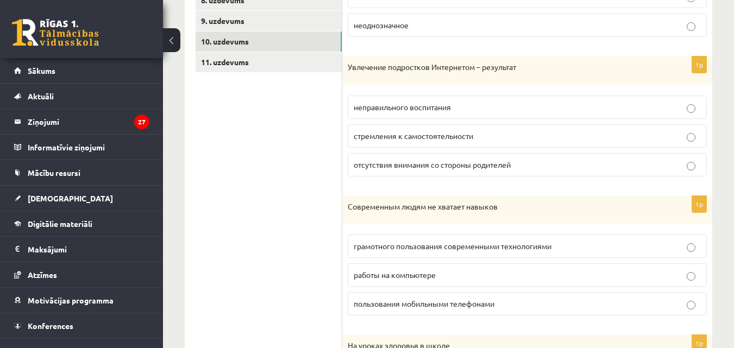
click at [426, 110] on span "неправильного воспитания" at bounding box center [402, 107] width 97 height 10
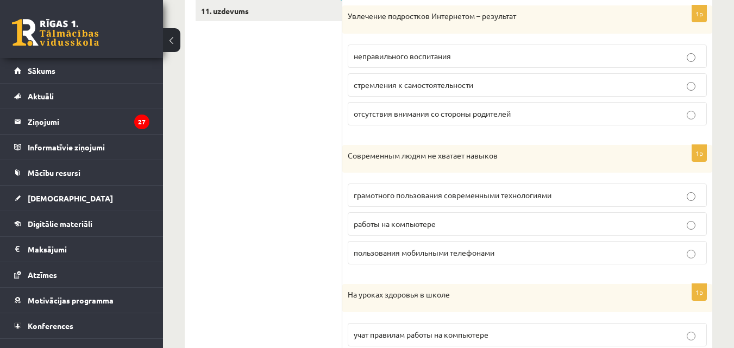
scroll to position [490, 0]
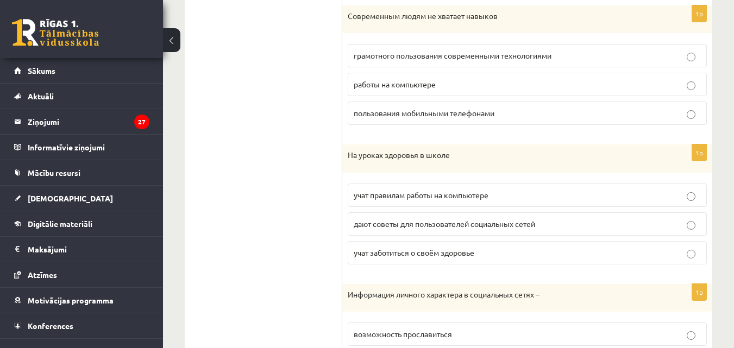
click at [438, 145] on form "Прослушайте текст и отметьте верное. 1p Отношение к Интернету в обществе отрица…" at bounding box center [527, 34] width 348 height 757
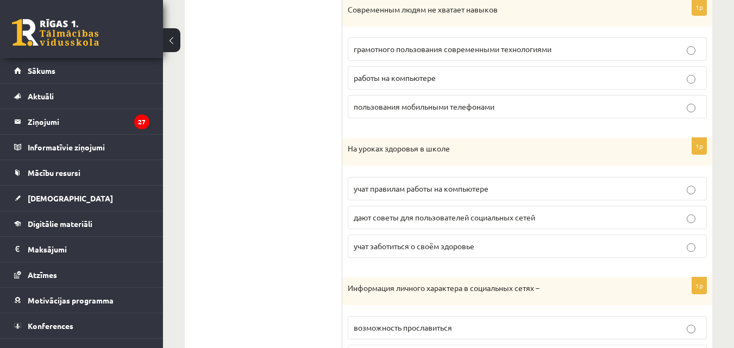
scroll to position [596, 0]
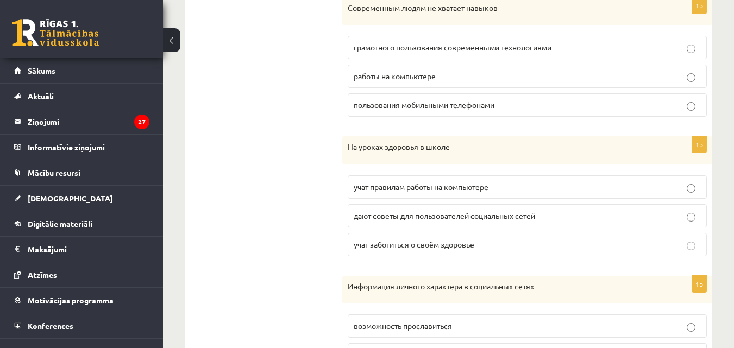
click at [473, 48] on span "грамотного пользования современными технологиями" at bounding box center [453, 47] width 198 height 10
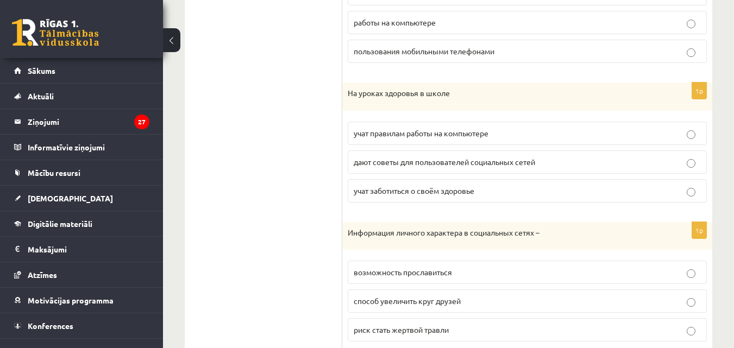
scroll to position [685, 0]
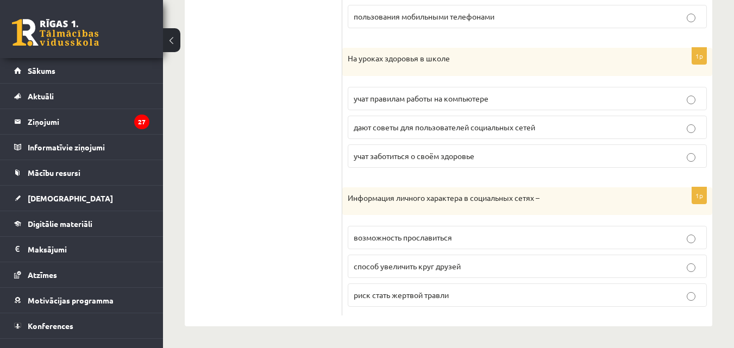
click at [474, 117] on label "дают советы для пользователей социальных сетей" at bounding box center [527, 127] width 359 height 23
click at [585, 238] on p "возможность прославиться" at bounding box center [527, 237] width 347 height 11
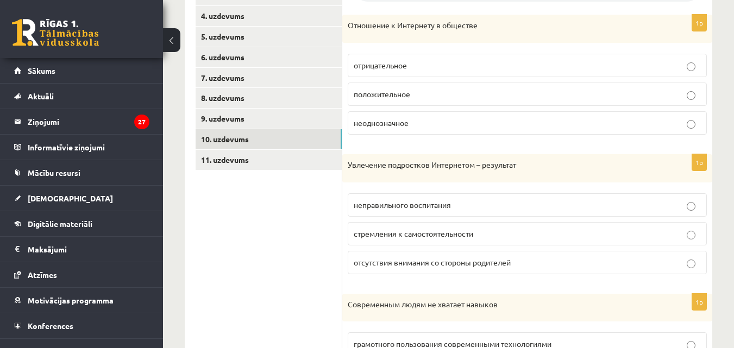
scroll to position [288, 0]
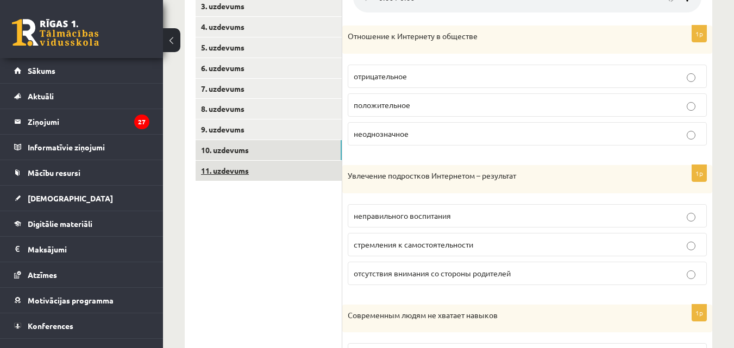
click at [331, 167] on link "11. uzdevums" at bounding box center [269, 171] width 146 height 20
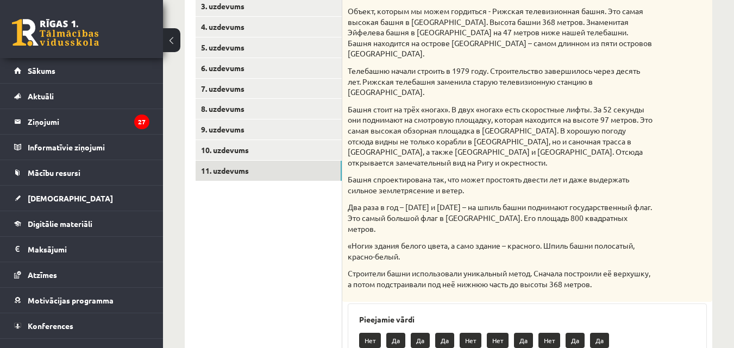
scroll to position [444, 0]
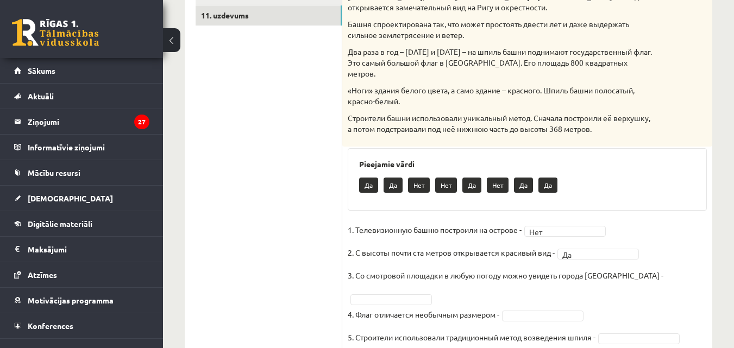
click at [637, 236] on fieldset "1. Телевизионную башню построили на острове - Нет *** 2. С высоты почти ста мет…" at bounding box center [527, 287] width 359 height 130
click at [640, 241] on fieldset "1. Телевизионную башню построили на острове - Нет *** 2. С высоты почти ста мет…" at bounding box center [527, 287] width 359 height 130
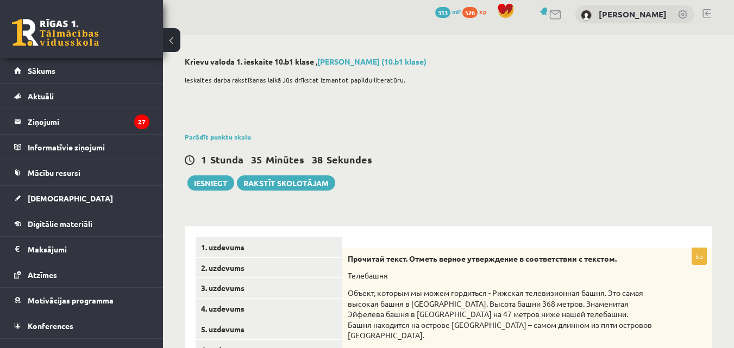
scroll to position [17, 0]
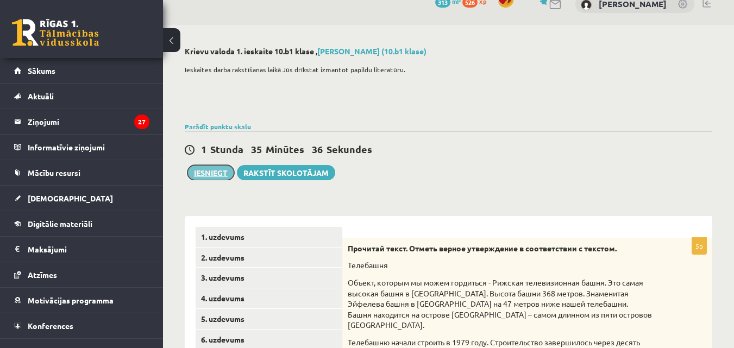
click at [221, 166] on button "Iesniegt" at bounding box center [210, 172] width 47 height 15
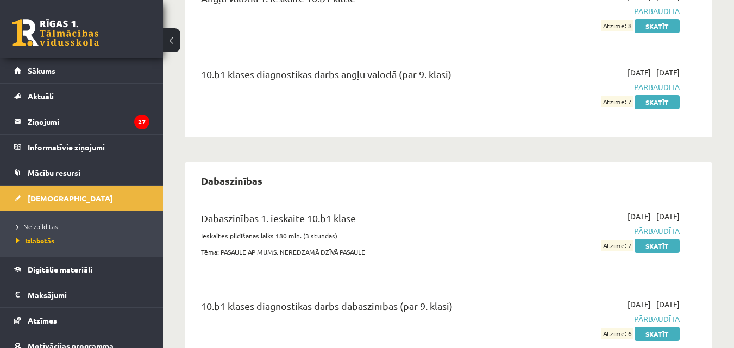
scroll to position [169, 0]
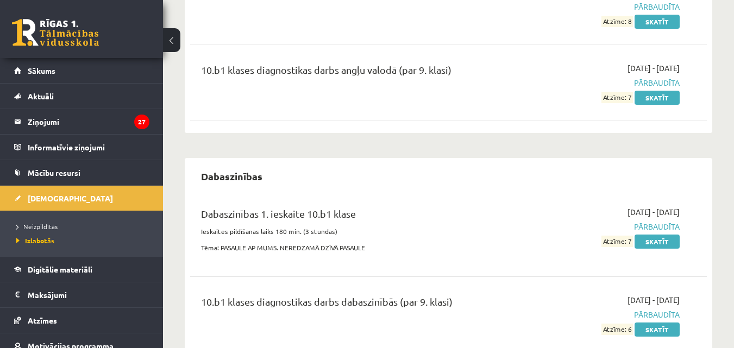
click at [45, 220] on li "Neizpildītās" at bounding box center [84, 226] width 136 height 14
click at [44, 225] on span "Neizpildītās" at bounding box center [39, 226] width 47 height 9
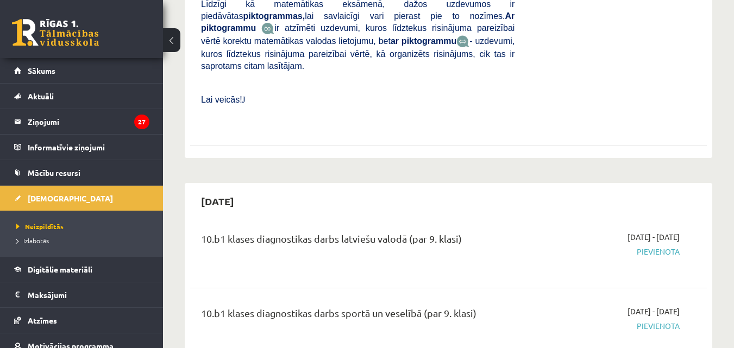
scroll to position [583, 0]
